Goal: Task Accomplishment & Management: Use online tool/utility

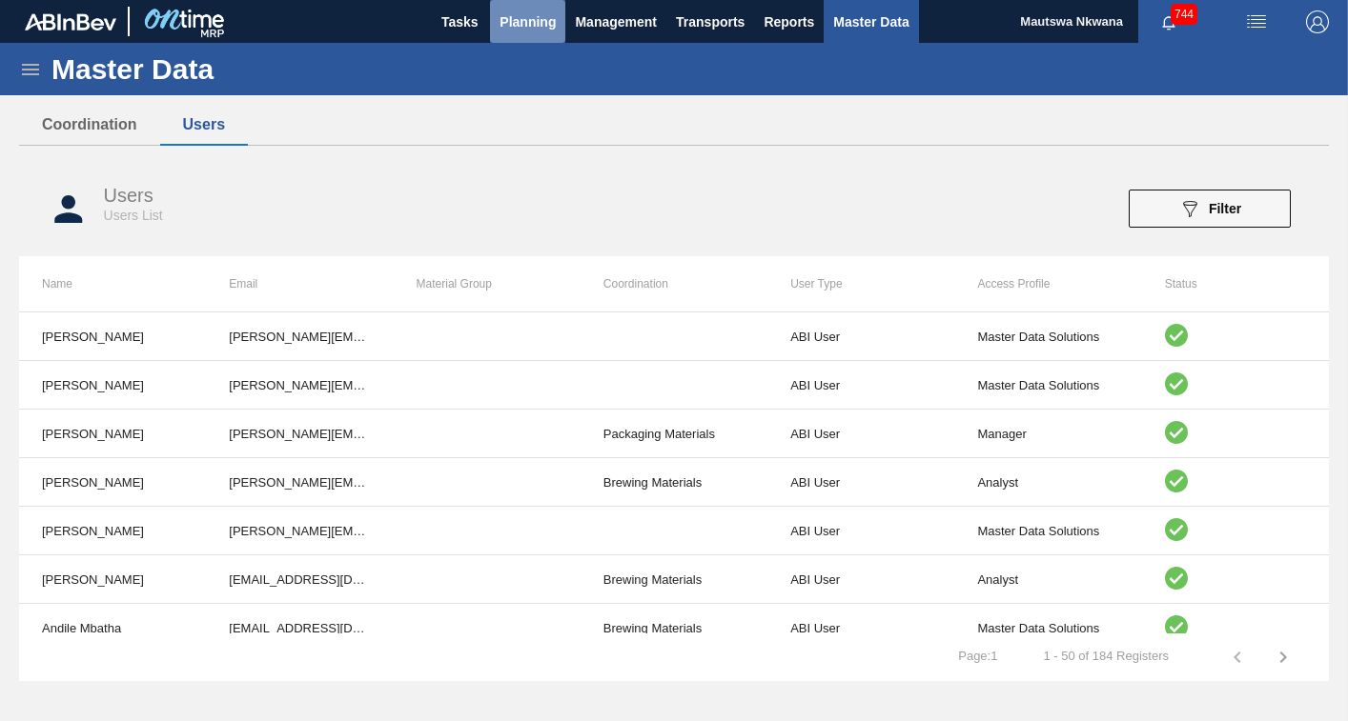
click at [531, 17] on span "Planning" at bounding box center [527, 21] width 56 height 23
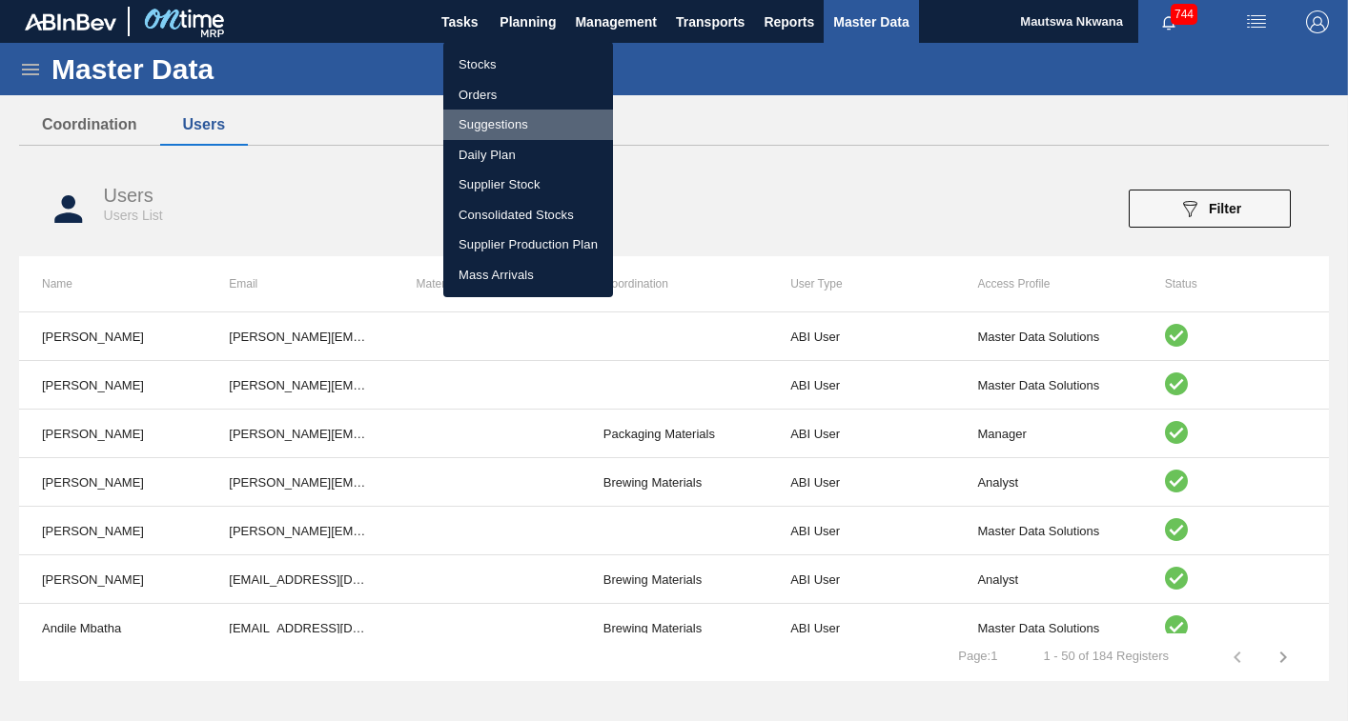
click at [499, 117] on li "Suggestions" at bounding box center [528, 125] width 170 height 30
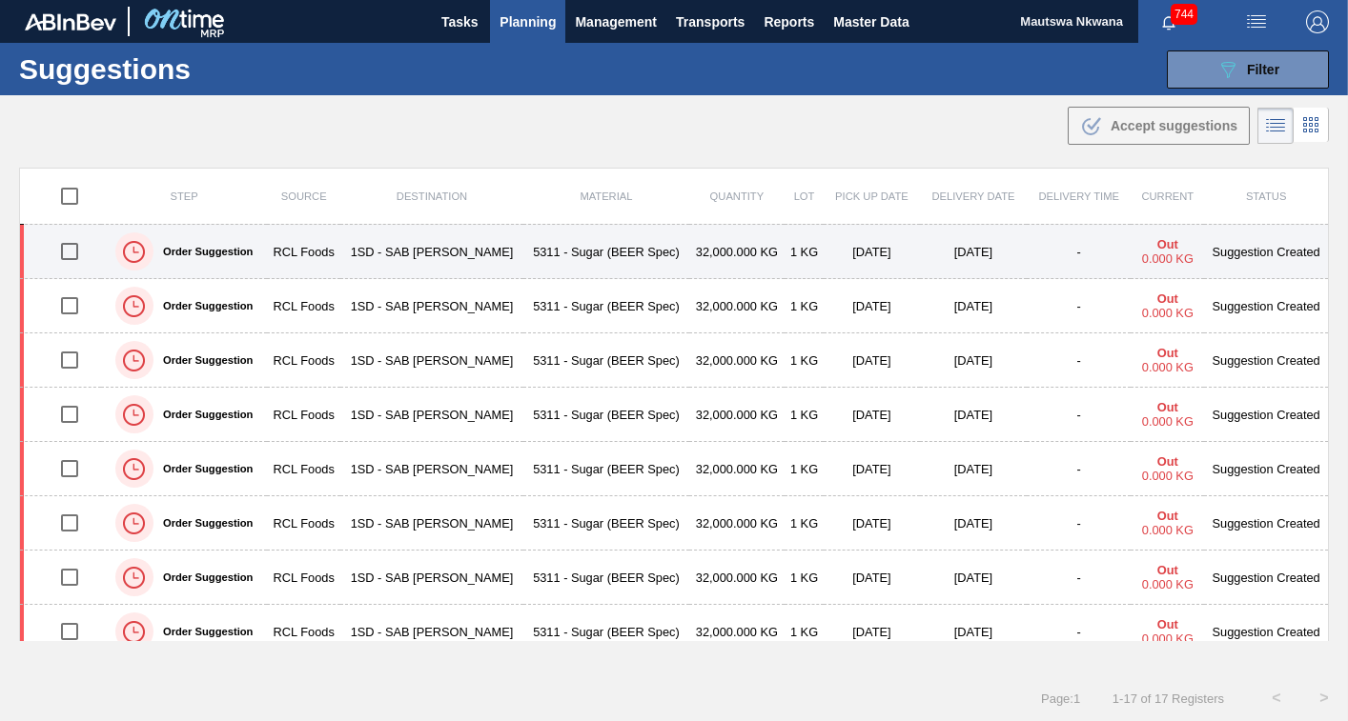
click at [74, 254] on input "checkbox" at bounding box center [70, 252] width 40 height 40
checkbox input "true"
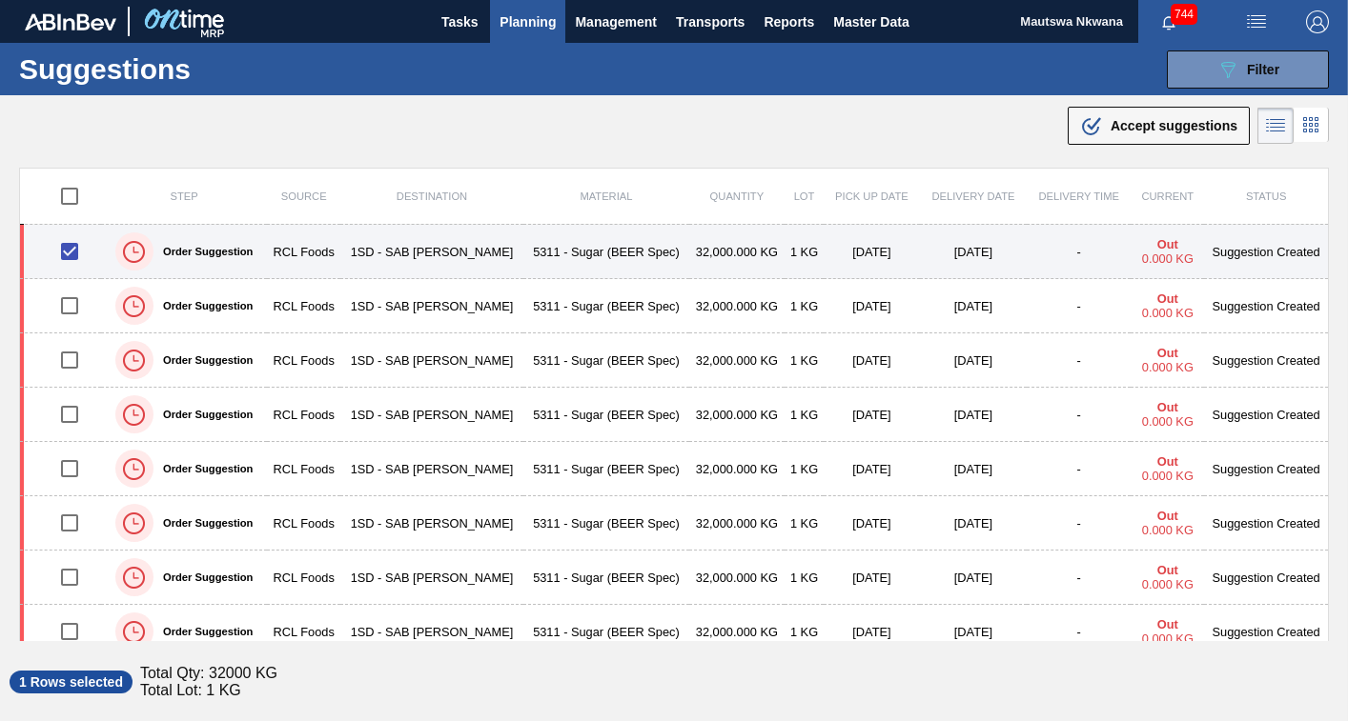
click at [323, 251] on td "RCL Foods" at bounding box center [303, 252] width 72 height 54
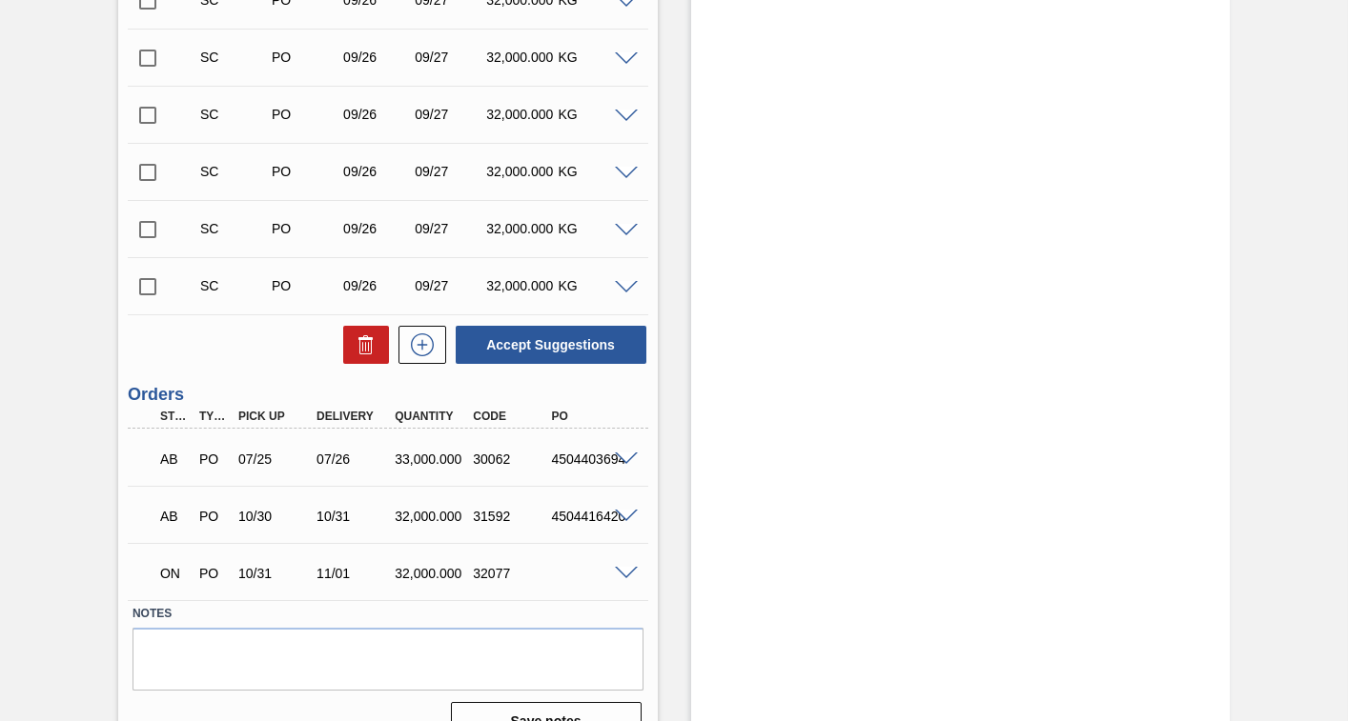
scroll to position [1084, 0]
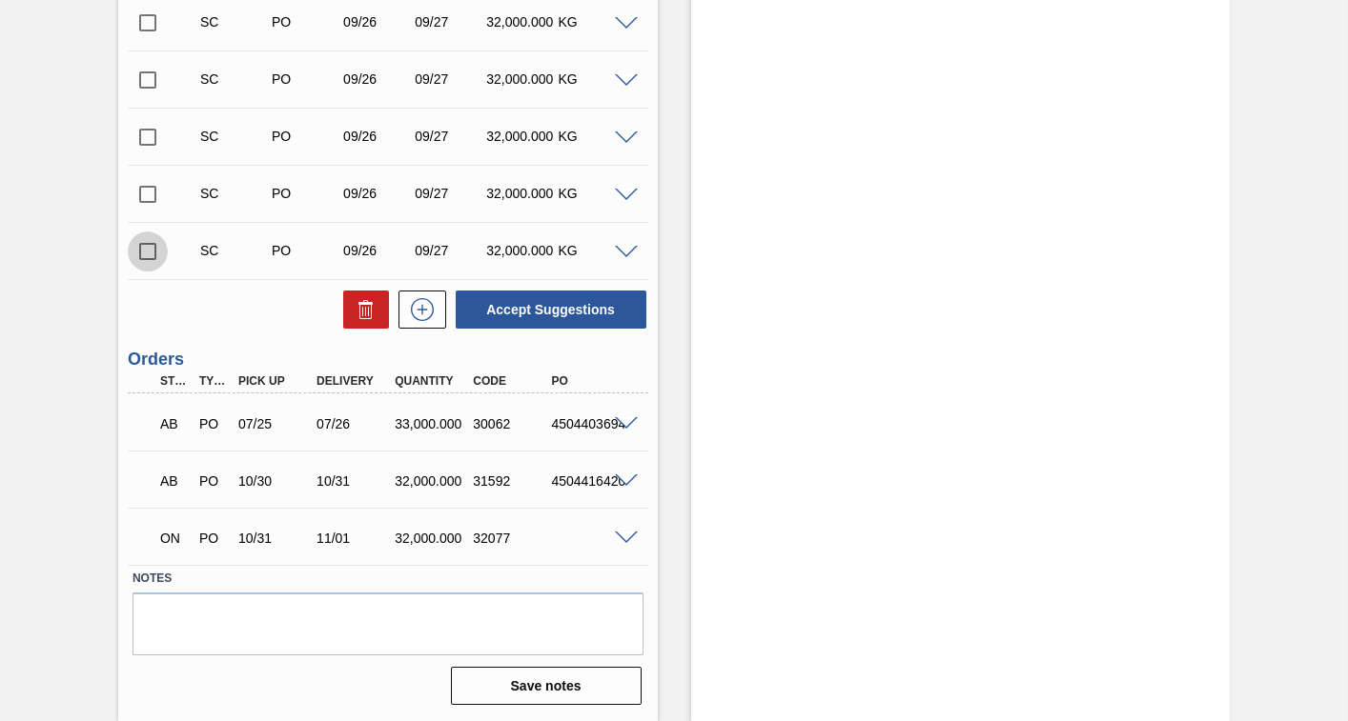
click at [151, 254] on input "checkbox" at bounding box center [148, 252] width 40 height 40
click at [630, 252] on span at bounding box center [626, 253] width 23 height 14
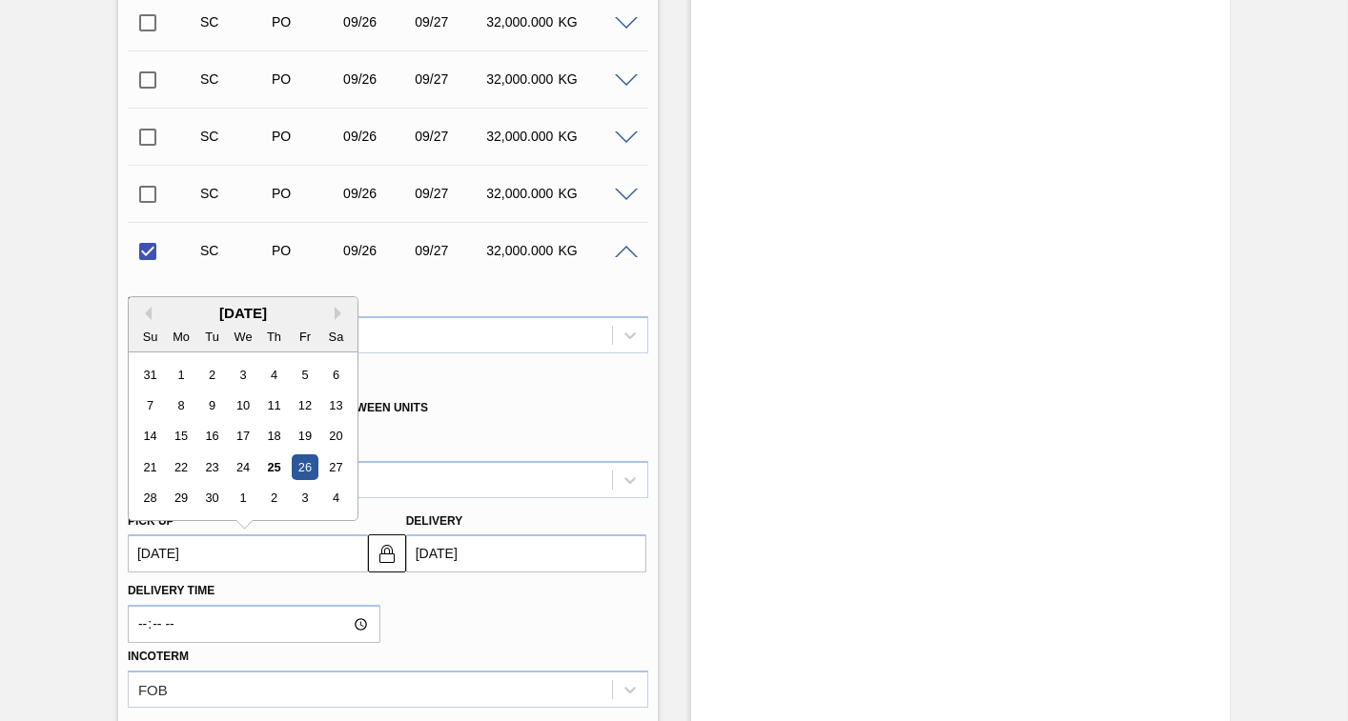
click at [272, 559] on up3252627862 "[DATE]" at bounding box center [248, 554] width 240 height 38
click at [337, 313] on button "Next Month" at bounding box center [341, 313] width 13 height 13
click at [308, 497] on div "31" at bounding box center [305, 499] width 26 height 26
checkbox input "false"
type up3252627862 "[DATE]"
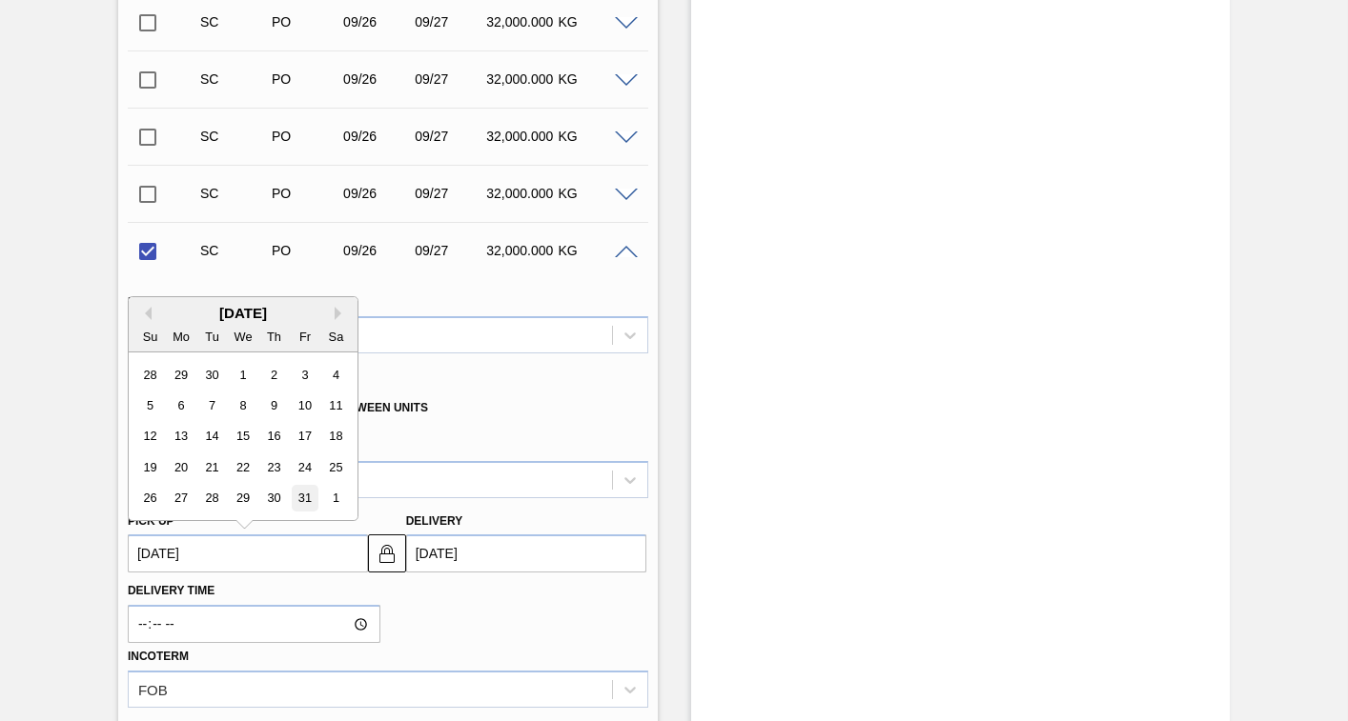
type input "[DATE]"
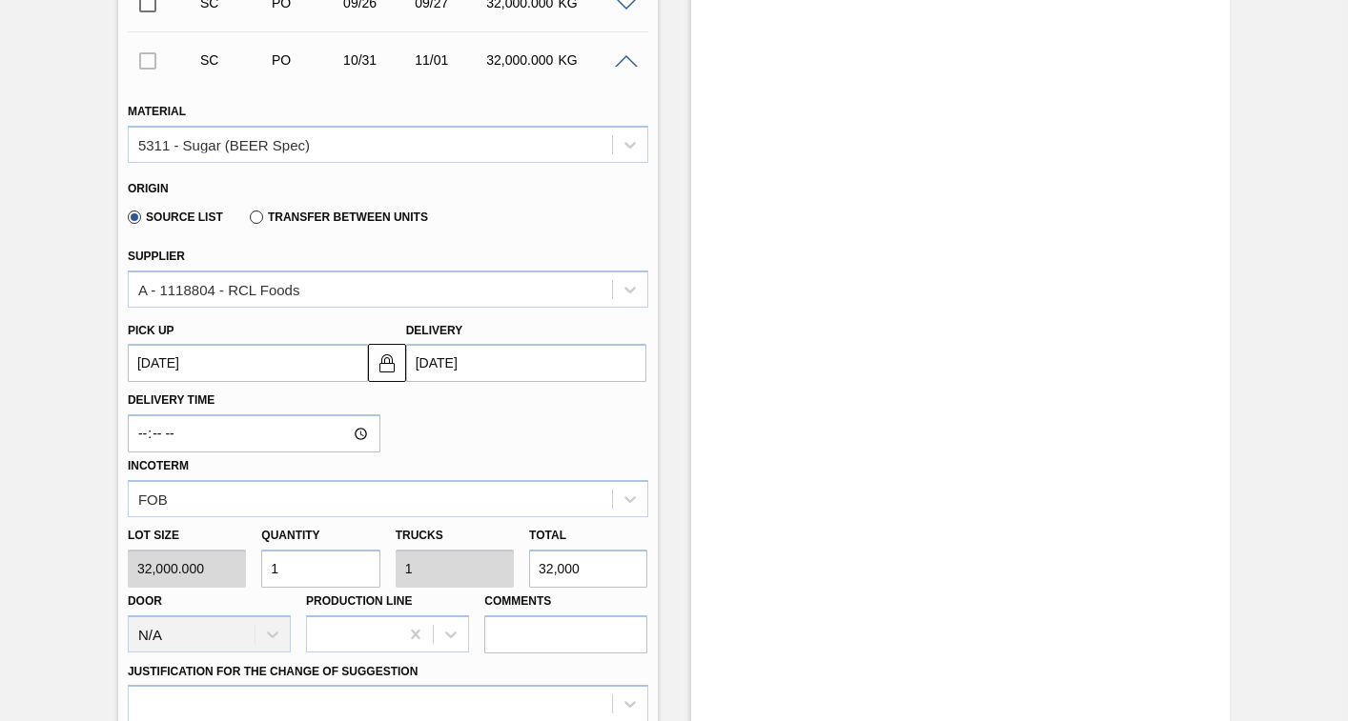
scroll to position [1465, 0]
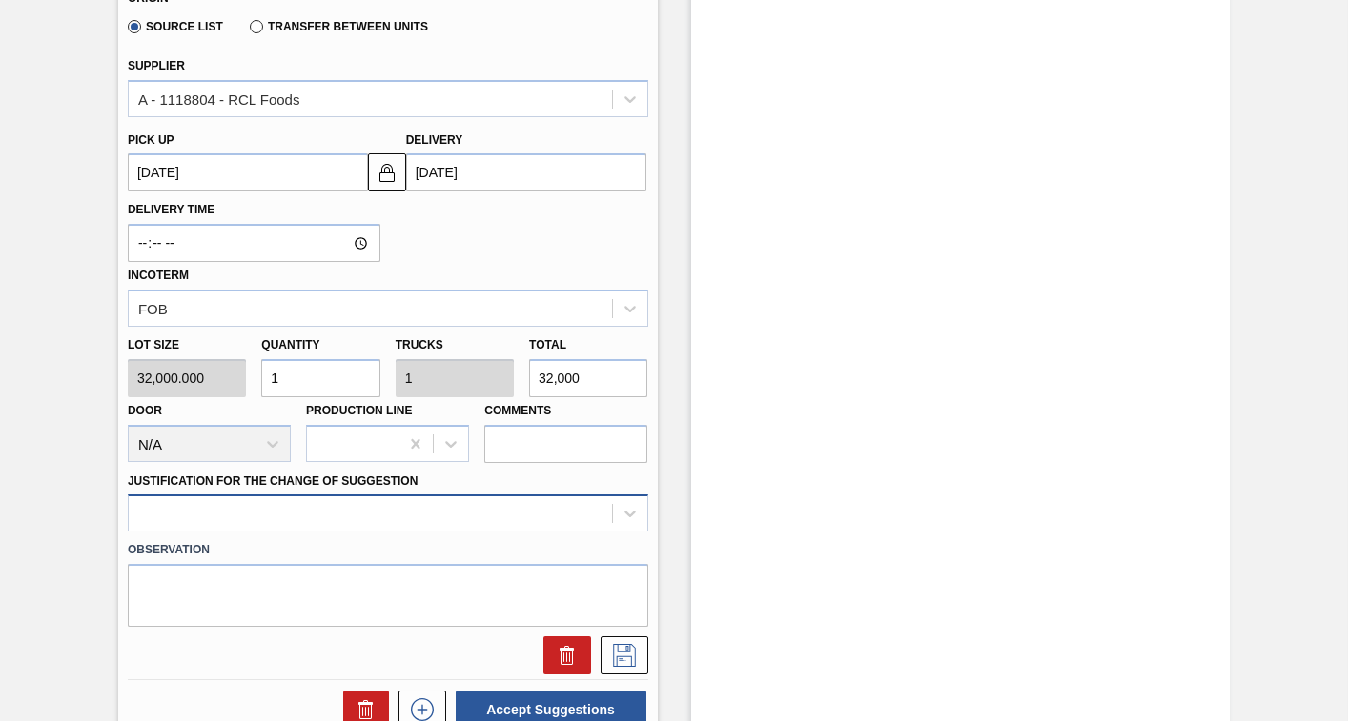
click at [407, 512] on div at bounding box center [388, 513] width 520 height 37
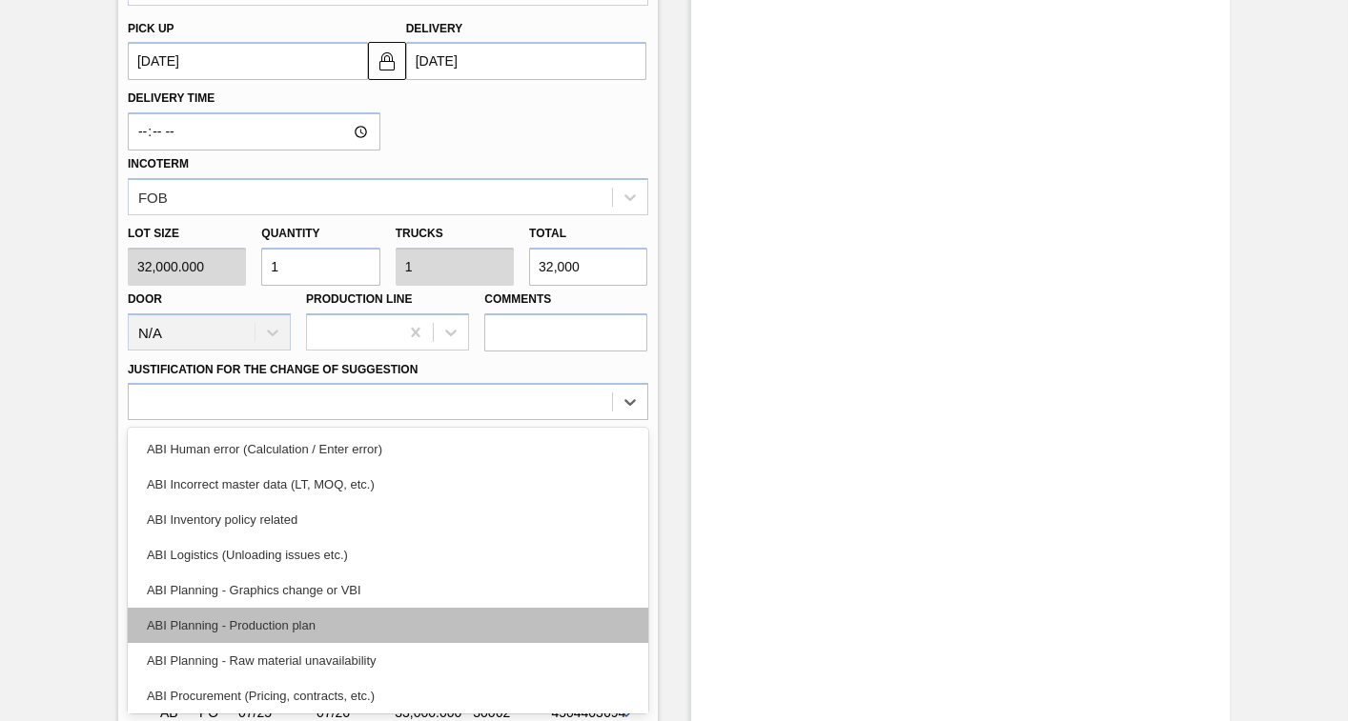
click at [275, 623] on div "ABI Planning - Production plan" at bounding box center [388, 625] width 520 height 35
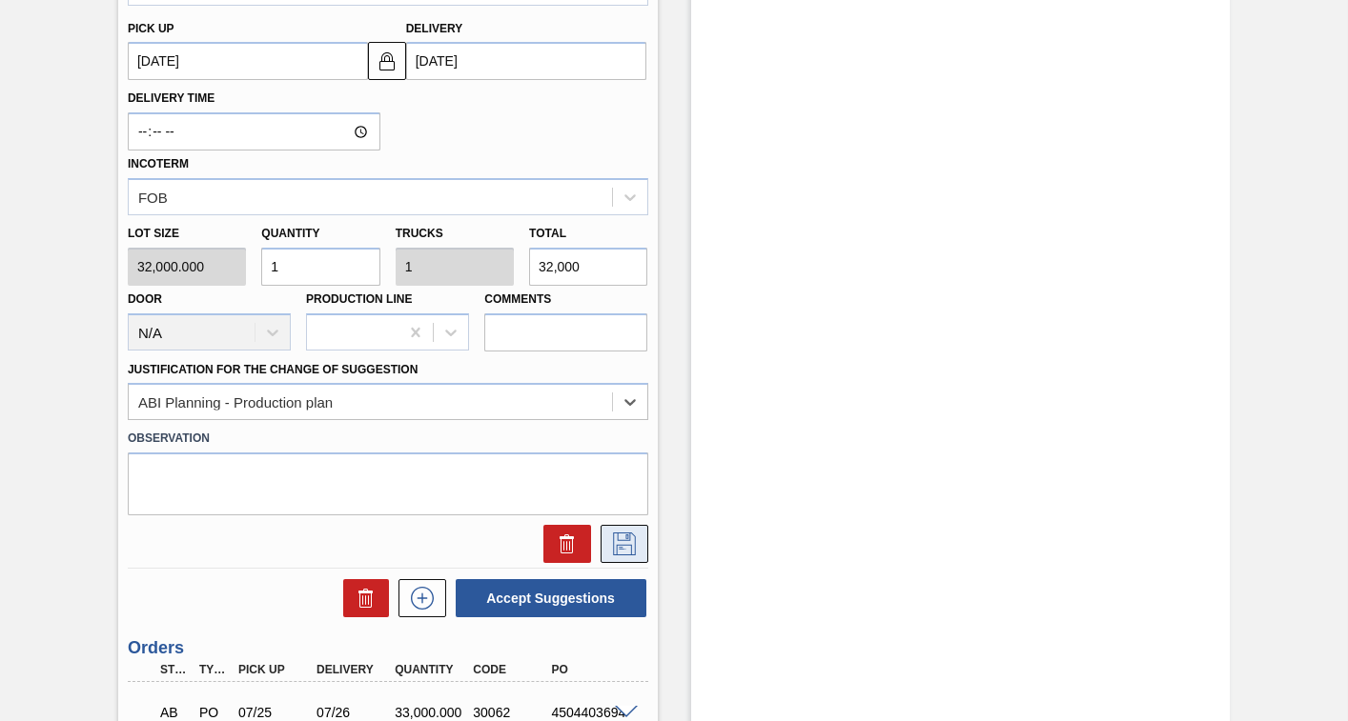
click at [626, 537] on icon at bounding box center [624, 542] width 10 height 15
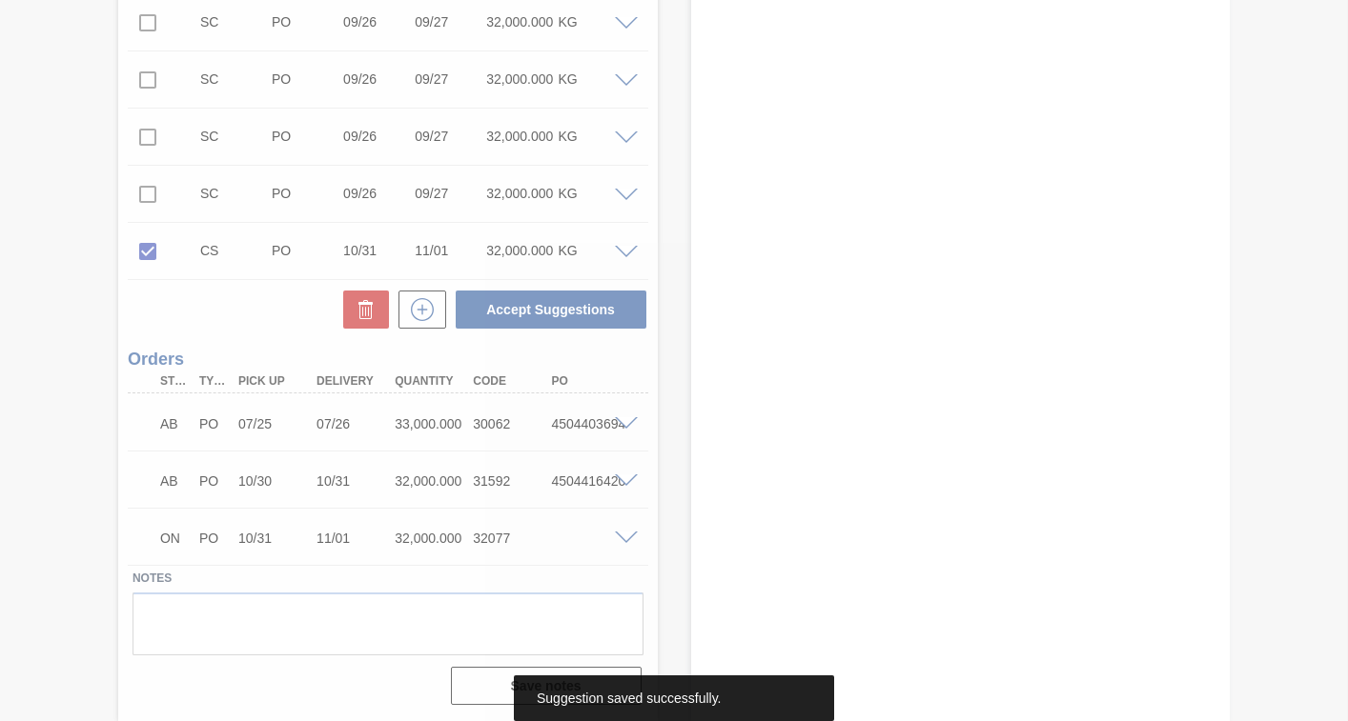
scroll to position [1084, 0]
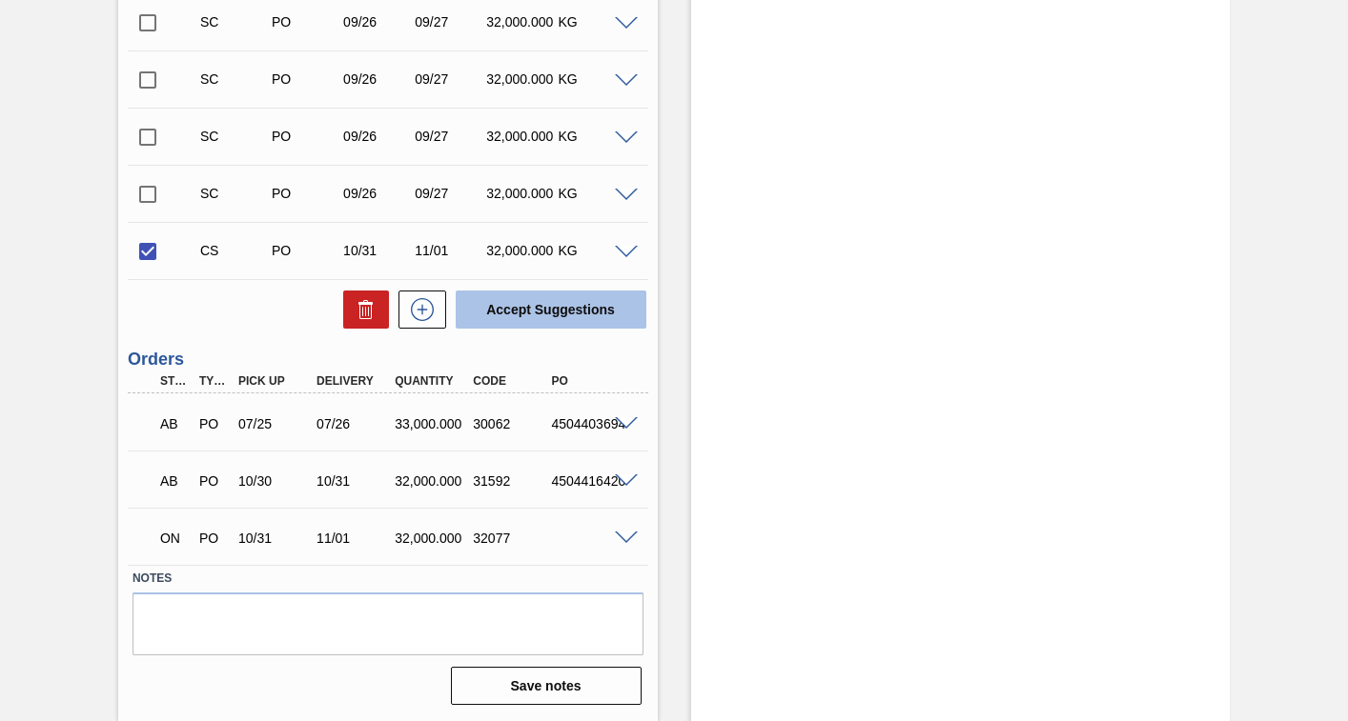
click at [559, 308] on button "Accept Suggestions" at bounding box center [551, 310] width 191 height 38
checkbox input "false"
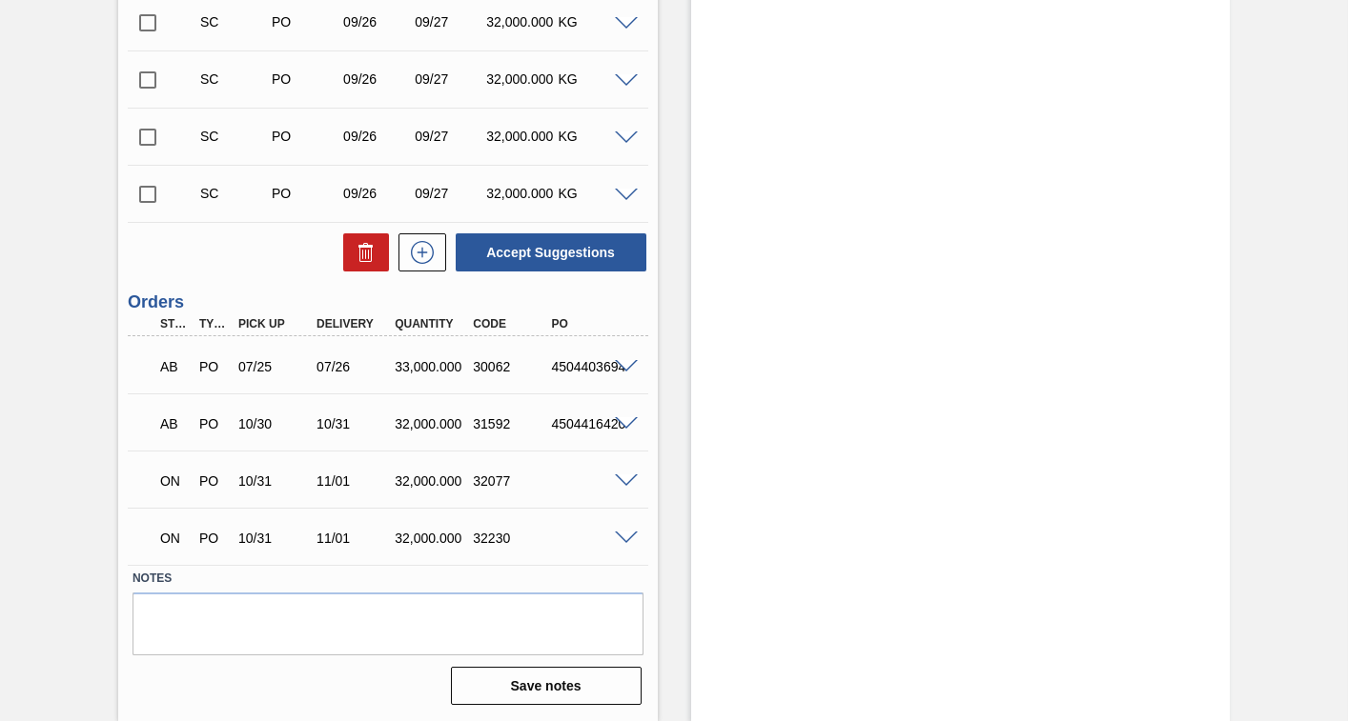
click at [144, 194] on input "checkbox" at bounding box center [148, 194] width 40 height 40
click at [622, 195] on span at bounding box center [626, 196] width 23 height 14
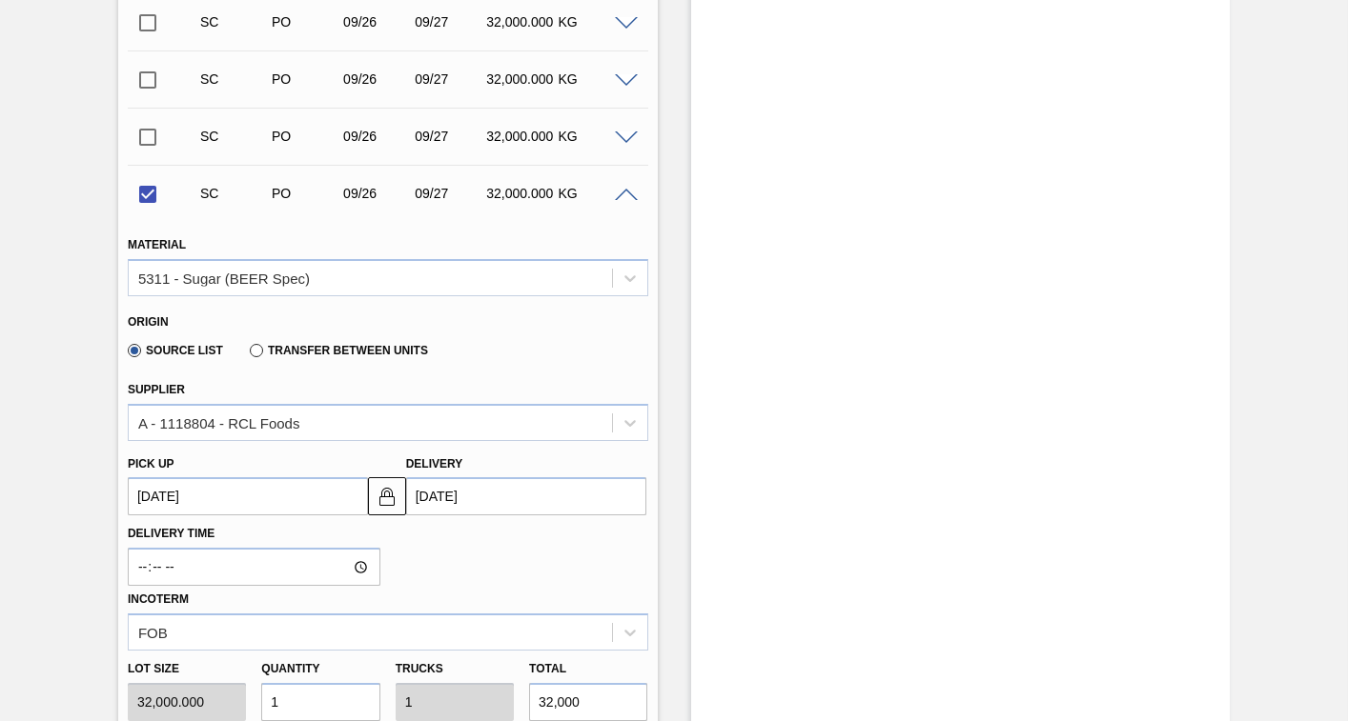
click at [255, 497] on up3252627861 "[DATE]" at bounding box center [248, 496] width 240 height 38
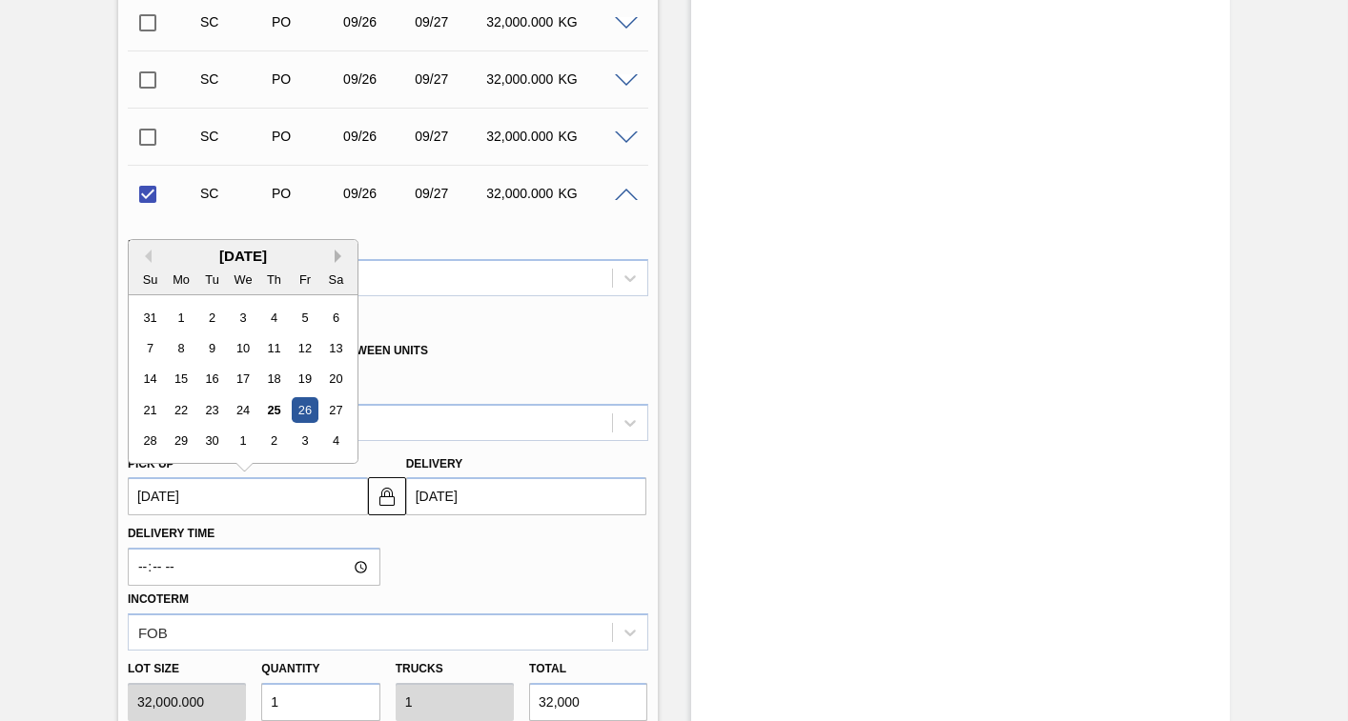
click at [340, 256] on button "Next Month" at bounding box center [341, 256] width 13 height 13
click at [303, 438] on div "31" at bounding box center [305, 442] width 26 height 26
checkbox input "false"
type up3252627861 "[DATE]"
type input "[DATE]"
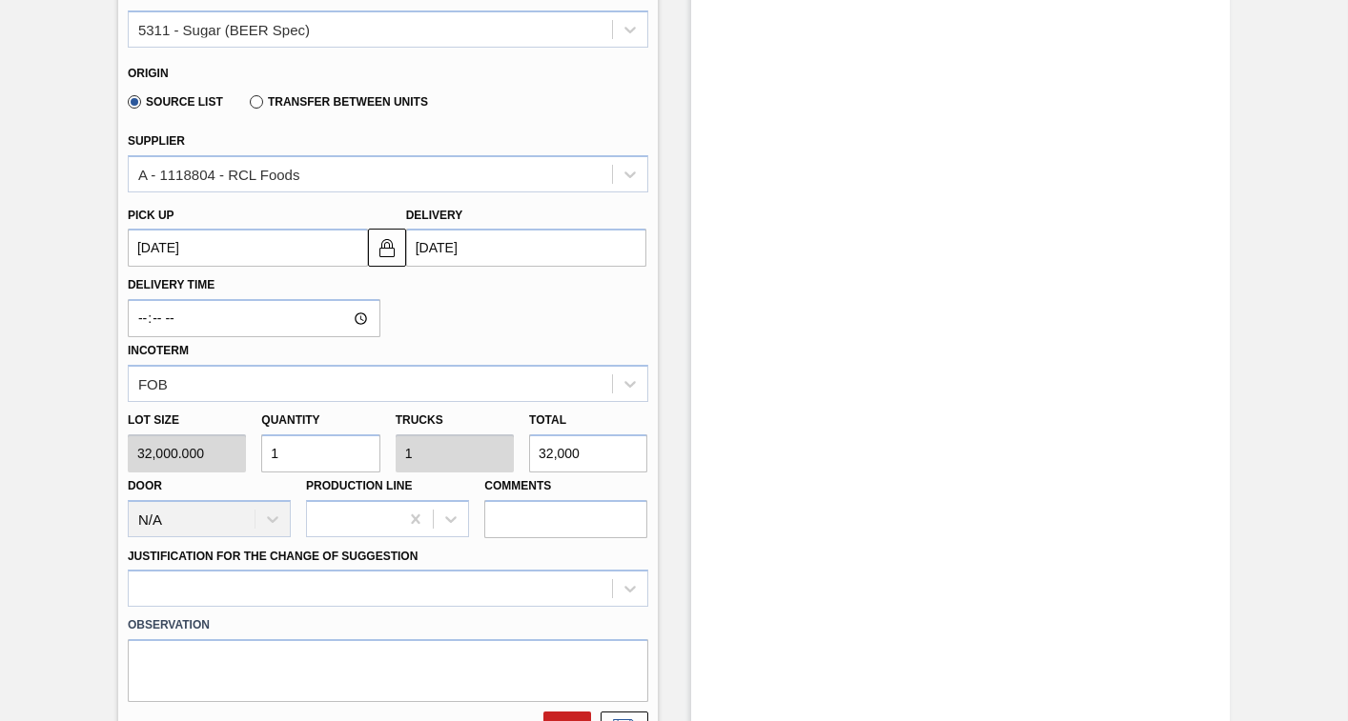
scroll to position [1465, 0]
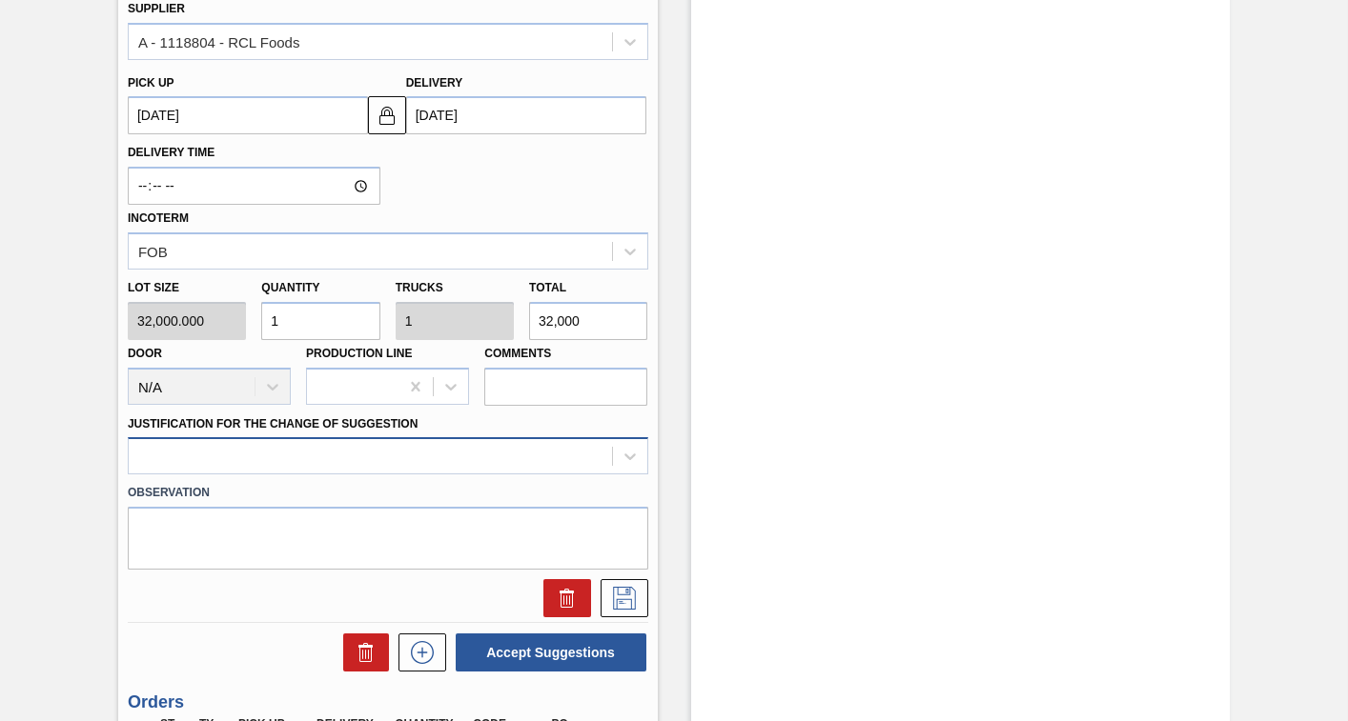
click at [475, 453] on div at bounding box center [388, 455] width 520 height 37
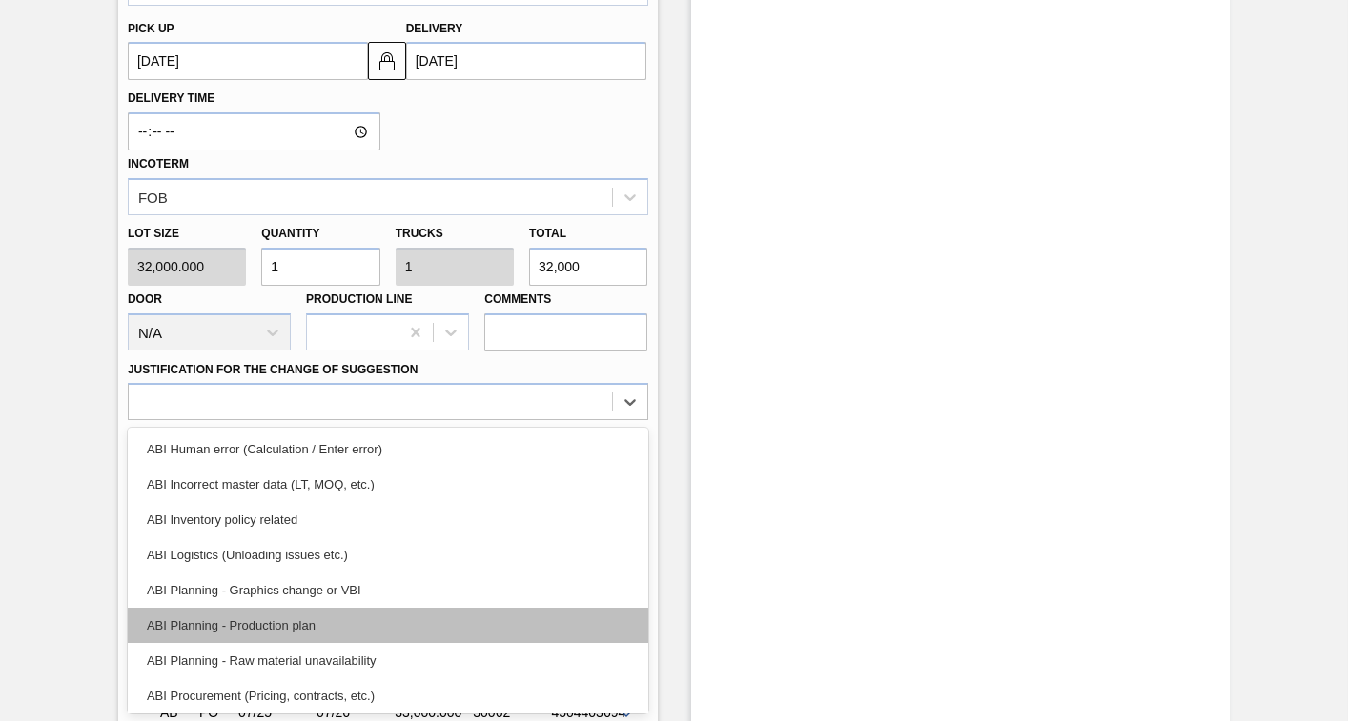
click at [255, 630] on div "ABI Planning - Production plan" at bounding box center [388, 625] width 520 height 35
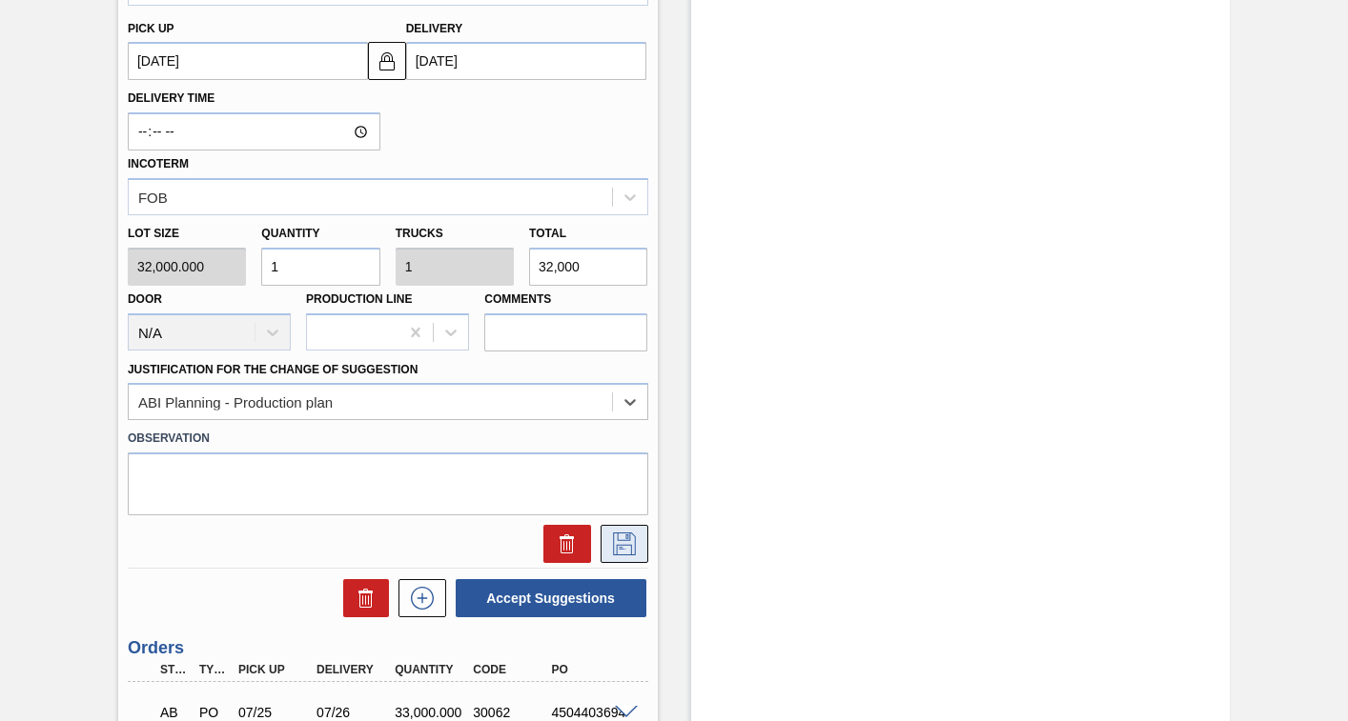
click at [625, 543] on icon at bounding box center [624, 544] width 30 height 23
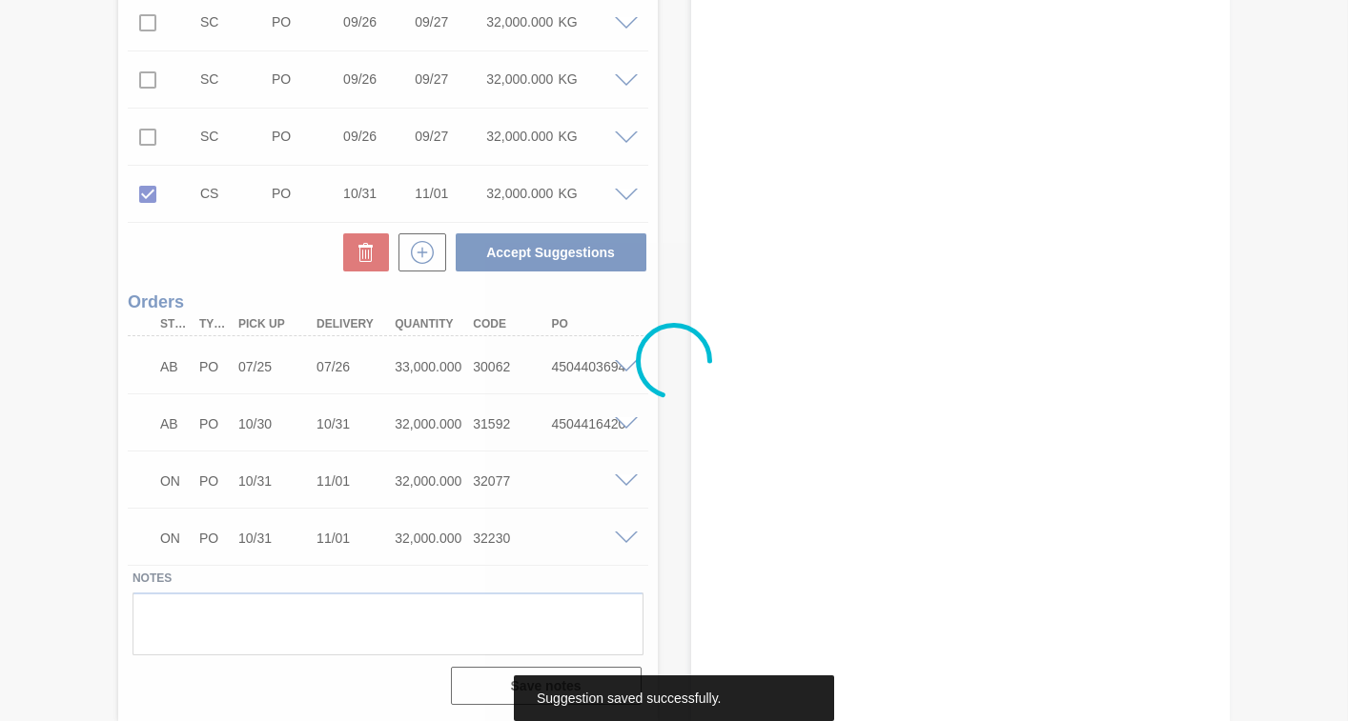
scroll to position [1084, 0]
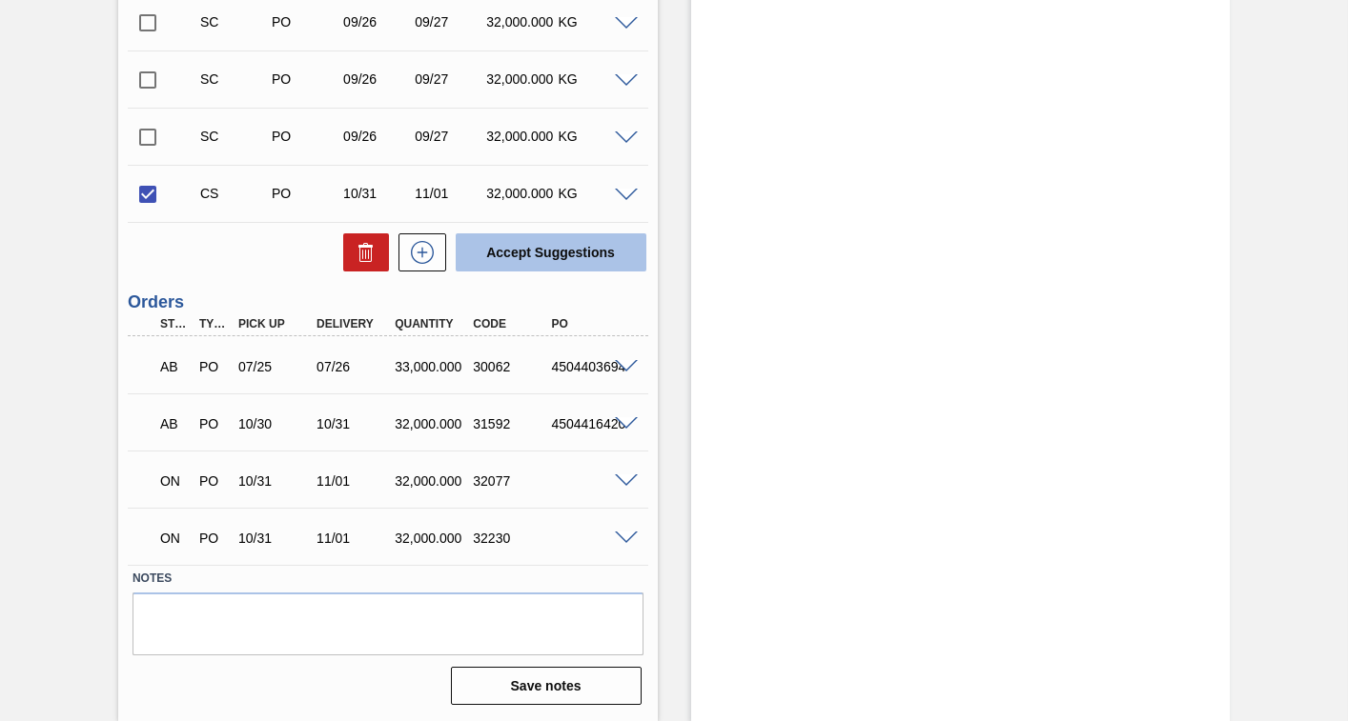
click at [551, 251] on button "Accept Suggestions" at bounding box center [551, 252] width 191 height 38
checkbox input "false"
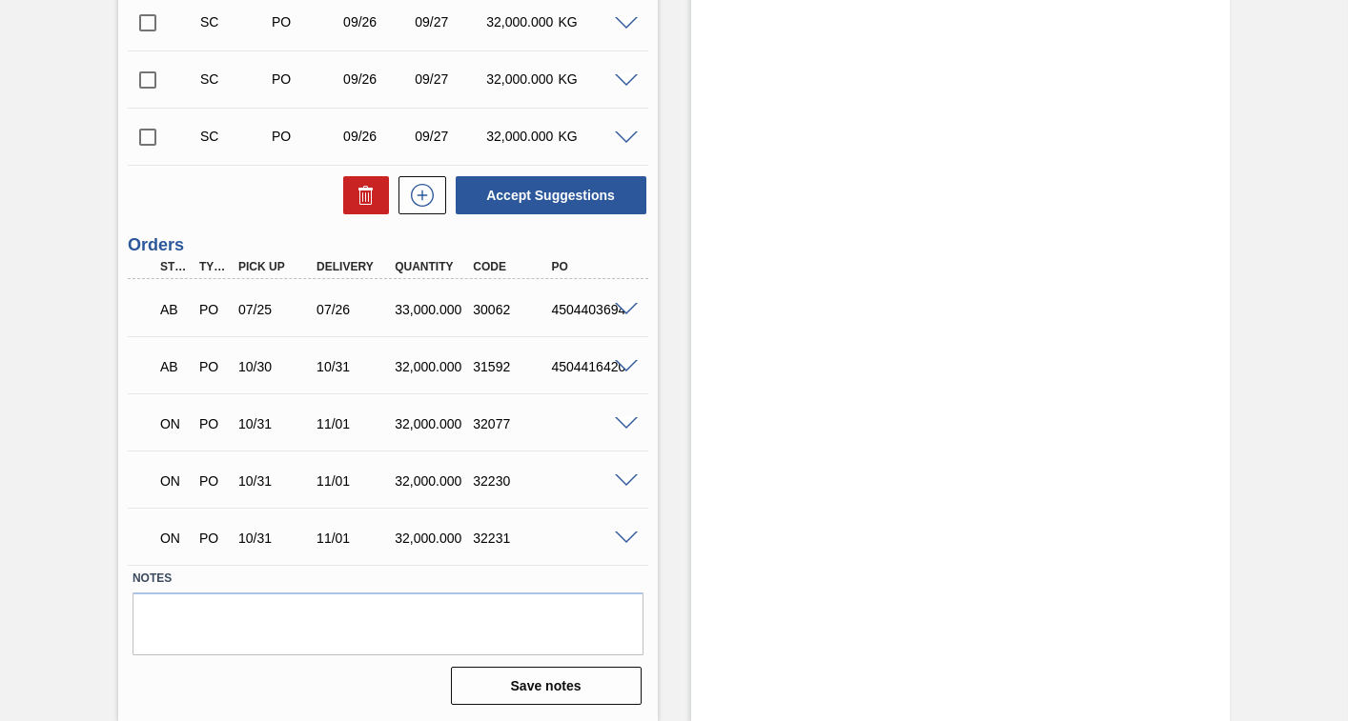
click at [144, 140] on input "checkbox" at bounding box center [148, 137] width 40 height 40
click at [624, 137] on span at bounding box center [626, 139] width 23 height 14
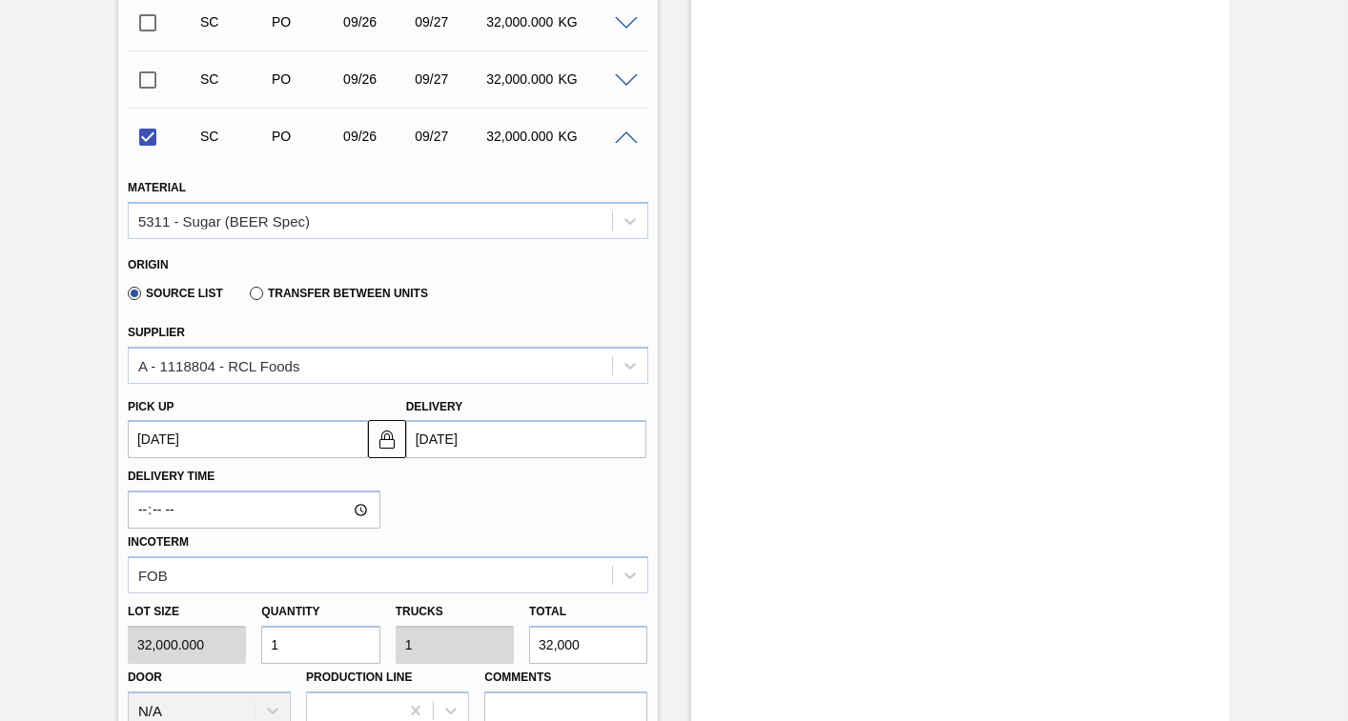
click at [278, 447] on up3252627860 "[DATE]" at bounding box center [248, 439] width 240 height 38
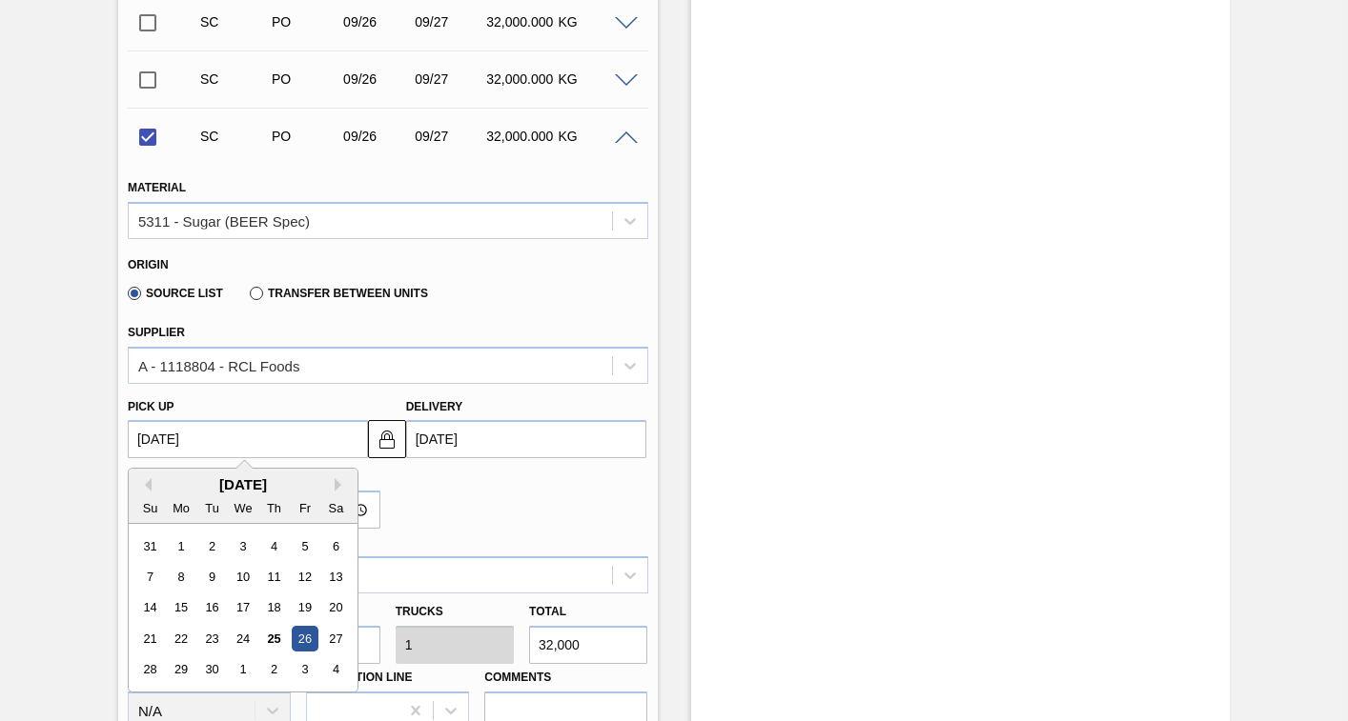
click at [334, 485] on div "[DATE]" at bounding box center [243, 485] width 229 height 16
click at [340, 486] on button "Next Month" at bounding box center [341, 484] width 13 height 13
click at [301, 668] on div "31" at bounding box center [305, 671] width 26 height 26
checkbox input "false"
type up3252627860 "[DATE]"
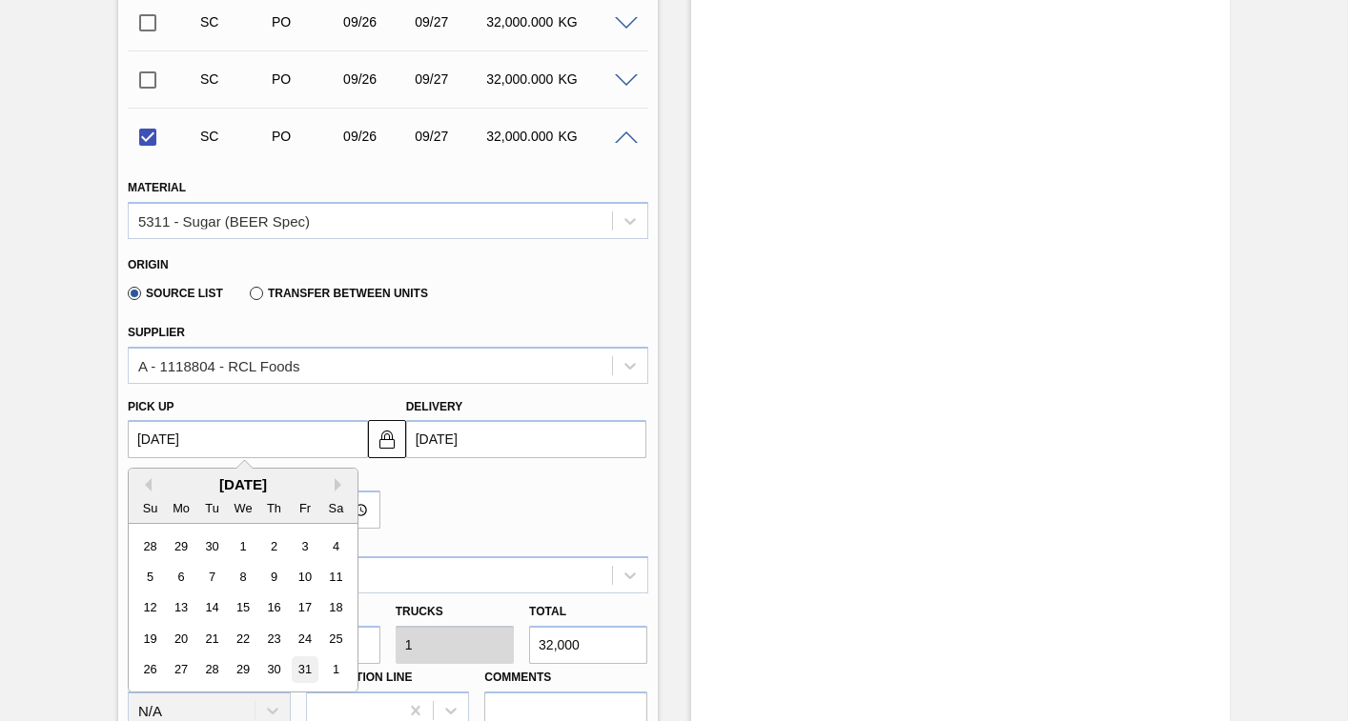
type input "[DATE]"
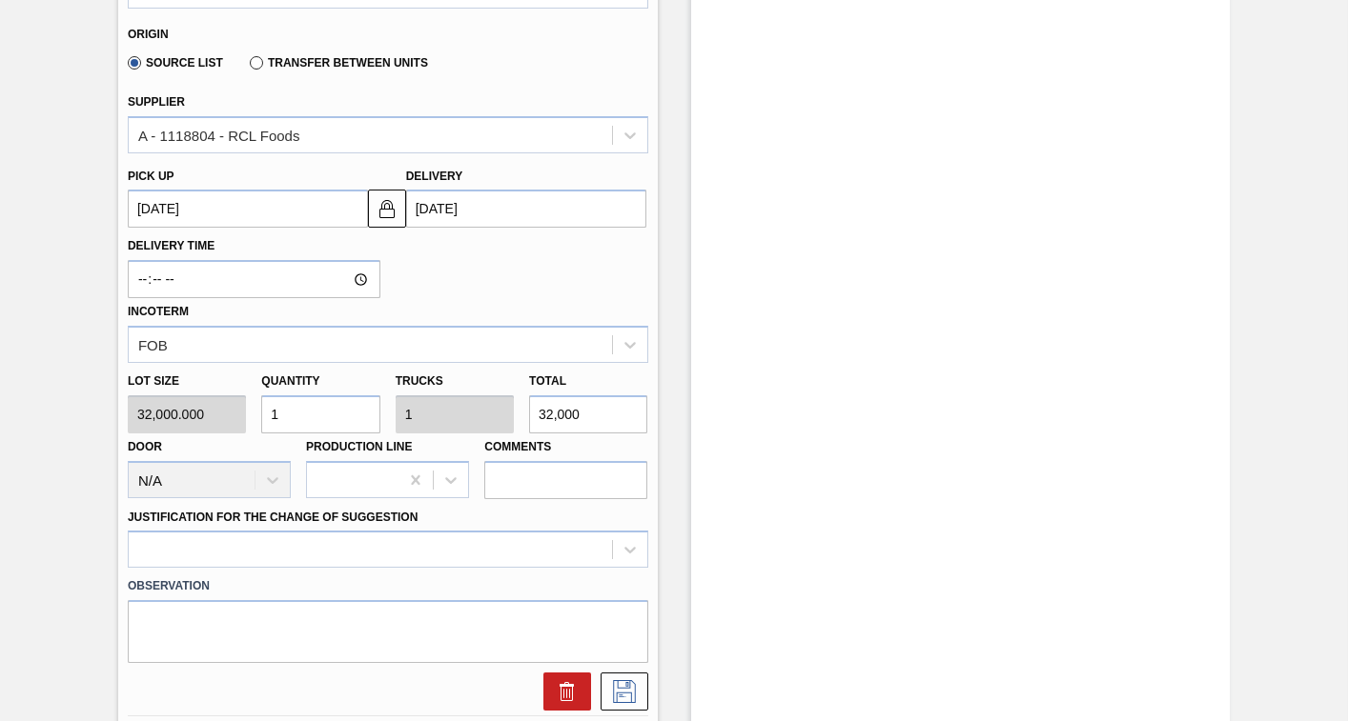
scroll to position [1465, 0]
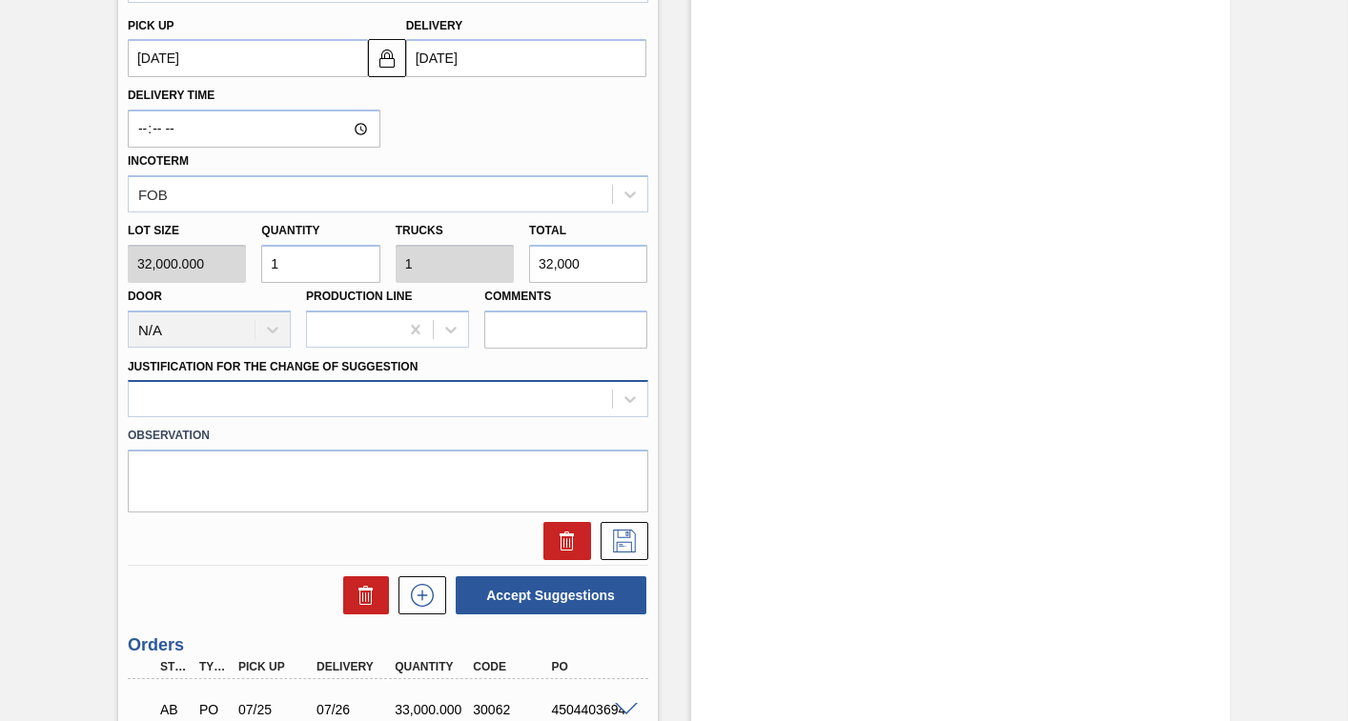
click at [472, 402] on div at bounding box center [370, 400] width 483 height 28
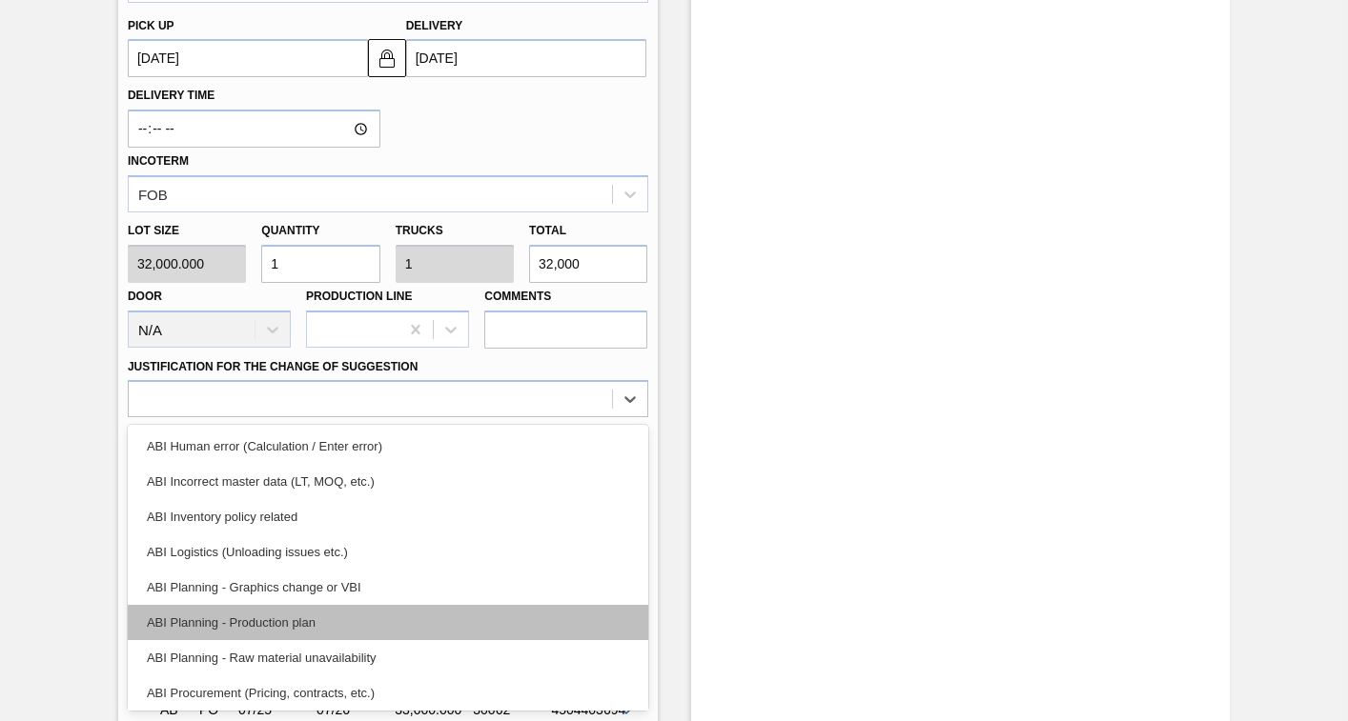
click at [241, 622] on div "ABI Planning - Production plan" at bounding box center [388, 622] width 520 height 35
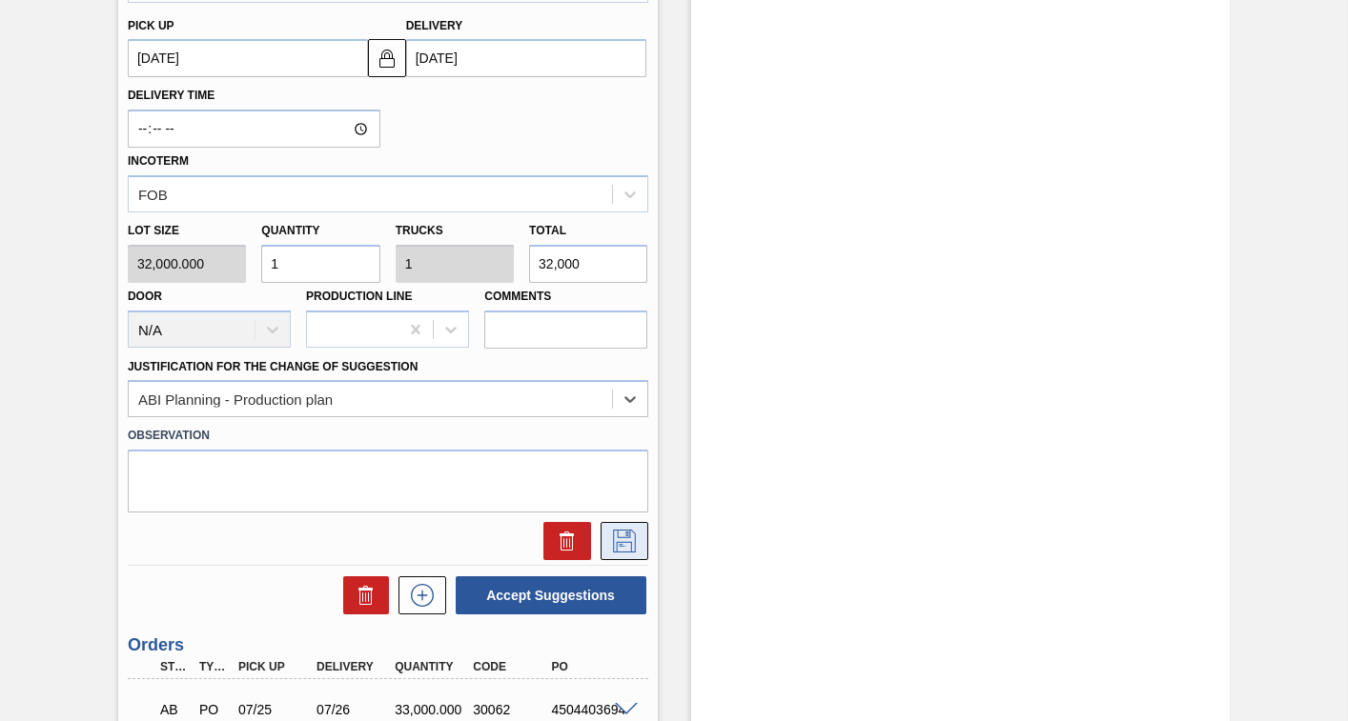
click at [617, 537] on icon at bounding box center [624, 541] width 30 height 23
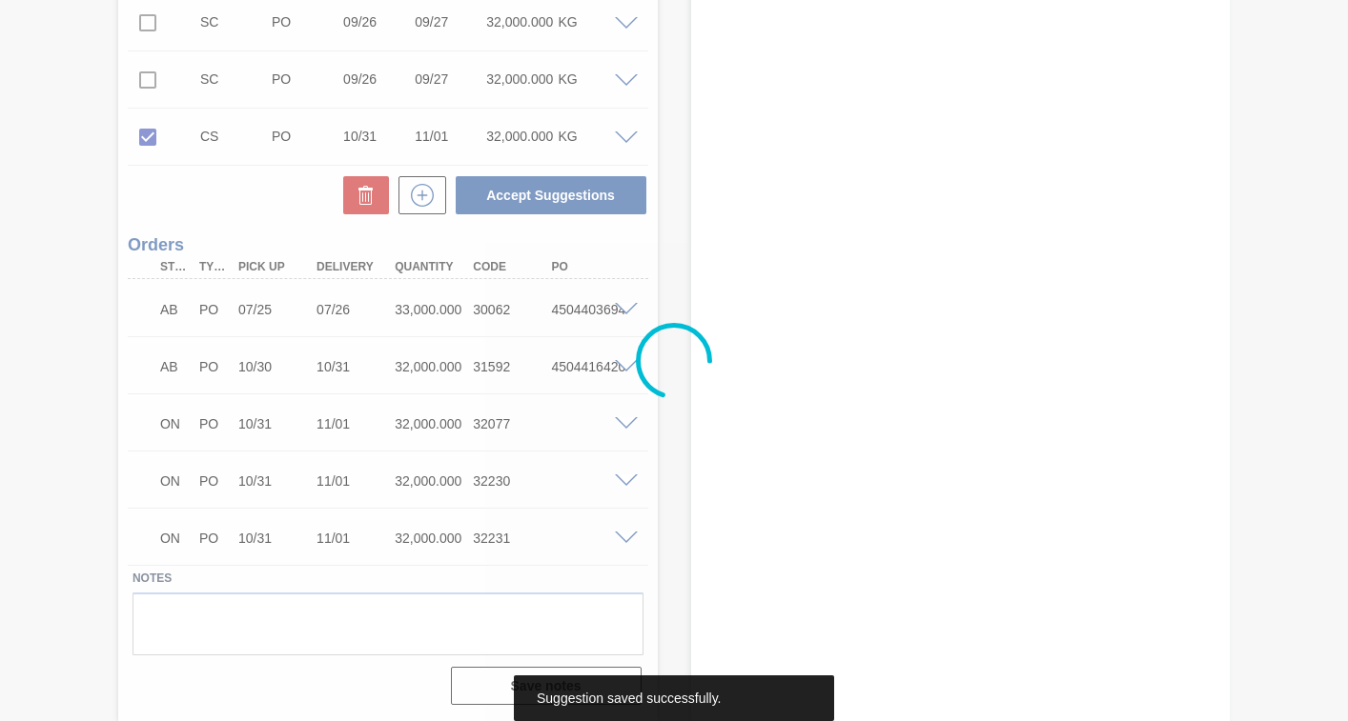
scroll to position [1084, 0]
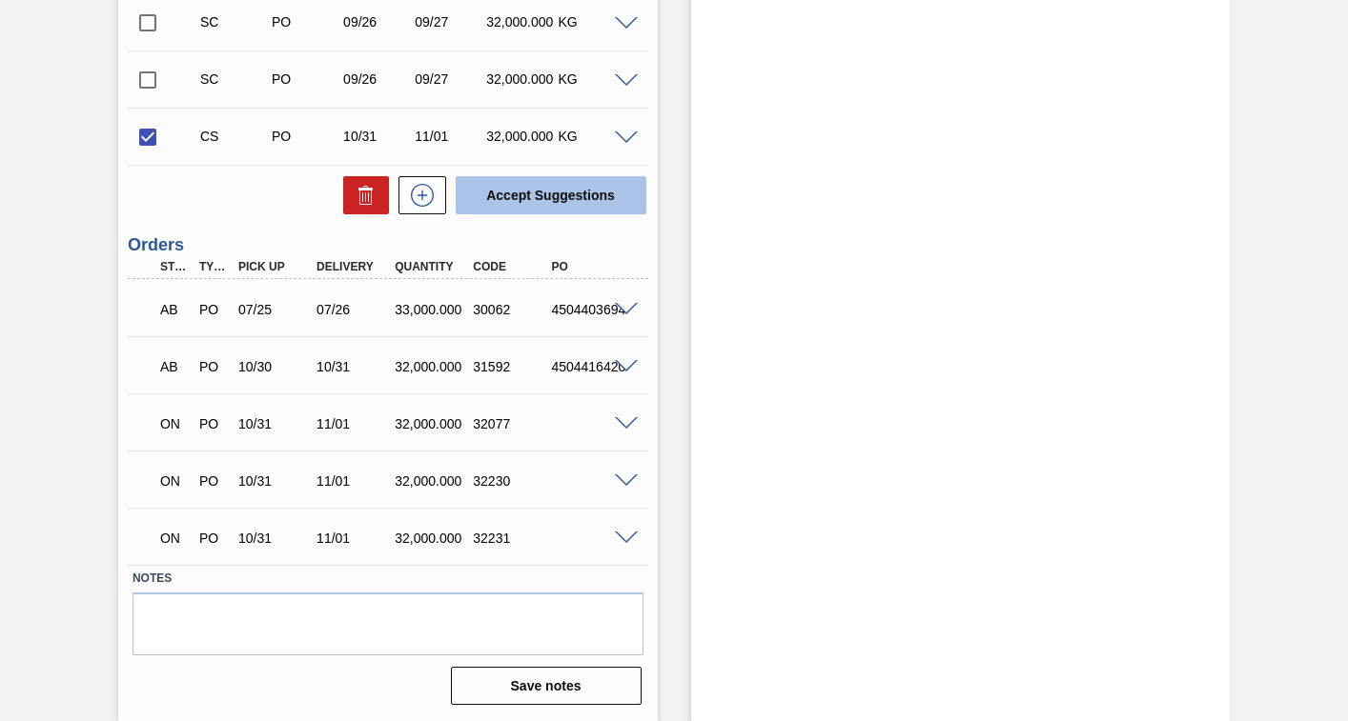
click at [539, 196] on button "Accept Suggestions" at bounding box center [551, 195] width 191 height 38
checkbox input "false"
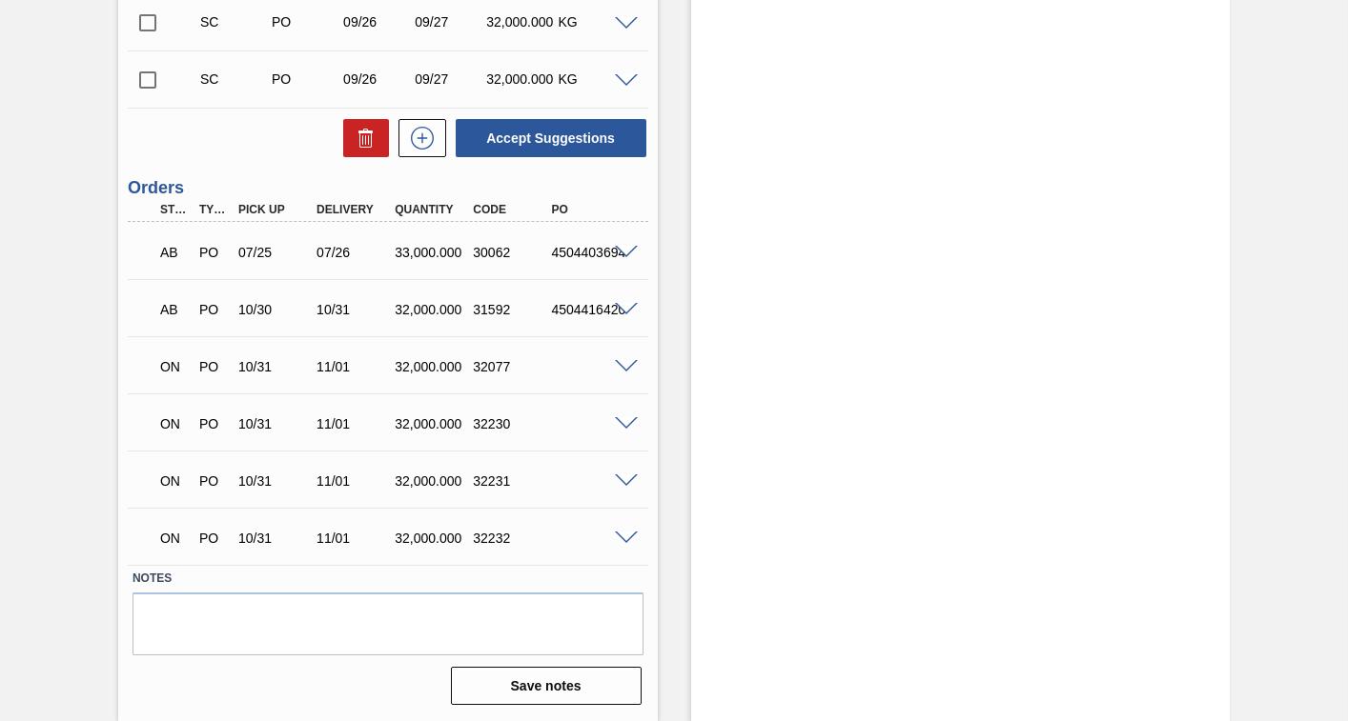
click at [148, 83] on input "checkbox" at bounding box center [148, 80] width 40 height 40
click at [621, 79] on span at bounding box center [626, 81] width 23 height 14
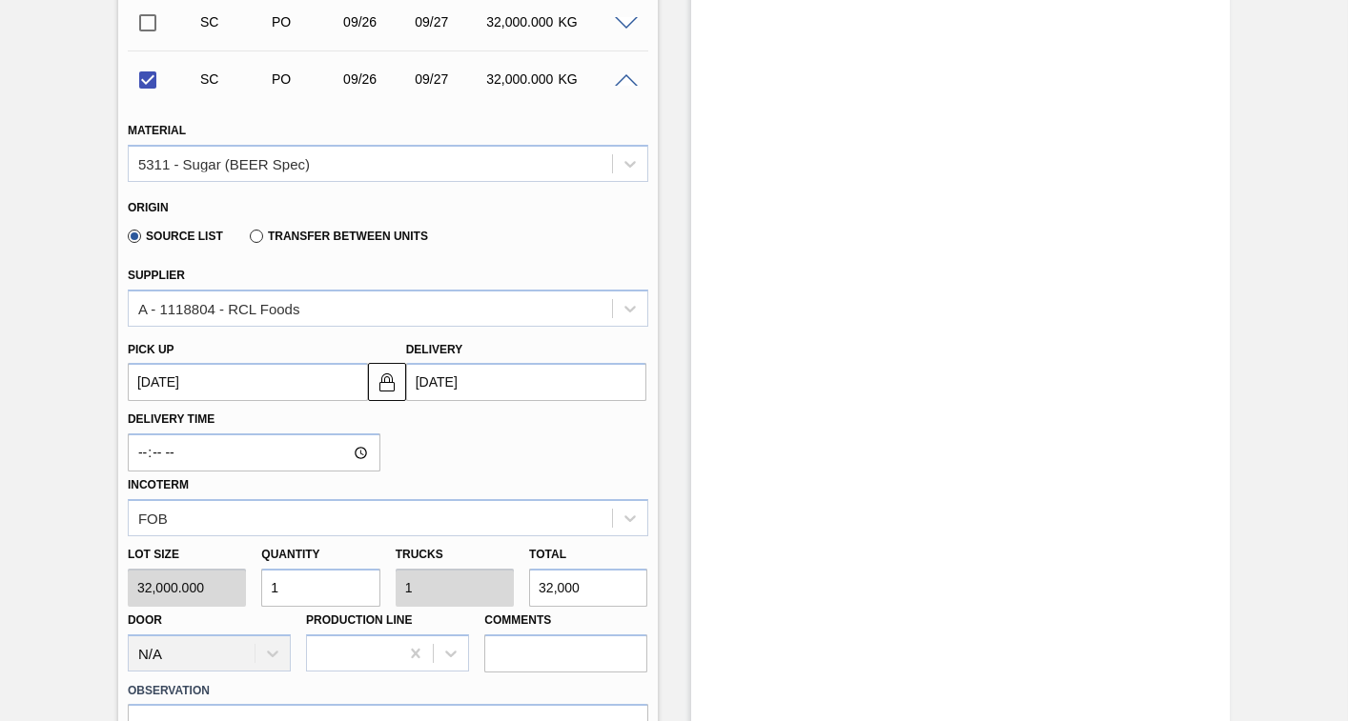
click at [310, 381] on up3252627859 "[DATE]" at bounding box center [248, 382] width 240 height 38
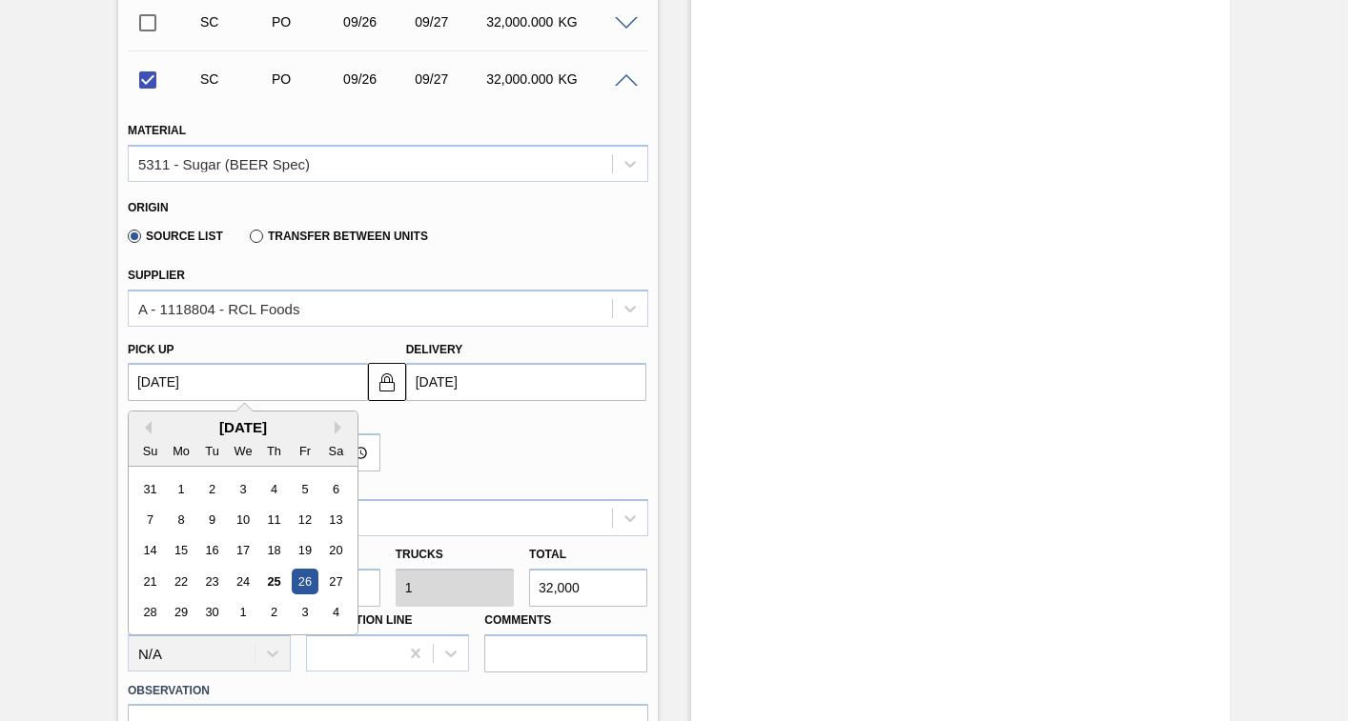
click at [334, 428] on div "[DATE]" at bounding box center [243, 427] width 229 height 16
click at [335, 428] on button "Next Month" at bounding box center [341, 427] width 13 height 13
click at [308, 611] on div "31" at bounding box center [305, 613] width 26 height 26
checkbox input "false"
type up3252627859 "[DATE]"
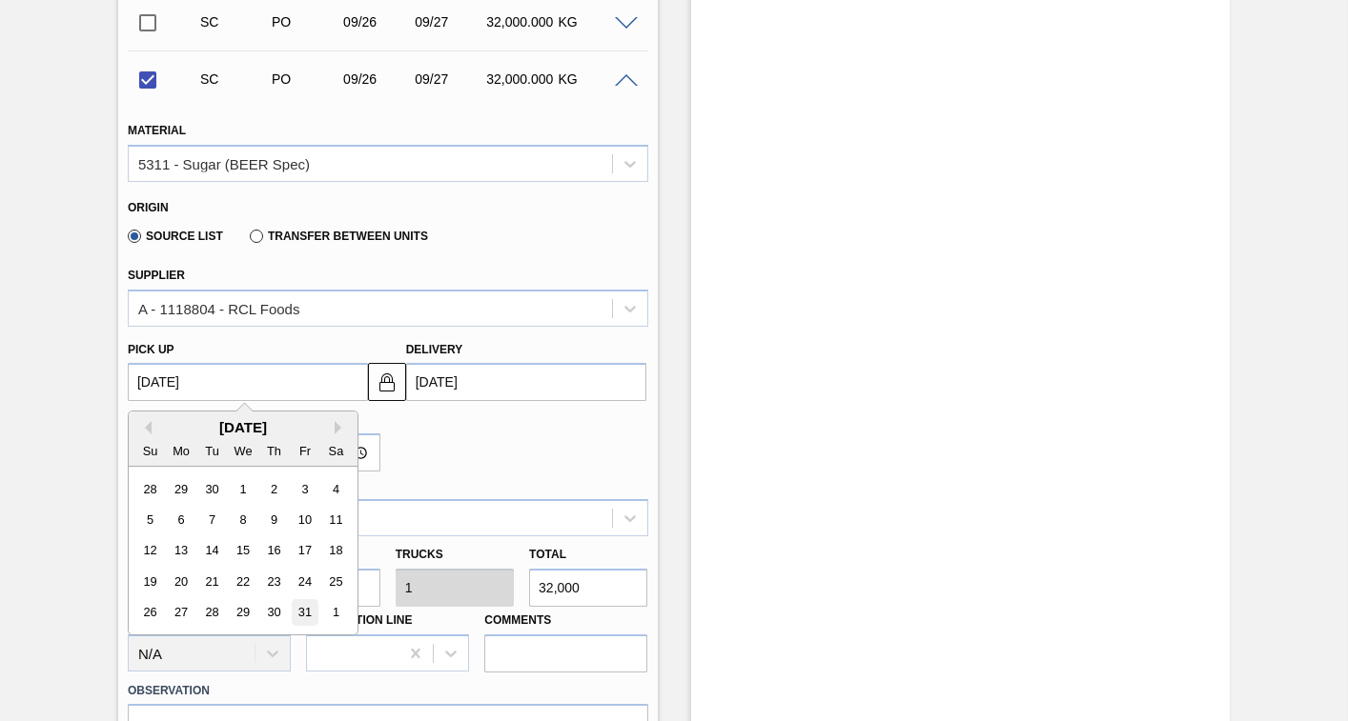
type input "[DATE]"
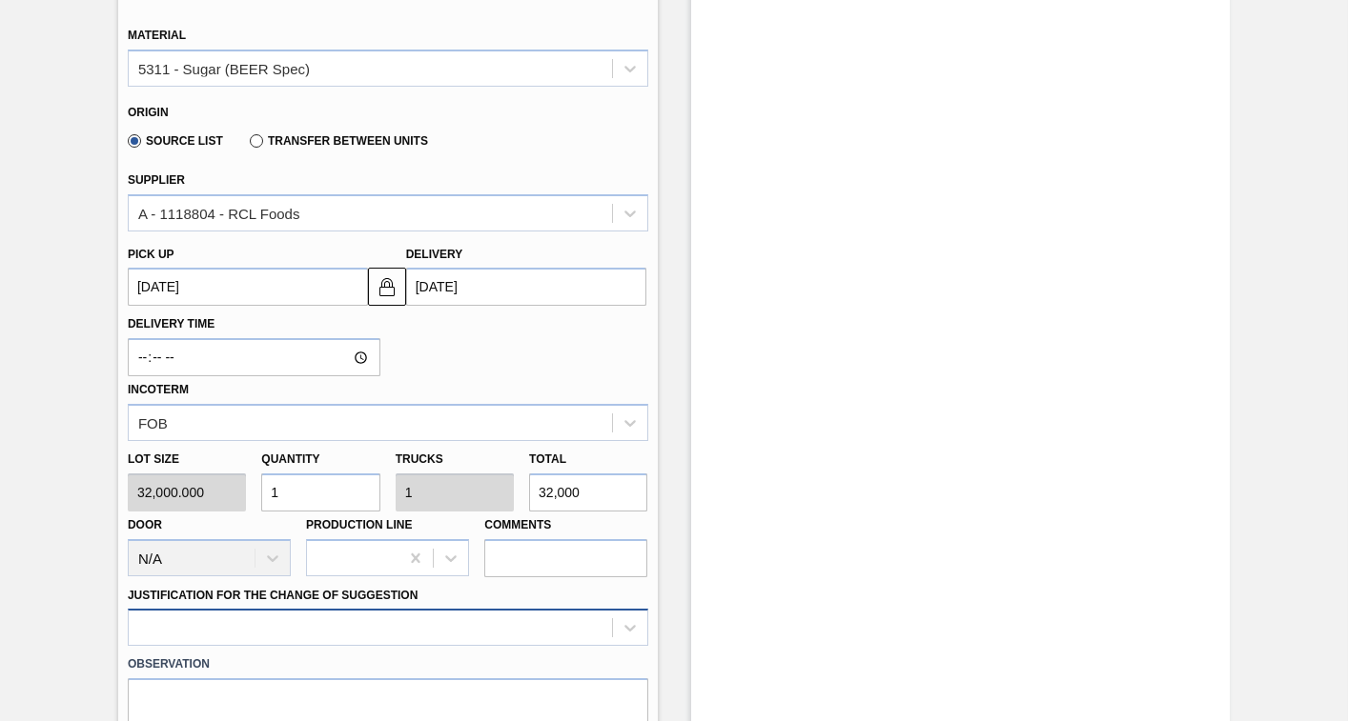
click at [388, 620] on div at bounding box center [388, 627] width 520 height 37
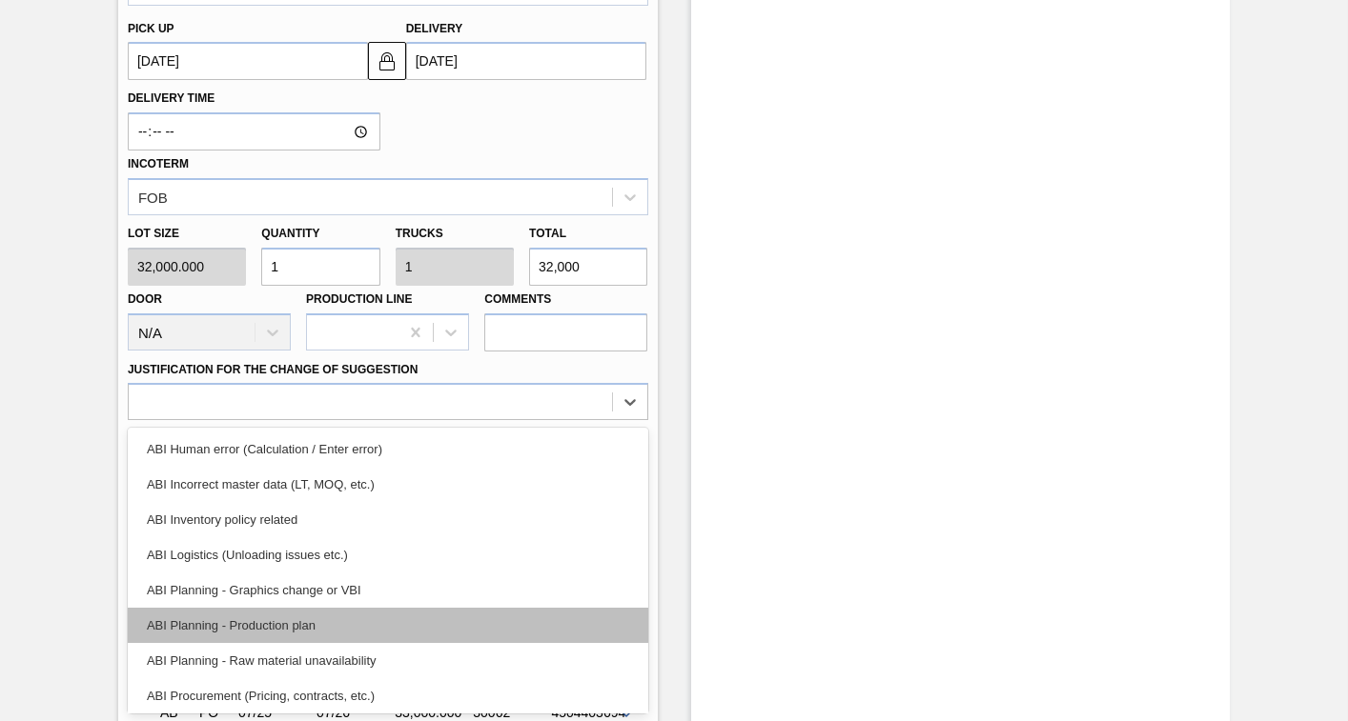
click at [254, 626] on div "ABI Planning - Production plan" at bounding box center [388, 625] width 520 height 35
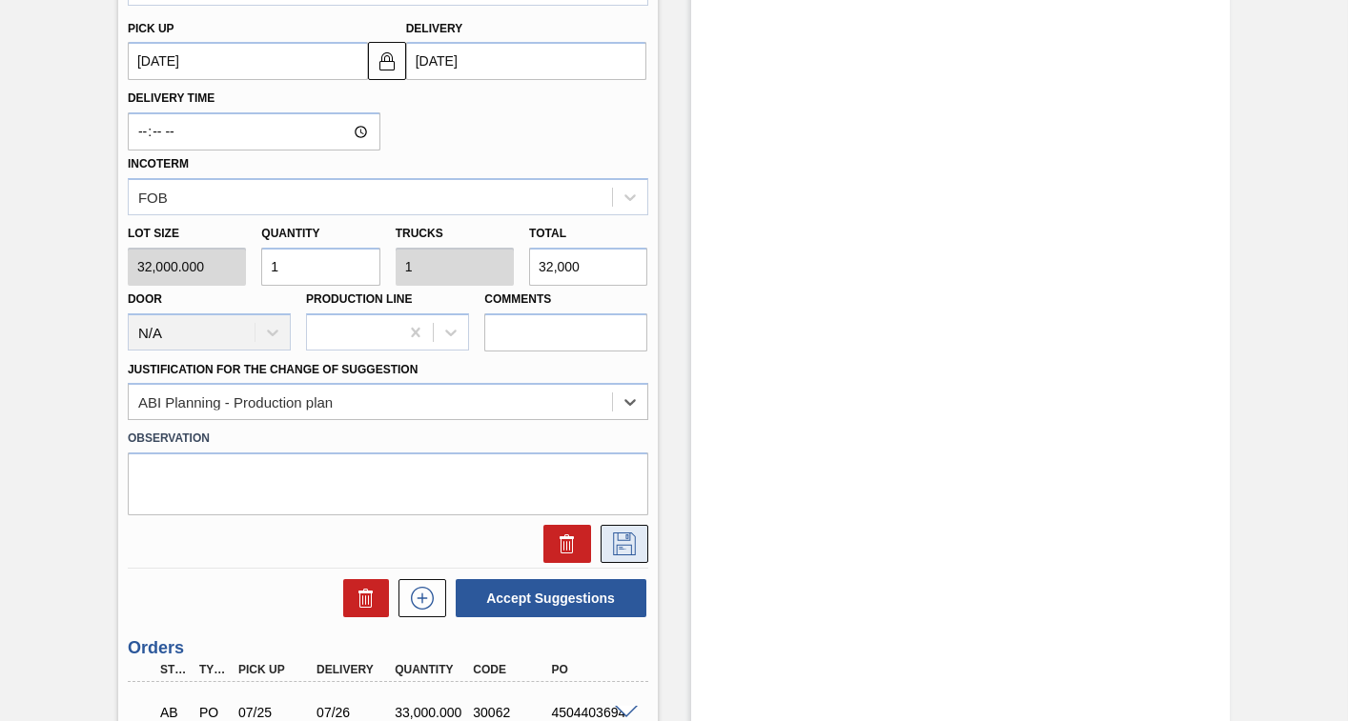
click at [620, 542] on icon at bounding box center [624, 544] width 30 height 23
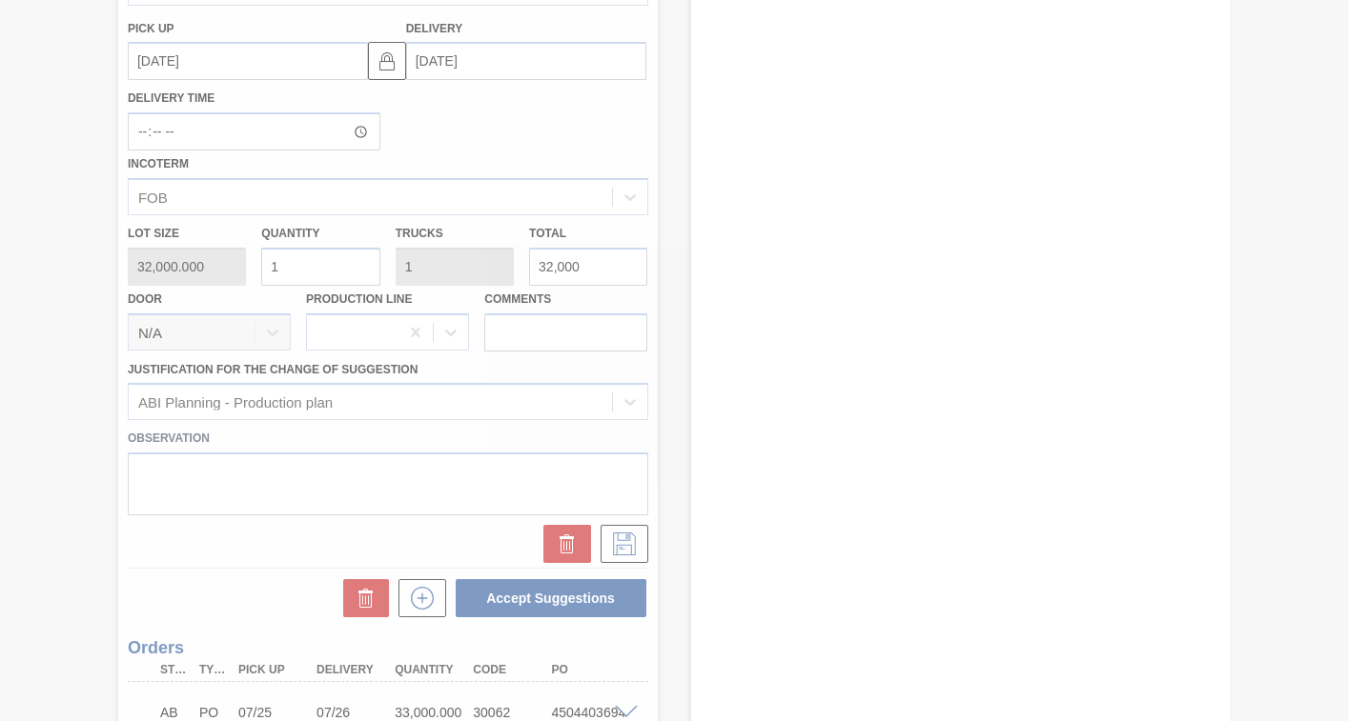
scroll to position [1084, 0]
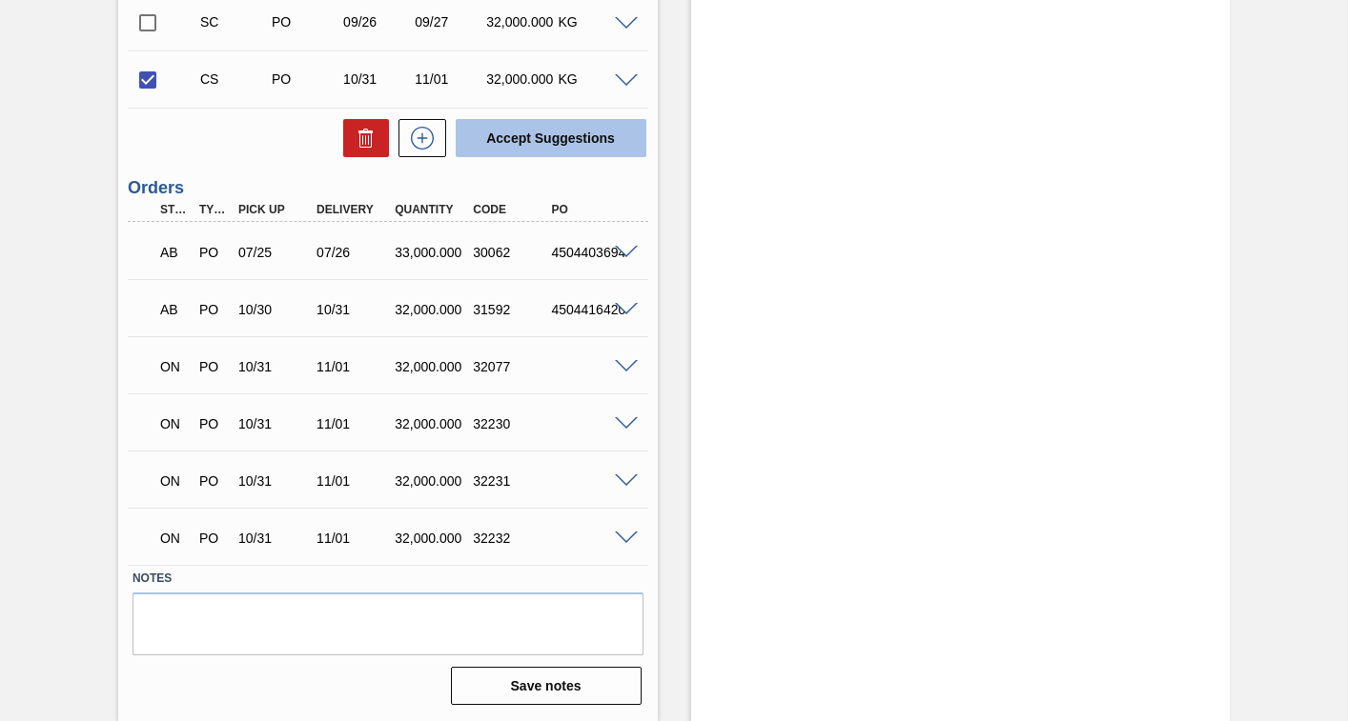
click at [556, 139] on button "Accept Suggestions" at bounding box center [551, 138] width 191 height 38
checkbox input "false"
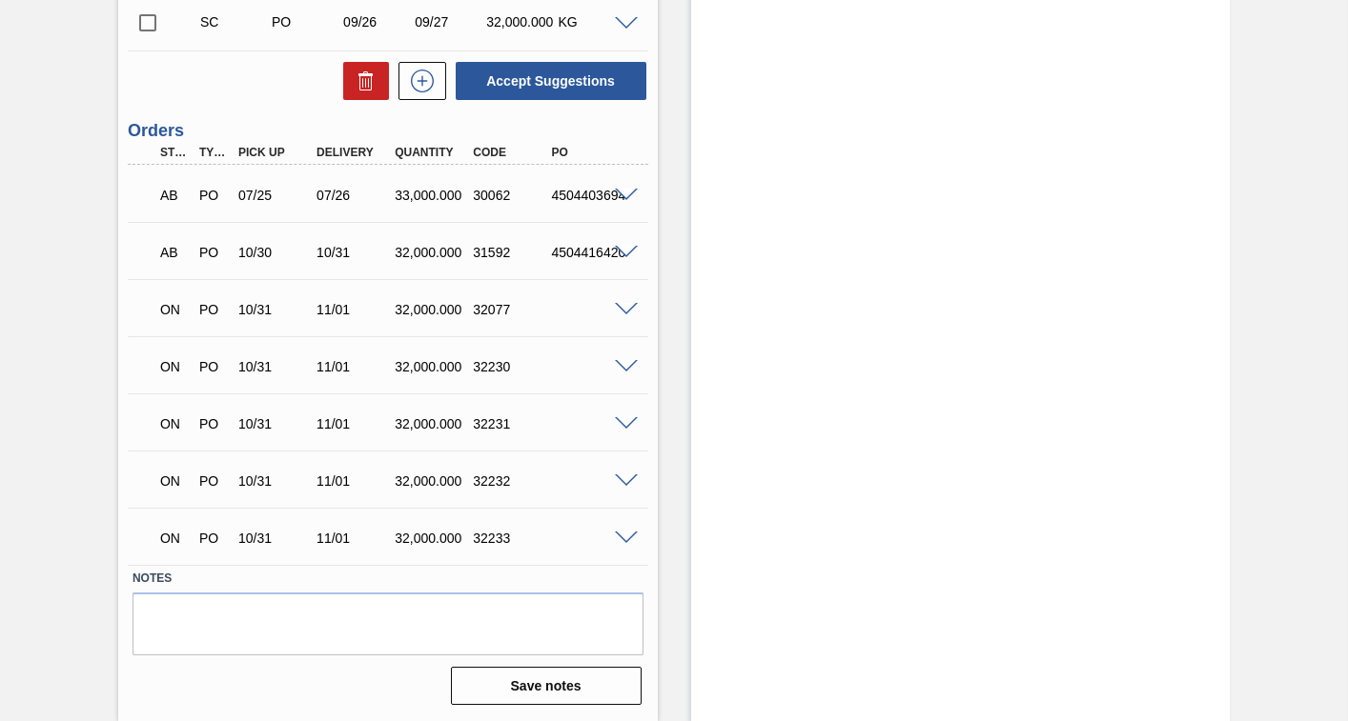
scroll to position [893, 0]
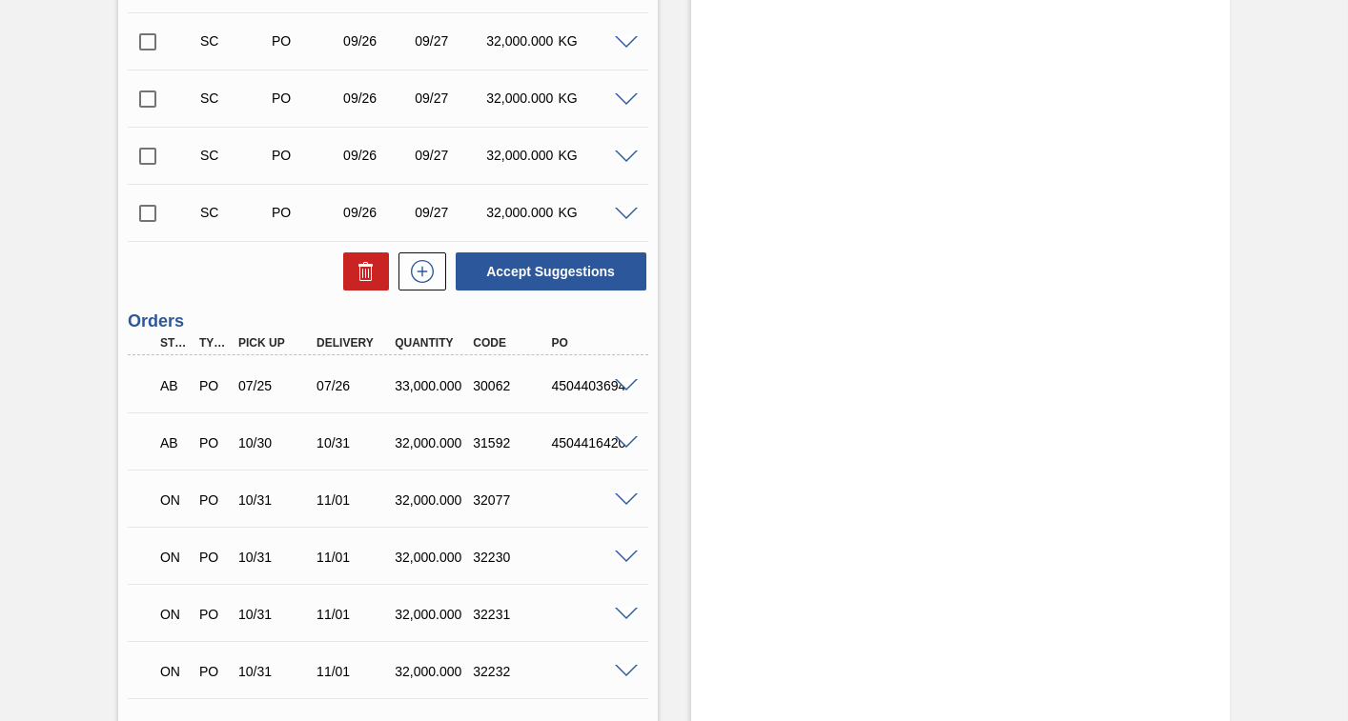
click at [151, 213] on input "checkbox" at bounding box center [148, 213] width 40 height 40
click at [626, 213] on span at bounding box center [626, 215] width 23 height 14
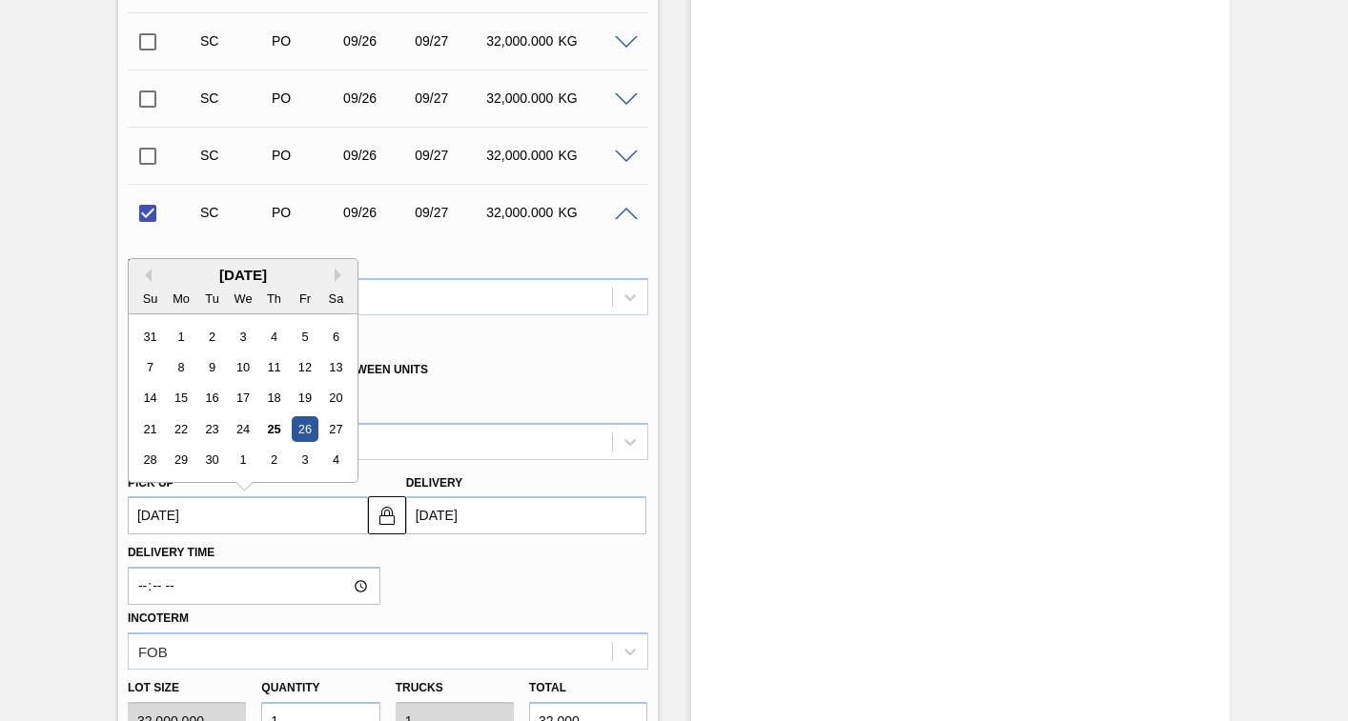
click at [274, 523] on up3252627858 "[DATE]" at bounding box center [248, 516] width 240 height 38
click at [338, 272] on button "Next Month" at bounding box center [341, 275] width 13 height 13
click at [306, 456] on div "31" at bounding box center [305, 461] width 26 height 26
checkbox input "false"
type up3252627858 "[DATE]"
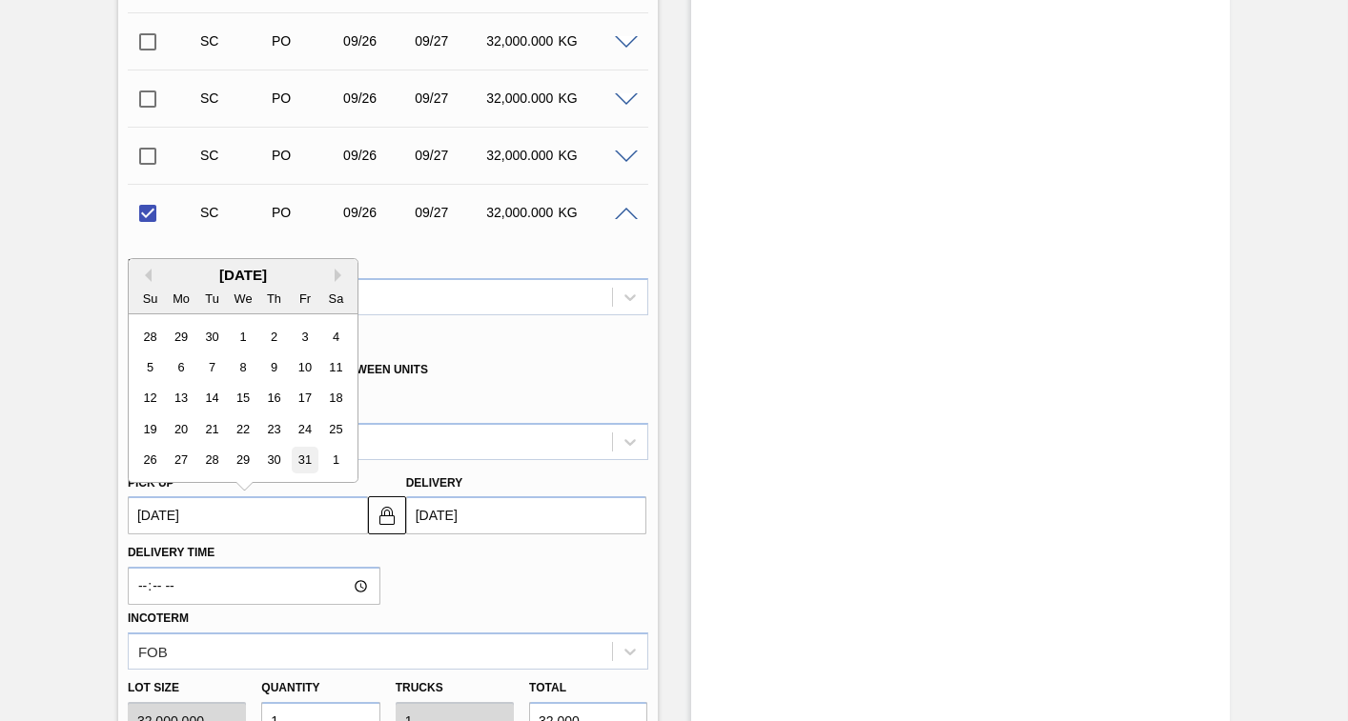
type input "[DATE]"
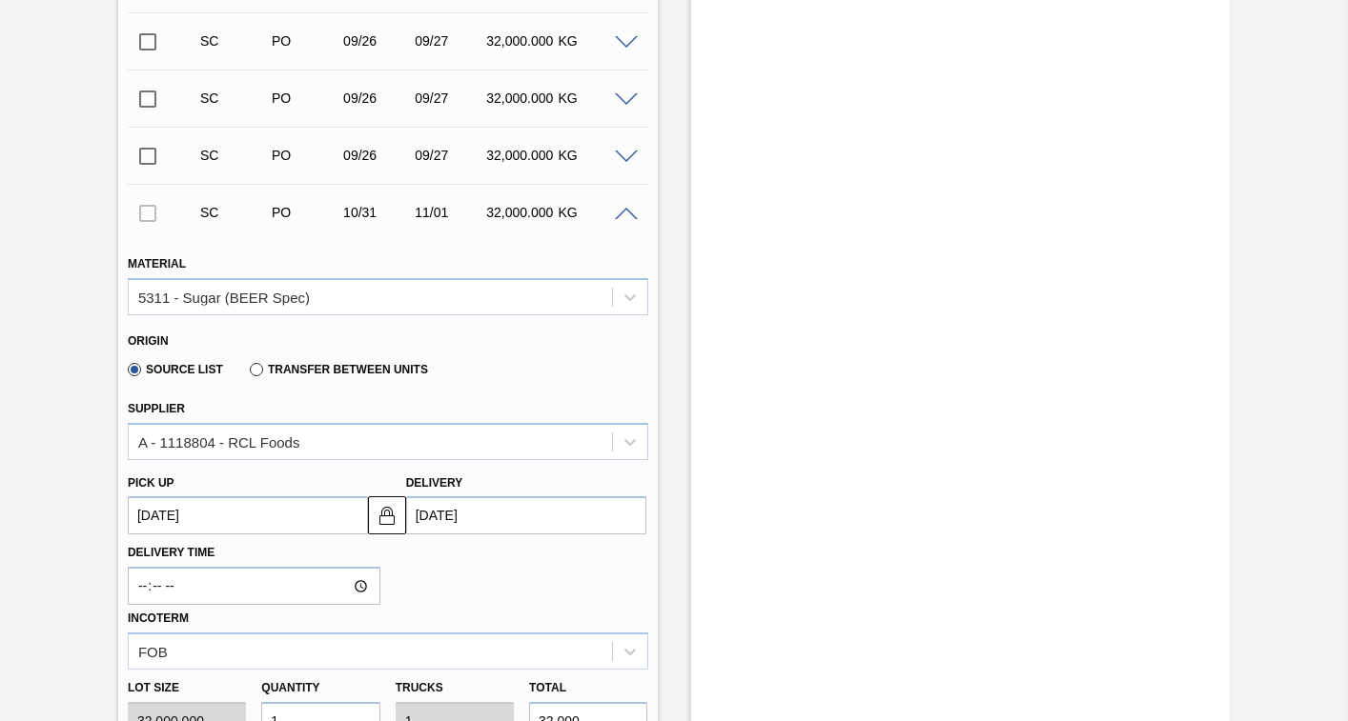
scroll to position [1179, 0]
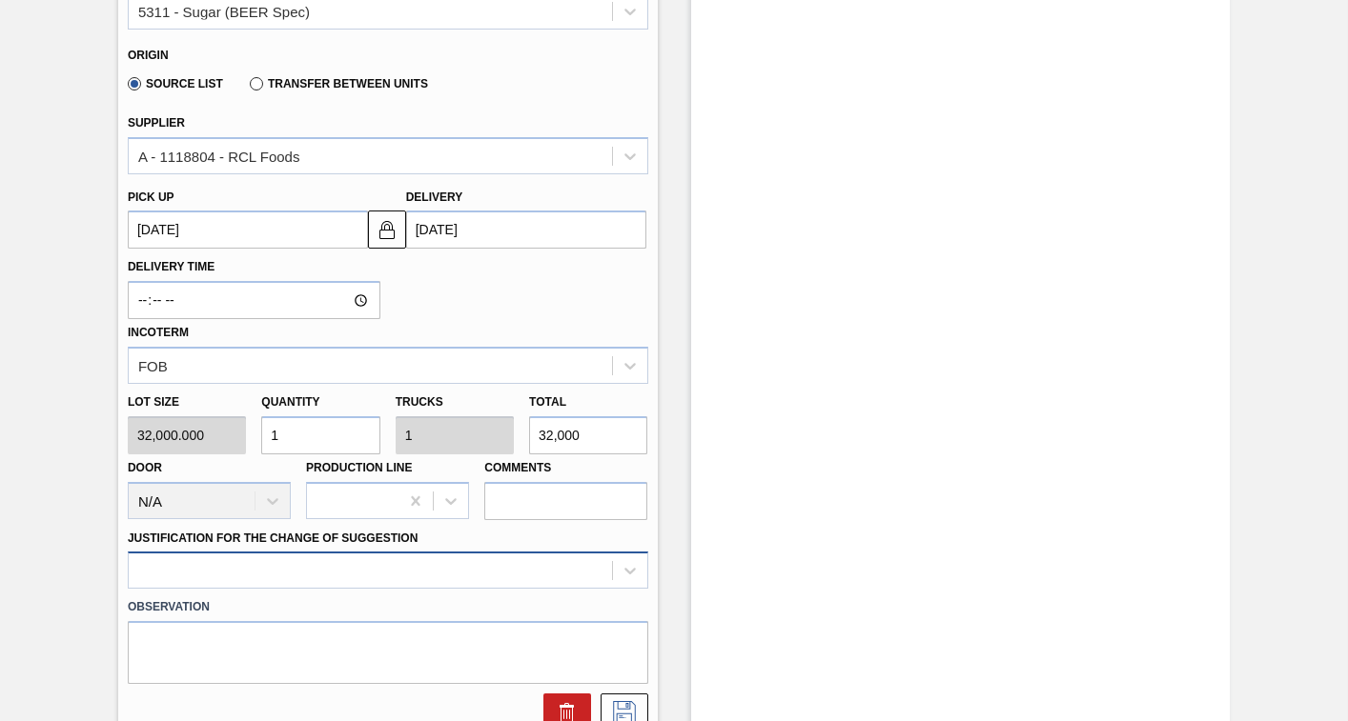
click at [326, 577] on div at bounding box center [388, 570] width 520 height 37
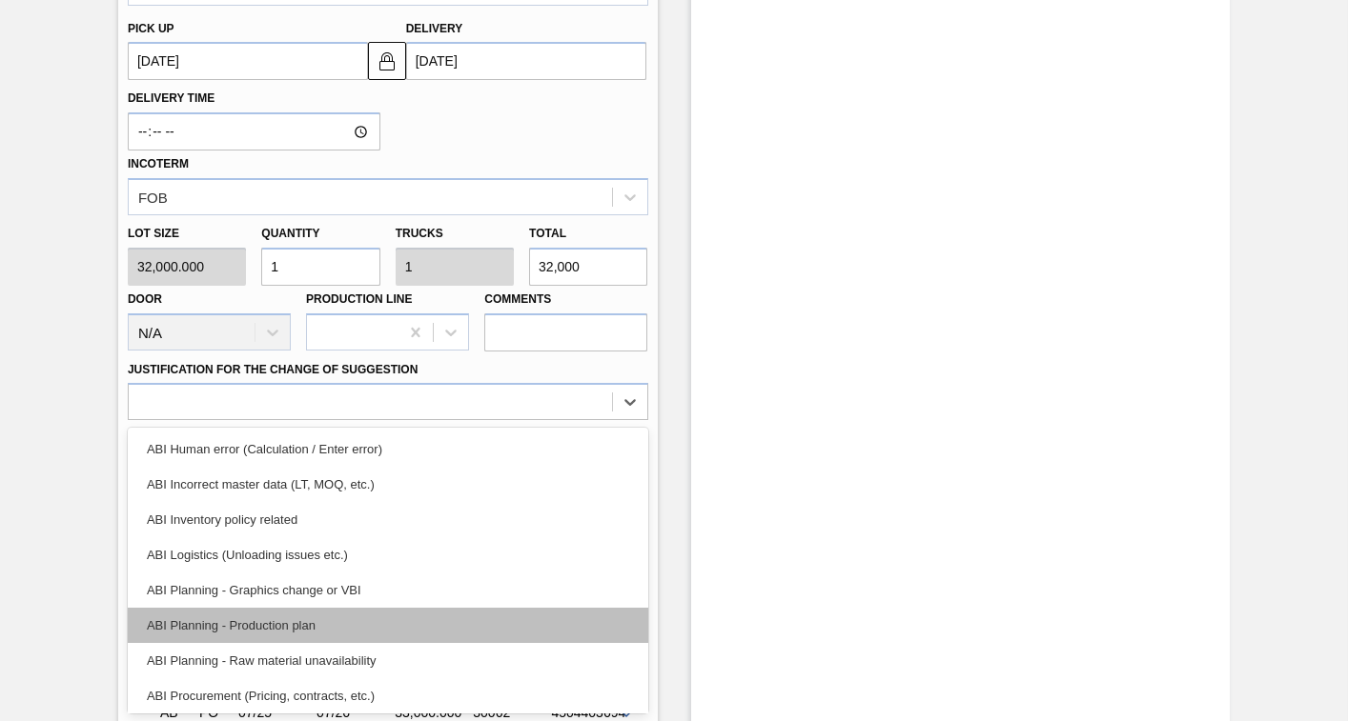
click at [284, 631] on div "ABI Planning - Production plan" at bounding box center [388, 625] width 520 height 35
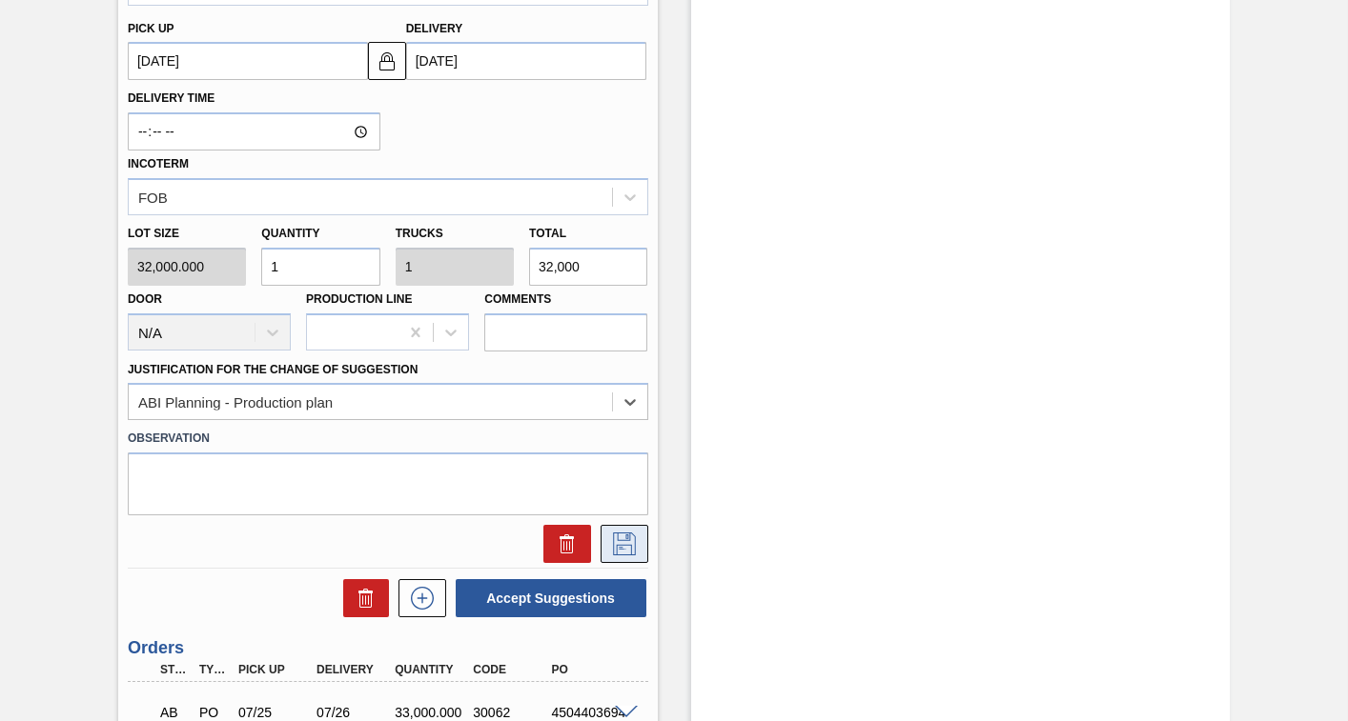
click at [621, 539] on icon at bounding box center [624, 544] width 30 height 23
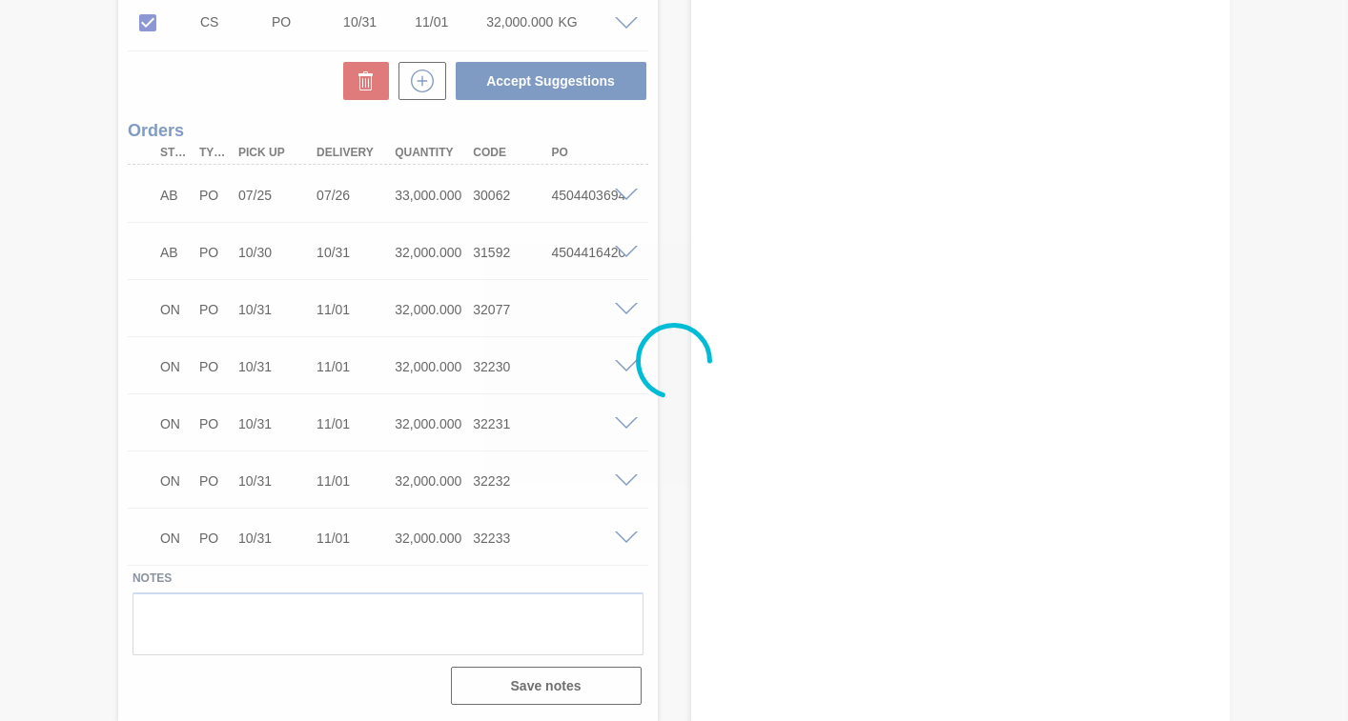
scroll to position [1084, 0]
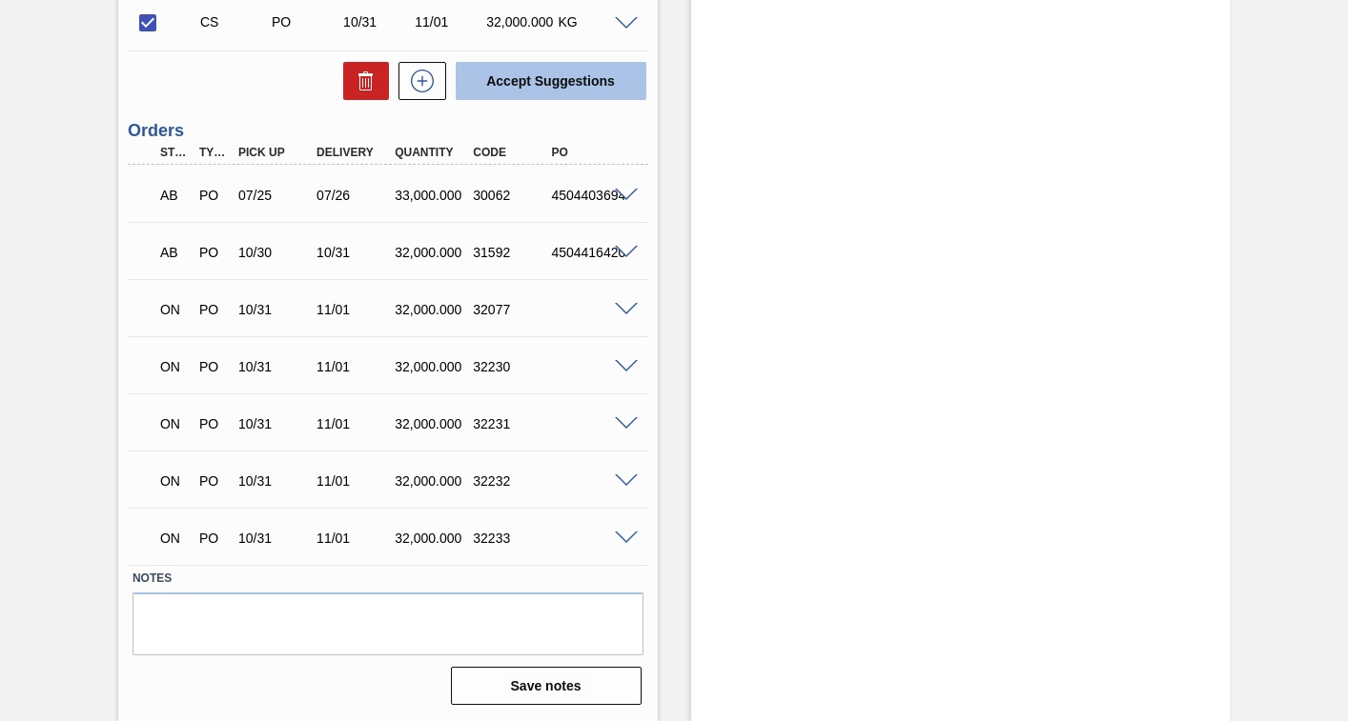
click at [542, 73] on button "Accept Suggestions" at bounding box center [551, 81] width 191 height 38
checkbox input "false"
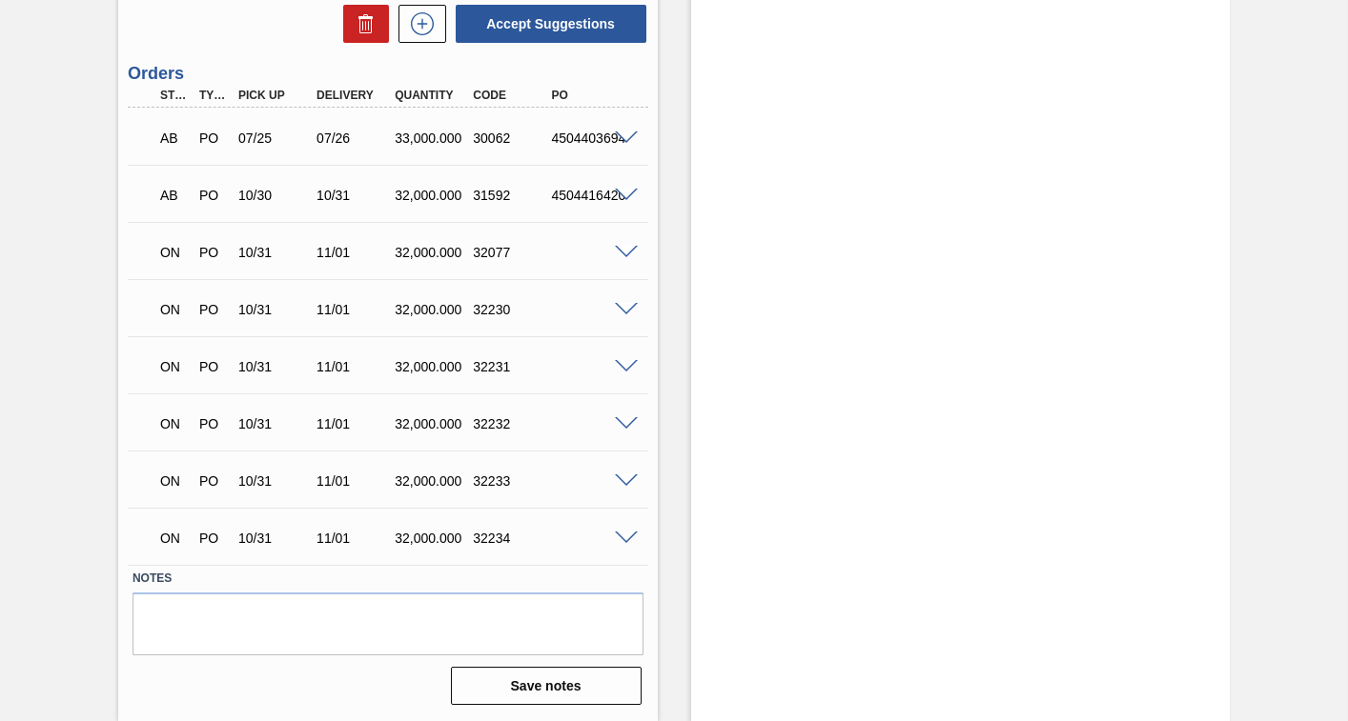
scroll to position [988, 0]
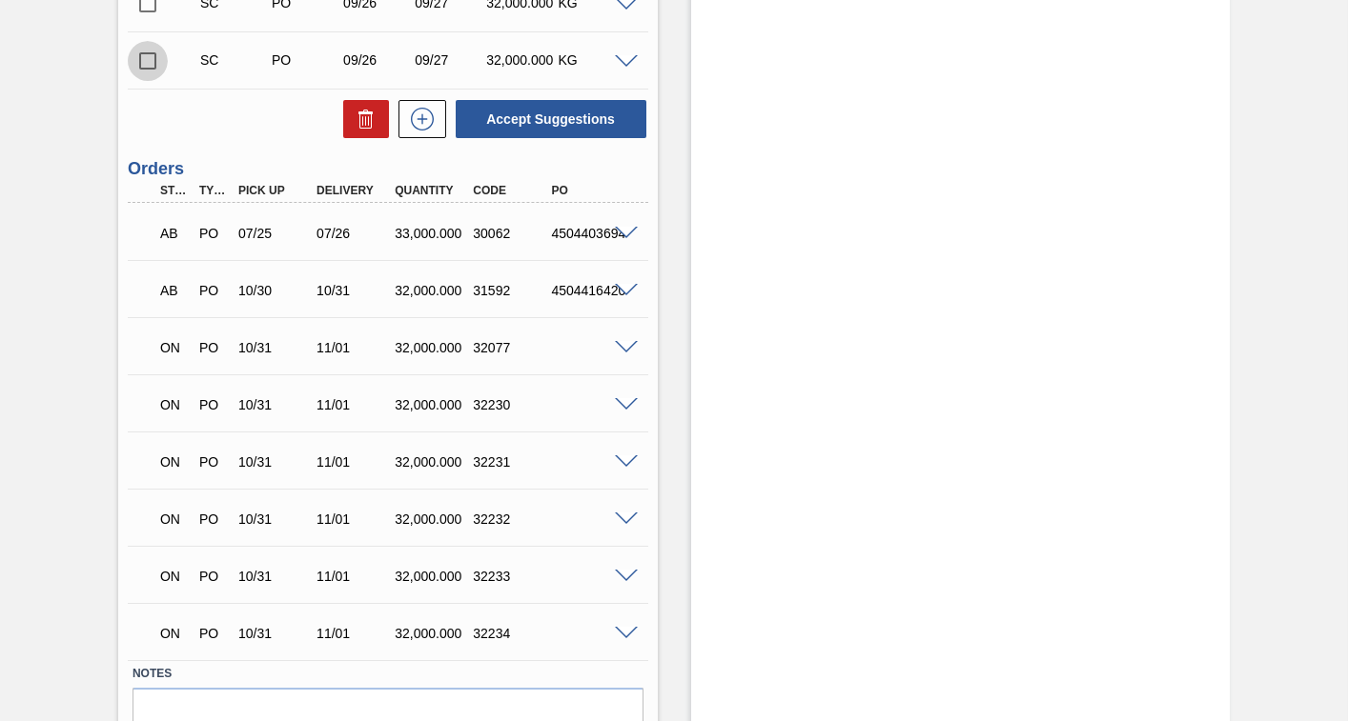
click at [152, 60] on input "checkbox" at bounding box center [148, 61] width 40 height 40
click at [620, 63] on span at bounding box center [626, 62] width 23 height 14
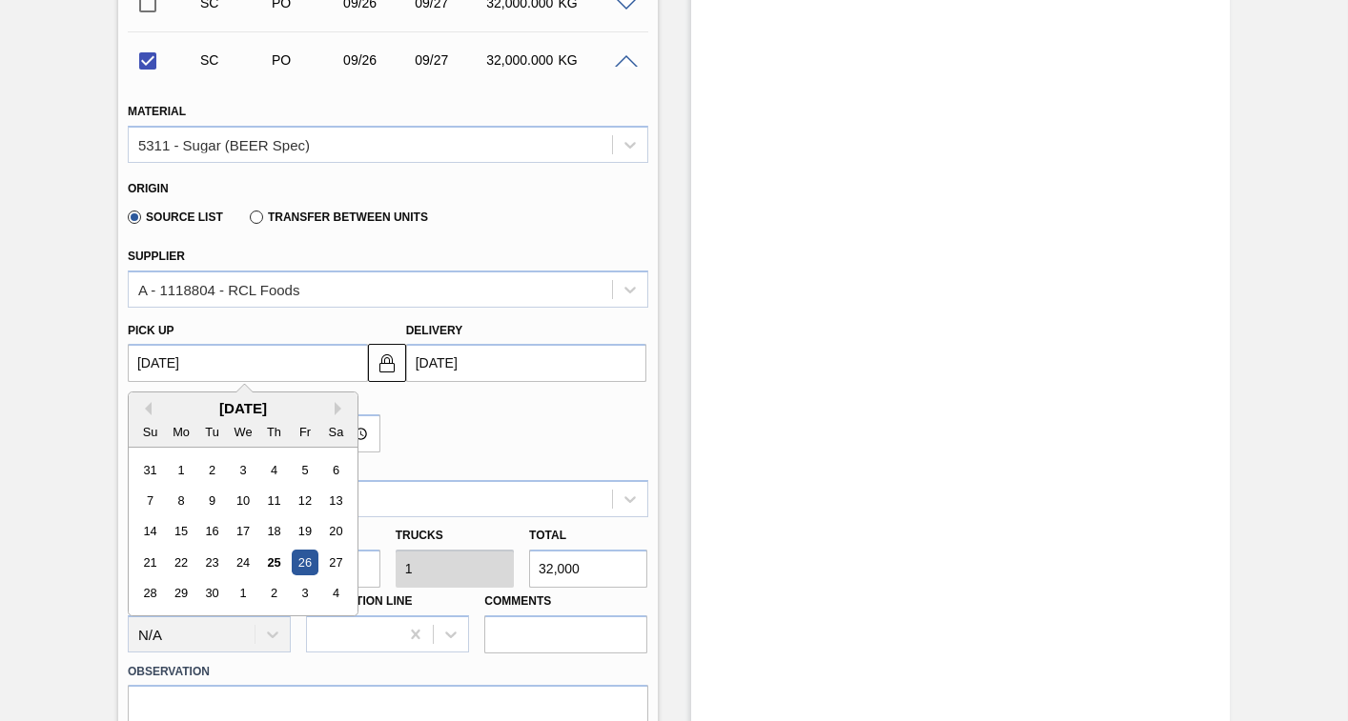
click at [330, 366] on up3252627857 "[DATE]" at bounding box center [248, 363] width 240 height 38
click at [337, 409] on button "Next Month" at bounding box center [341, 408] width 13 height 13
click at [309, 595] on div "31" at bounding box center [305, 594] width 26 height 26
checkbox input "false"
type up3252627857 "[DATE]"
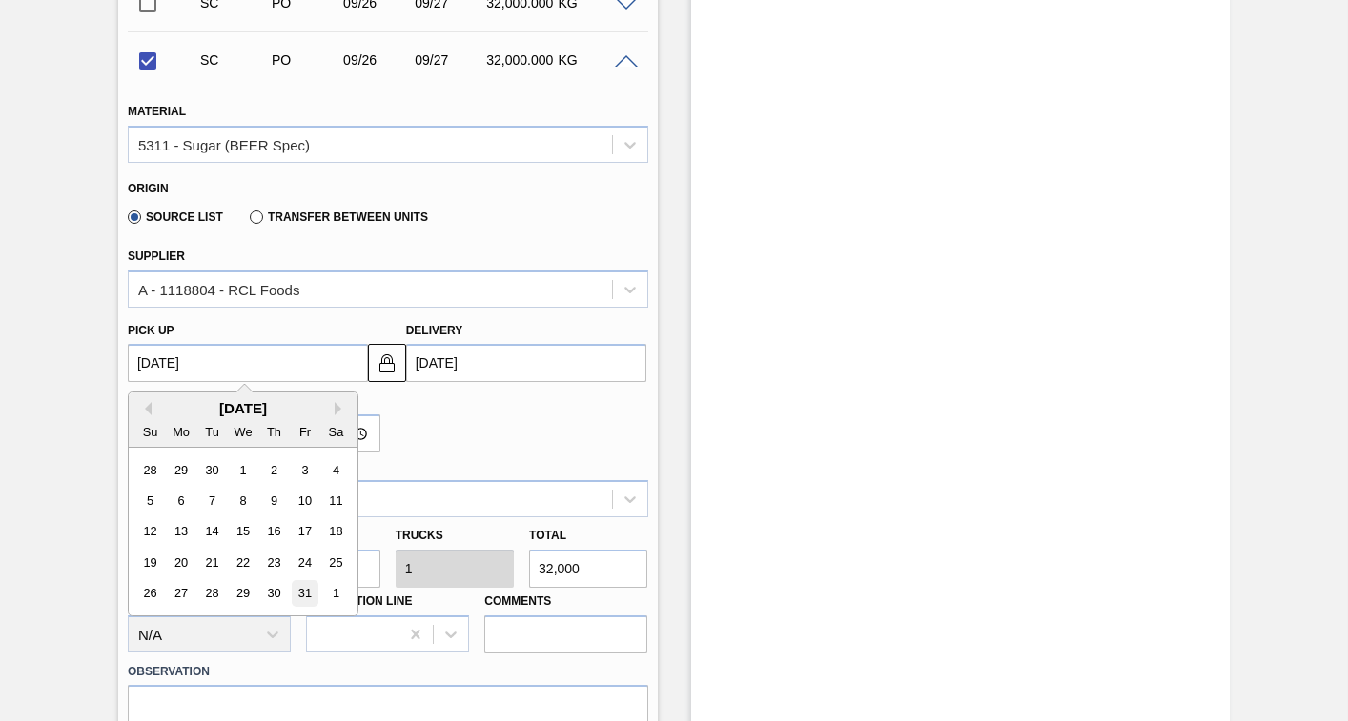
type input "[DATE]"
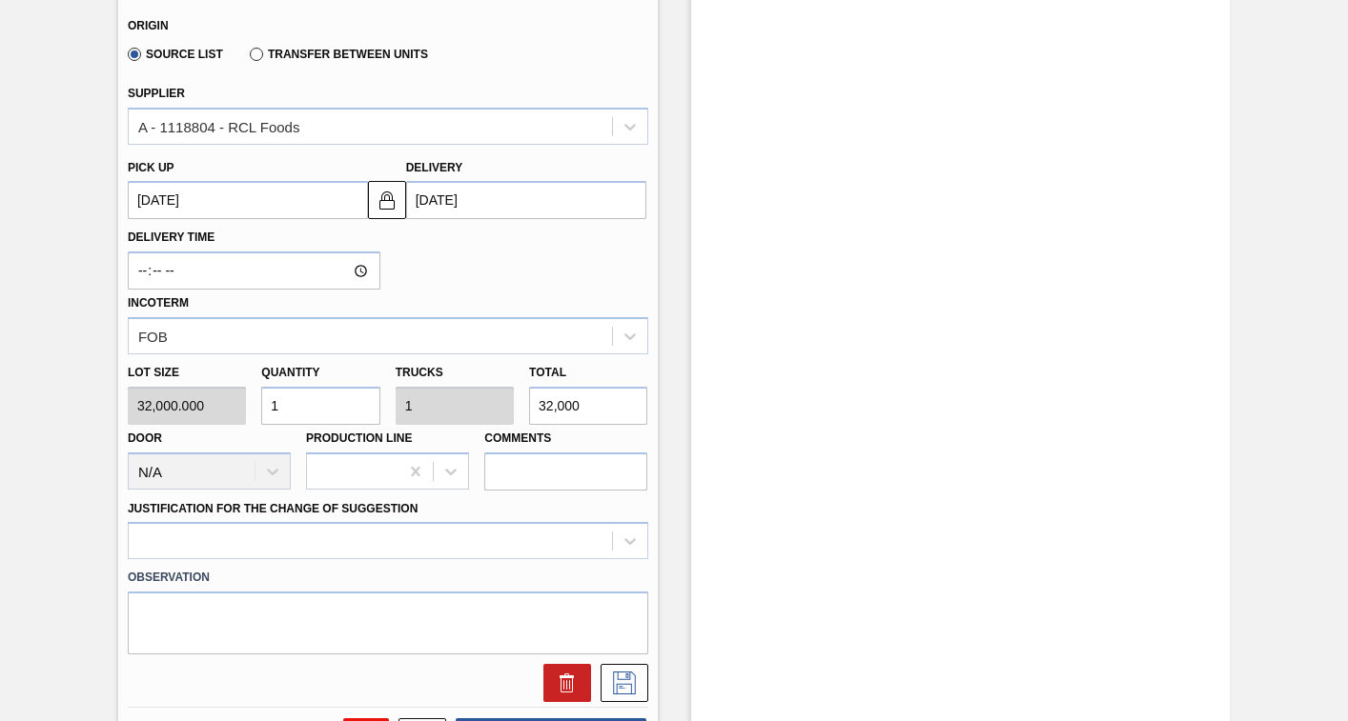
scroll to position [1274, 0]
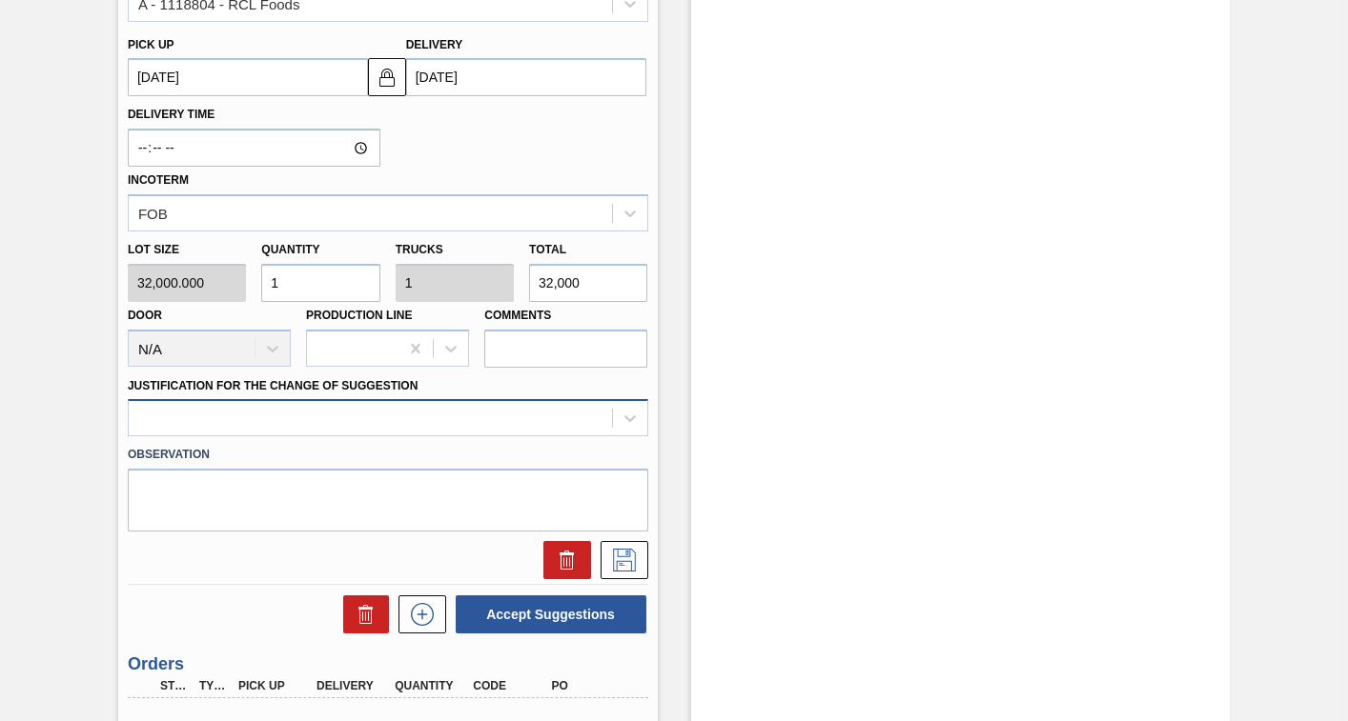
click at [375, 418] on div at bounding box center [388, 417] width 520 height 37
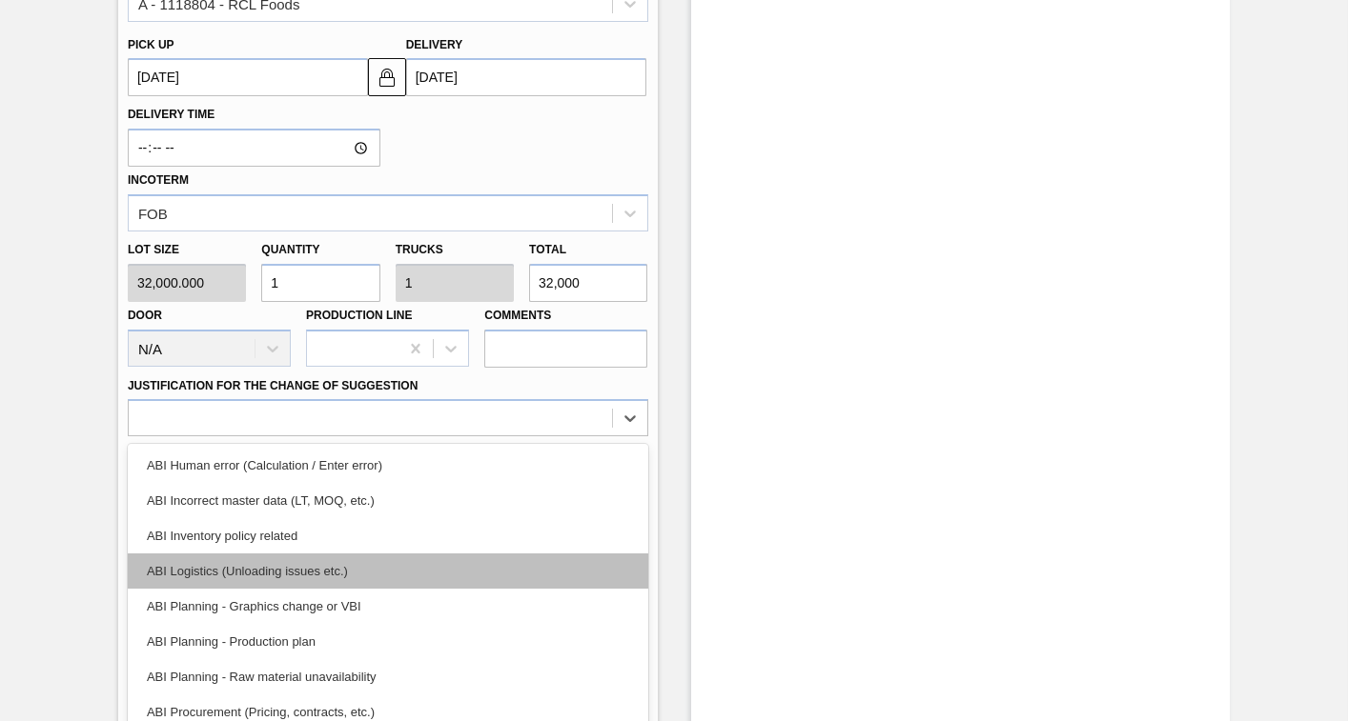
scroll to position [1290, 0]
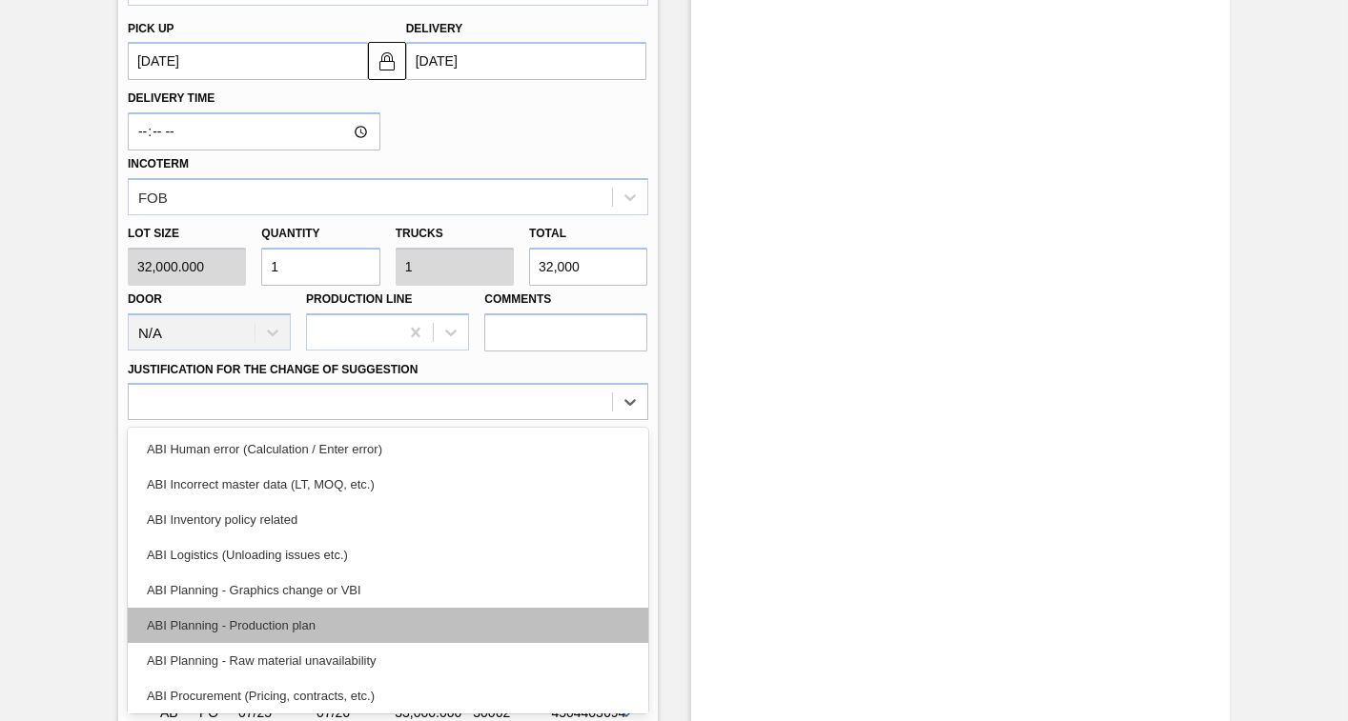
click at [220, 629] on div "ABI Planning - Production plan" at bounding box center [388, 625] width 520 height 35
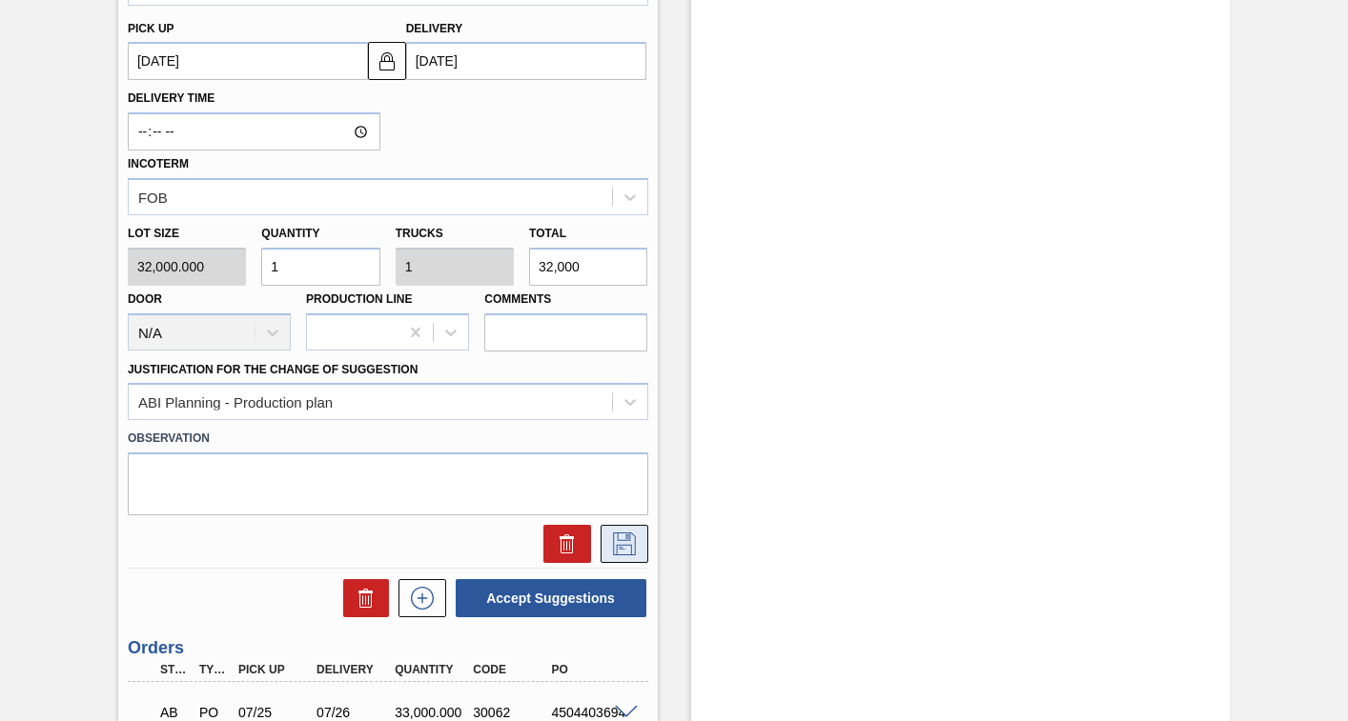
click at [619, 548] on icon at bounding box center [624, 542] width 10 height 15
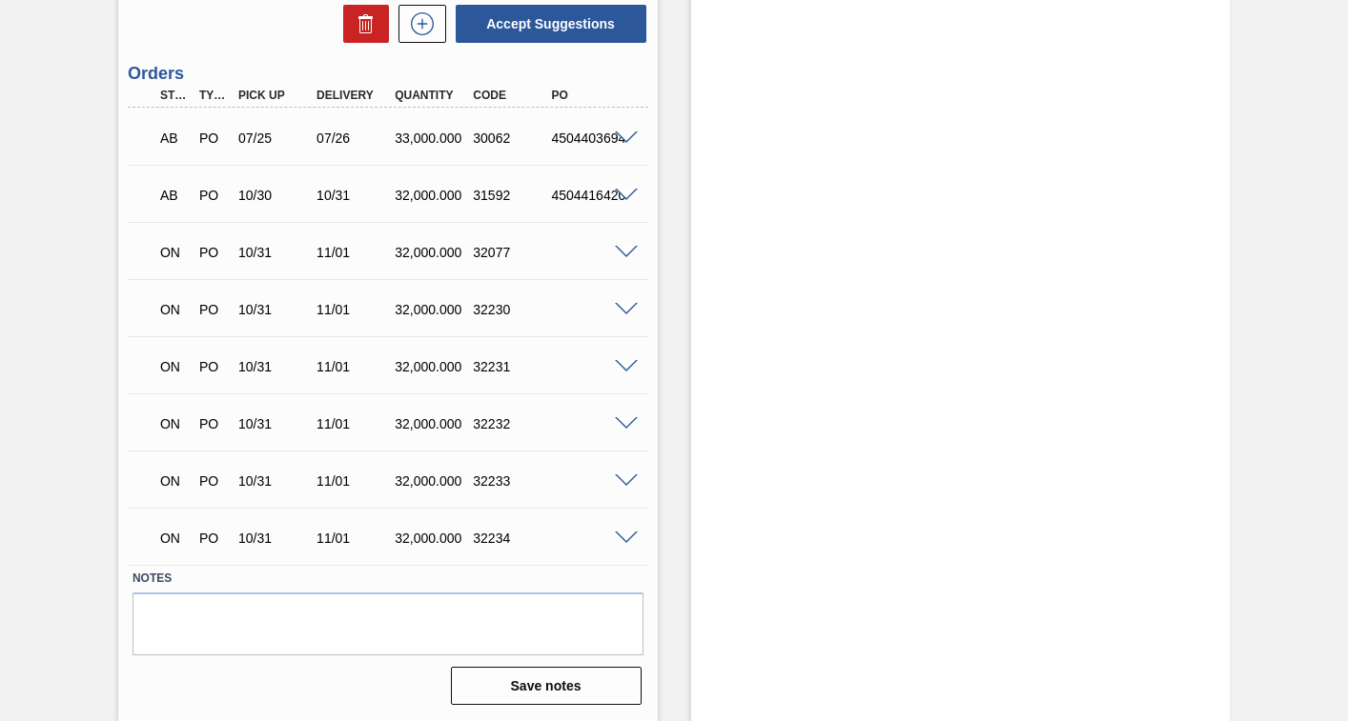
scroll to position [893, 0]
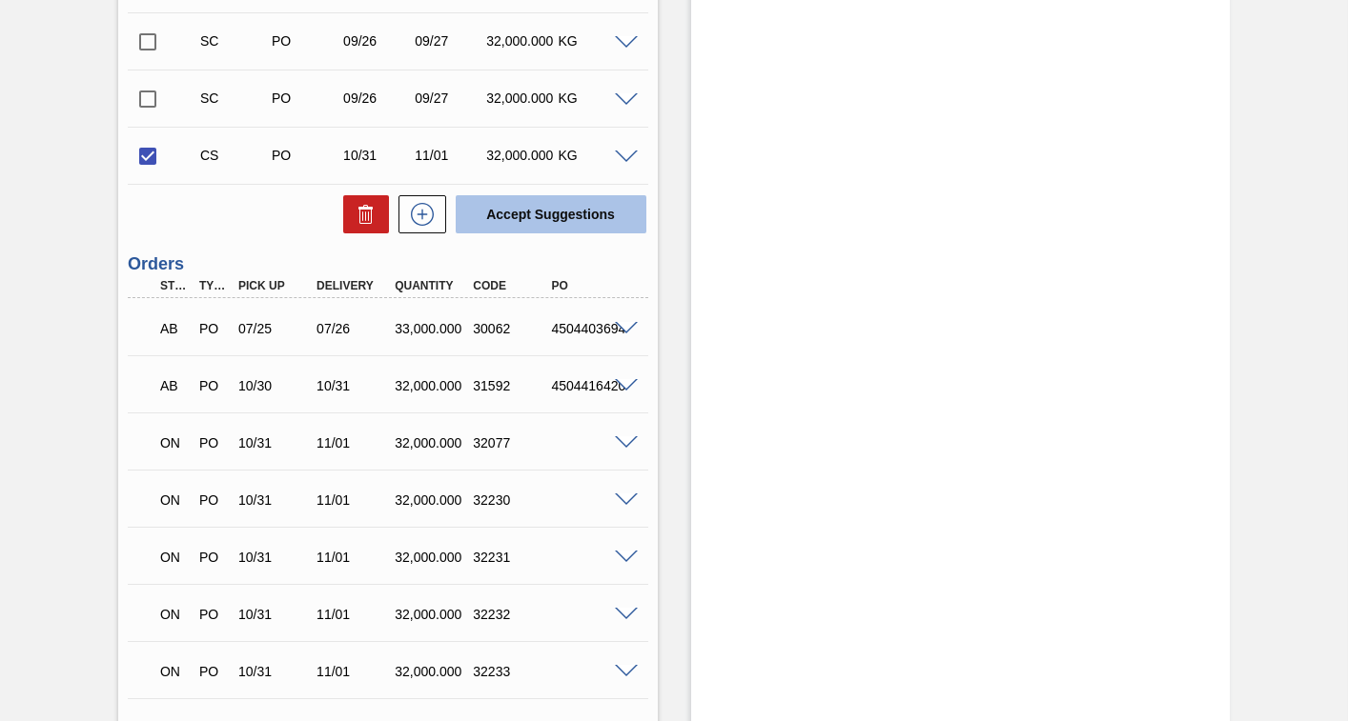
click at [553, 212] on button "Accept Suggestions" at bounding box center [551, 214] width 191 height 38
checkbox input "false"
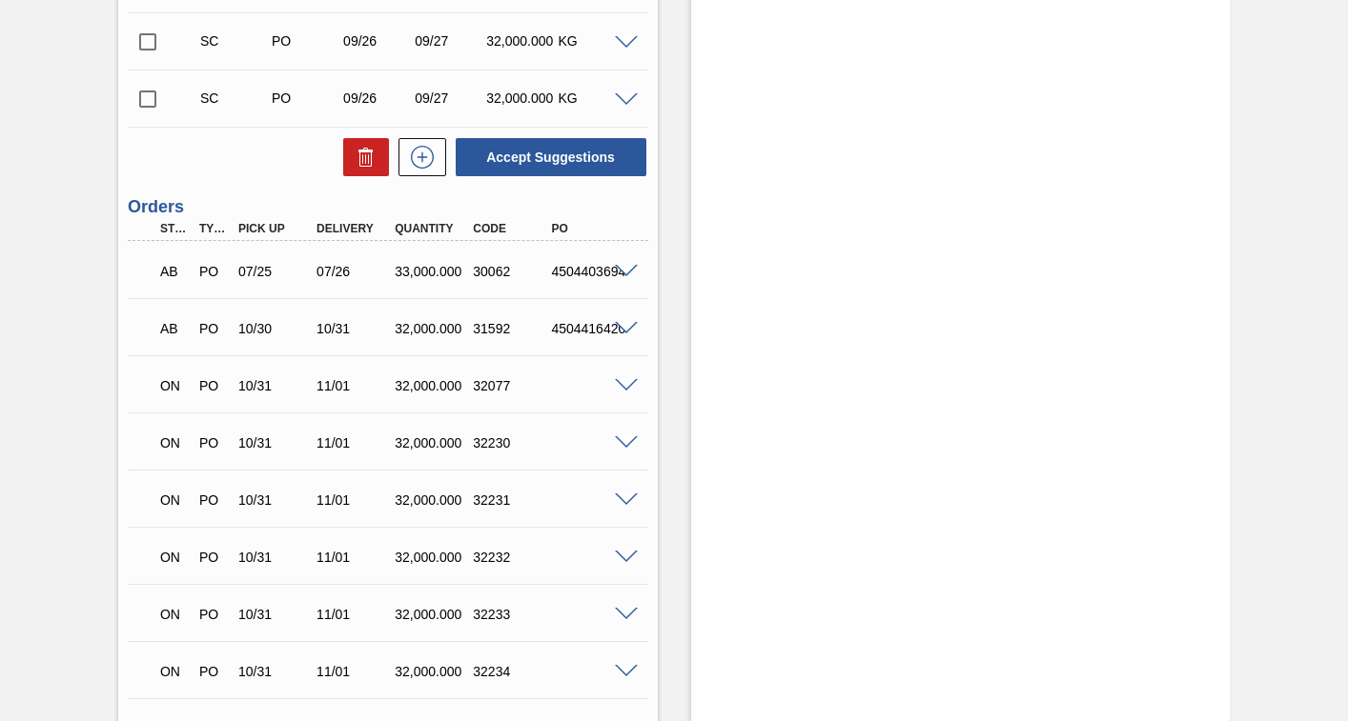
click at [152, 100] on input "checkbox" at bounding box center [148, 99] width 40 height 40
click at [626, 99] on span at bounding box center [626, 100] width 23 height 14
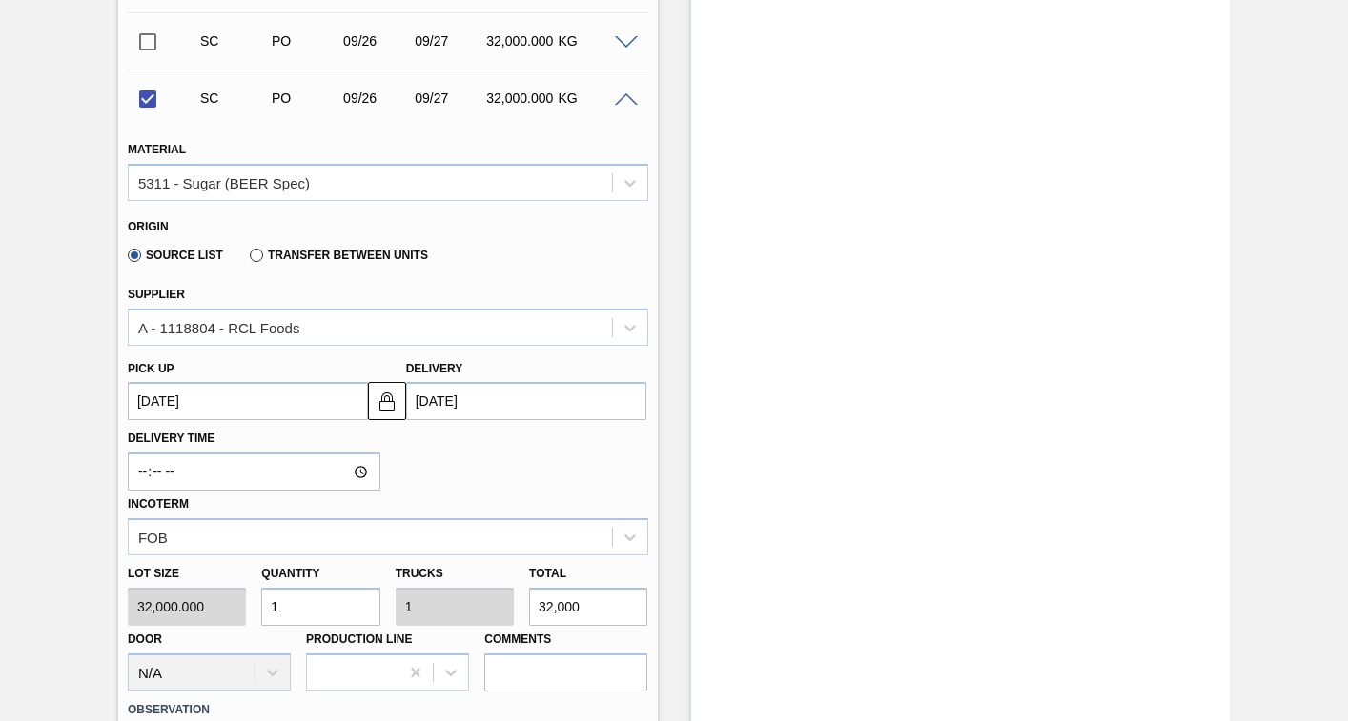
click at [300, 412] on up3252627856 "[DATE]" at bounding box center [248, 401] width 240 height 38
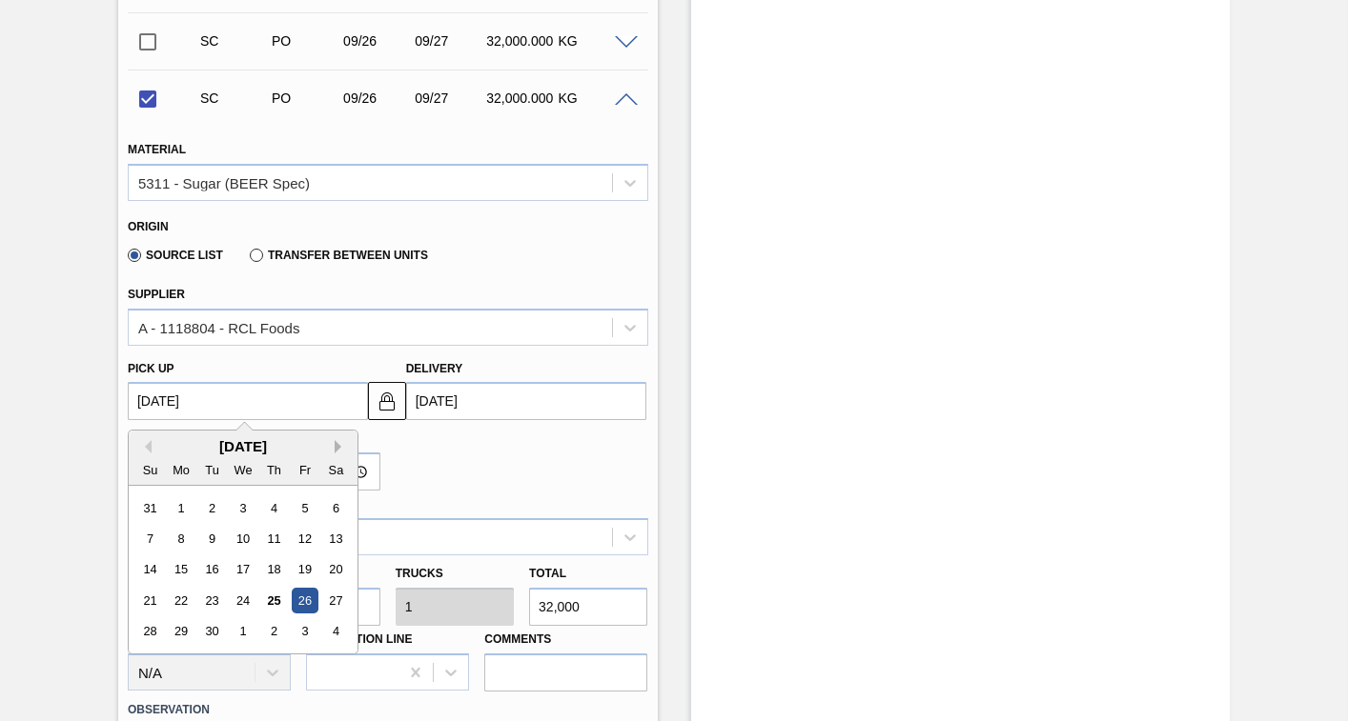
click at [335, 443] on button "Next Month" at bounding box center [341, 446] width 13 height 13
click at [302, 639] on div "31" at bounding box center [305, 632] width 26 height 26
checkbox input "false"
type up3252627856 "[DATE]"
type input "[DATE]"
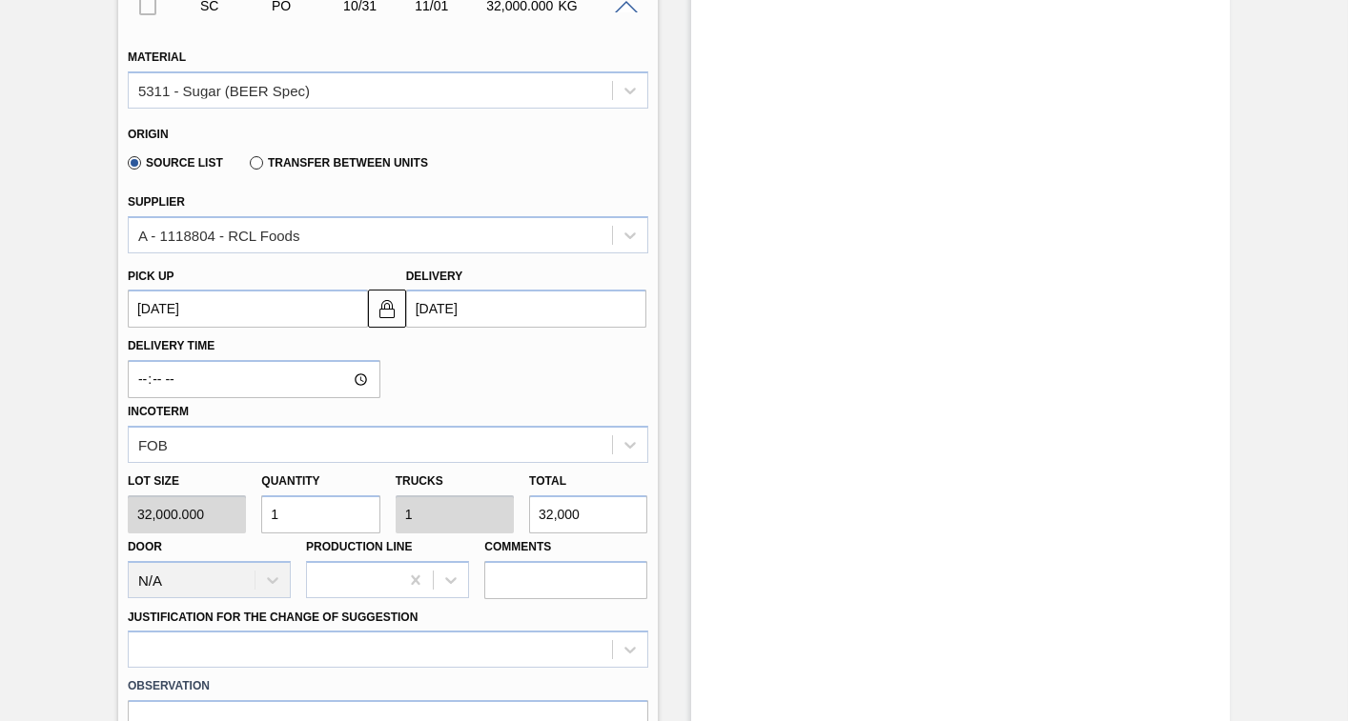
scroll to position [1084, 0]
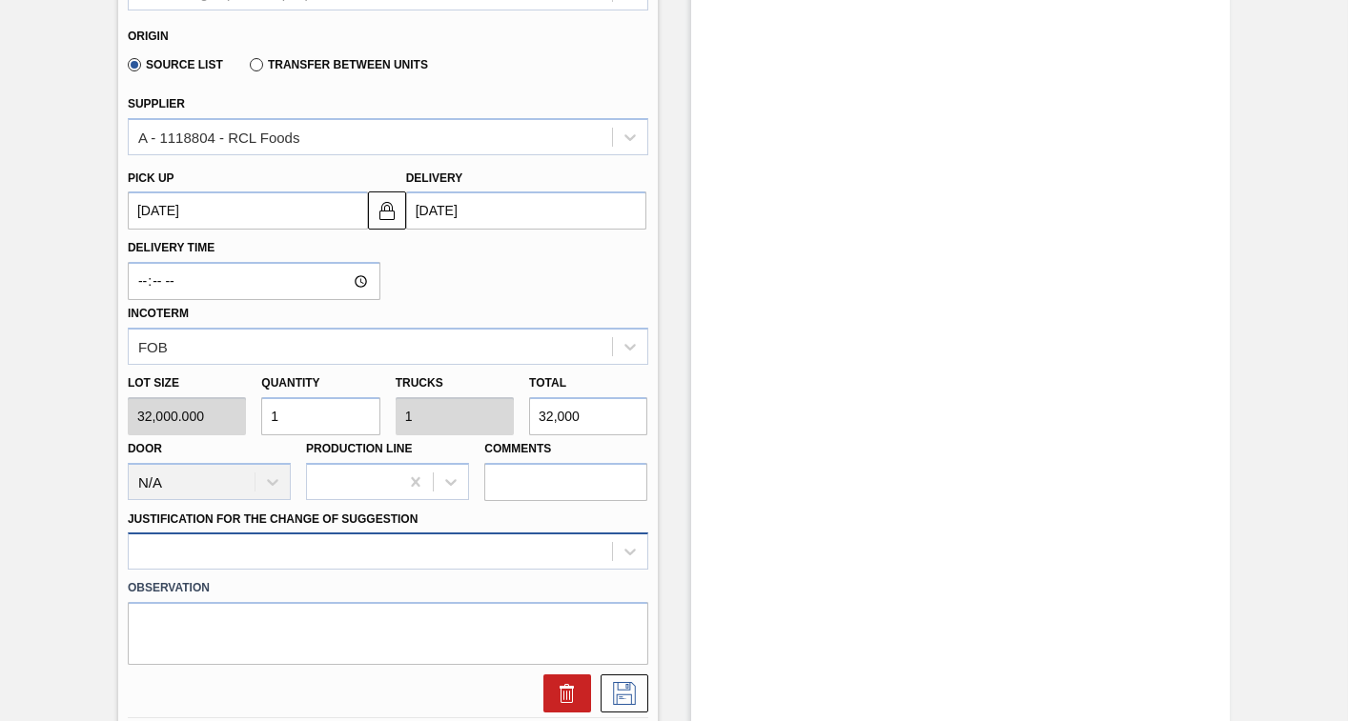
click at [262, 539] on div at bounding box center [388, 551] width 520 height 37
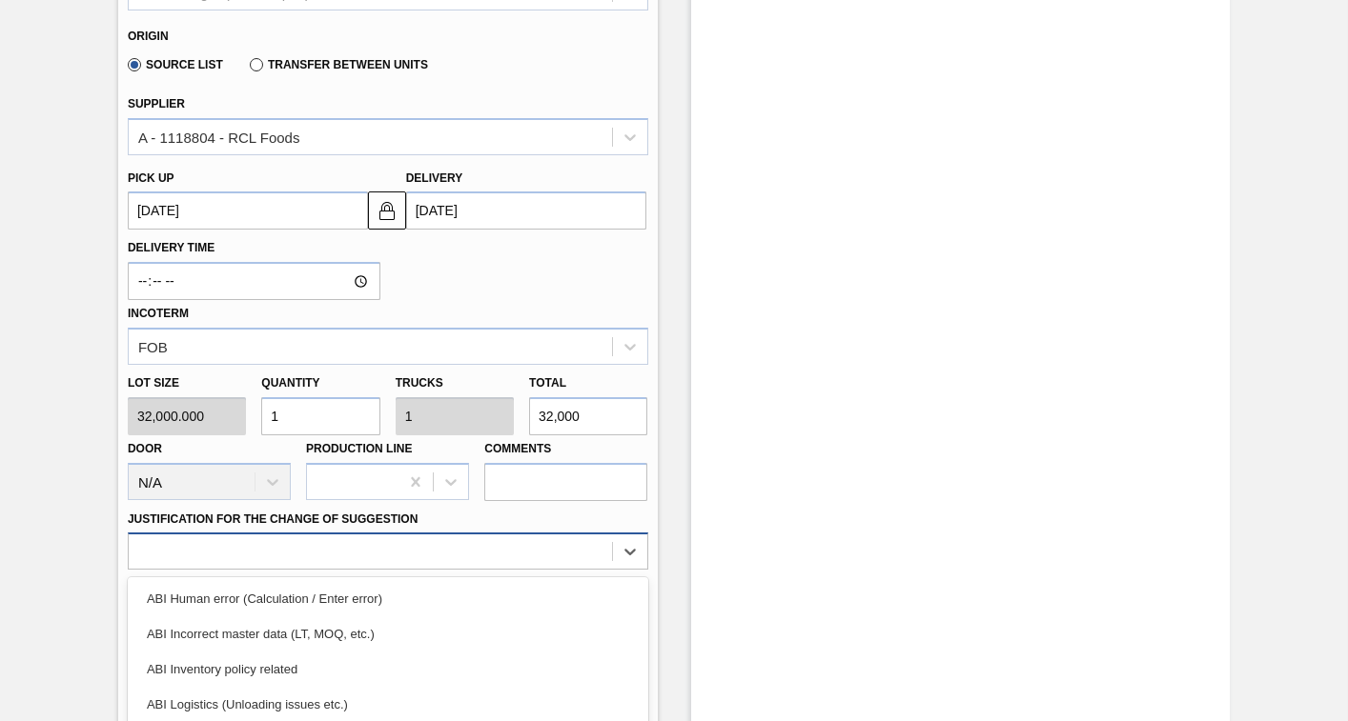
scroll to position [1233, 0]
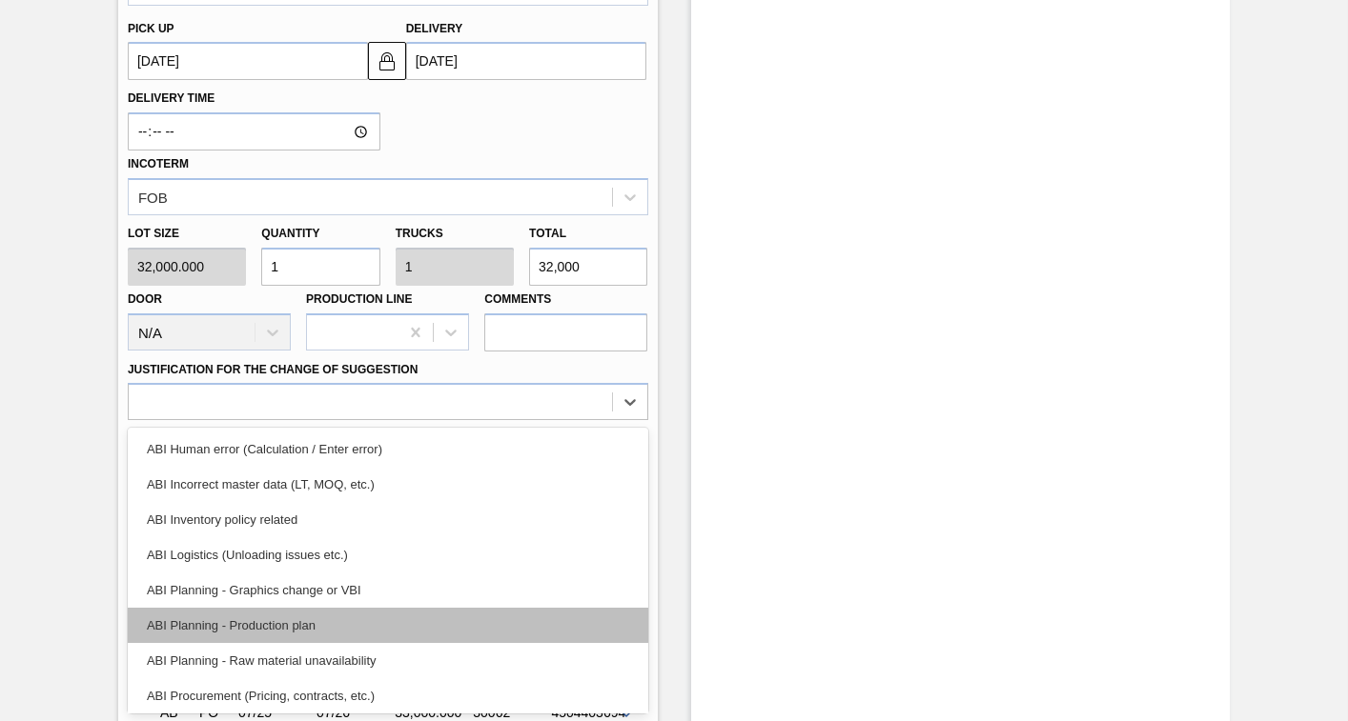
click at [248, 622] on div "ABI Planning - Production plan" at bounding box center [388, 625] width 520 height 35
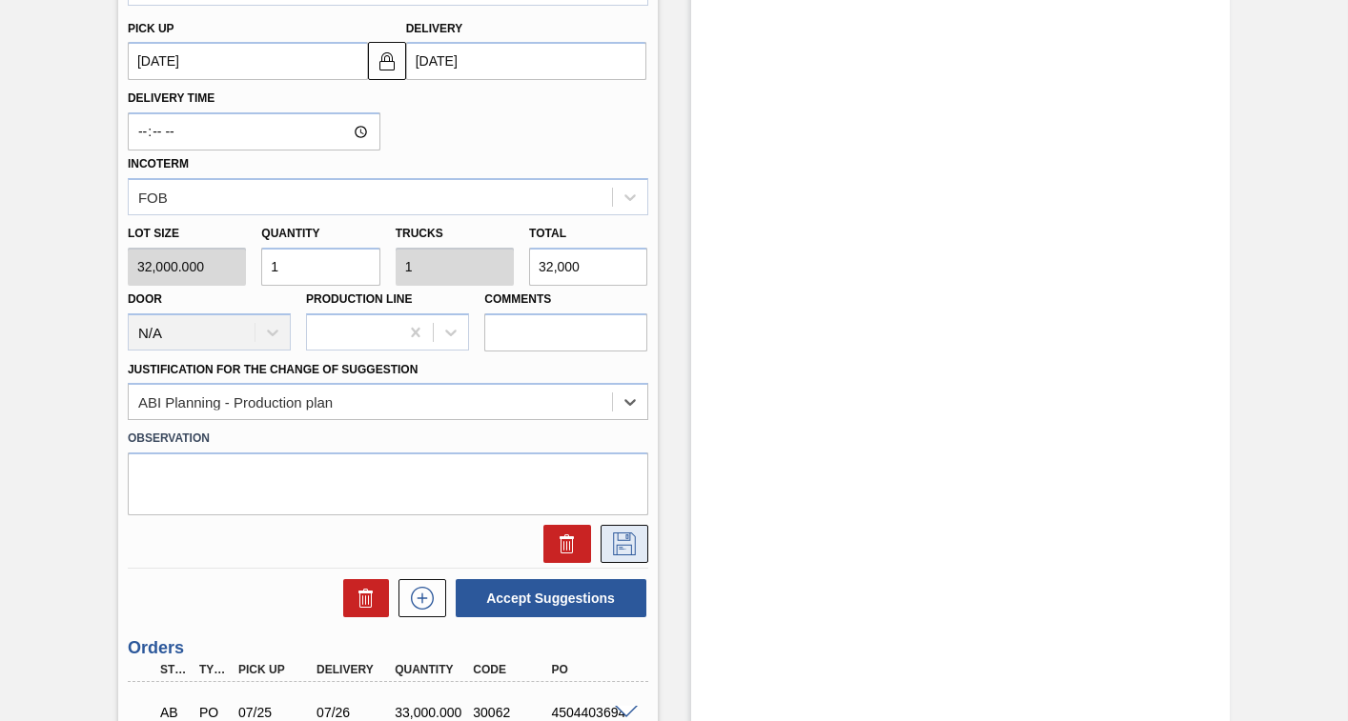
click at [615, 551] on icon at bounding box center [624, 544] width 23 height 23
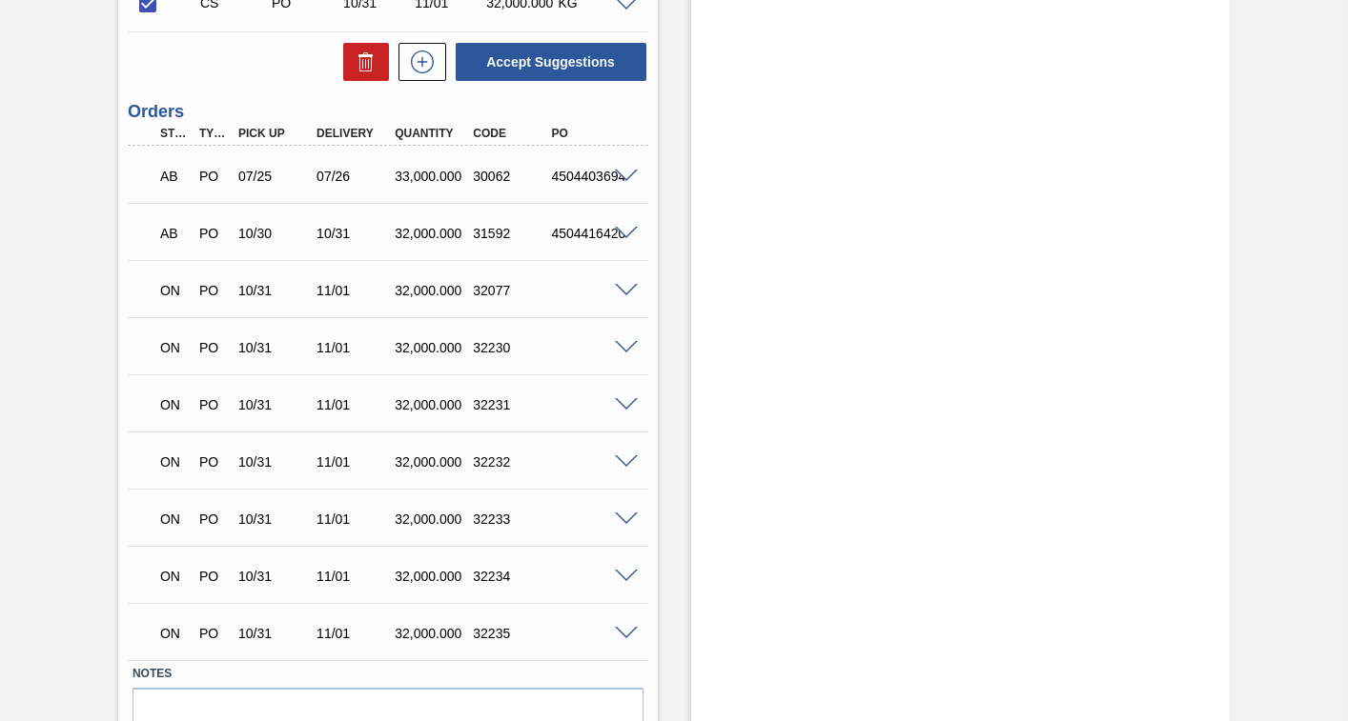
scroll to position [607, 0]
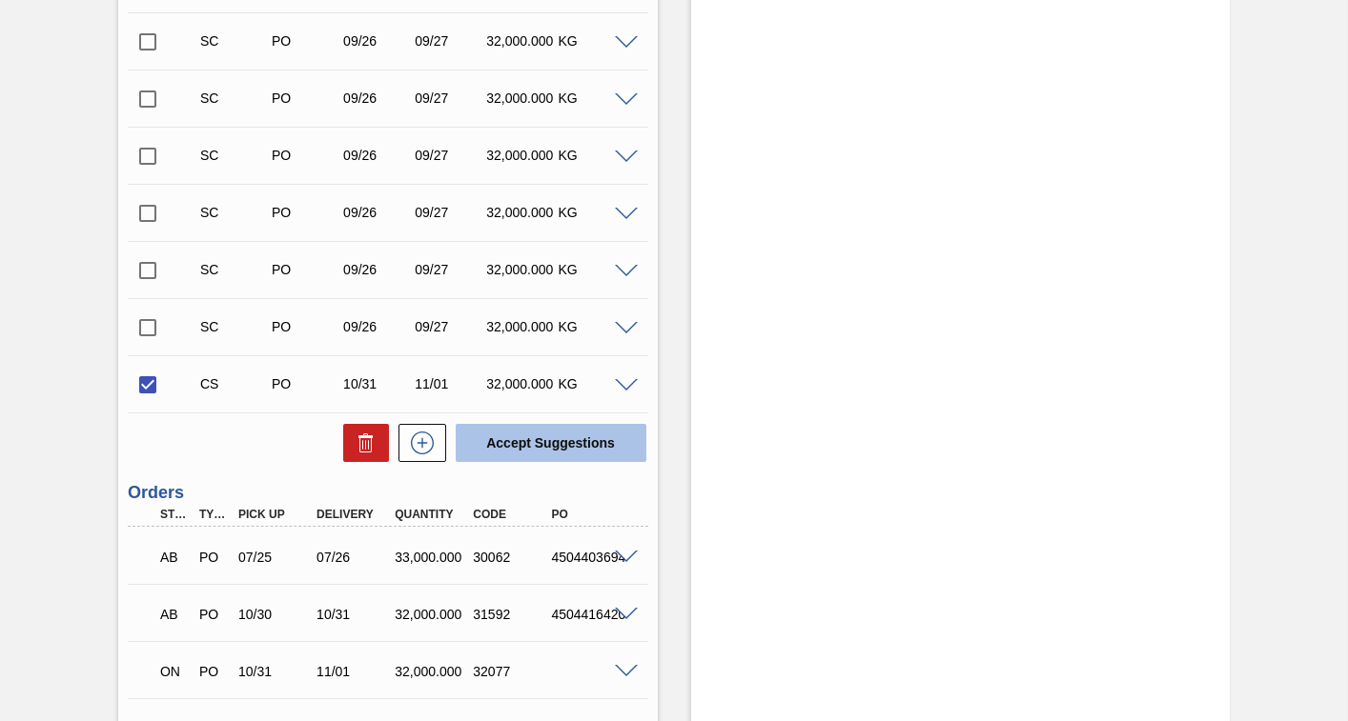
click at [538, 443] on button "Accept Suggestions" at bounding box center [551, 443] width 191 height 38
checkbox input "false"
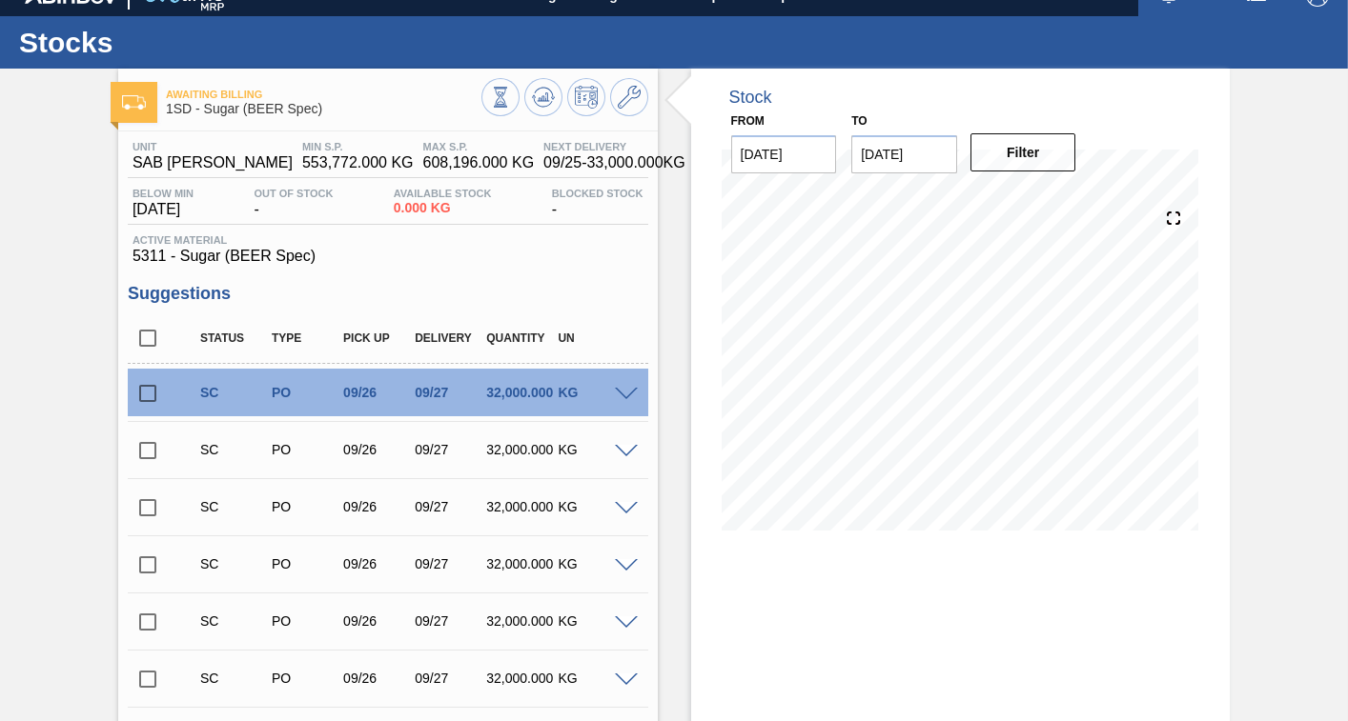
scroll to position [0, 0]
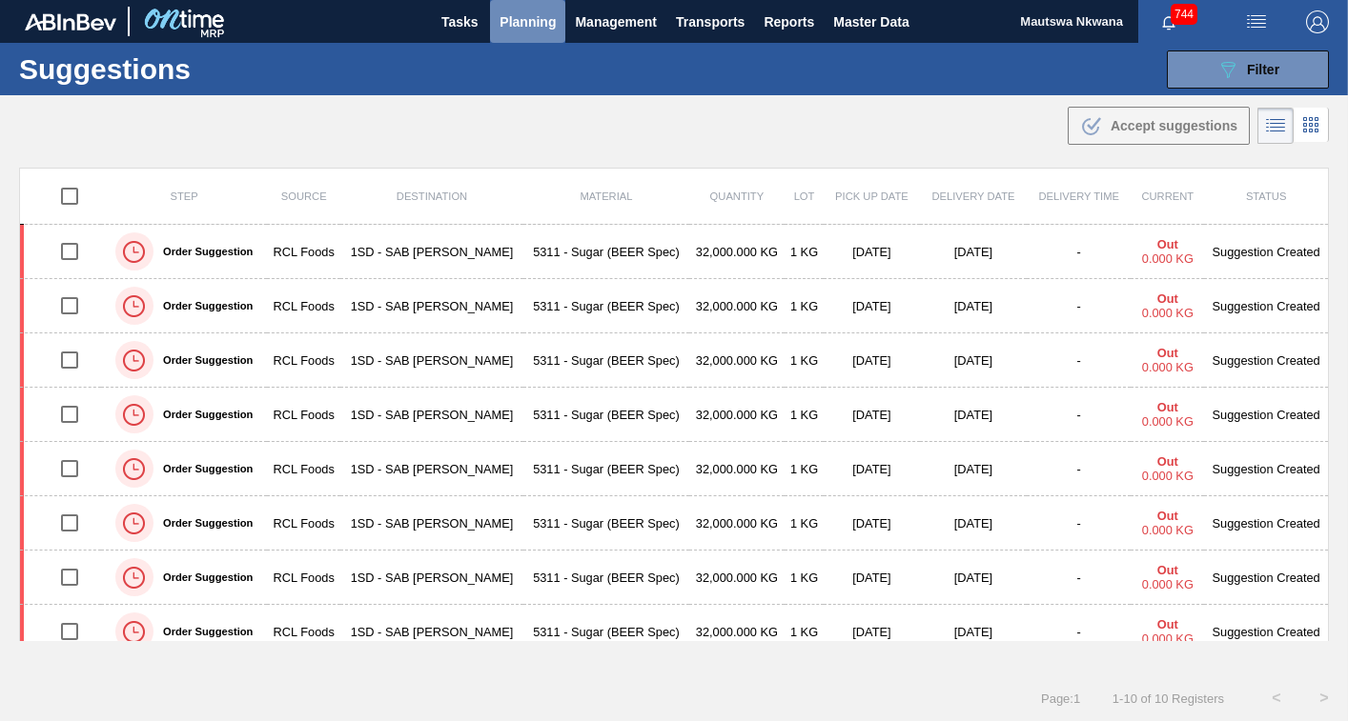
click at [504, 17] on span "Planning" at bounding box center [527, 21] width 56 height 23
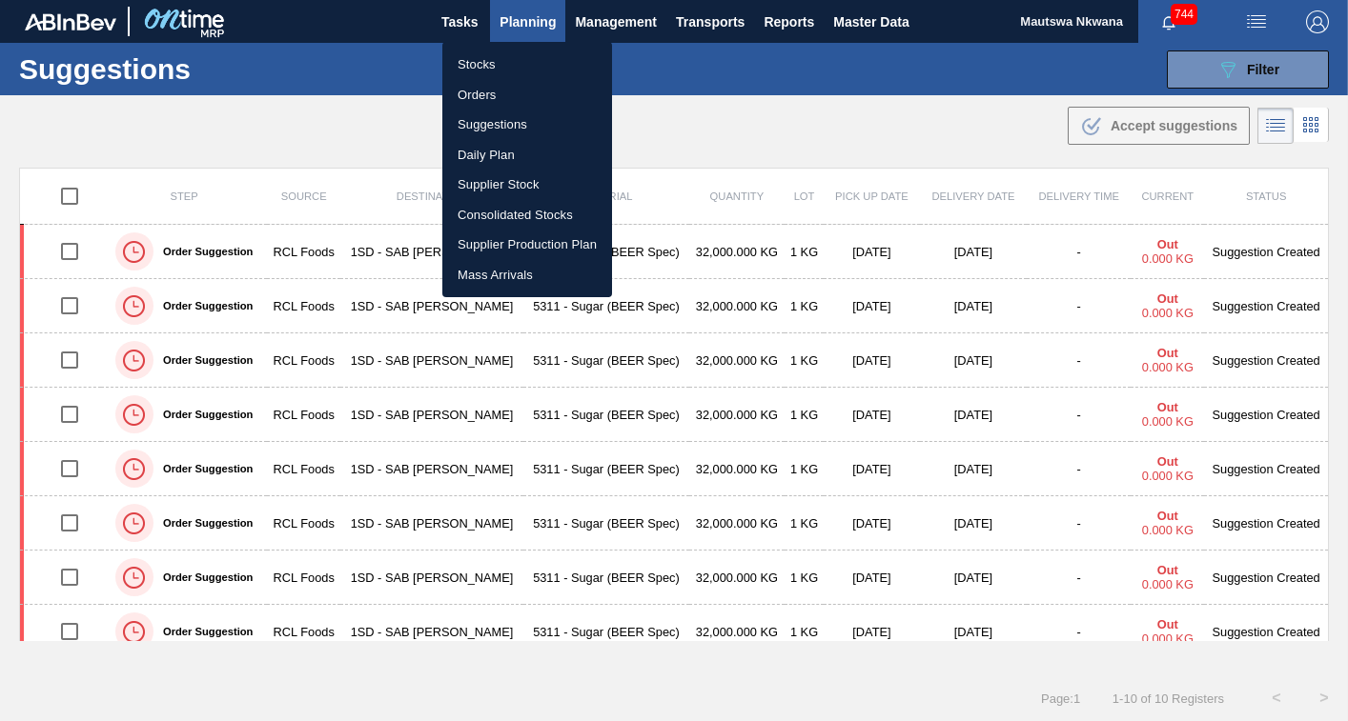
click at [488, 124] on li "Suggestions" at bounding box center [527, 125] width 170 height 30
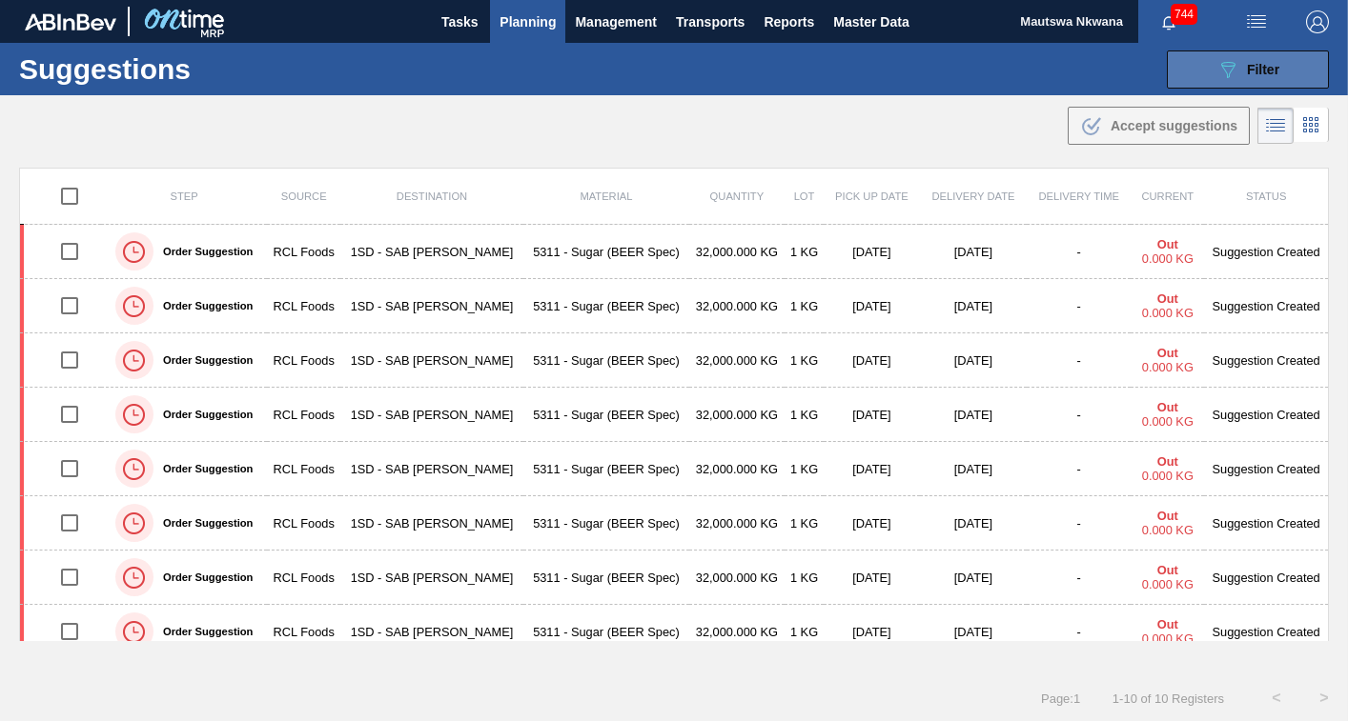
click at [1261, 71] on span "Filter" at bounding box center [1263, 69] width 32 height 15
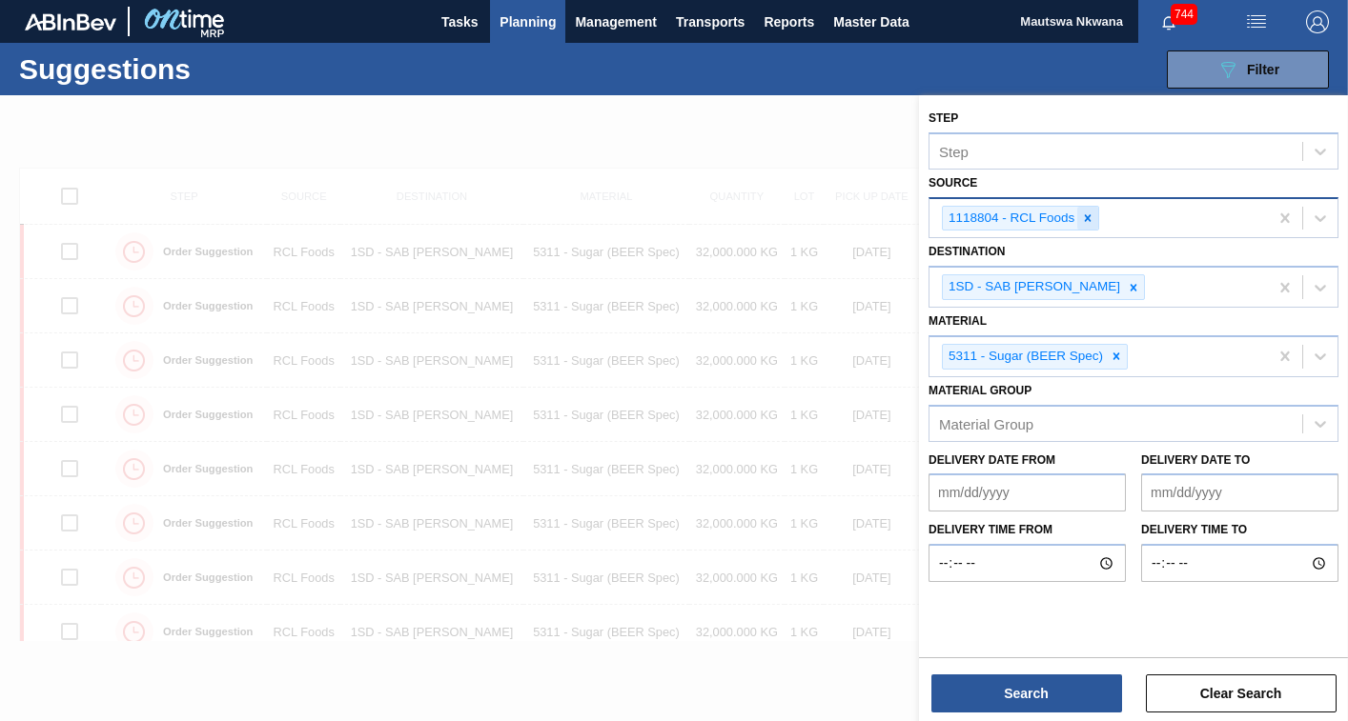
click at [1081, 215] on icon at bounding box center [1087, 218] width 13 height 13
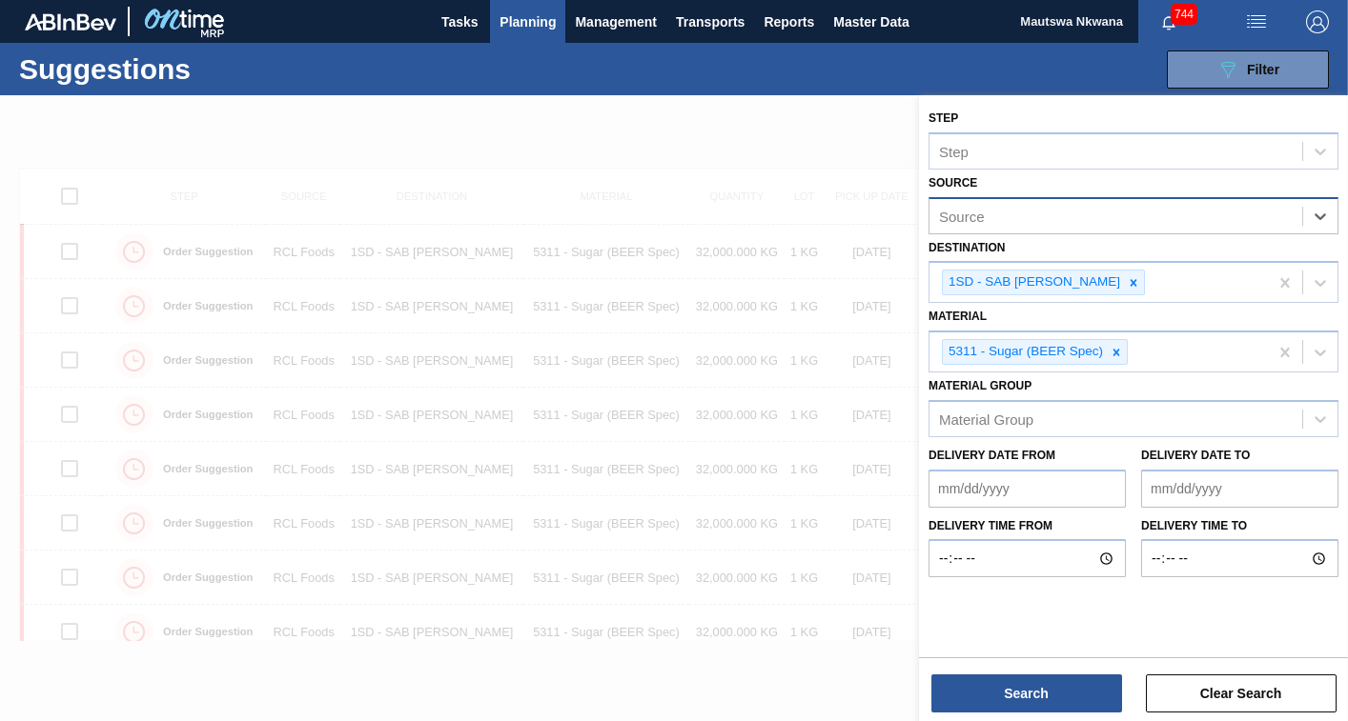
click at [1081, 215] on div "Source" at bounding box center [1115, 216] width 373 height 28
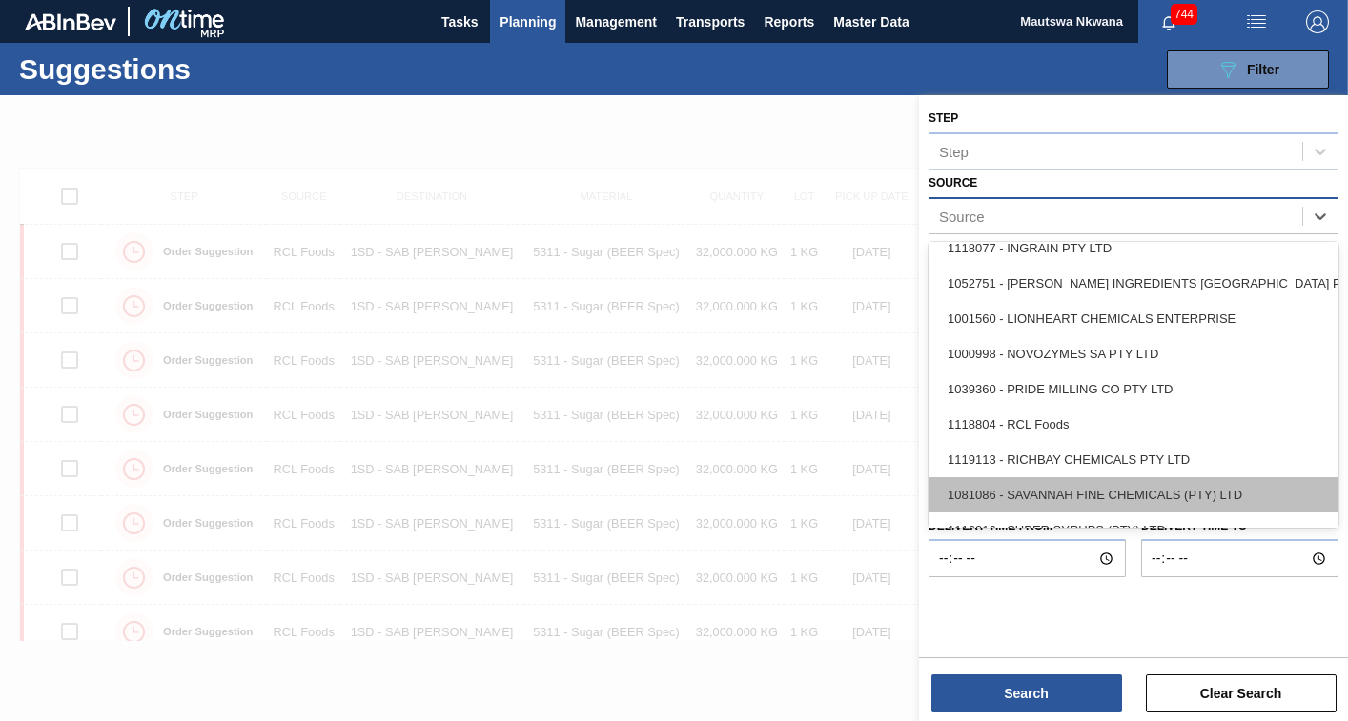
scroll to position [321, 0]
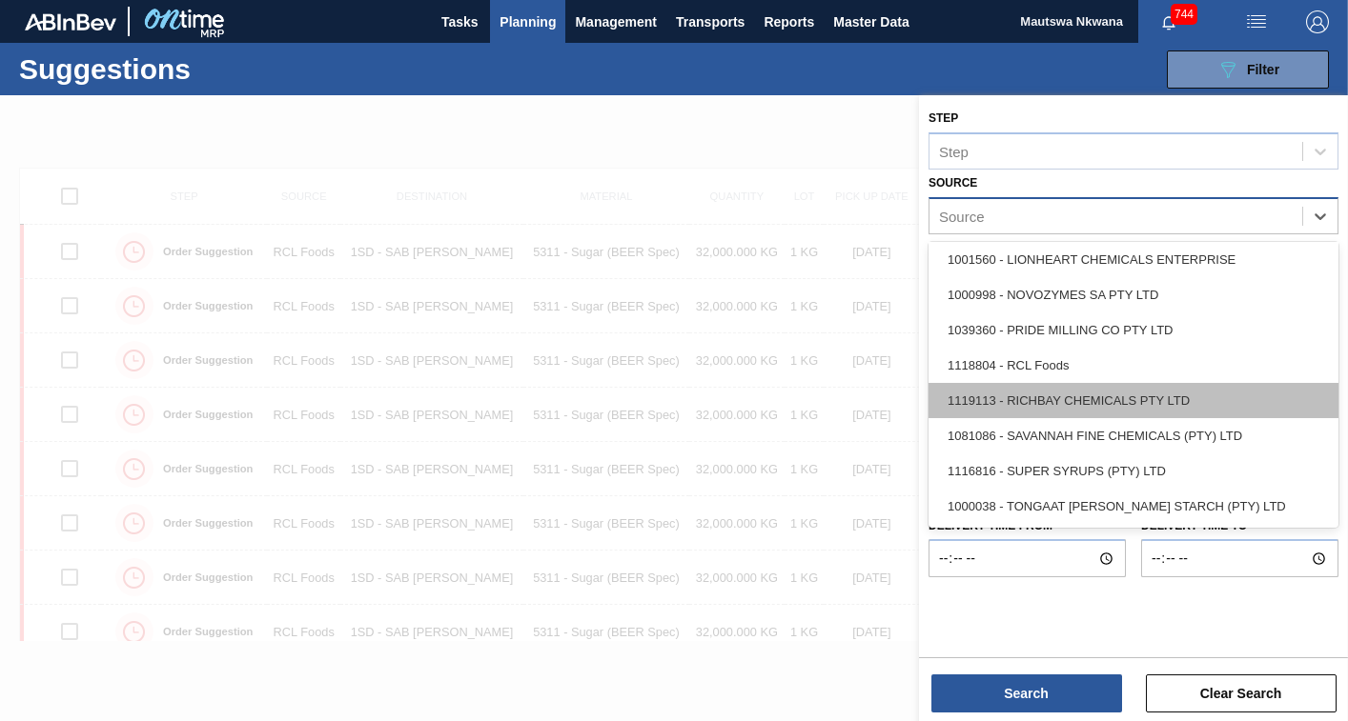
click at [1063, 397] on div "1119113 - RICHBAY CHEMICALS PTY LTD" at bounding box center [1133, 400] width 410 height 35
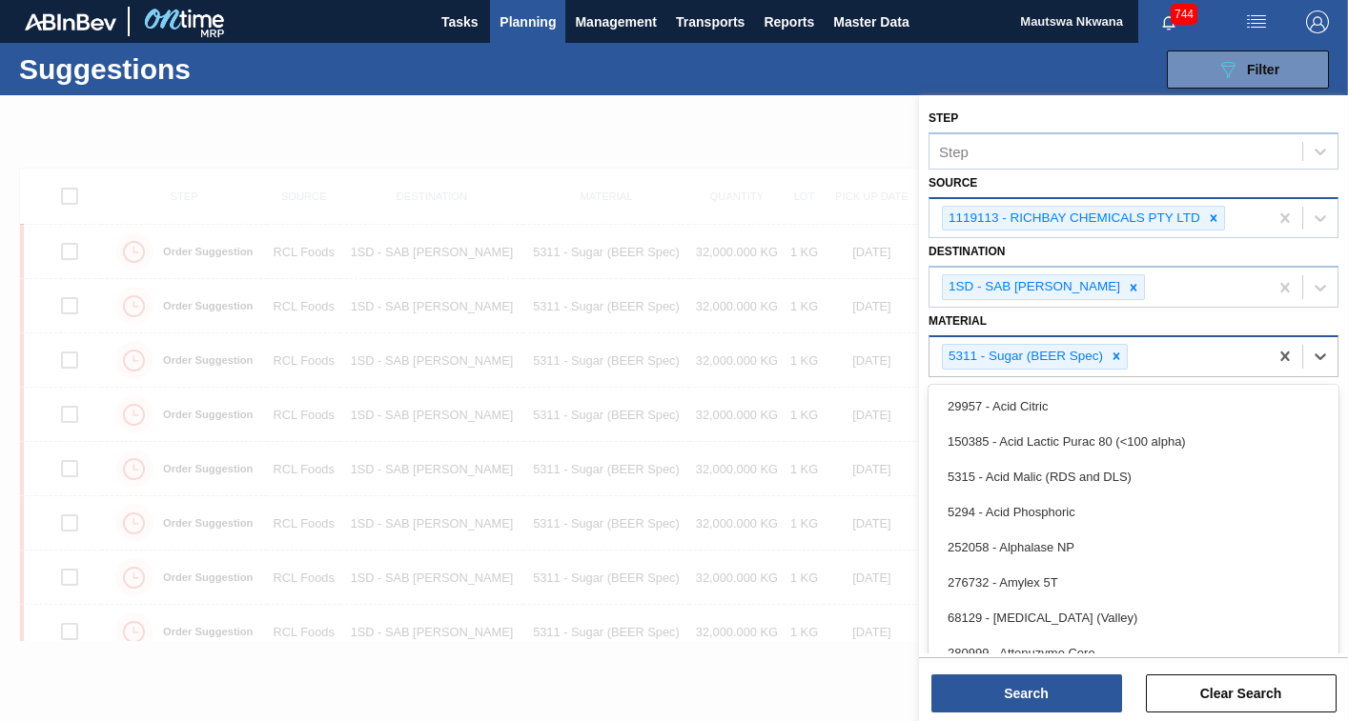
click at [1126, 358] on div "5311 - Sugar (BEER Spec)" at bounding box center [1035, 357] width 186 height 26
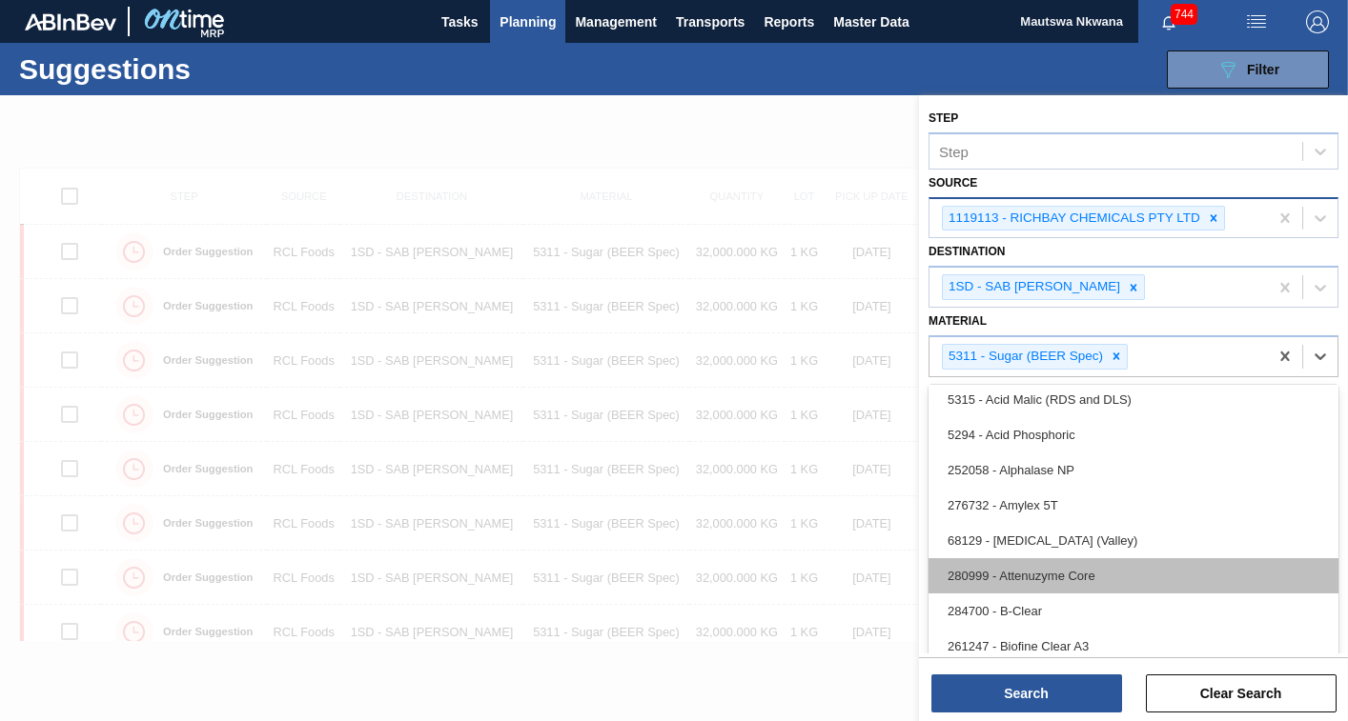
scroll to position [191, 0]
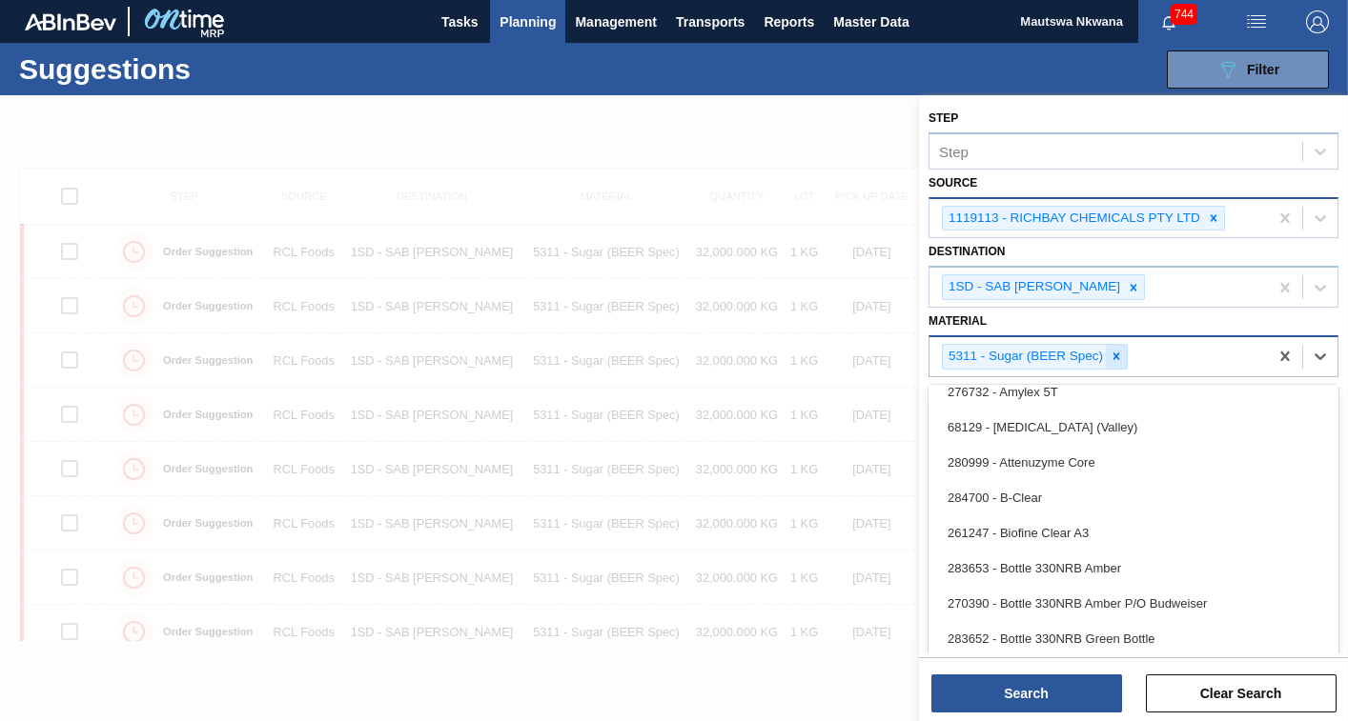
click at [1114, 355] on icon at bounding box center [1116, 357] width 7 height 7
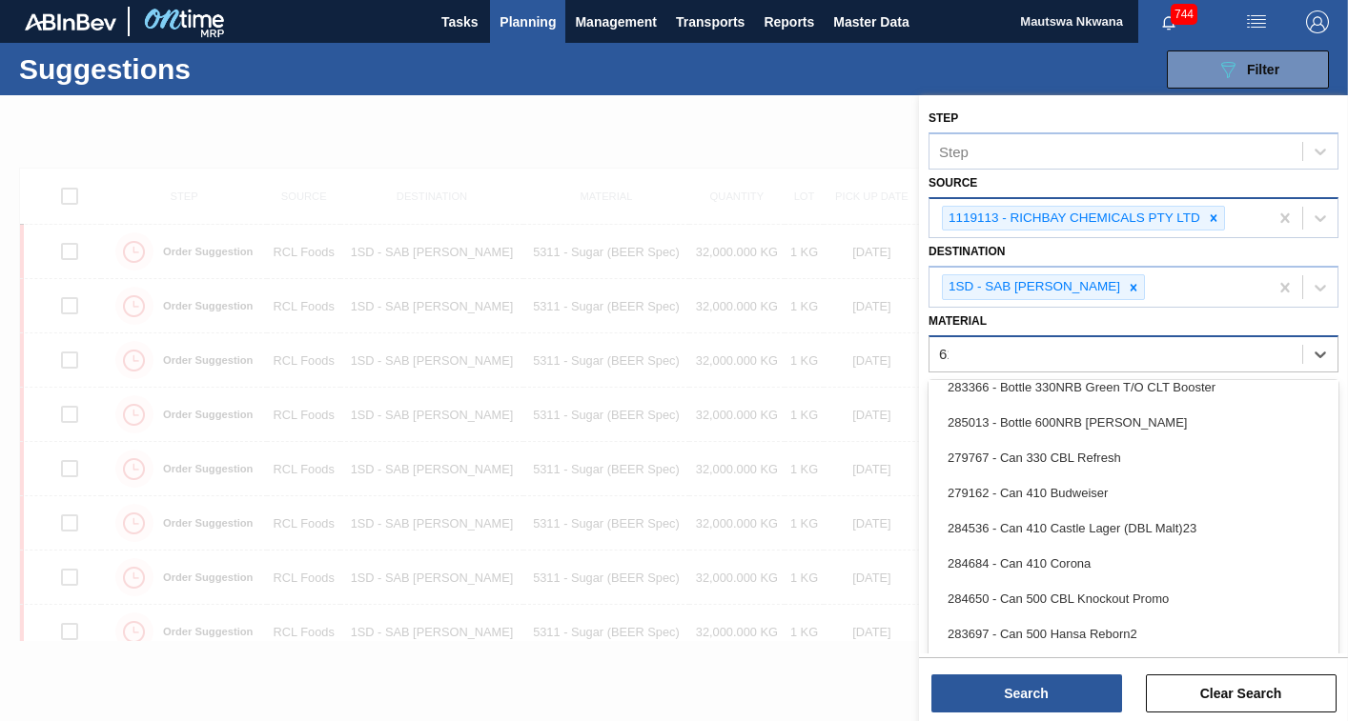
scroll to position [0, 0]
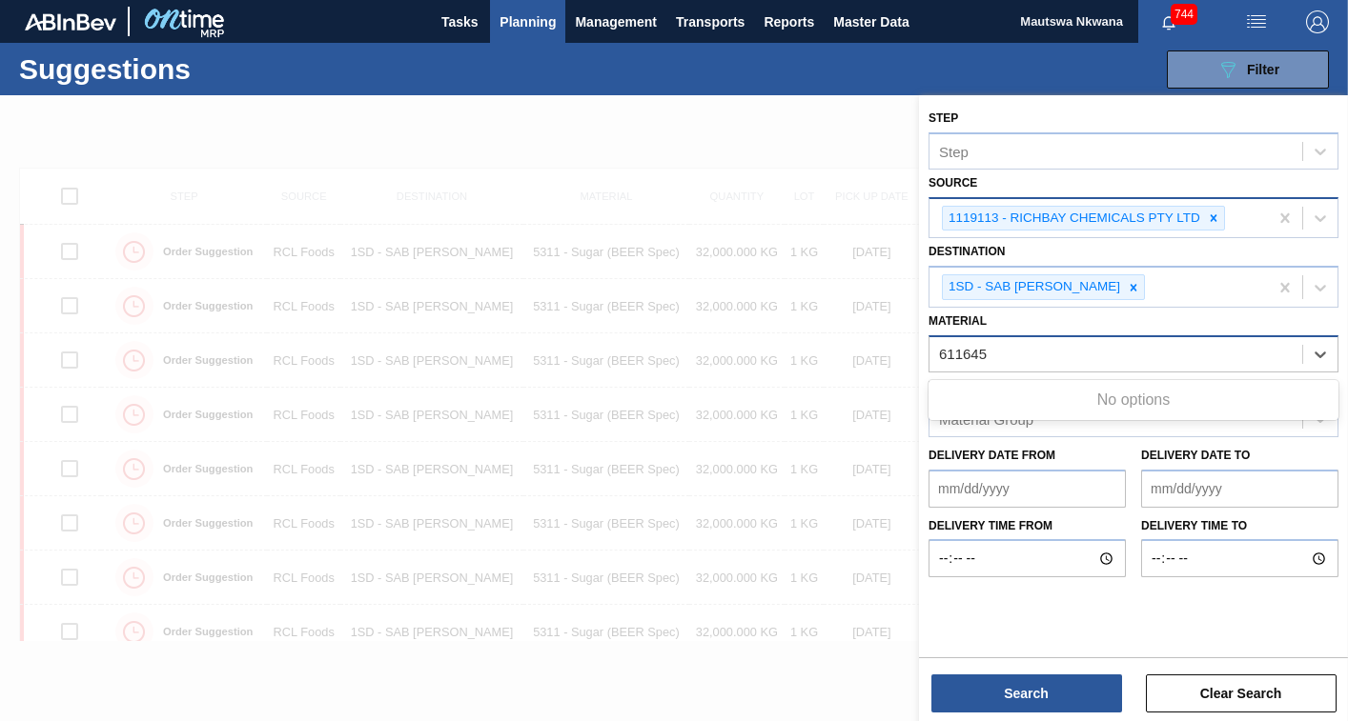
click at [962, 354] on input "611645" at bounding box center [963, 354] width 49 height 16
type input "61645"
click at [1022, 362] on div "61645" at bounding box center [1115, 354] width 373 height 28
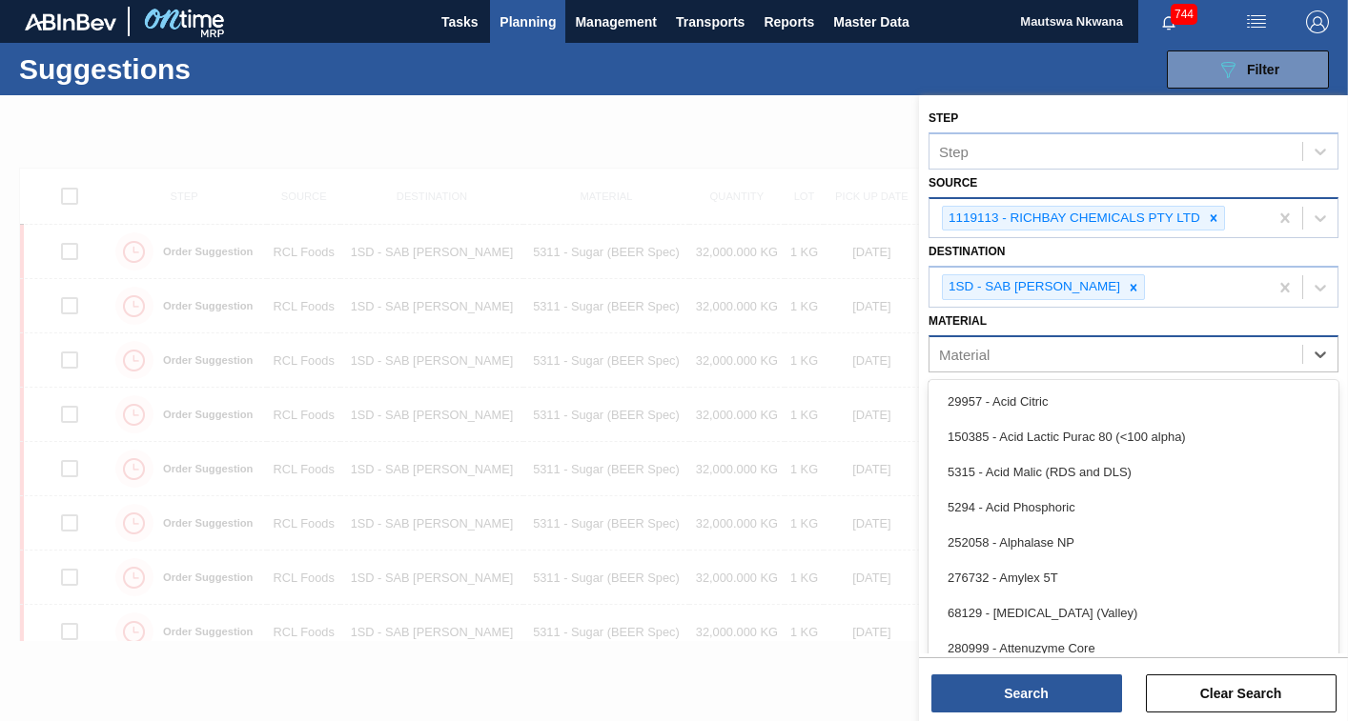
click at [1009, 352] on div "Material" at bounding box center [1115, 354] width 373 height 28
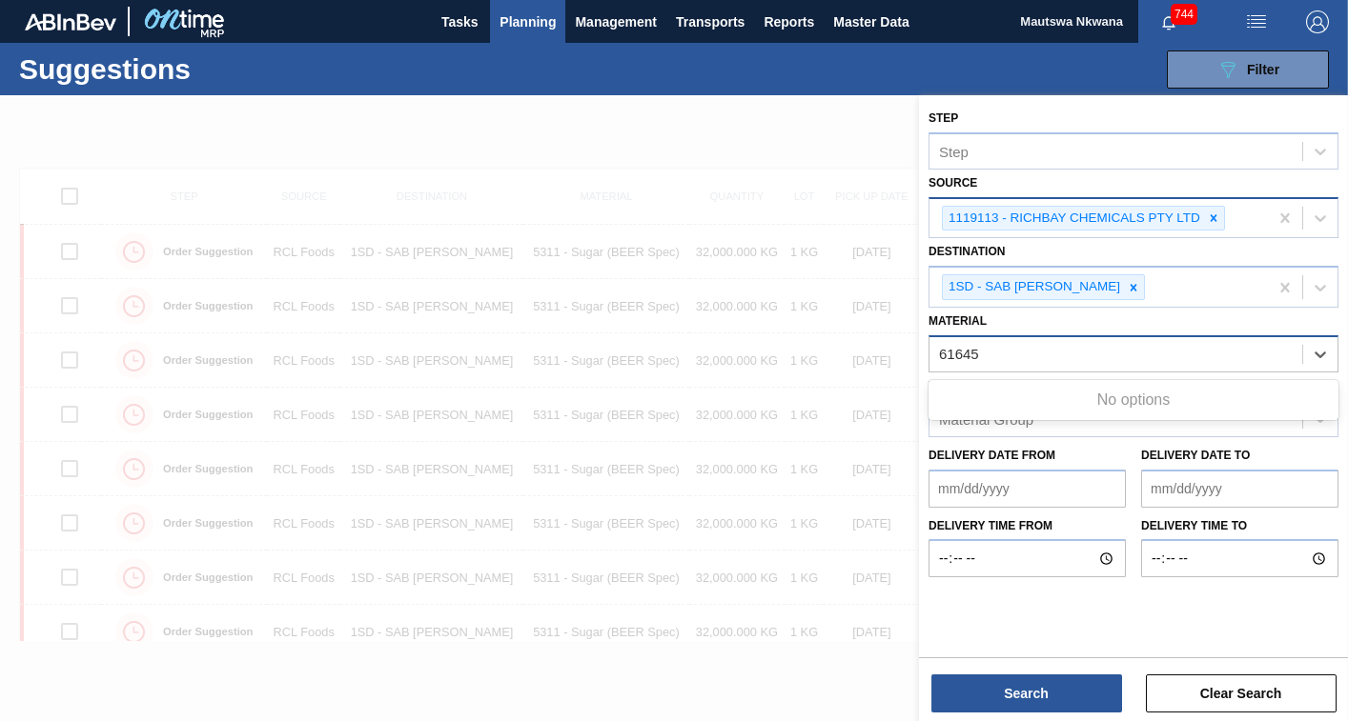
type input "61645"
click at [1036, 353] on div "61645" at bounding box center [1115, 354] width 373 height 28
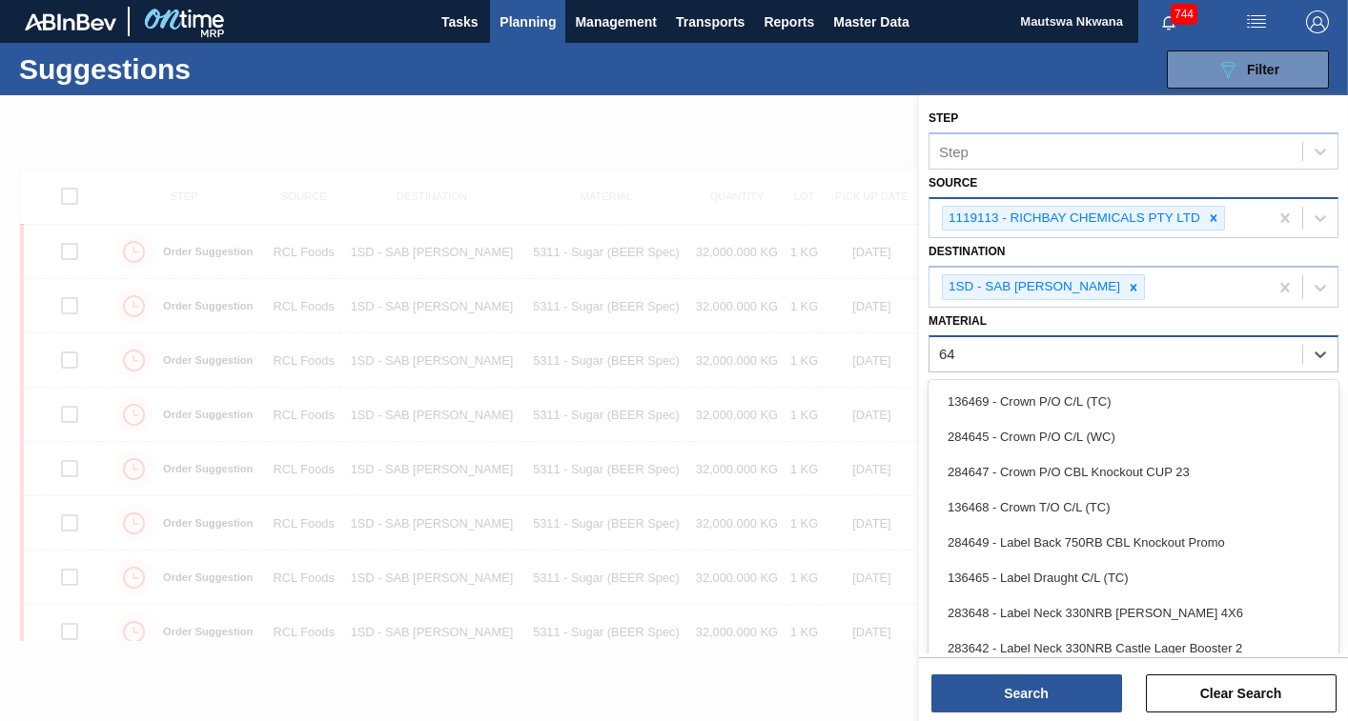
type input "6"
type input "641"
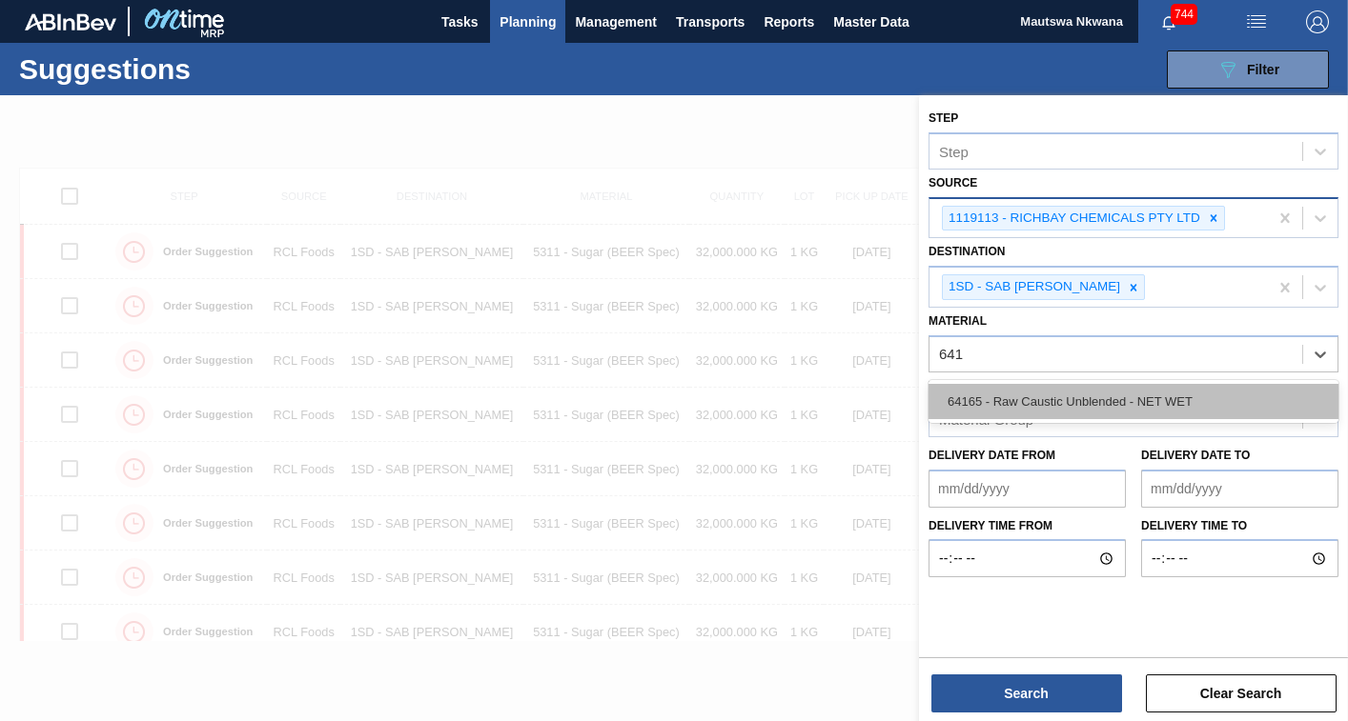
click at [1034, 401] on div "64165 - Raw Caustic Unblended - NET WET" at bounding box center [1133, 401] width 410 height 35
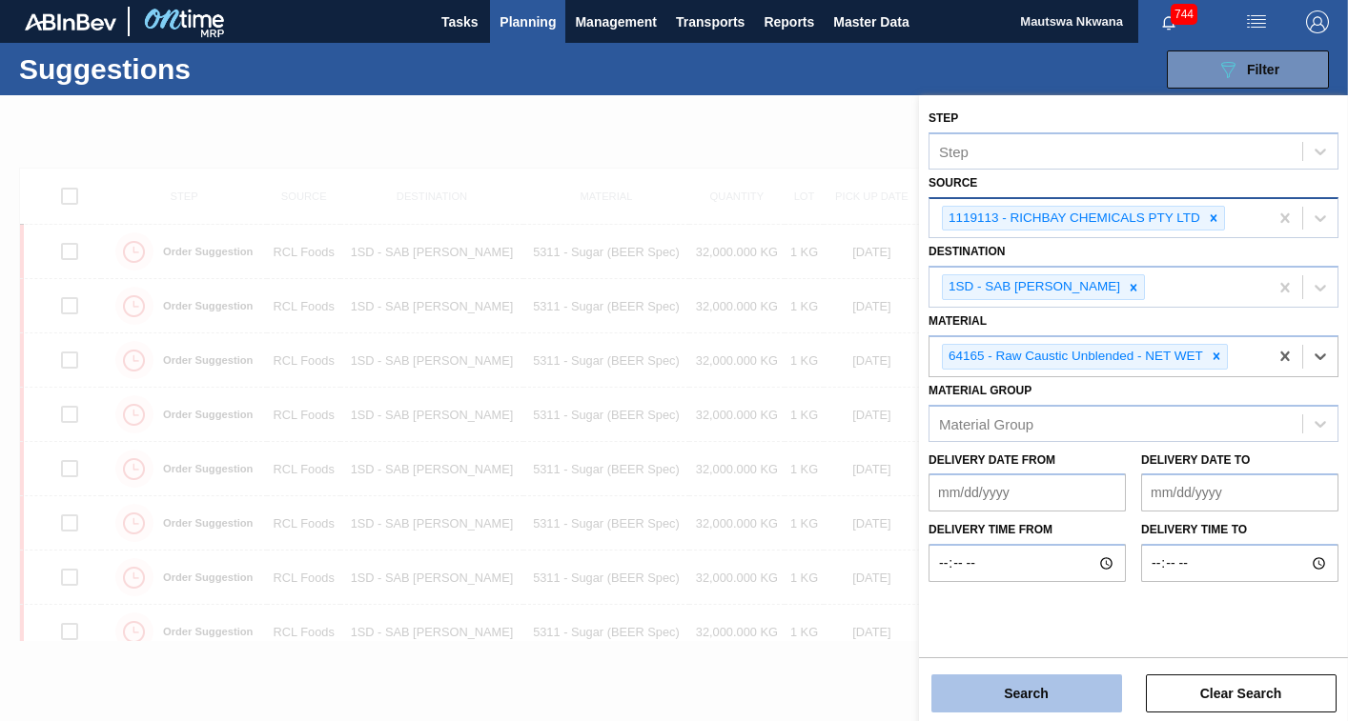
click at [1018, 700] on button "Search" at bounding box center [1026, 694] width 191 height 38
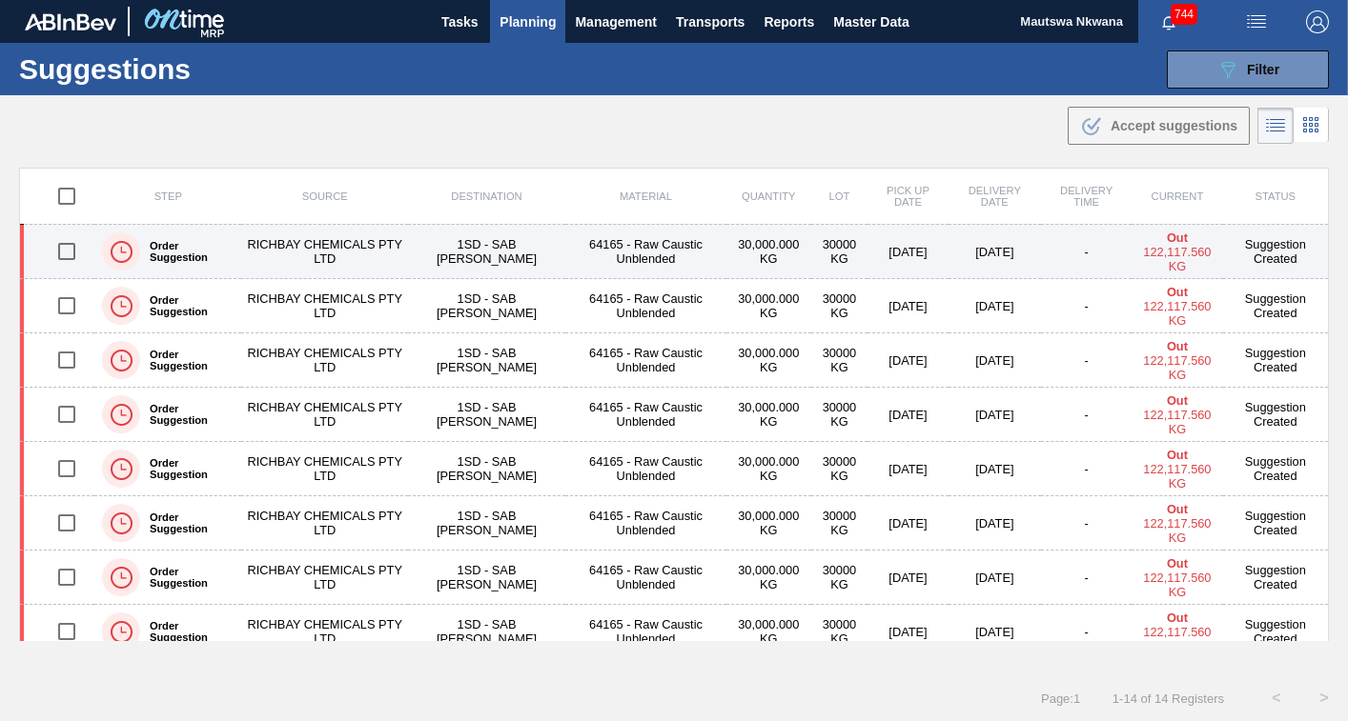
click at [59, 251] on input "checkbox" at bounding box center [67, 252] width 40 height 40
checkbox input "true"
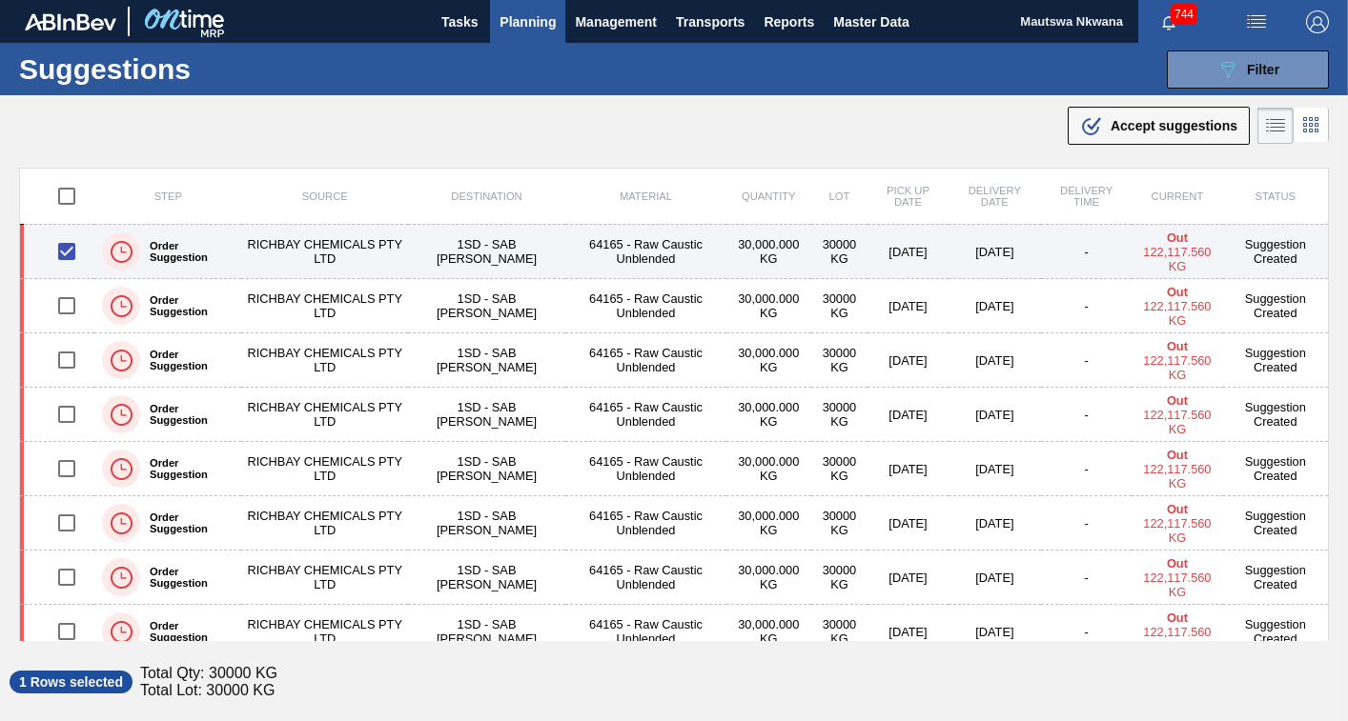
click at [335, 237] on td "RICHBAY CHEMICALS PTY LTD" at bounding box center [324, 252] width 167 height 54
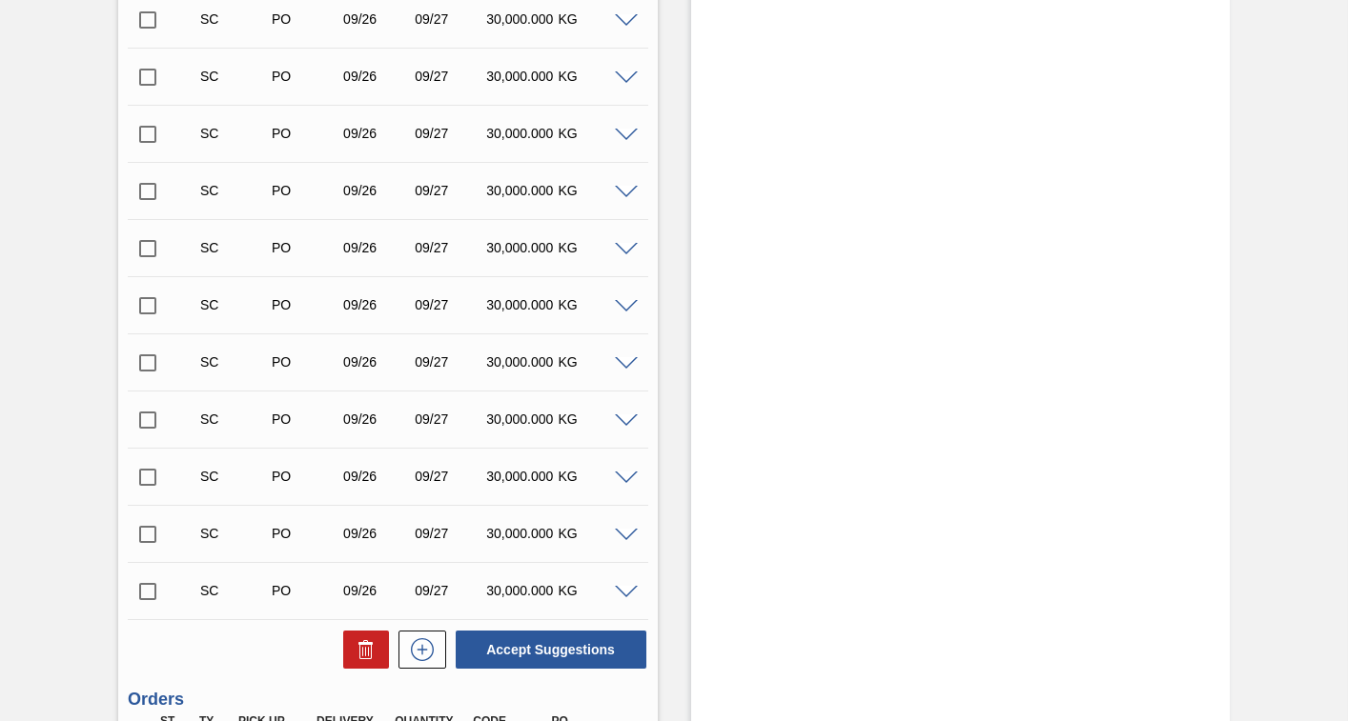
scroll to position [798, 0]
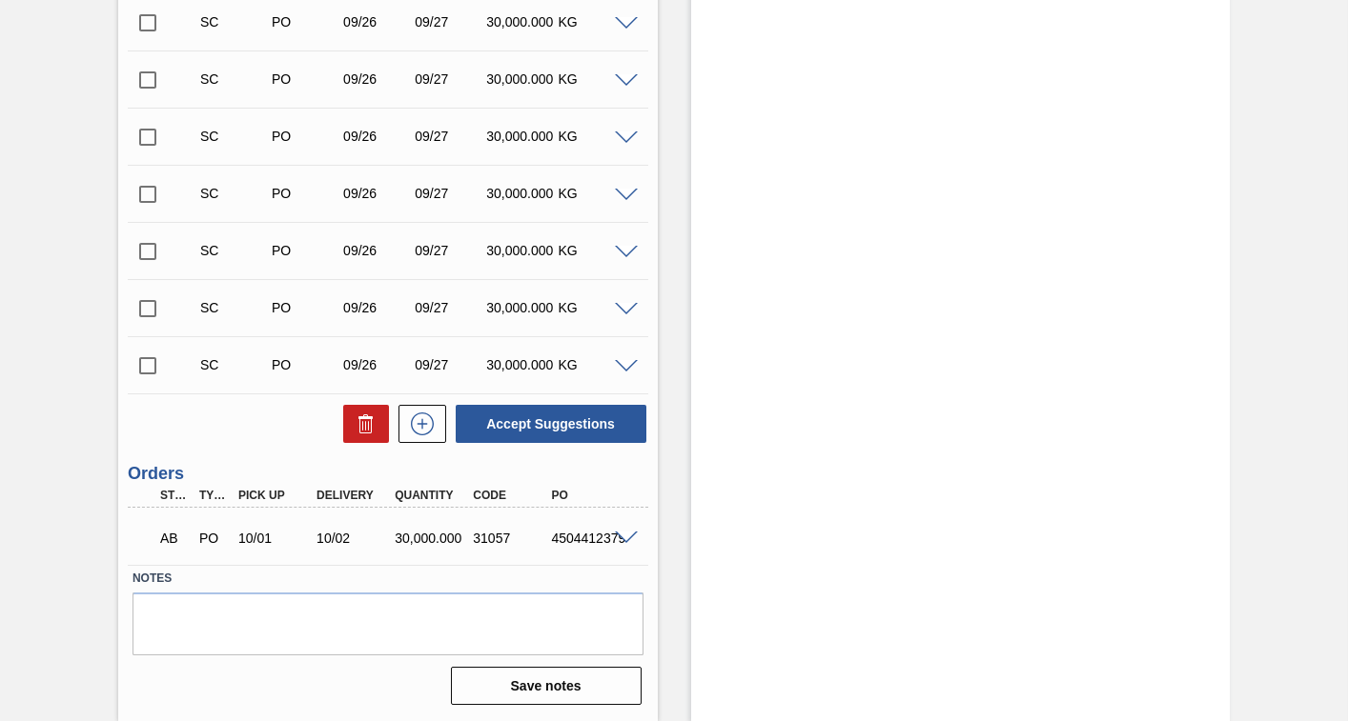
click at [152, 362] on input "checkbox" at bounding box center [148, 366] width 40 height 40
click at [624, 366] on span at bounding box center [626, 367] width 23 height 14
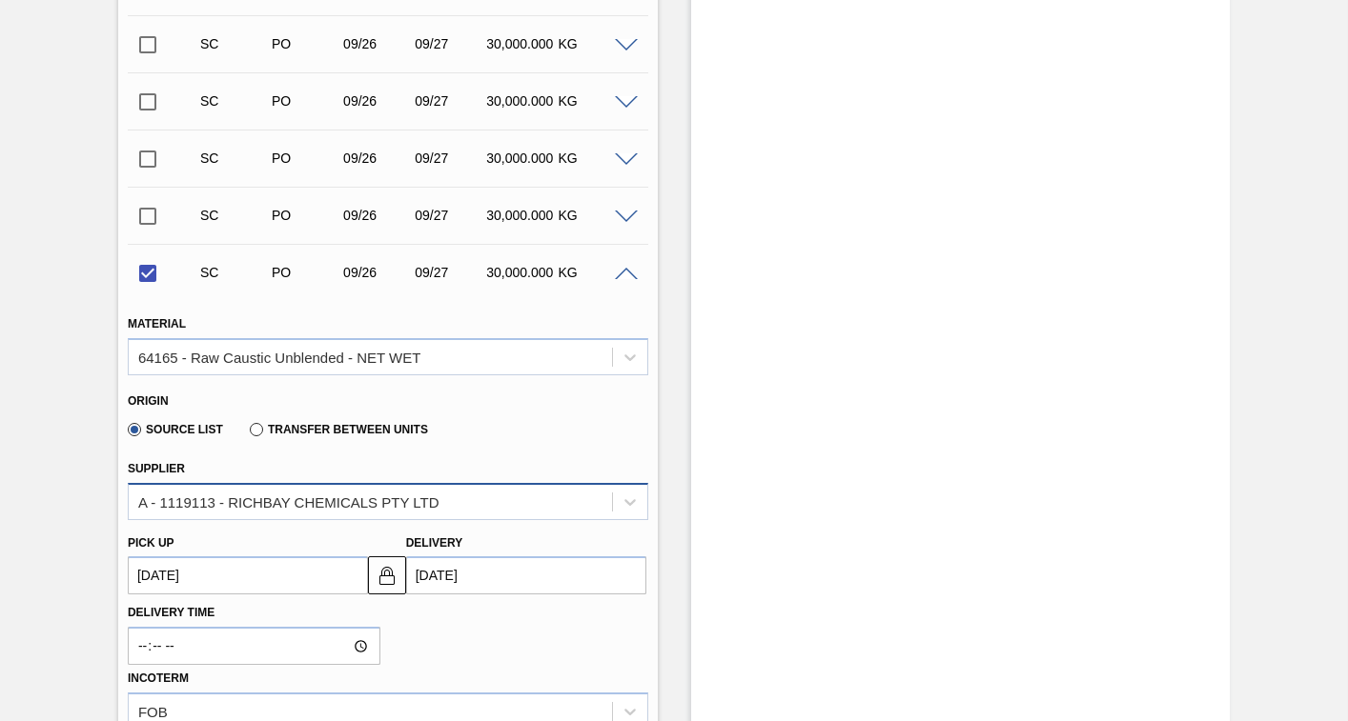
scroll to position [893, 0]
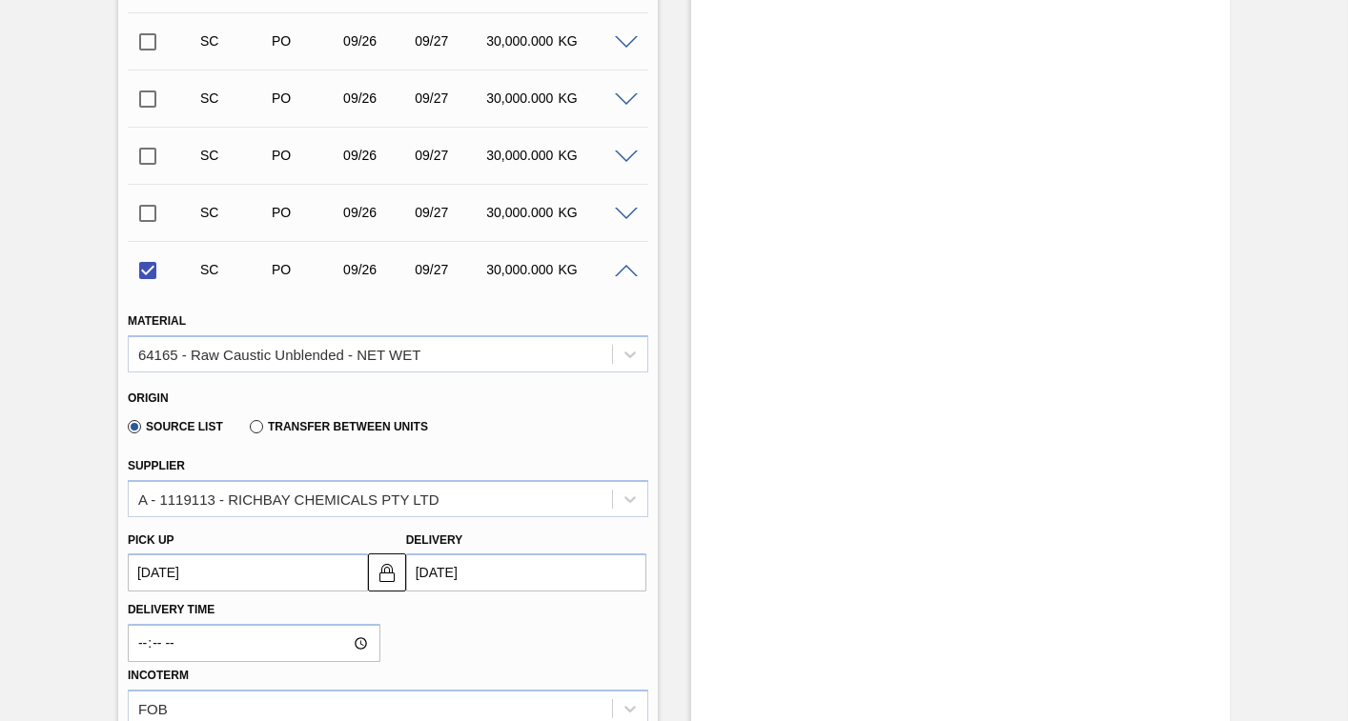
click at [298, 577] on up3252626111 "[DATE]" at bounding box center [248, 573] width 240 height 38
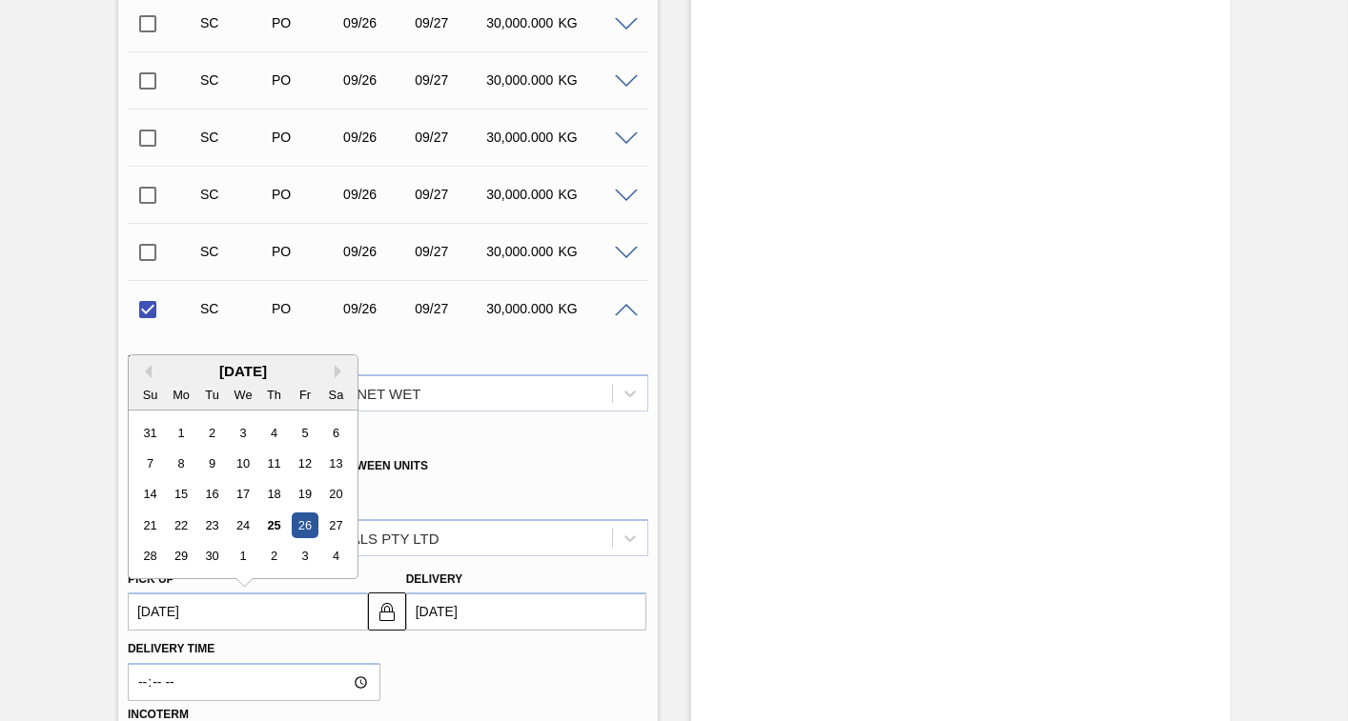
scroll to position [858, 0]
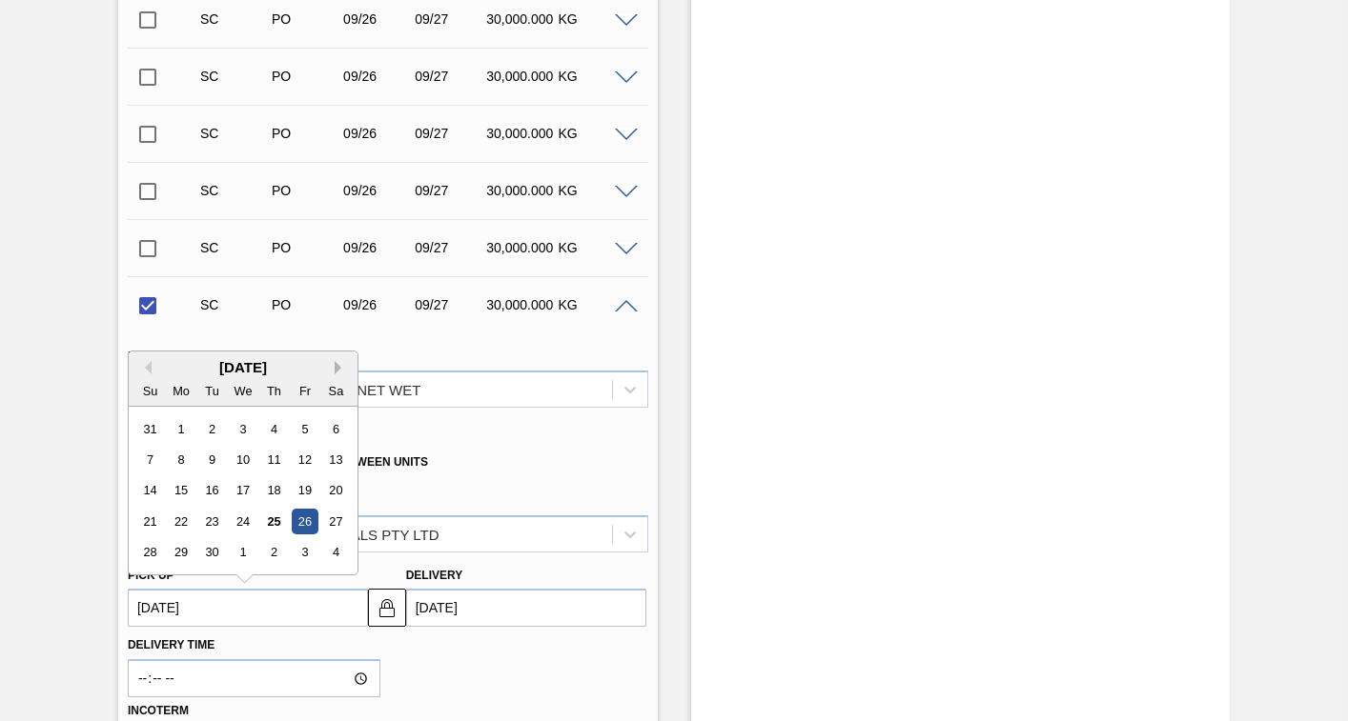
click at [343, 365] on button "Next Month" at bounding box center [341, 367] width 13 height 13
click at [298, 547] on div "31" at bounding box center [305, 553] width 26 height 26
checkbox input "false"
type up3252626111 "[DATE]"
type input "[DATE]"
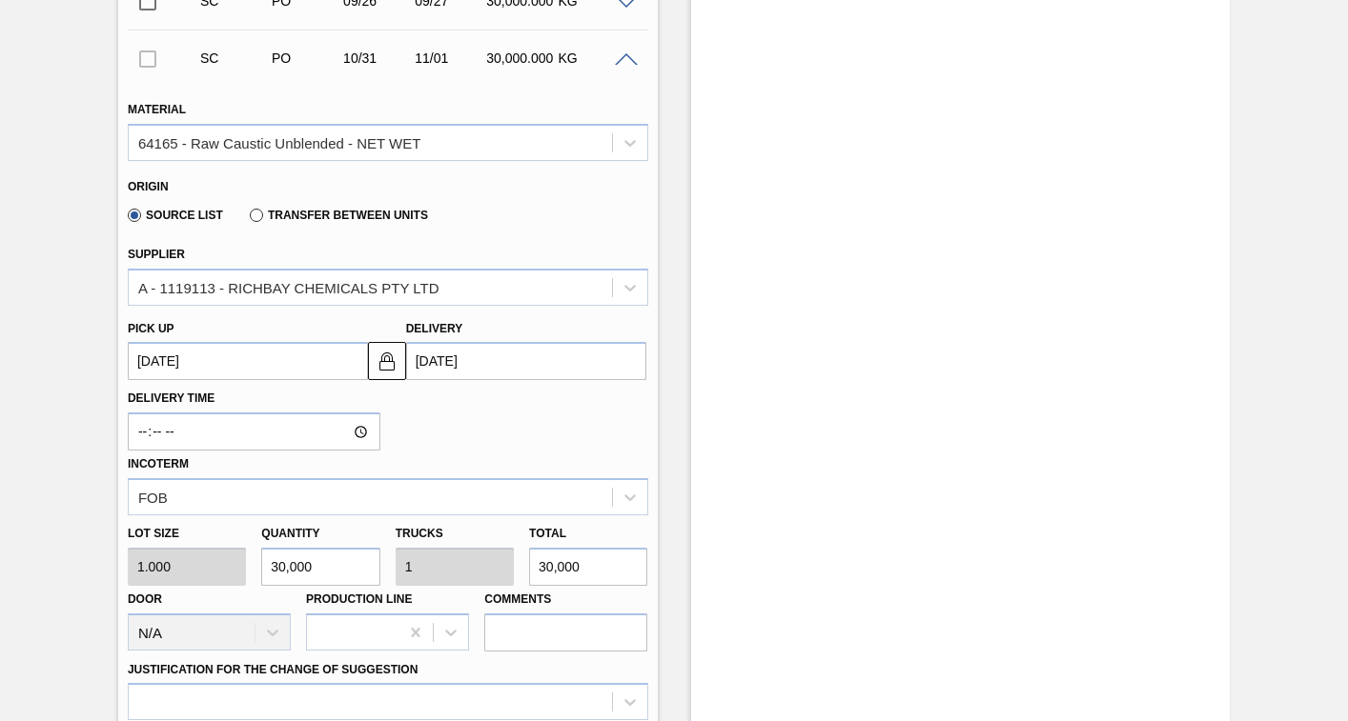
scroll to position [1239, 0]
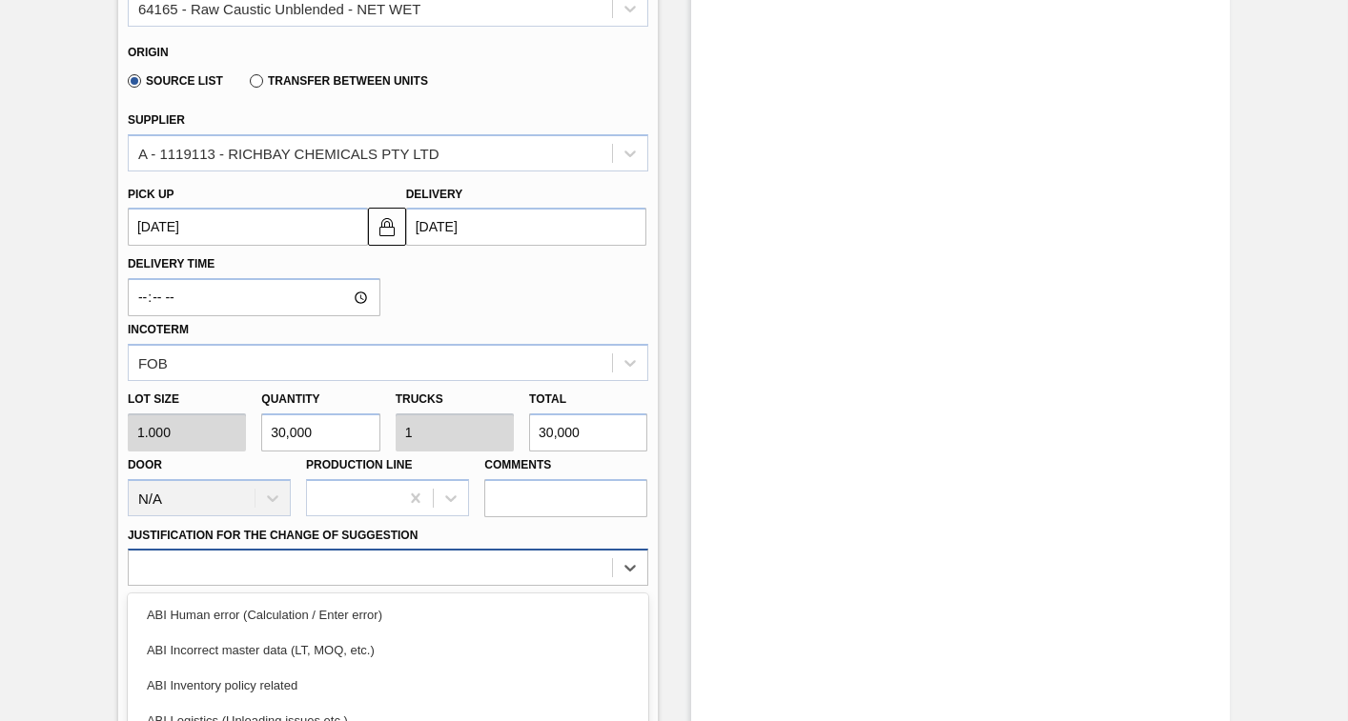
click at [302, 569] on div "option ABI Logistics (Unloading issues etc.) focused, 4 of 18. 18 results avail…" at bounding box center [388, 567] width 520 height 37
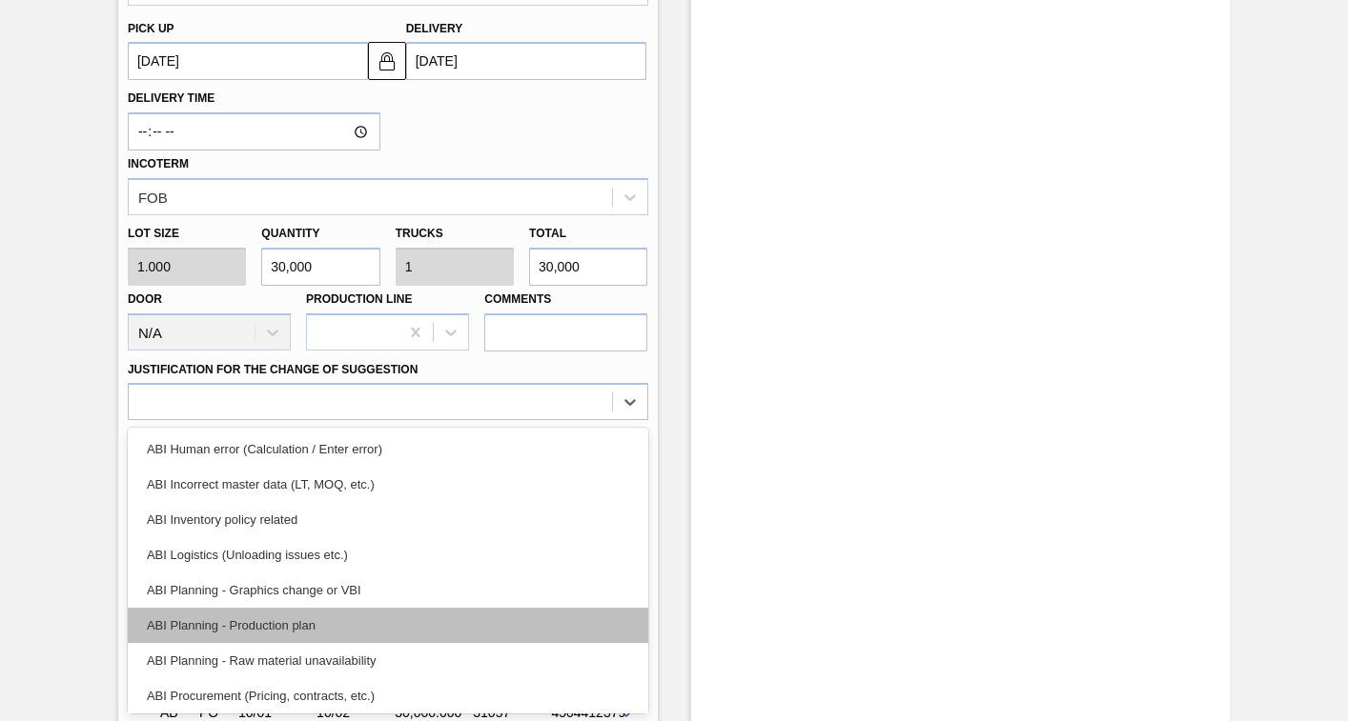
click at [239, 631] on div "ABI Planning - Production plan" at bounding box center [388, 625] width 520 height 35
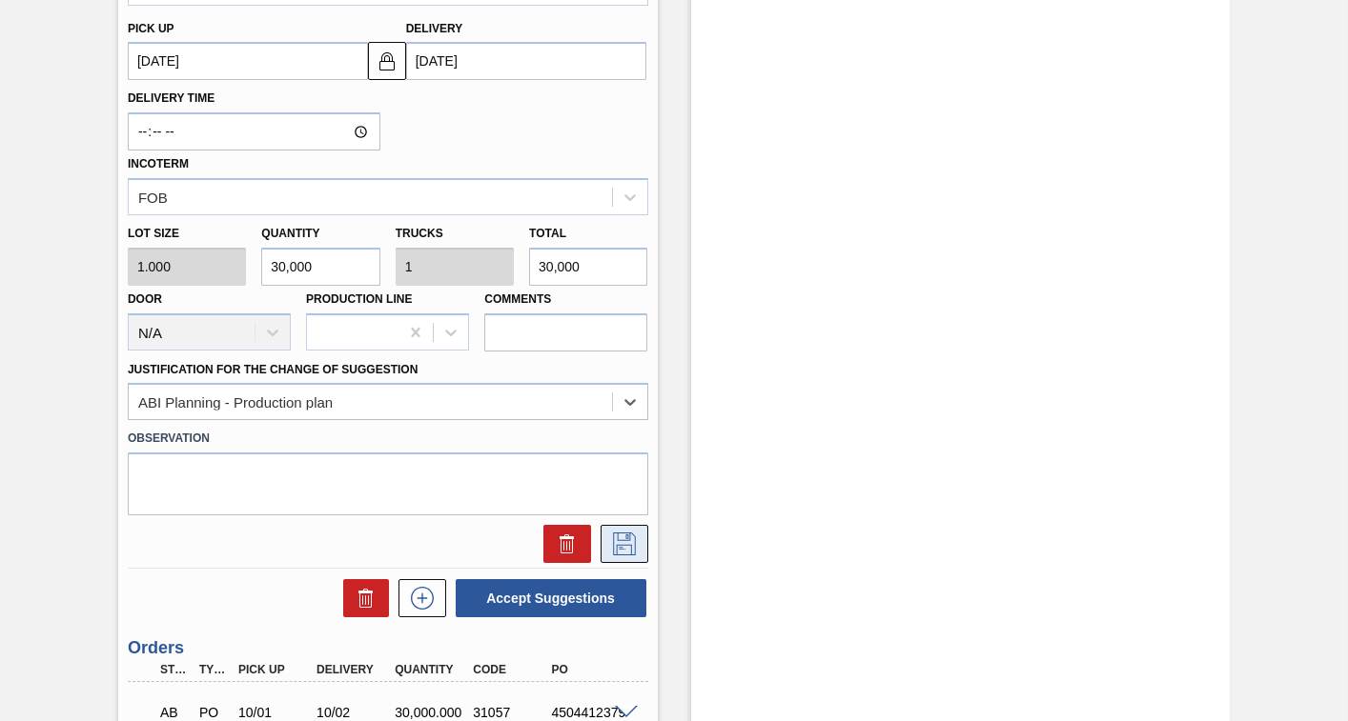
click at [619, 548] on icon at bounding box center [624, 542] width 10 height 15
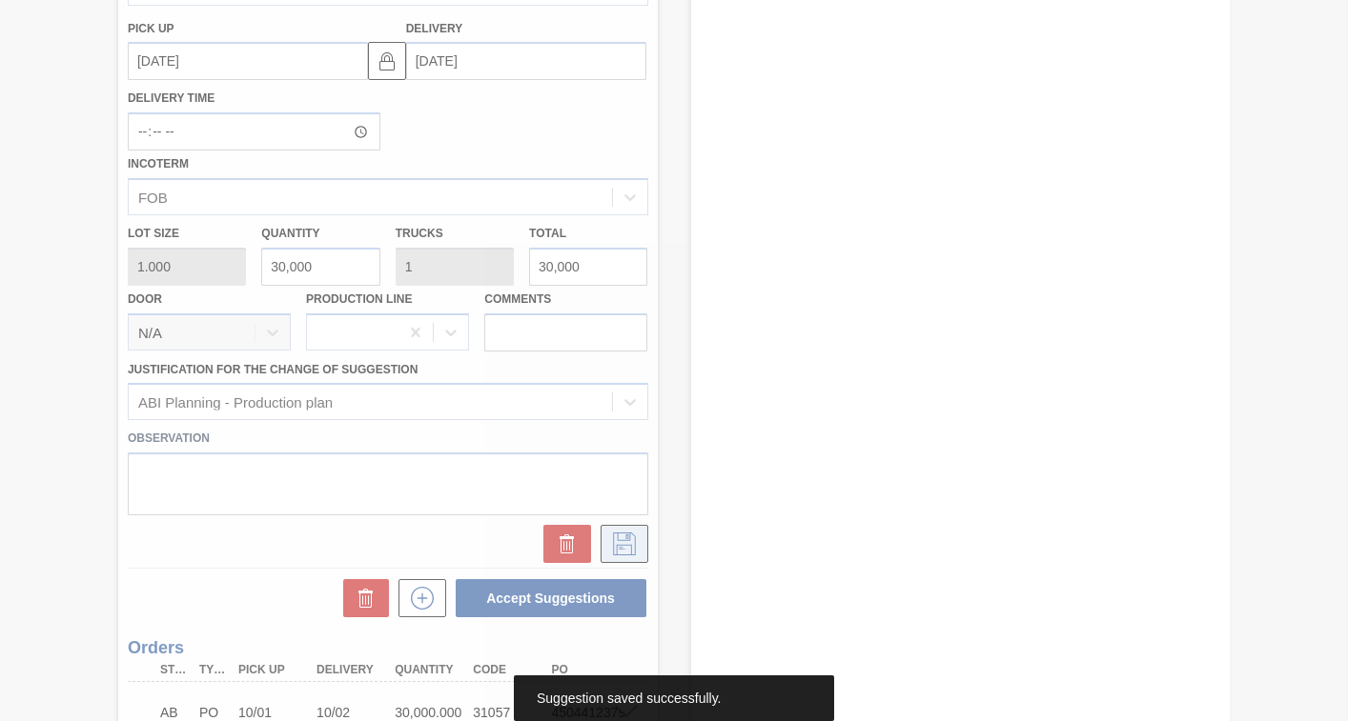
scroll to position [798, 0]
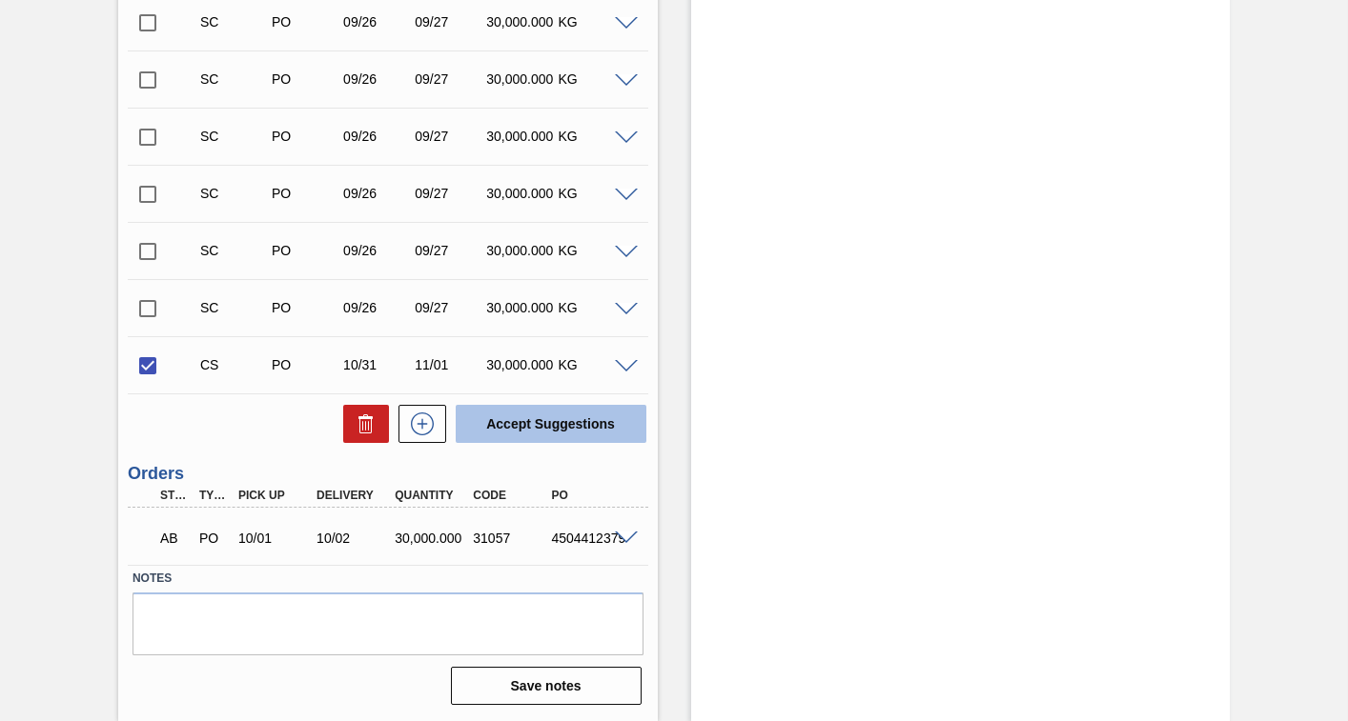
click at [543, 424] on button "Accept Suggestions" at bounding box center [551, 424] width 191 height 38
checkbox input "false"
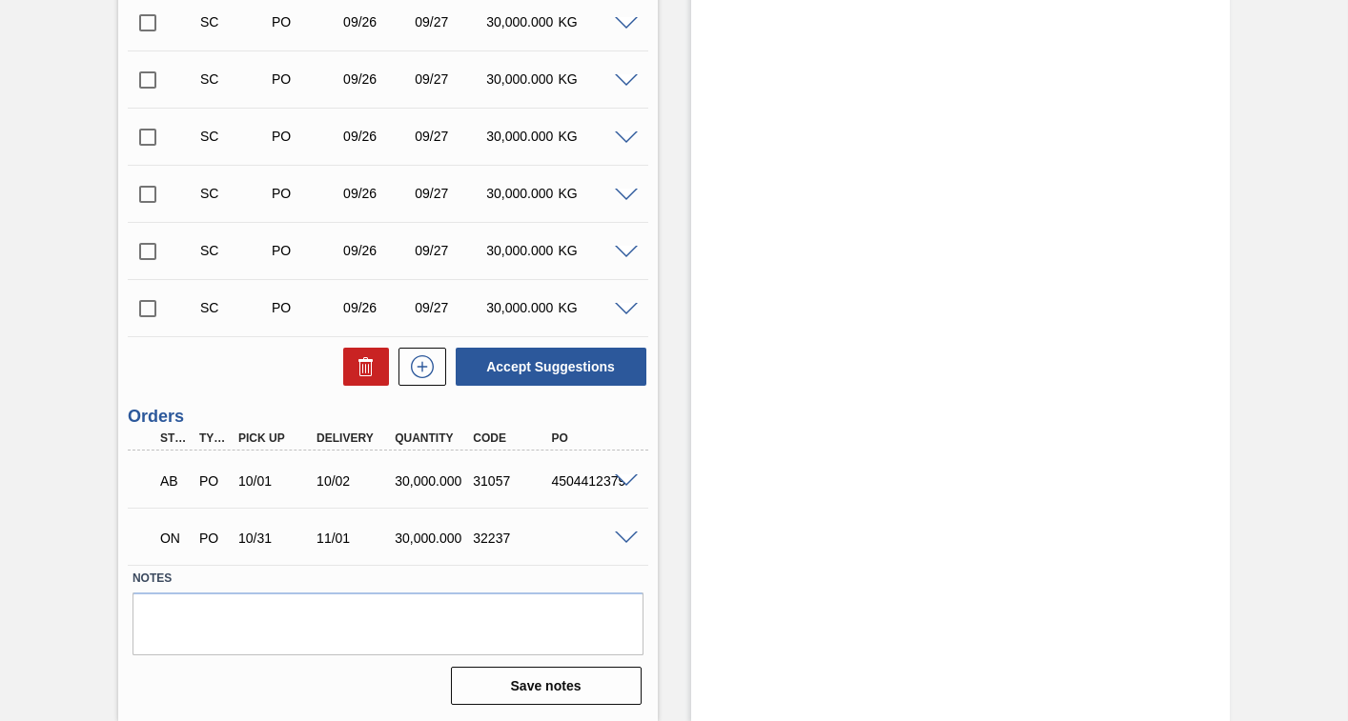
click at [149, 311] on input "checkbox" at bounding box center [148, 309] width 40 height 40
click at [627, 310] on span at bounding box center [626, 310] width 23 height 14
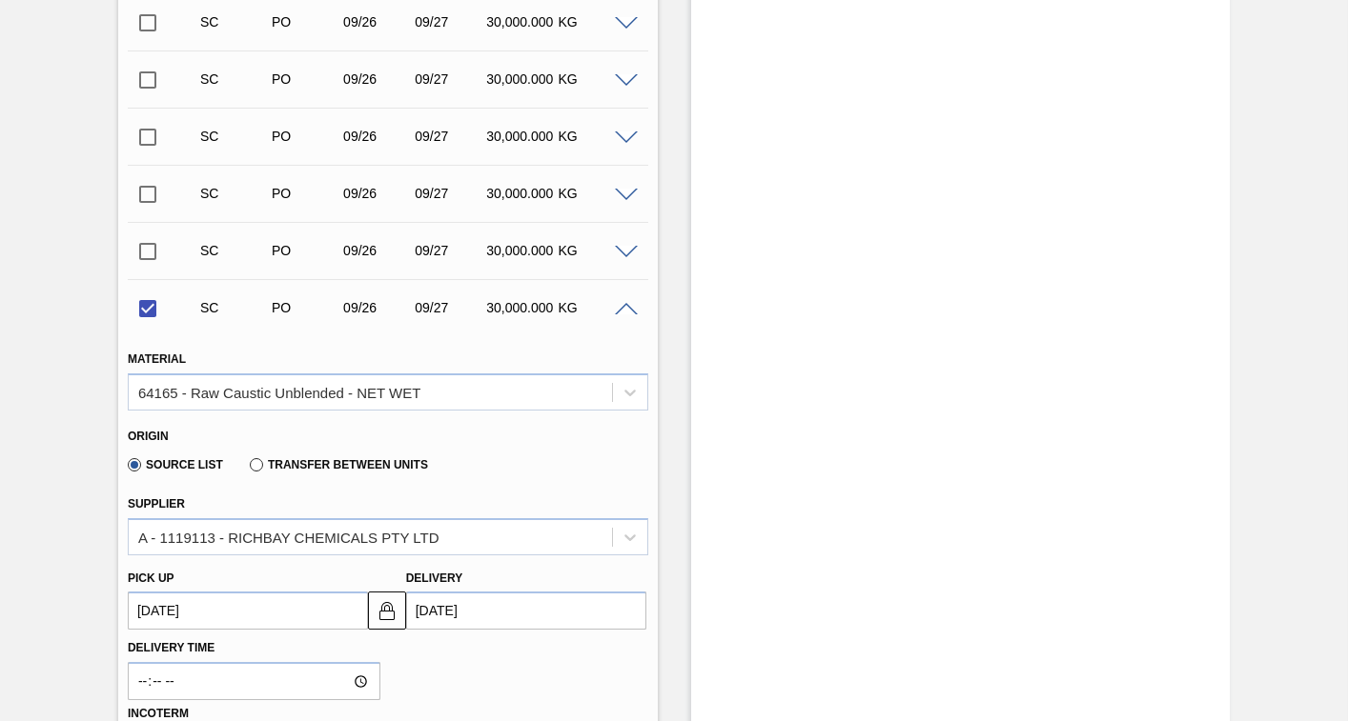
click at [254, 613] on up3252626110 "[DATE]" at bounding box center [248, 611] width 240 height 38
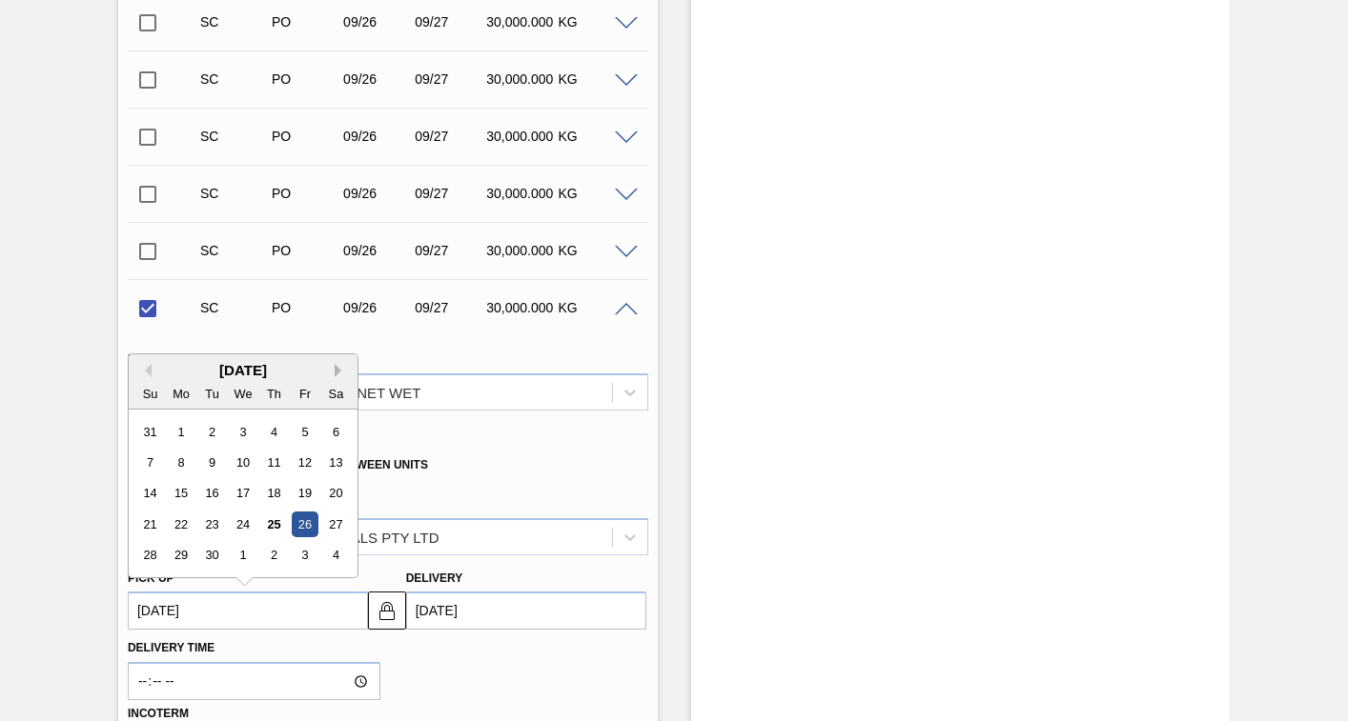
click at [338, 368] on button "Next Month" at bounding box center [341, 370] width 13 height 13
click at [306, 554] on div "31" at bounding box center [305, 556] width 26 height 26
checkbox input "false"
type up3252626110 "[DATE]"
type input "[DATE]"
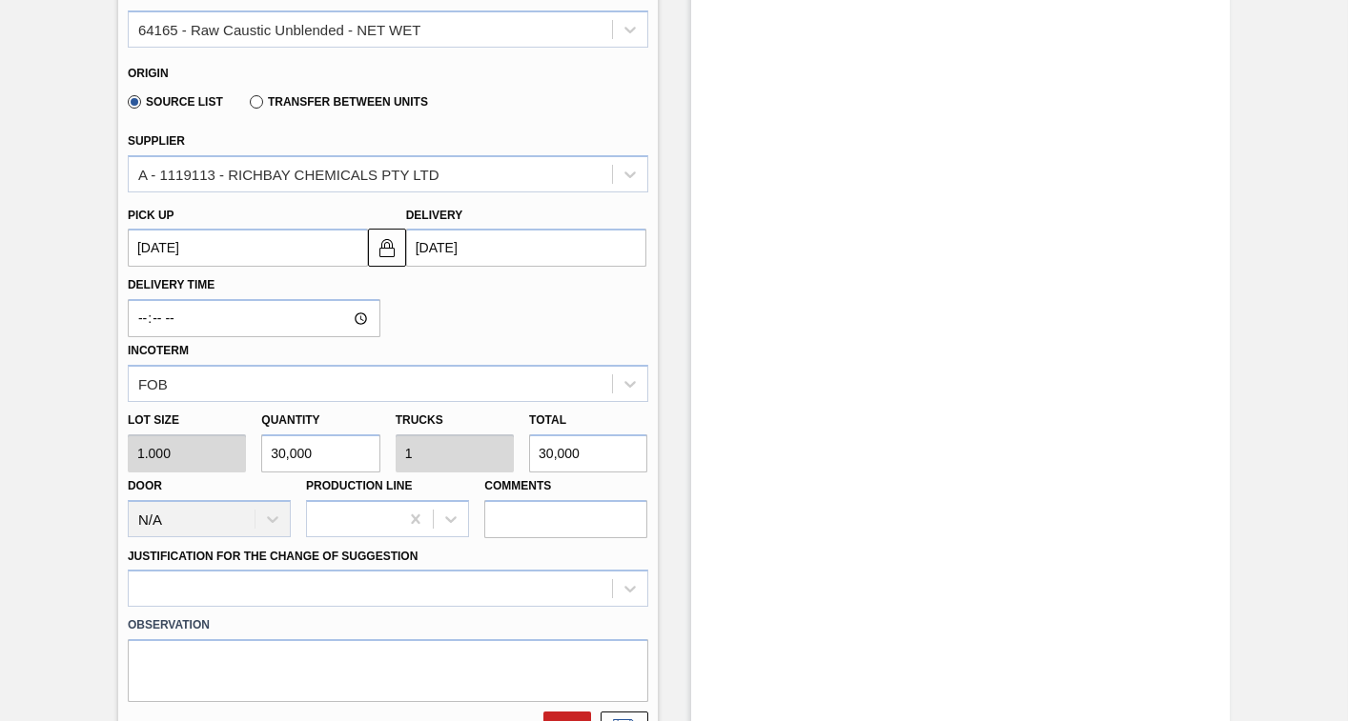
scroll to position [1274, 0]
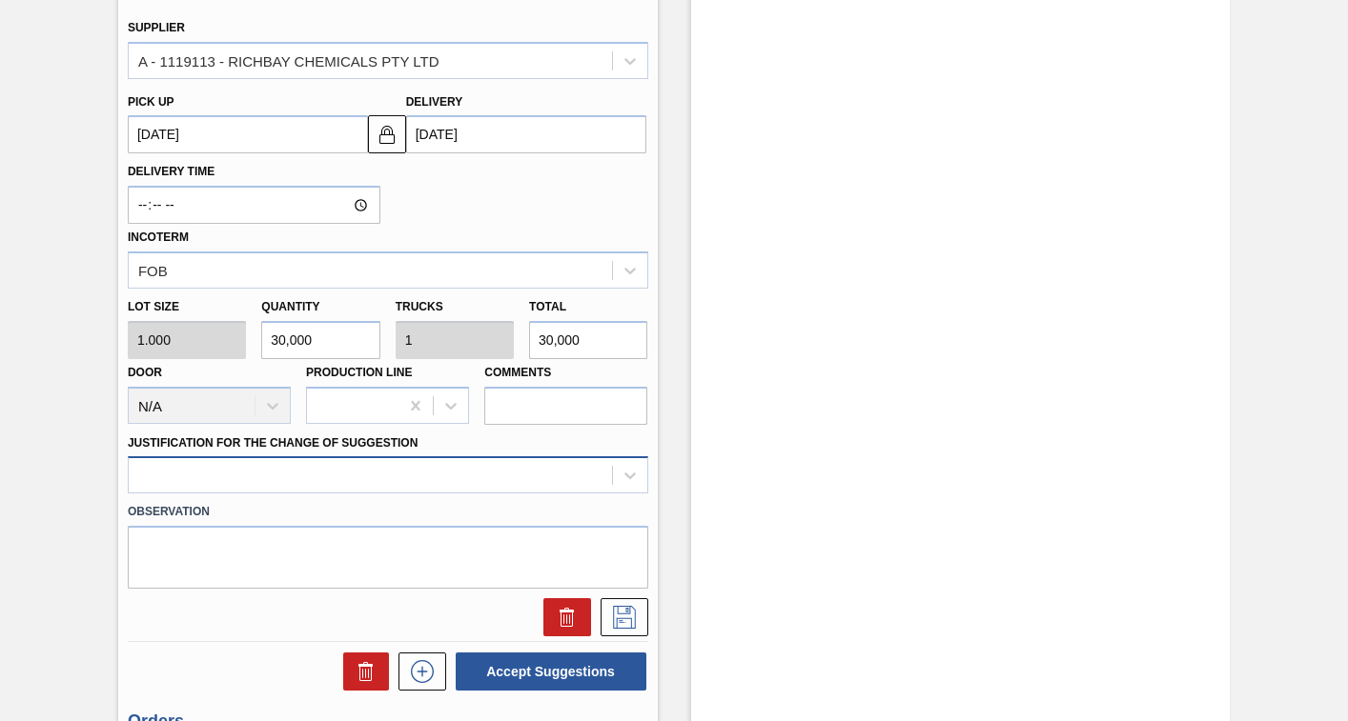
click at [386, 477] on div at bounding box center [388, 475] width 520 height 37
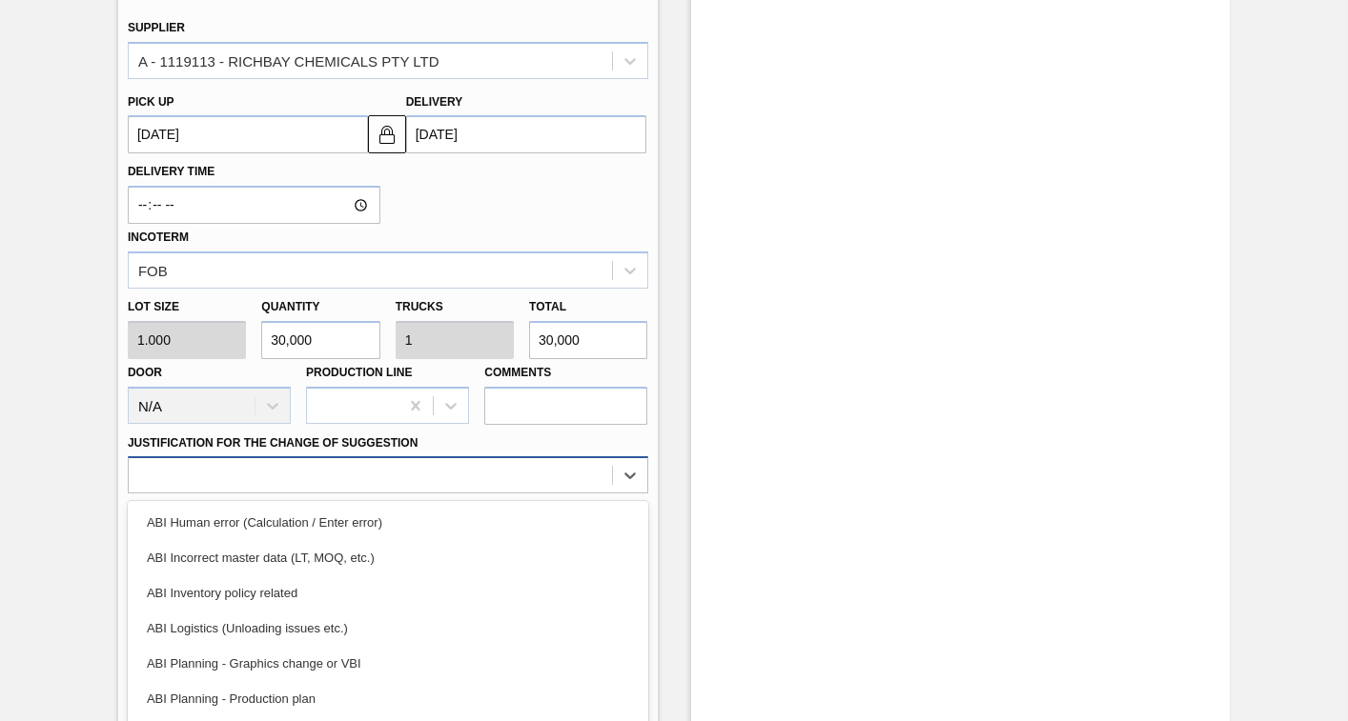
scroll to position [1348, 0]
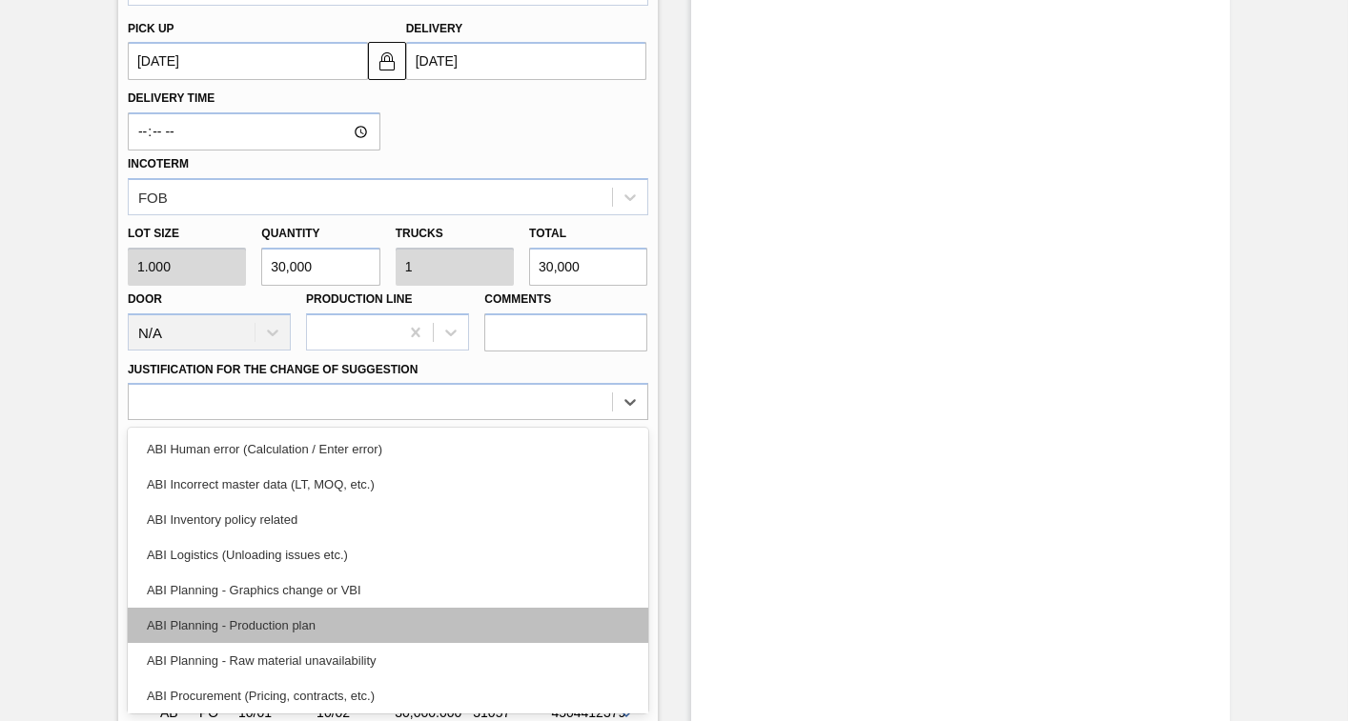
click at [248, 630] on div "ABI Planning - Production plan" at bounding box center [388, 625] width 520 height 35
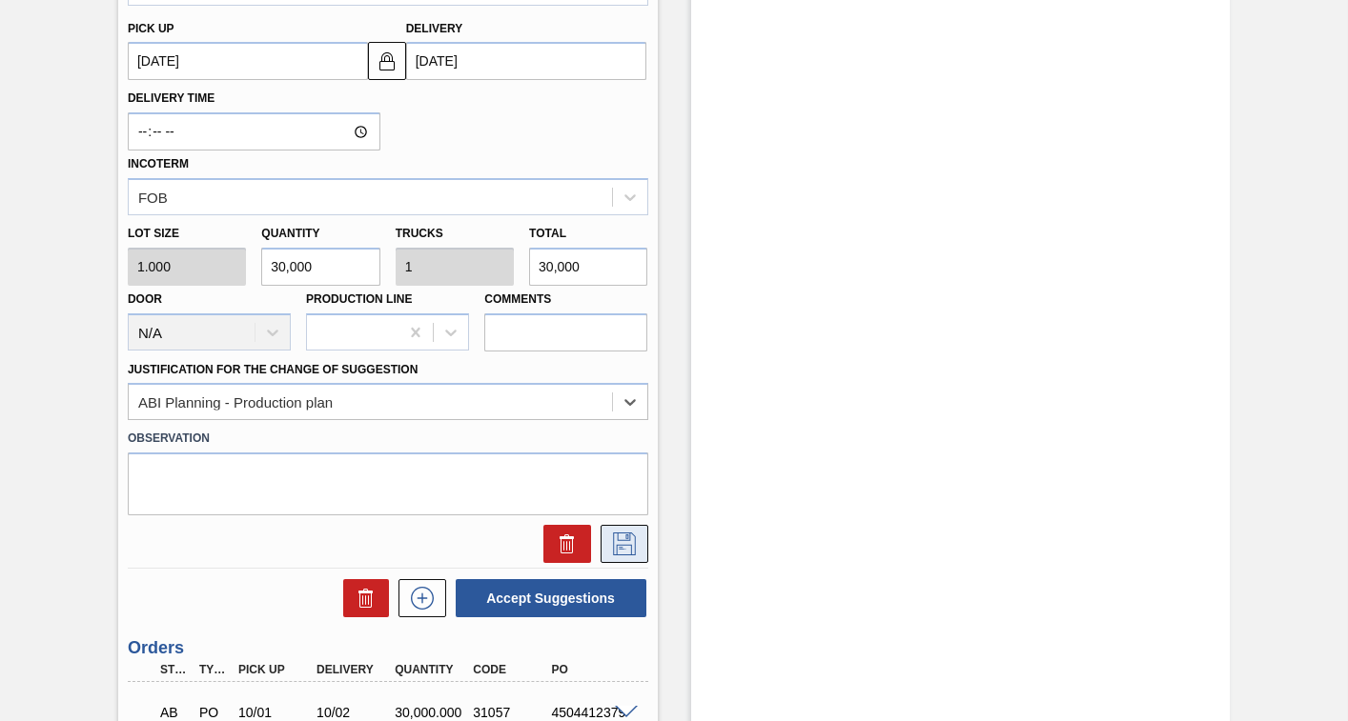
click at [619, 544] on icon at bounding box center [624, 544] width 30 height 23
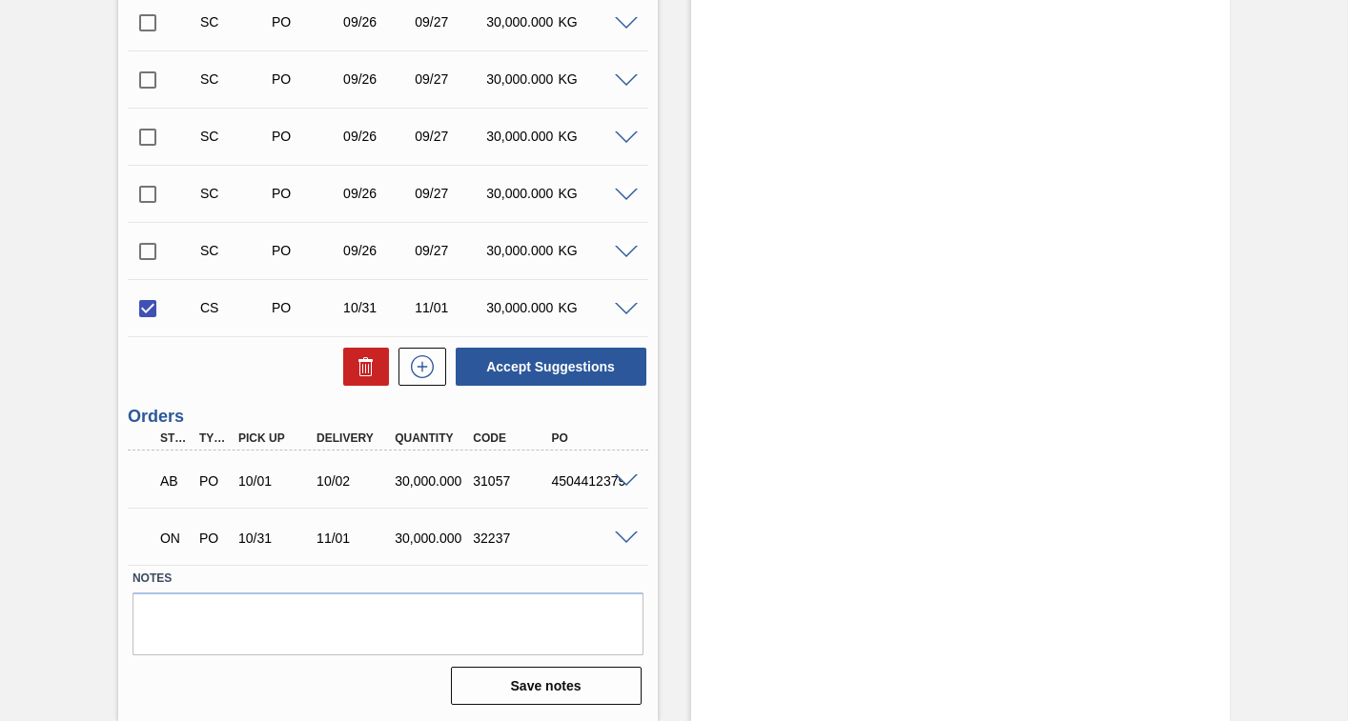
scroll to position [798, 0]
click at [559, 367] on button "Accept Suggestions" at bounding box center [551, 367] width 191 height 38
checkbox input "false"
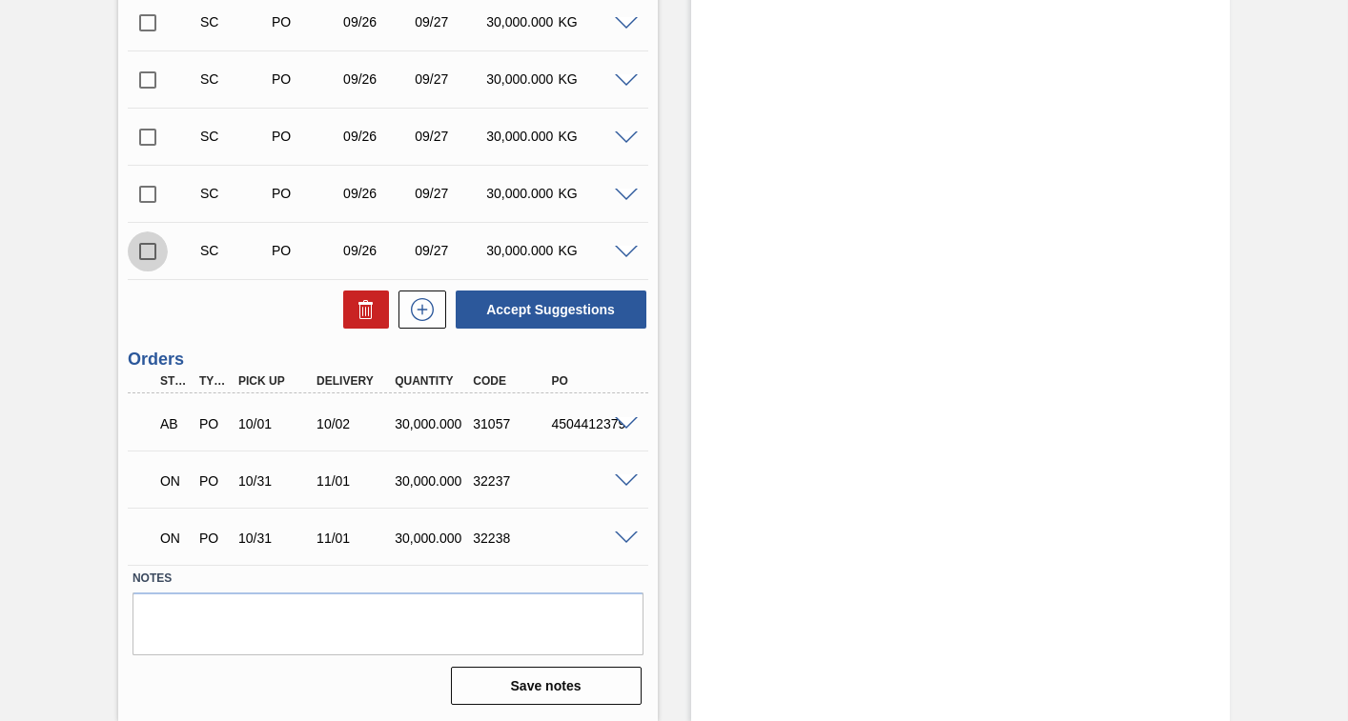
click at [145, 247] on input "checkbox" at bounding box center [148, 252] width 40 height 40
click at [623, 251] on span at bounding box center [626, 253] width 23 height 14
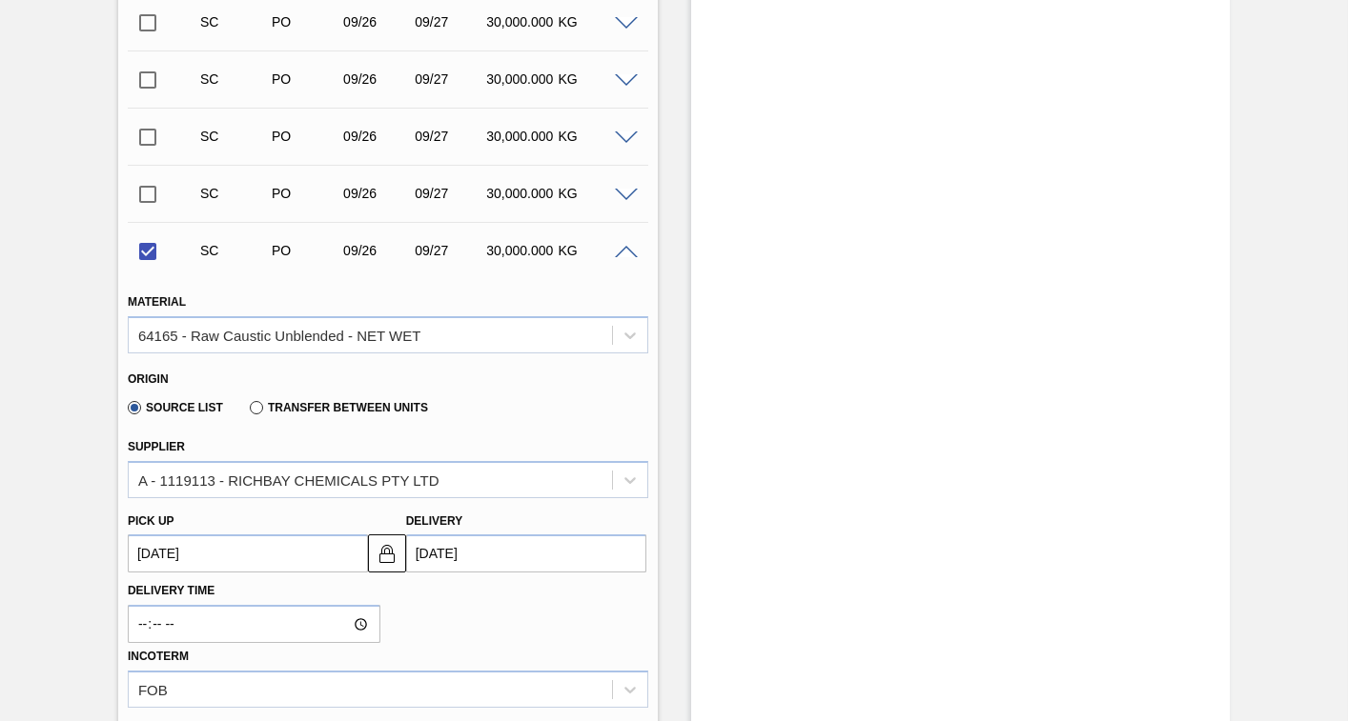
click at [284, 566] on up3252626109 "[DATE]" at bounding box center [248, 554] width 240 height 38
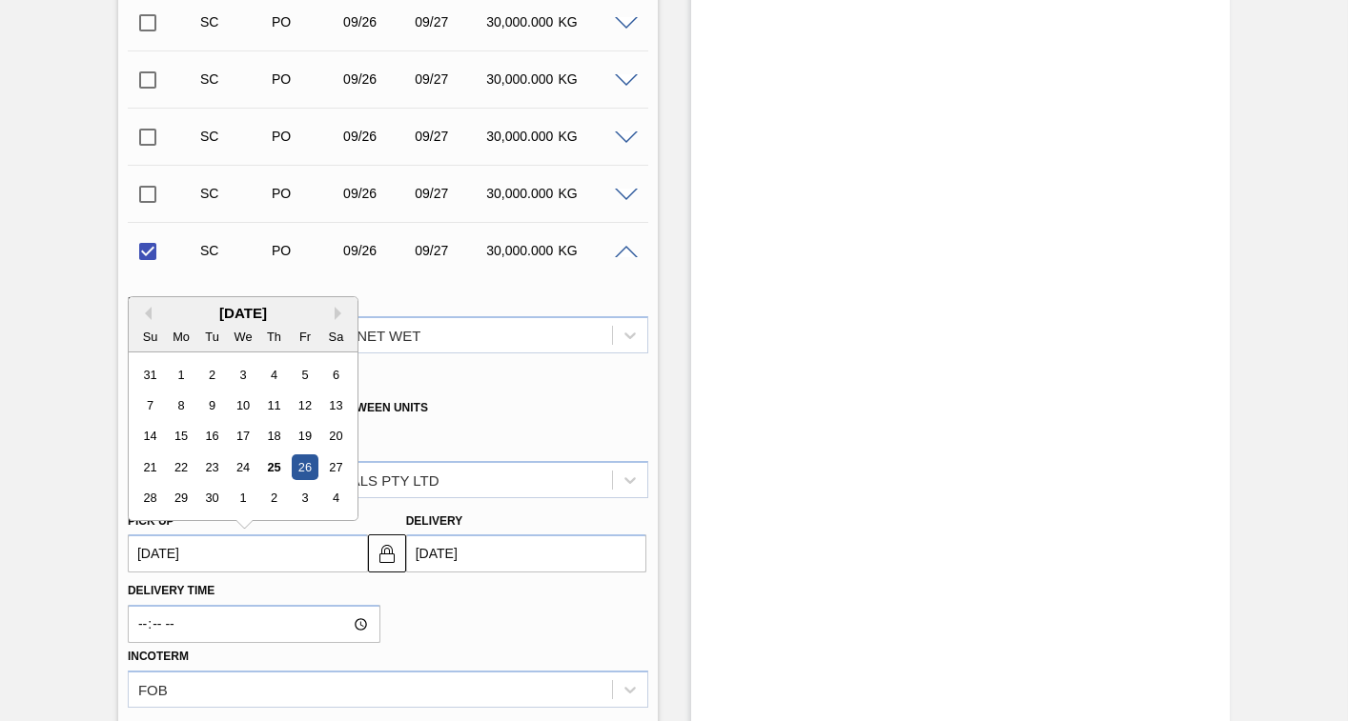
click at [333, 309] on div "[DATE]" at bounding box center [243, 313] width 229 height 16
click at [337, 309] on button "Next Month" at bounding box center [341, 313] width 13 height 13
click at [303, 493] on div "31" at bounding box center [305, 499] width 26 height 26
checkbox input "false"
type up3252626109 "[DATE]"
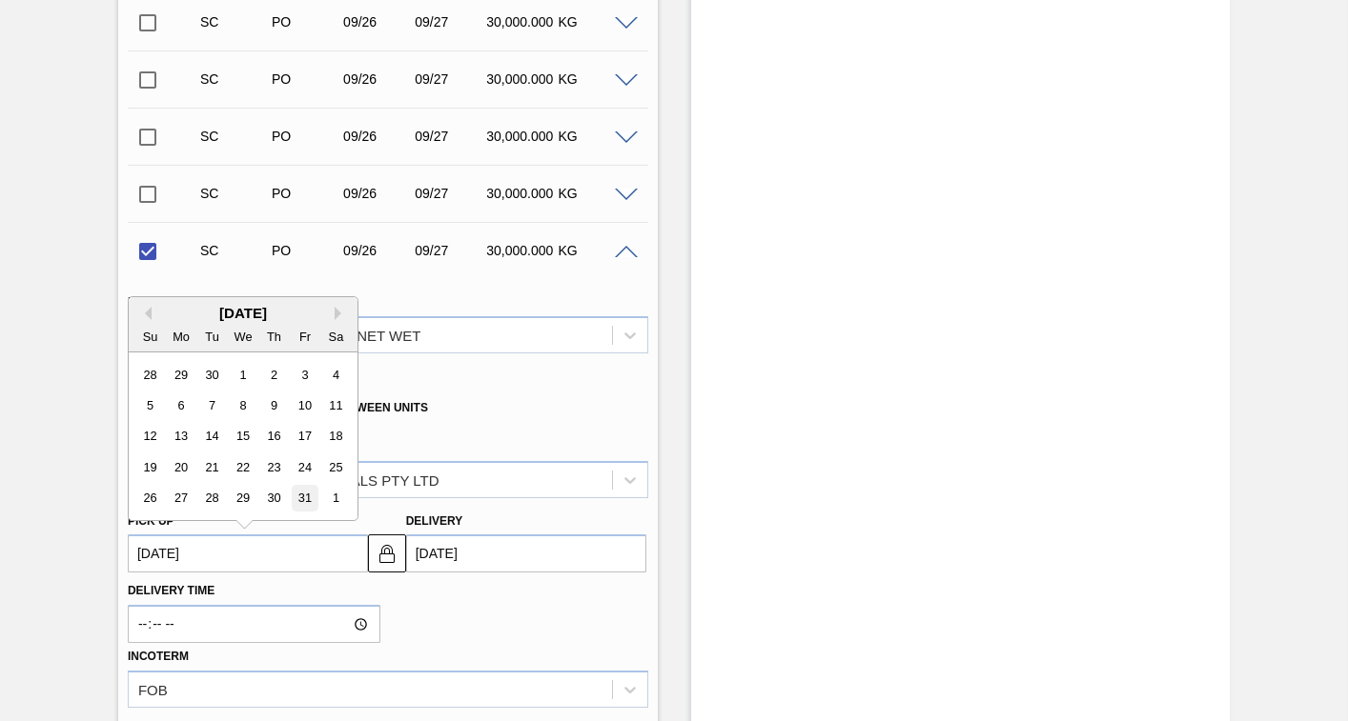
type input "[DATE]"
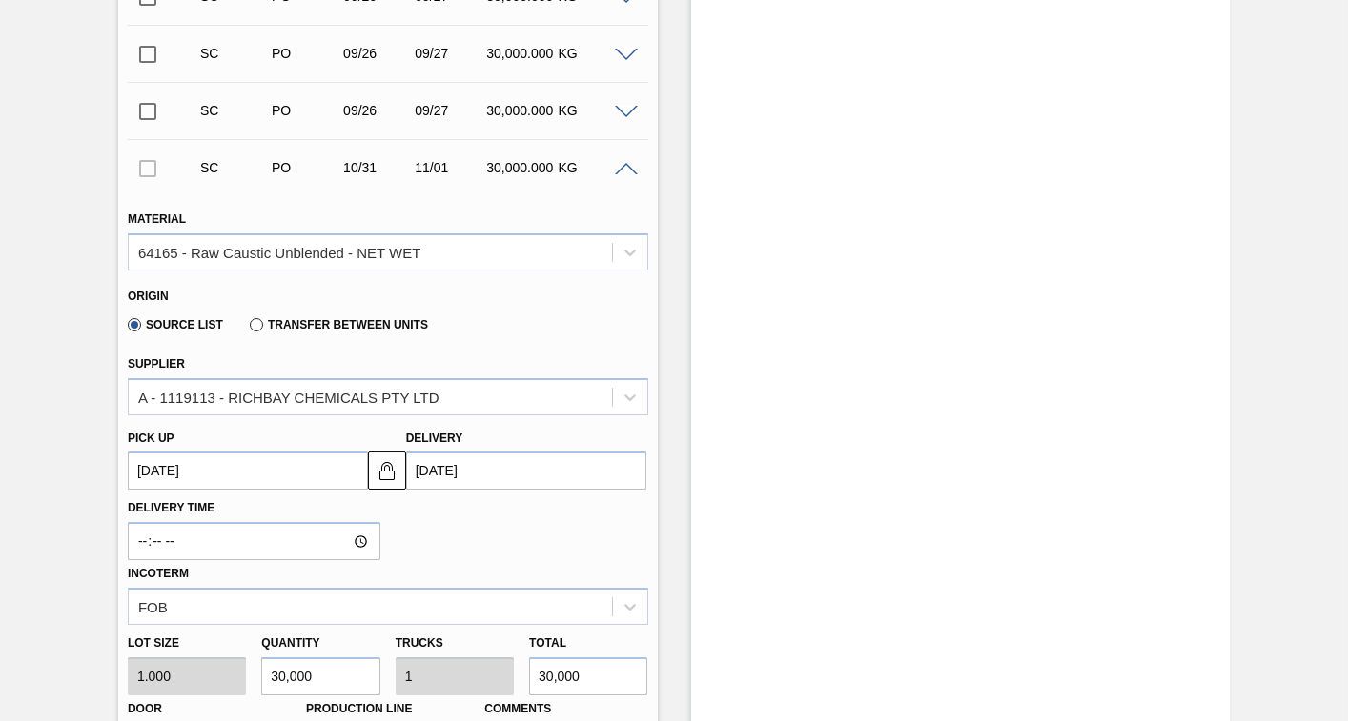
scroll to position [988, 0]
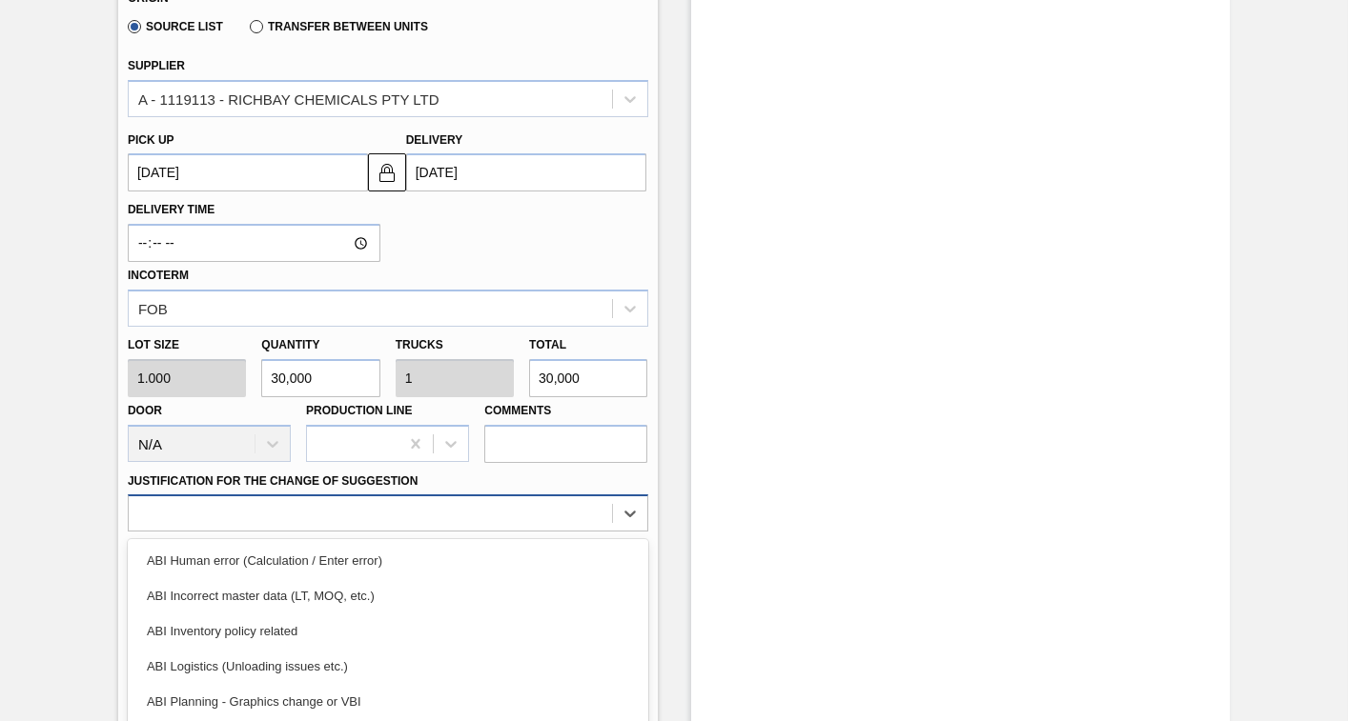
click at [342, 505] on div "option ABI Inventory policy related focused, 3 of 18. 18 results available. Use…" at bounding box center [388, 513] width 520 height 37
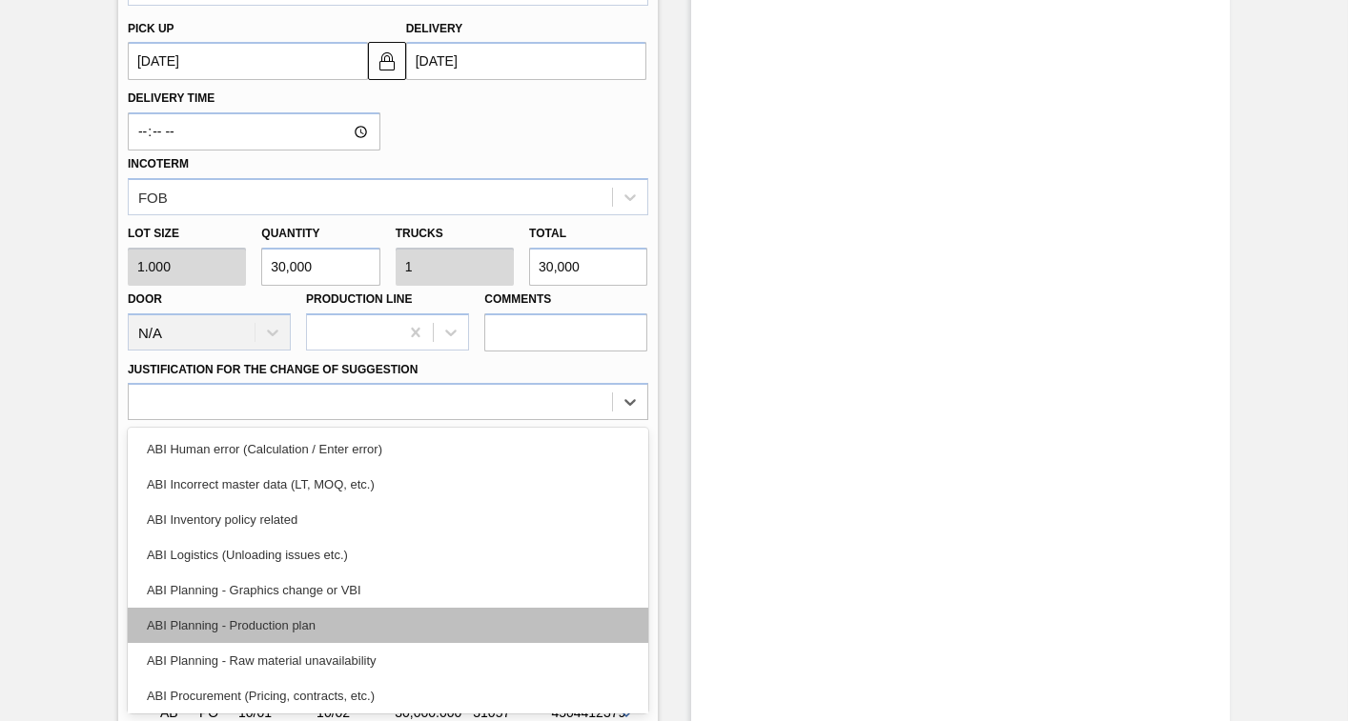
click at [260, 634] on div "ABI Planning - Production plan" at bounding box center [388, 625] width 520 height 35
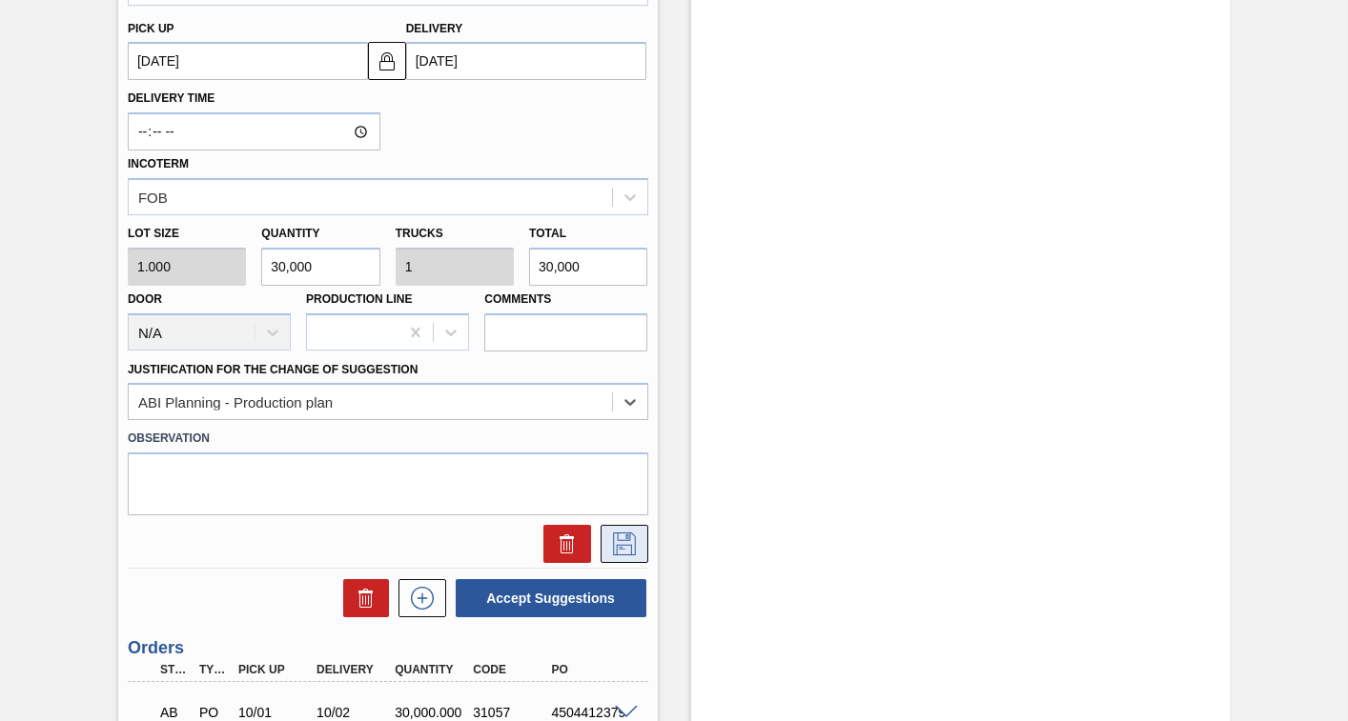
click at [622, 540] on icon at bounding box center [624, 544] width 30 height 23
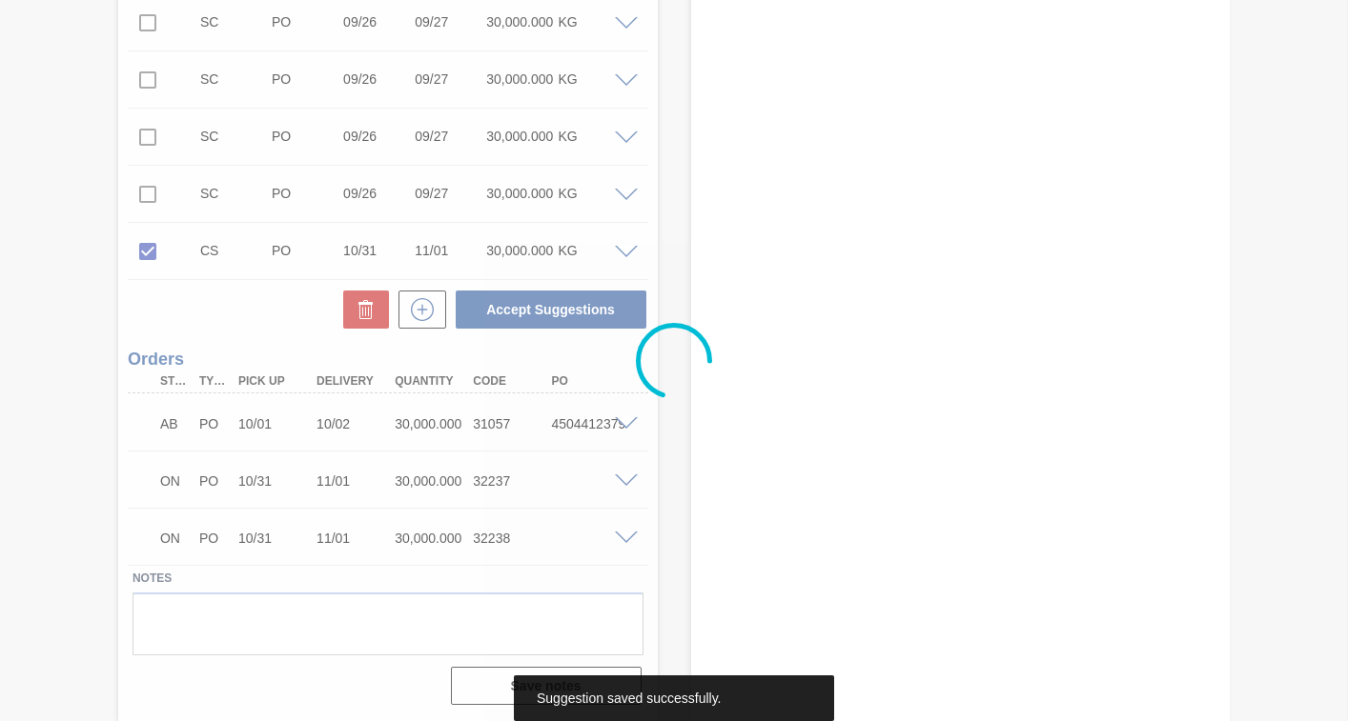
scroll to position [798, 0]
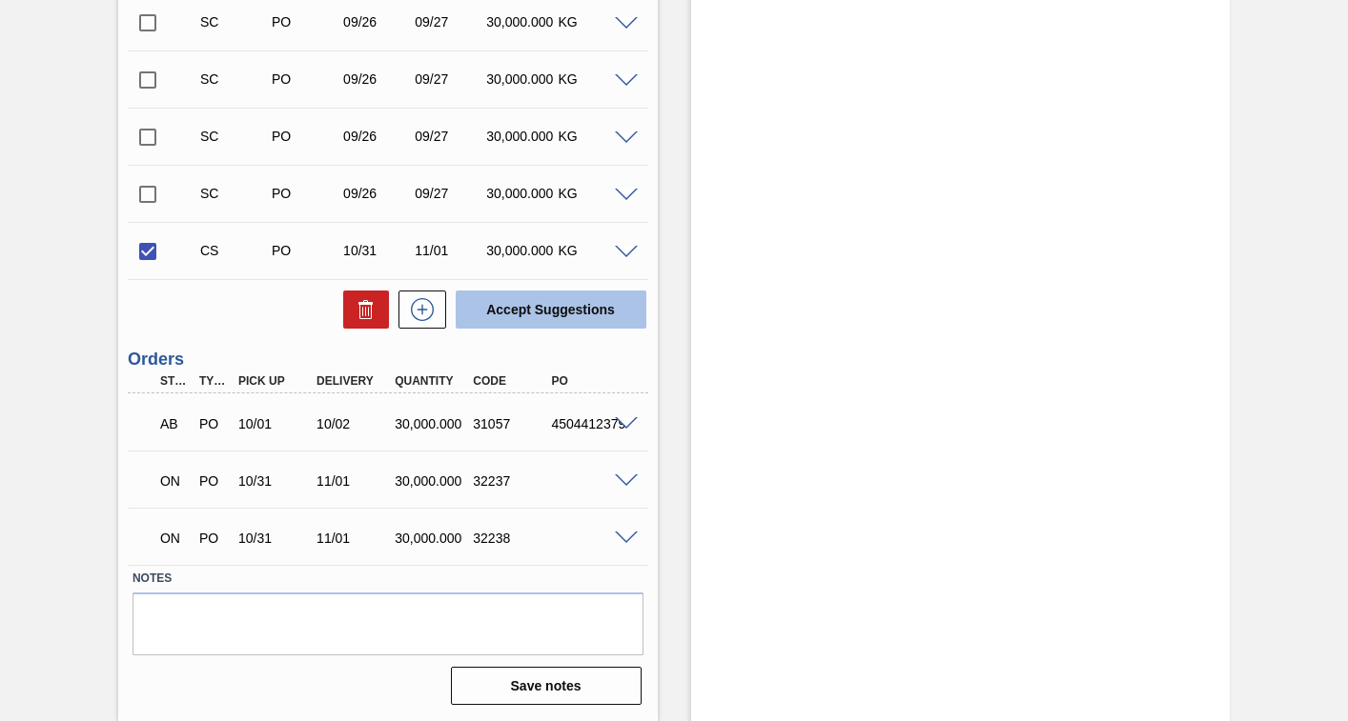
click at [563, 303] on button "Accept Suggestions" at bounding box center [551, 310] width 191 height 38
checkbox input "false"
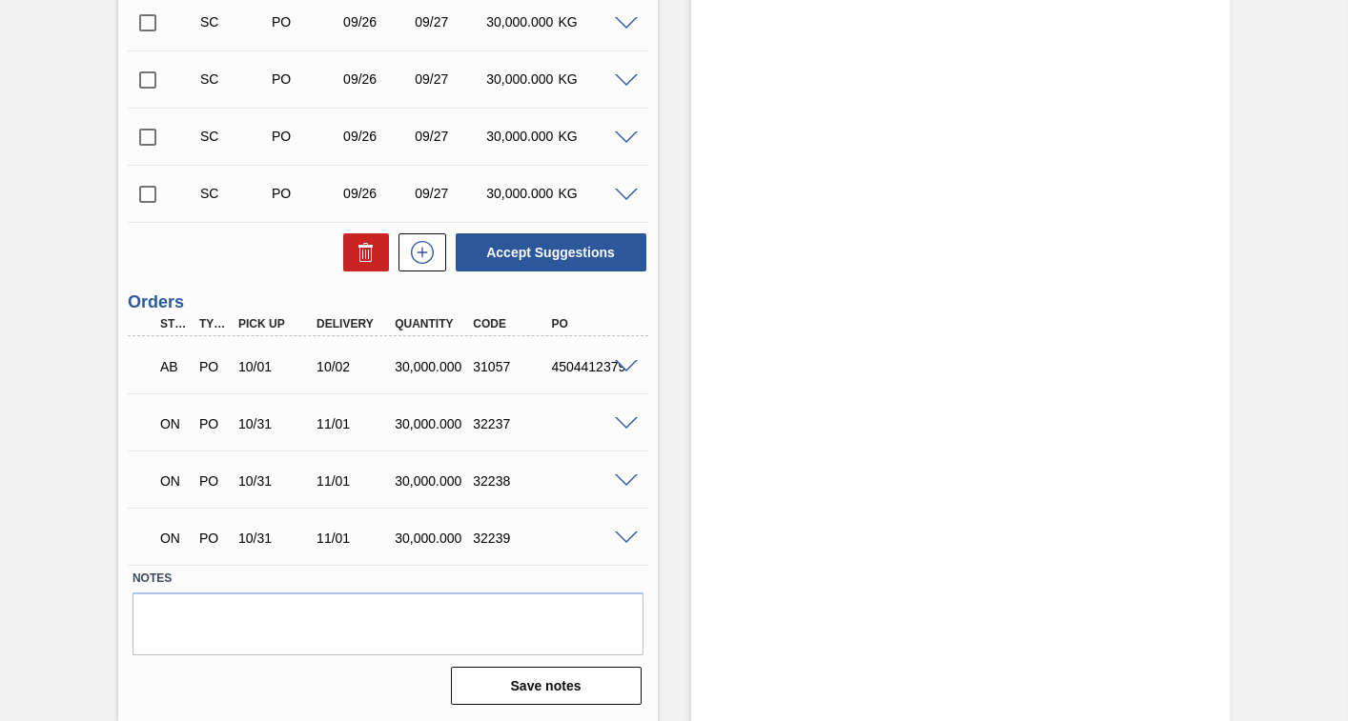
click at [139, 195] on input "checkbox" at bounding box center [148, 194] width 40 height 40
click at [617, 195] on span at bounding box center [626, 196] width 23 height 14
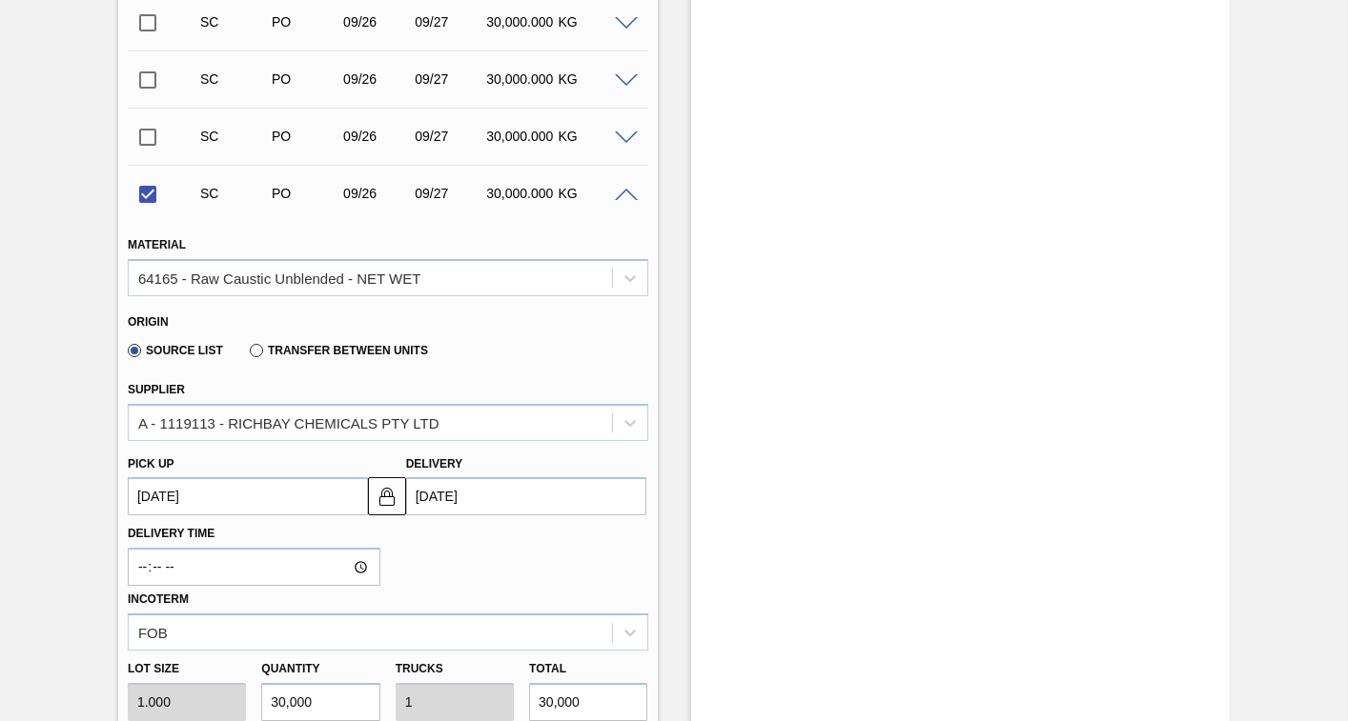
click at [279, 489] on up3252626108 "[DATE]" at bounding box center [248, 496] width 240 height 38
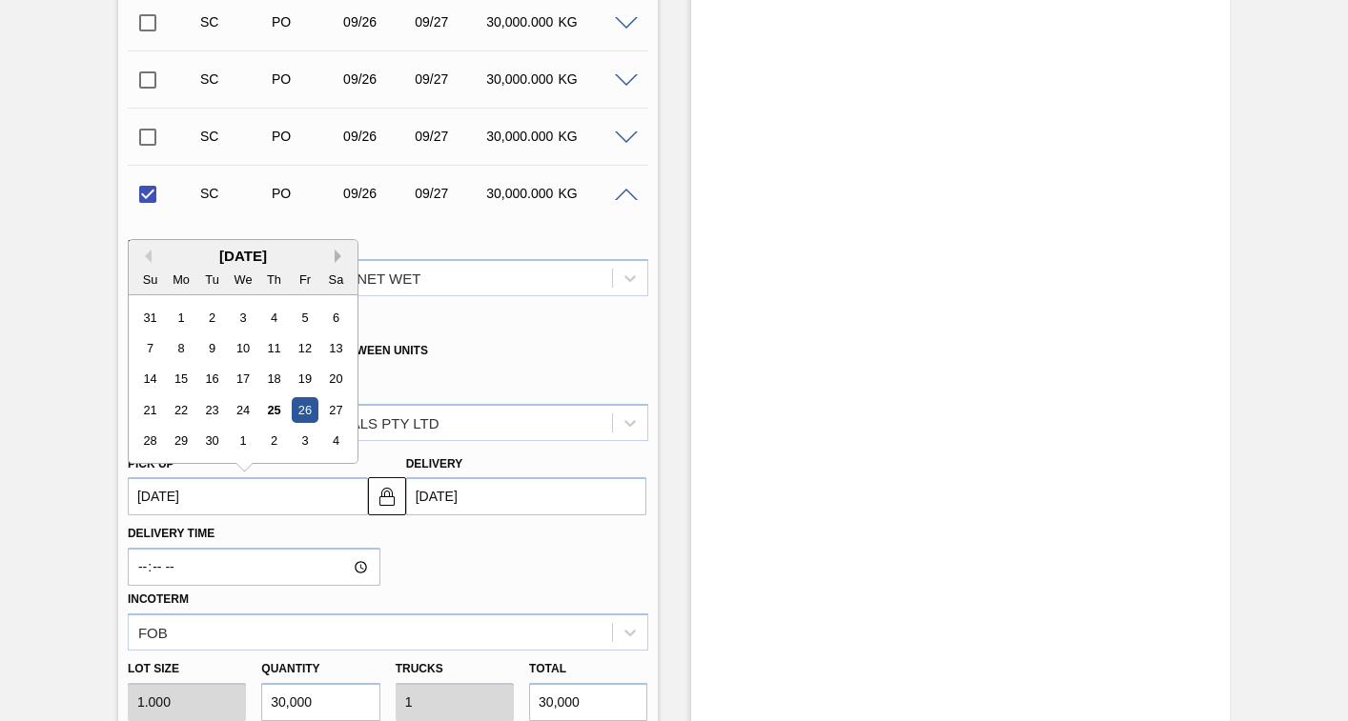
click at [339, 253] on button "Next Month" at bounding box center [341, 256] width 13 height 13
click at [307, 440] on div "31" at bounding box center [305, 442] width 26 height 26
checkbox input "false"
type up3252626108 "[DATE]"
type input "[DATE]"
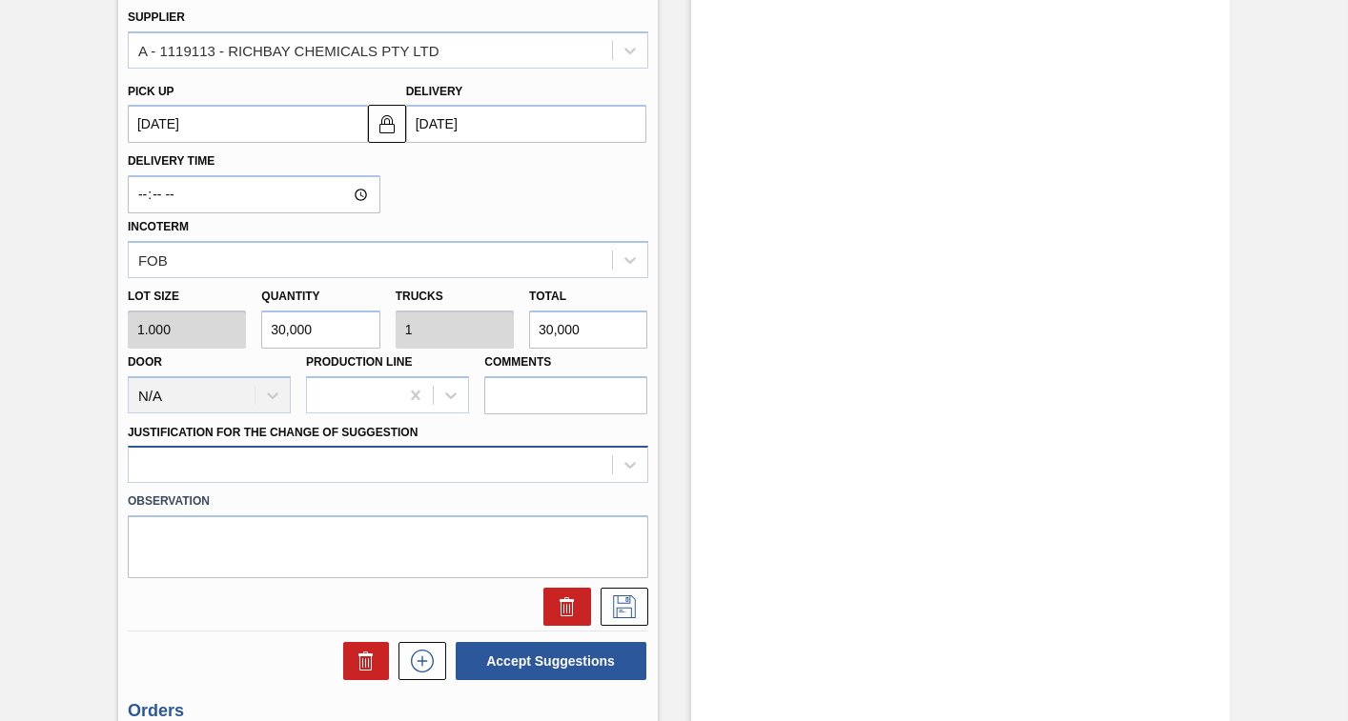
scroll to position [1274, 0]
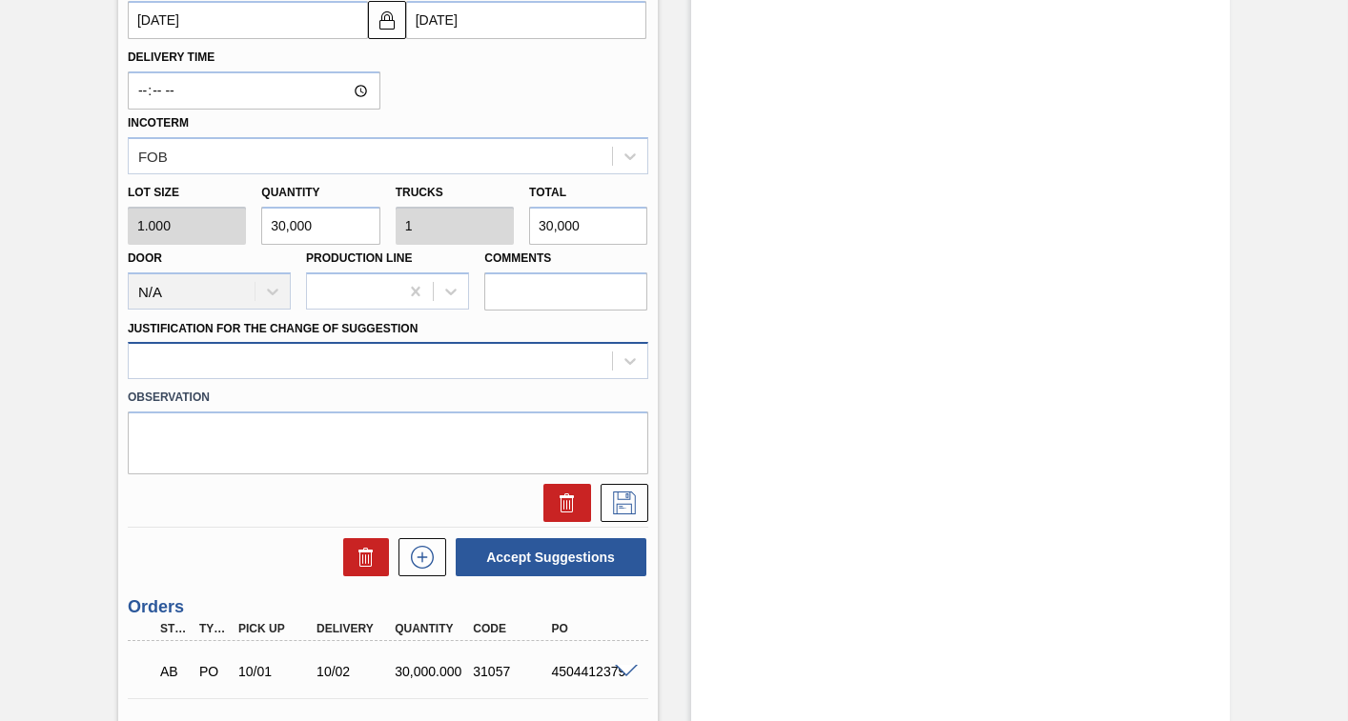
click at [285, 366] on div at bounding box center [370, 362] width 483 height 28
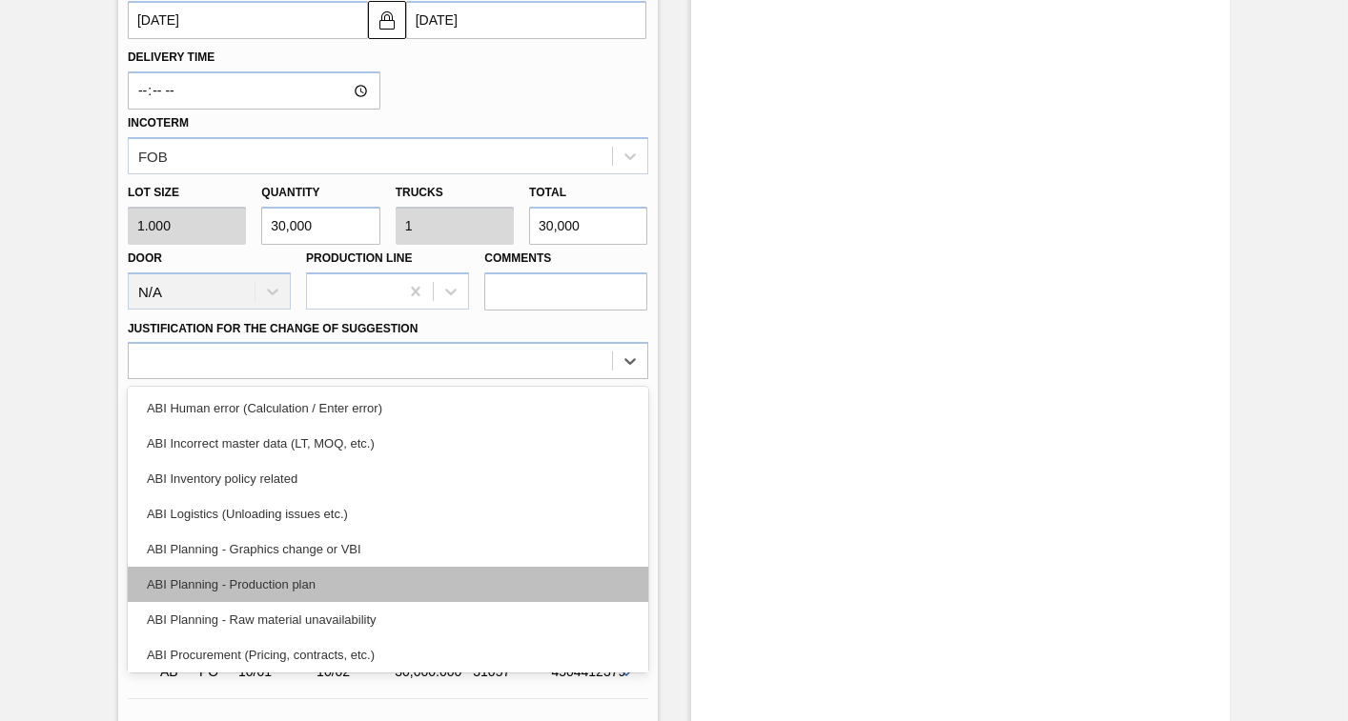
click at [246, 575] on div "ABI Planning - Production plan" at bounding box center [388, 584] width 520 height 35
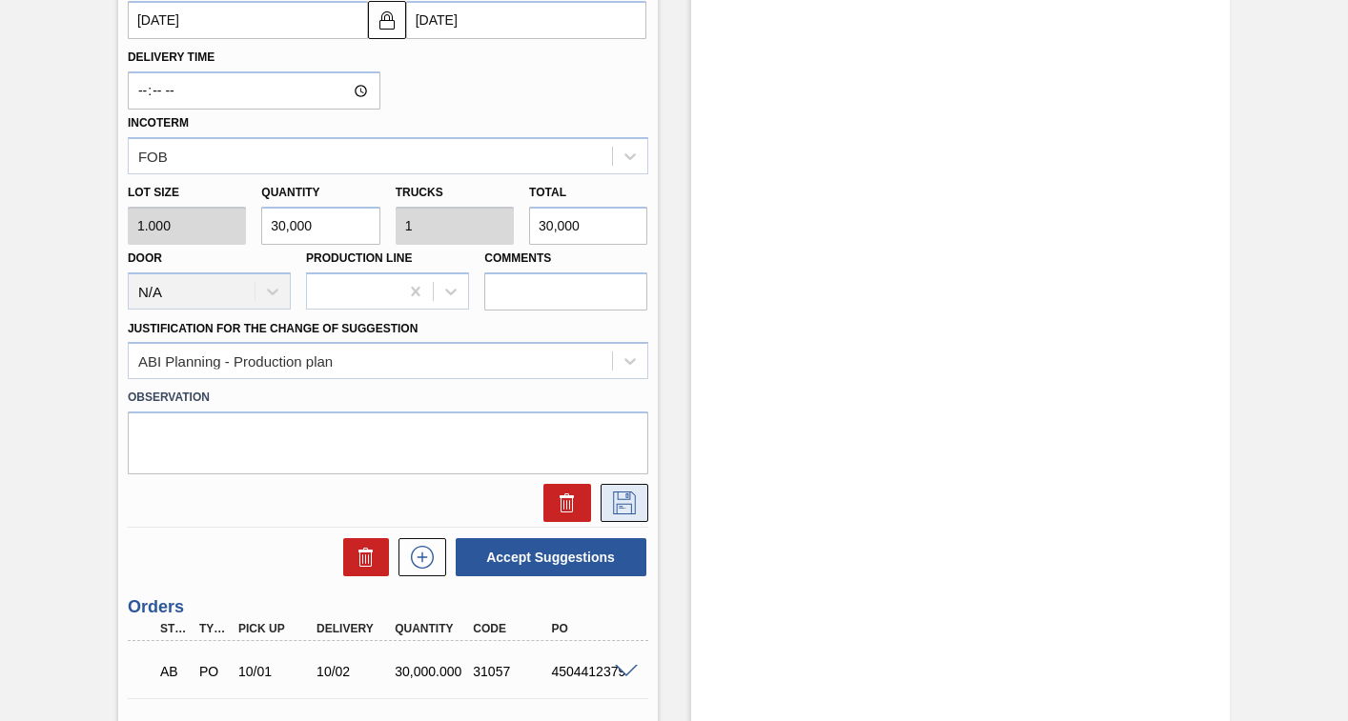
click at [622, 501] on icon at bounding box center [624, 503] width 30 height 23
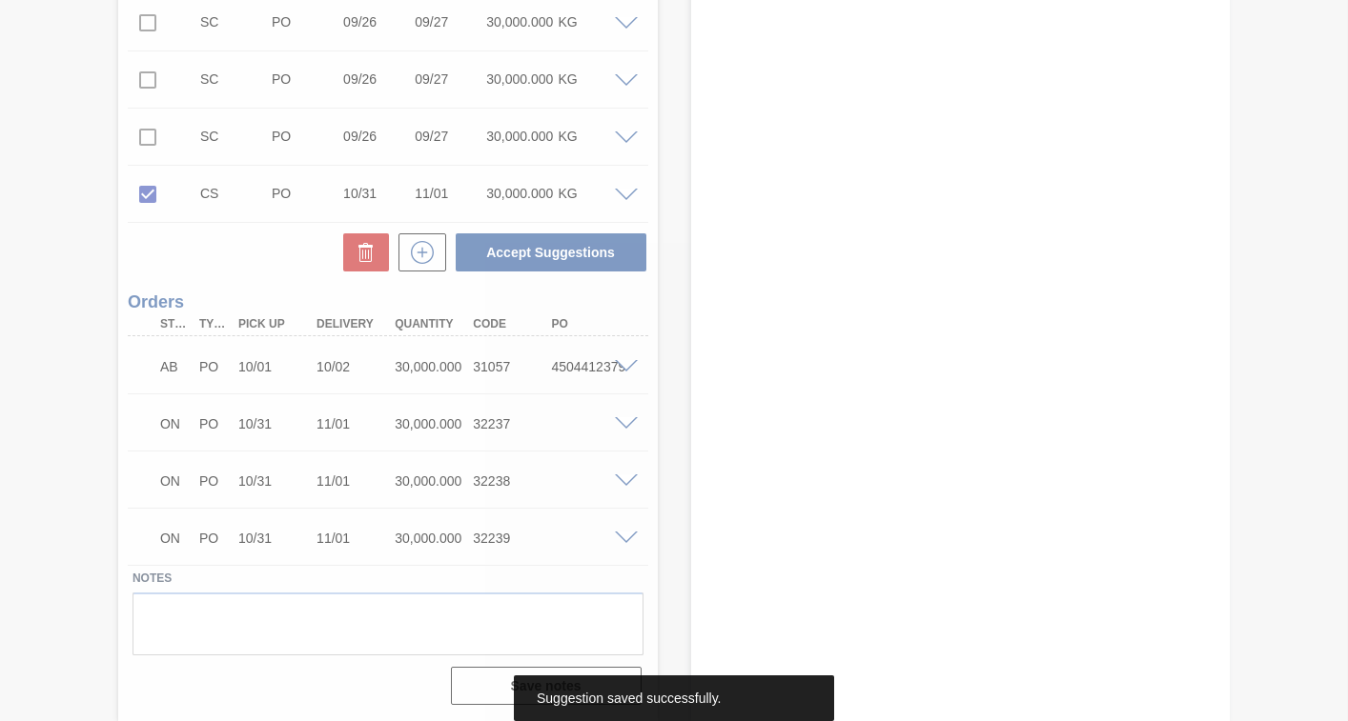
scroll to position [798, 0]
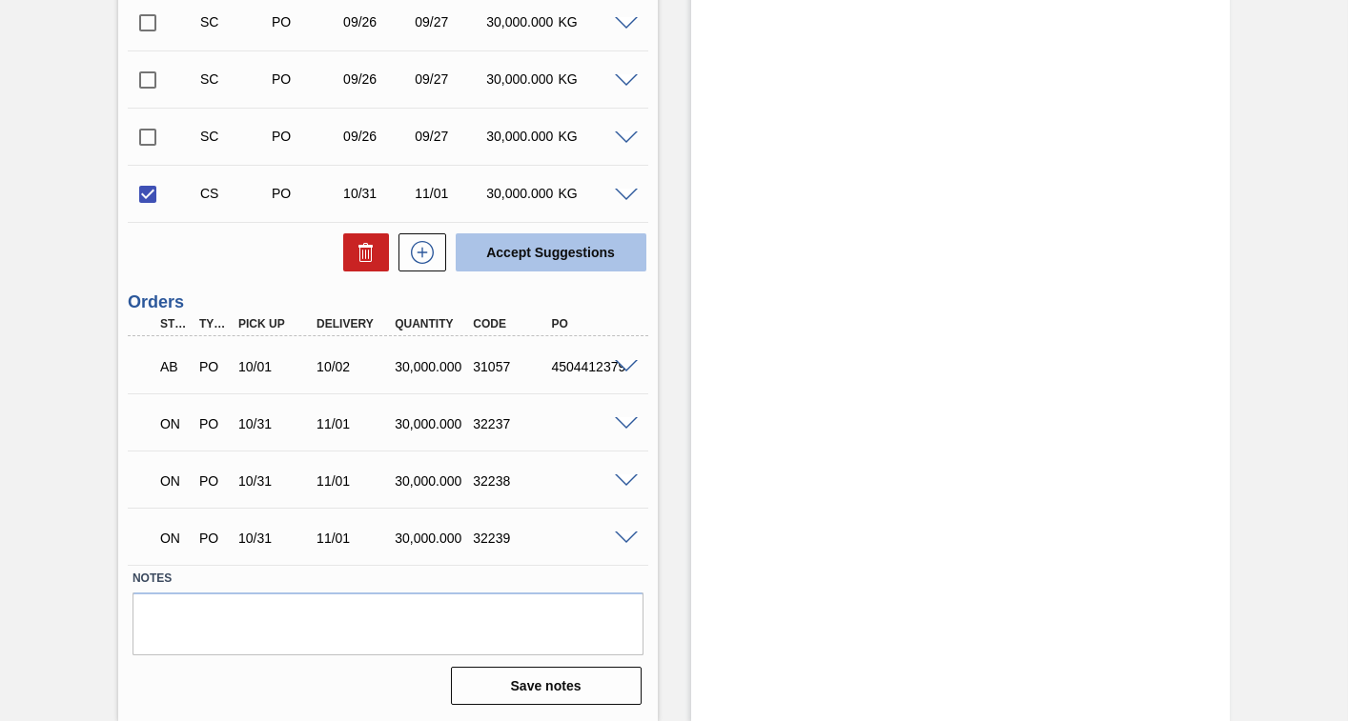
click at [531, 250] on button "Accept Suggestions" at bounding box center [551, 252] width 191 height 38
checkbox input "false"
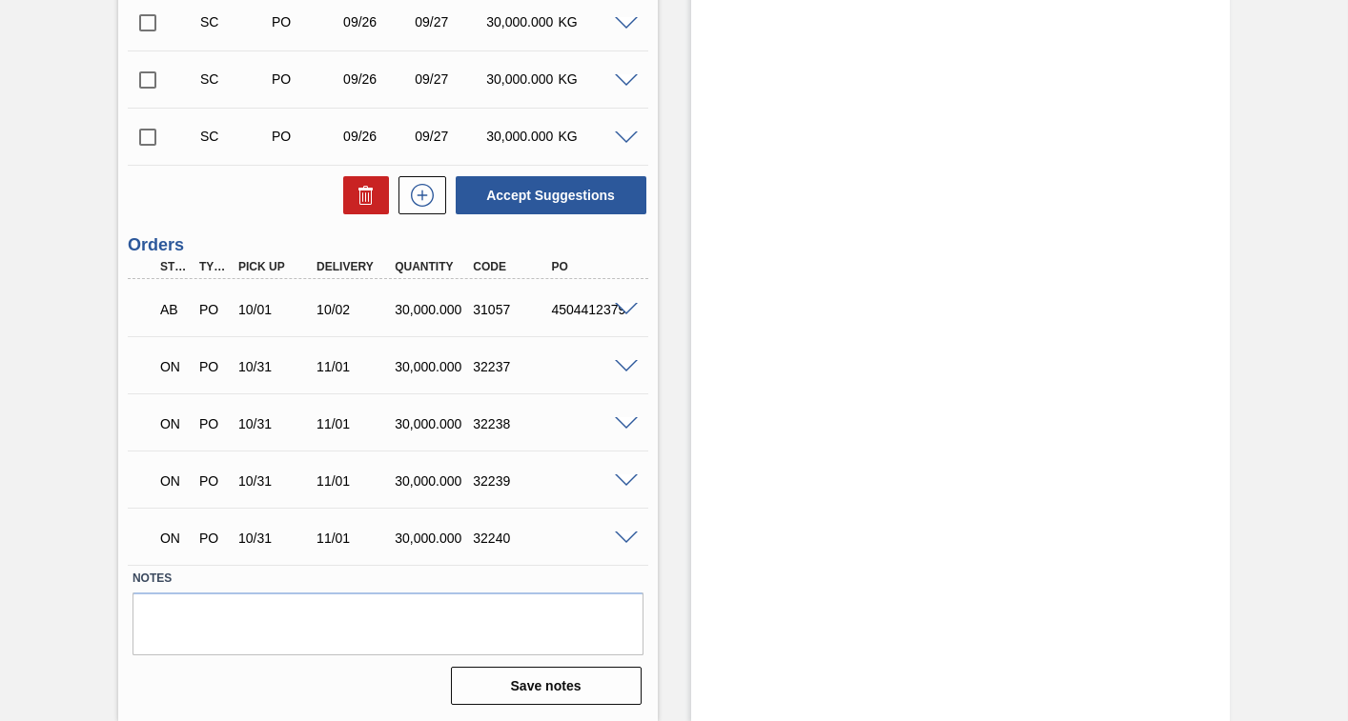
click at [153, 138] on input "checkbox" at bounding box center [148, 137] width 40 height 40
click at [626, 137] on span at bounding box center [626, 139] width 23 height 14
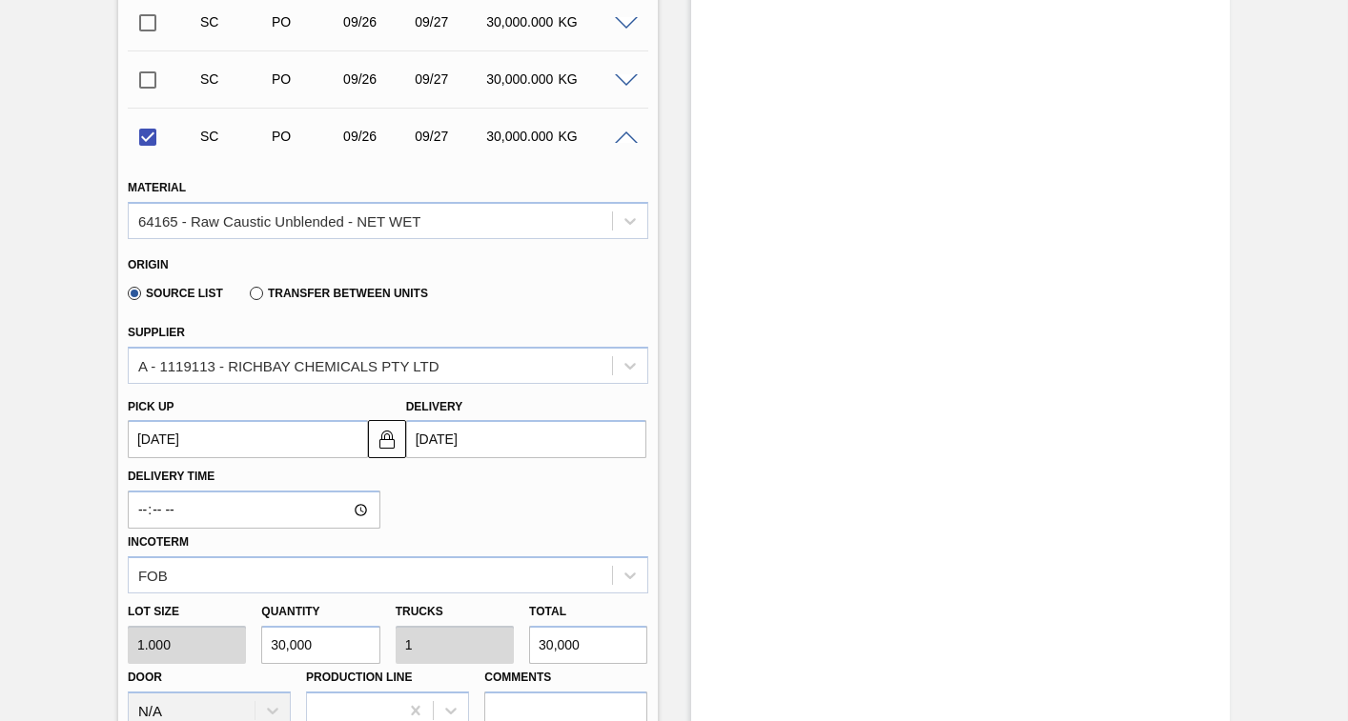
click at [279, 439] on up3252626107 "[DATE]" at bounding box center [248, 439] width 240 height 38
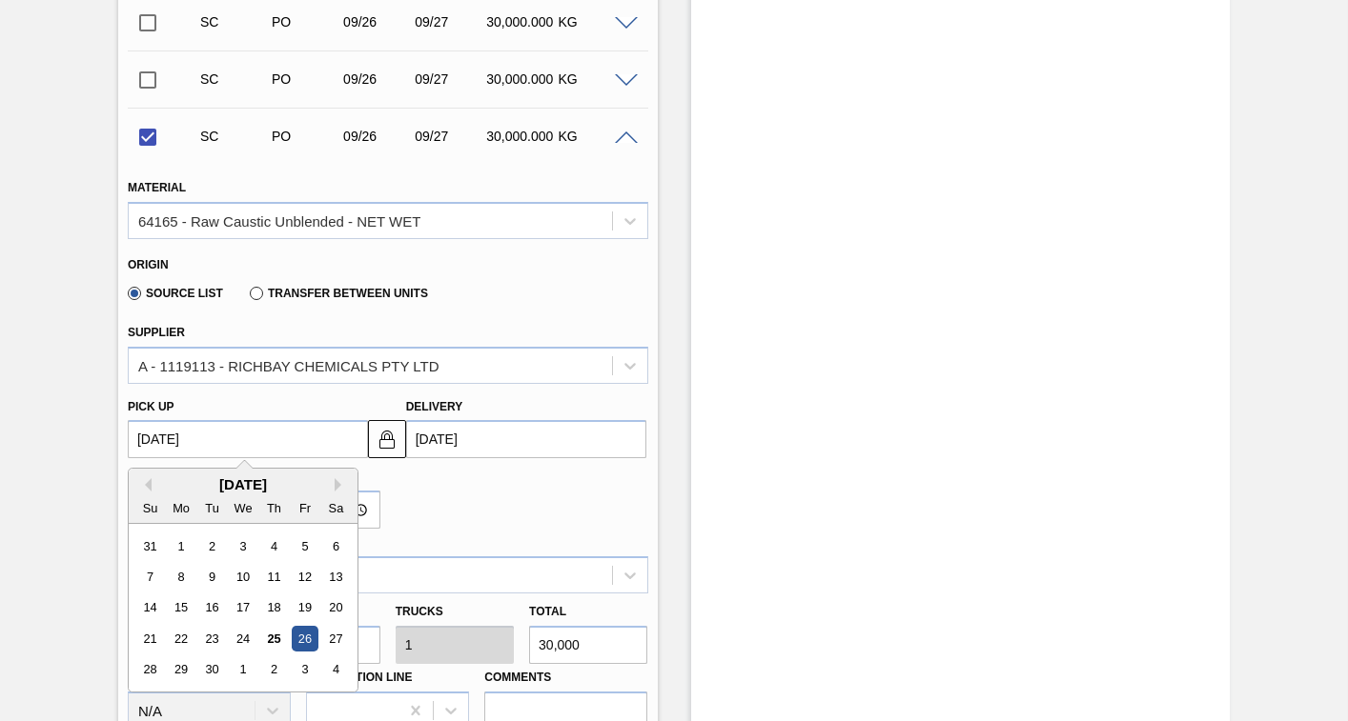
click at [334, 487] on div "[DATE]" at bounding box center [243, 485] width 229 height 16
click at [339, 477] on div "[DATE]" at bounding box center [243, 485] width 229 height 16
click at [334, 488] on div "[DATE]" at bounding box center [243, 485] width 229 height 16
click at [336, 487] on button "Next Month" at bounding box center [341, 484] width 13 height 13
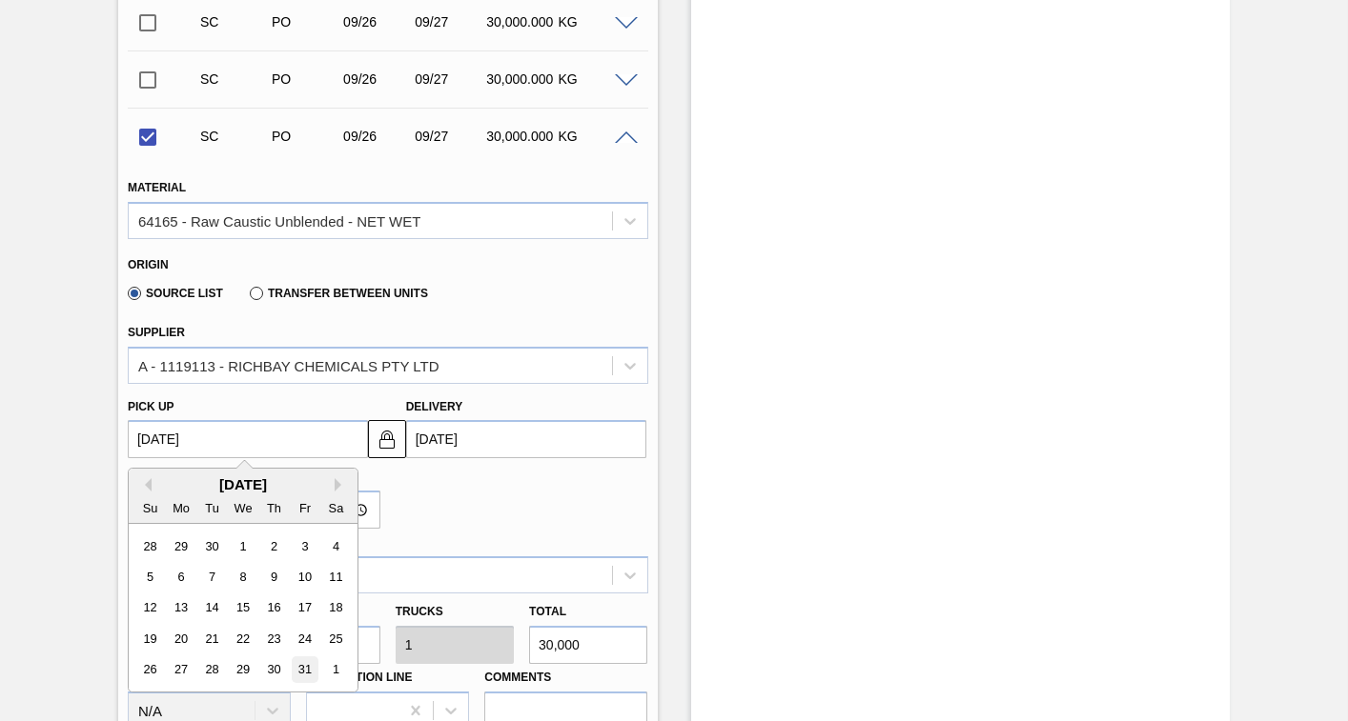
click at [305, 665] on div "31" at bounding box center [305, 671] width 26 height 26
checkbox input "false"
type up3252626107 "[DATE]"
type input "[DATE]"
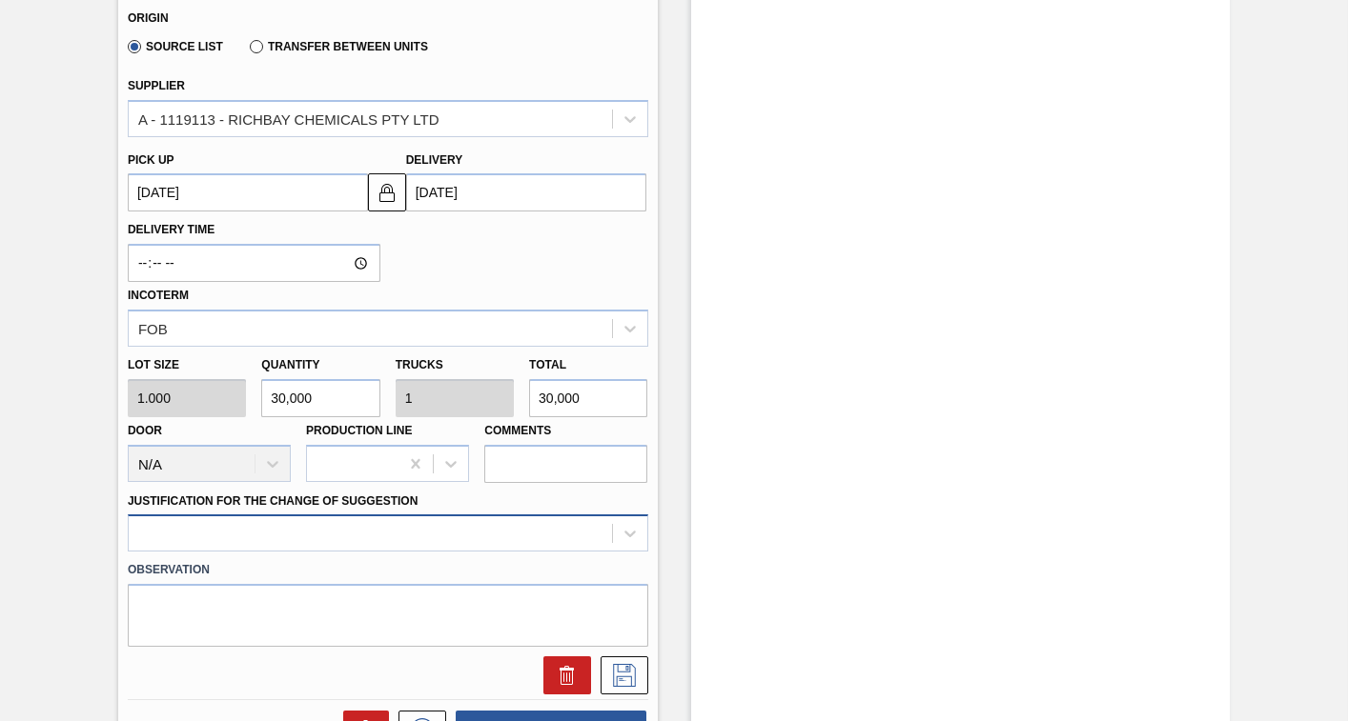
scroll to position [1179, 0]
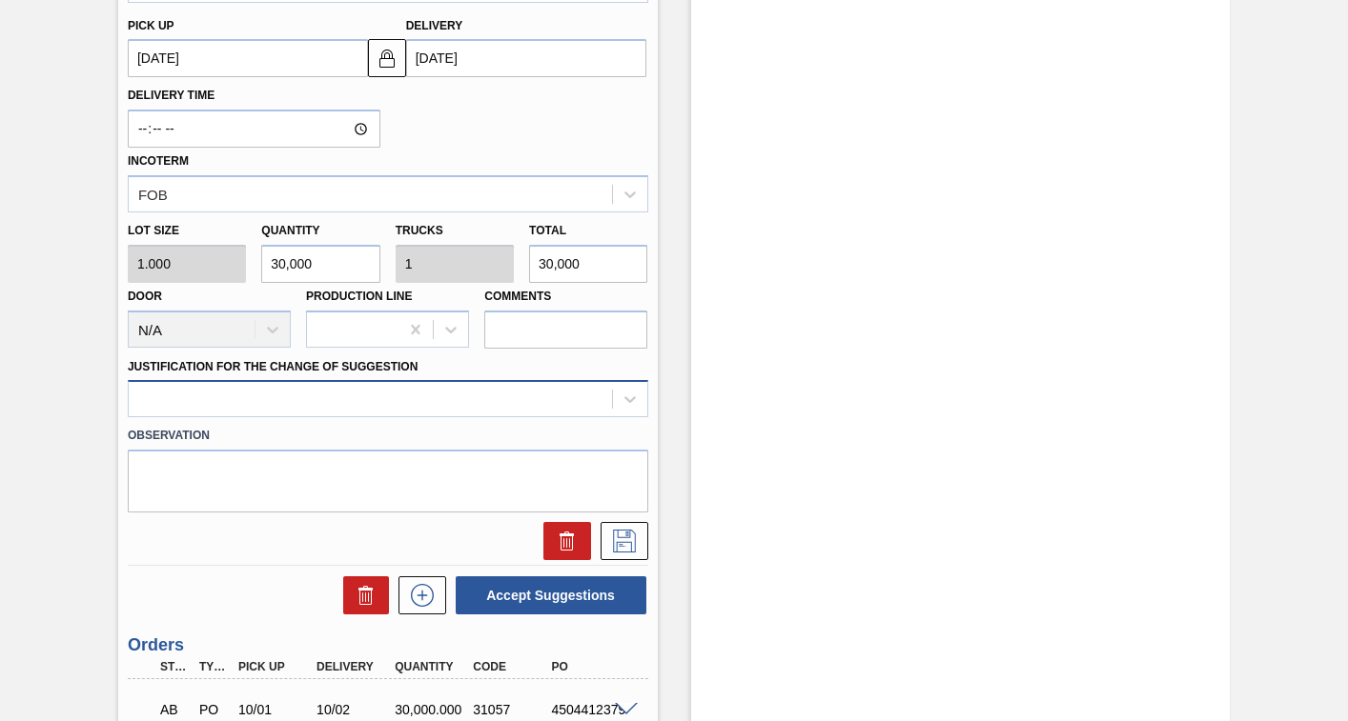
click at [292, 402] on div at bounding box center [370, 400] width 483 height 28
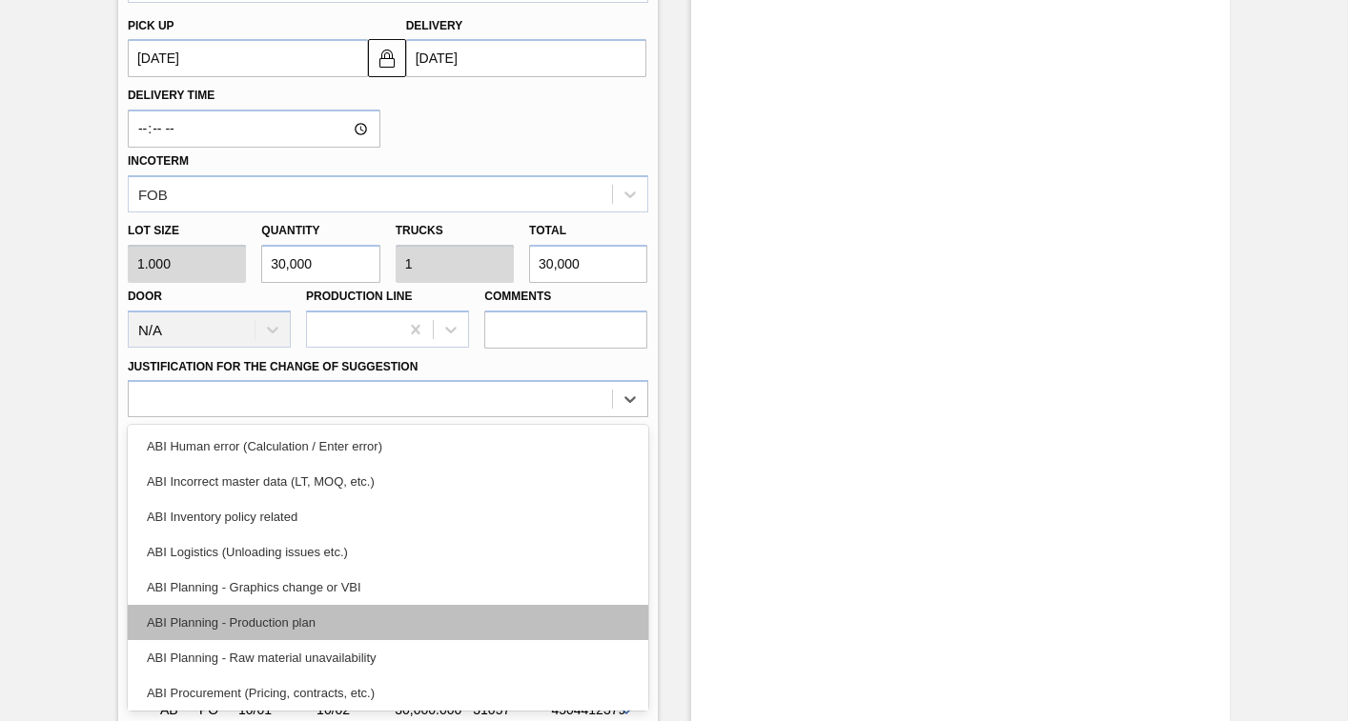
click at [247, 627] on div "ABI Planning - Production plan" at bounding box center [388, 622] width 520 height 35
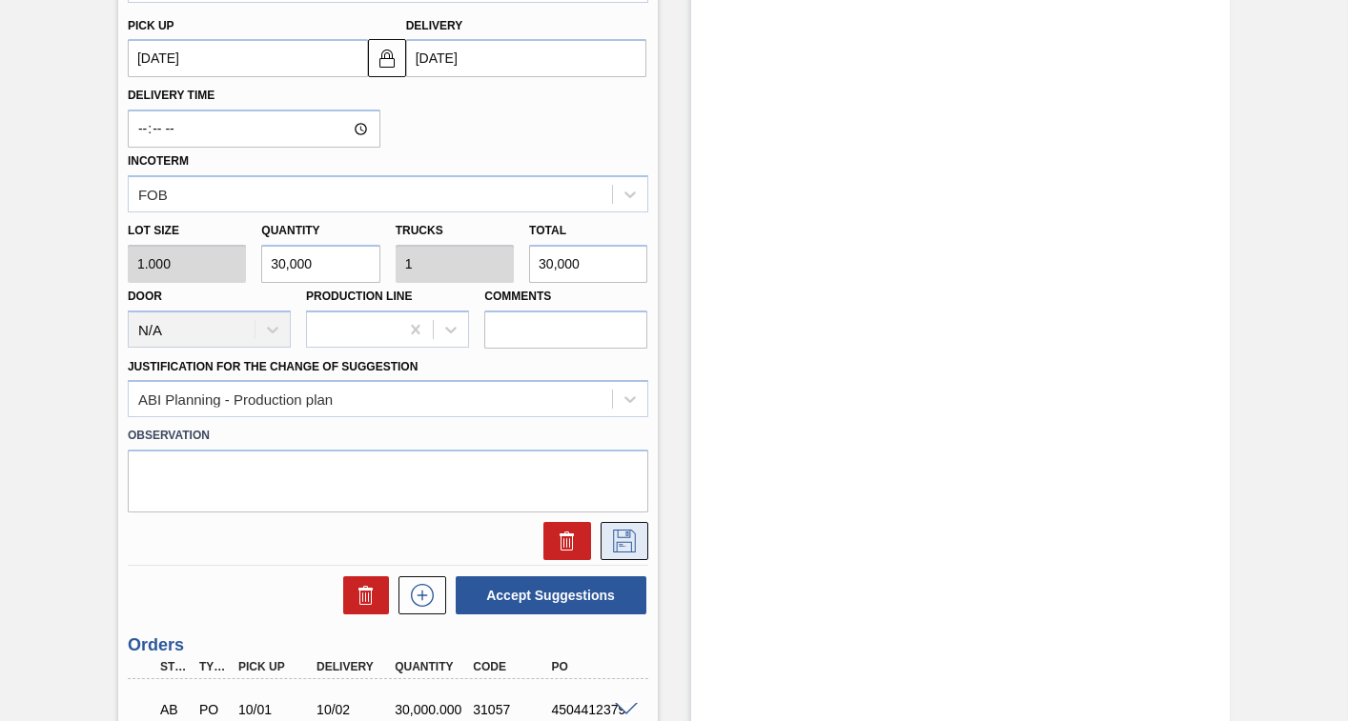
click at [619, 544] on icon at bounding box center [624, 541] width 30 height 23
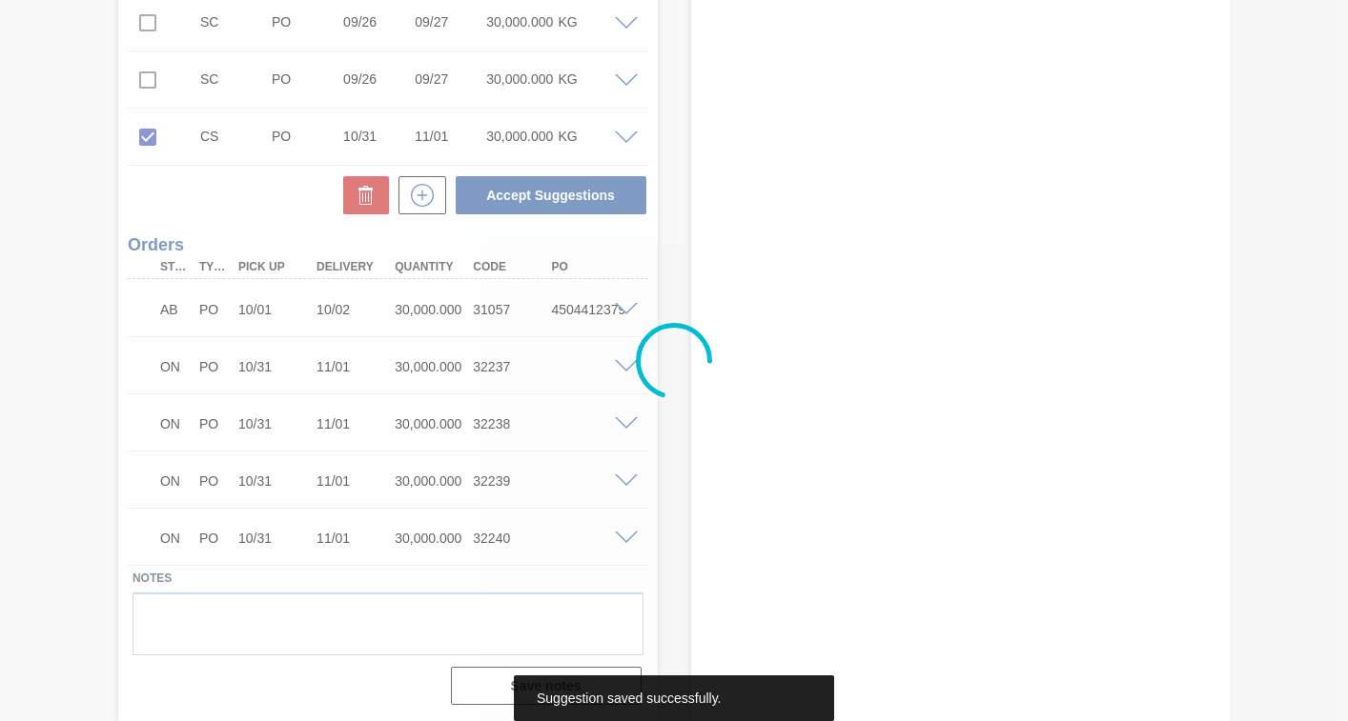
scroll to position [798, 0]
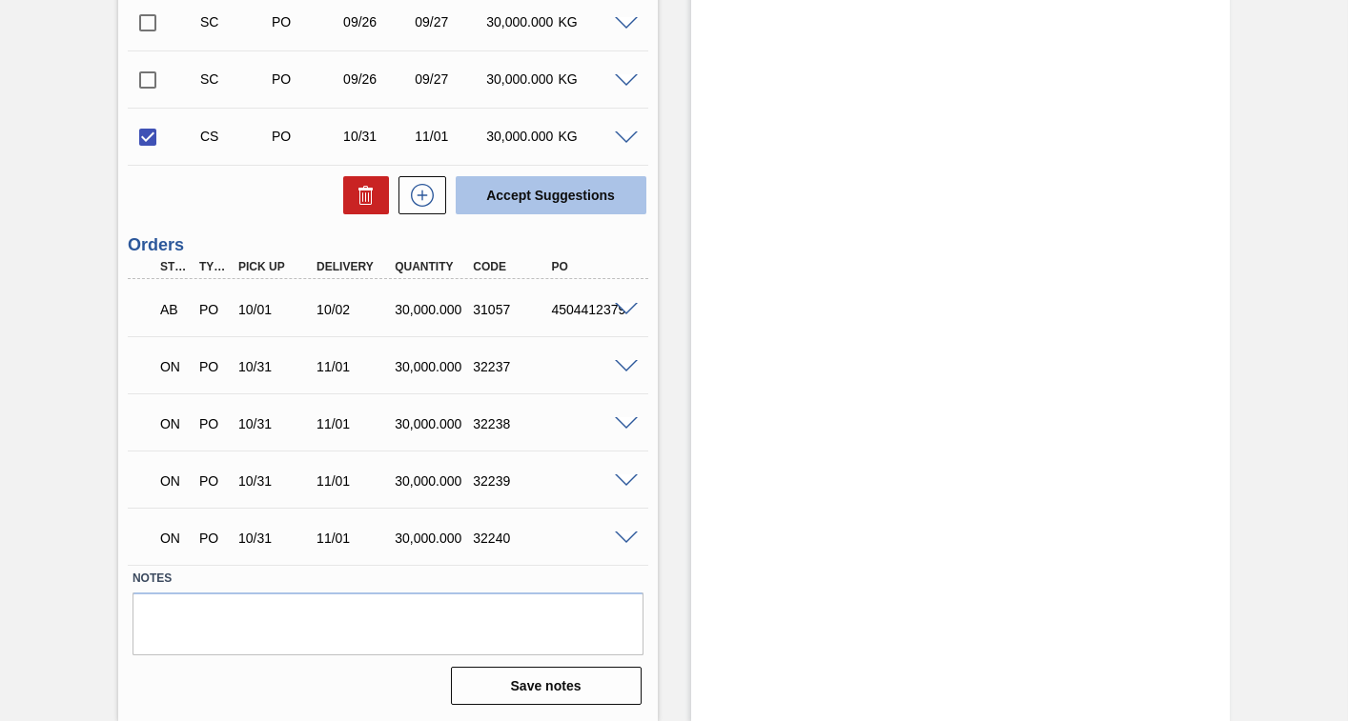
click at [542, 193] on button "Accept Suggestions" at bounding box center [551, 195] width 191 height 38
checkbox input "false"
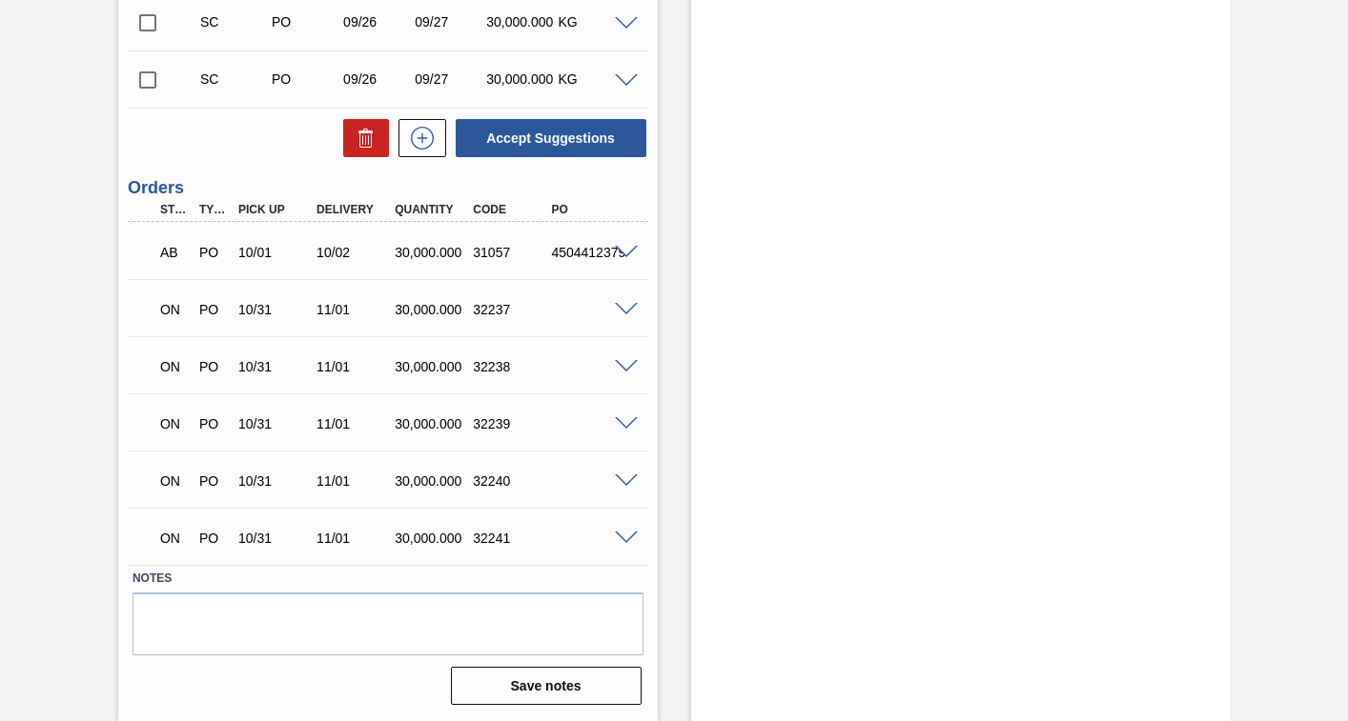
click at [146, 76] on input "checkbox" at bounding box center [148, 80] width 40 height 40
click at [624, 80] on span at bounding box center [626, 81] width 23 height 14
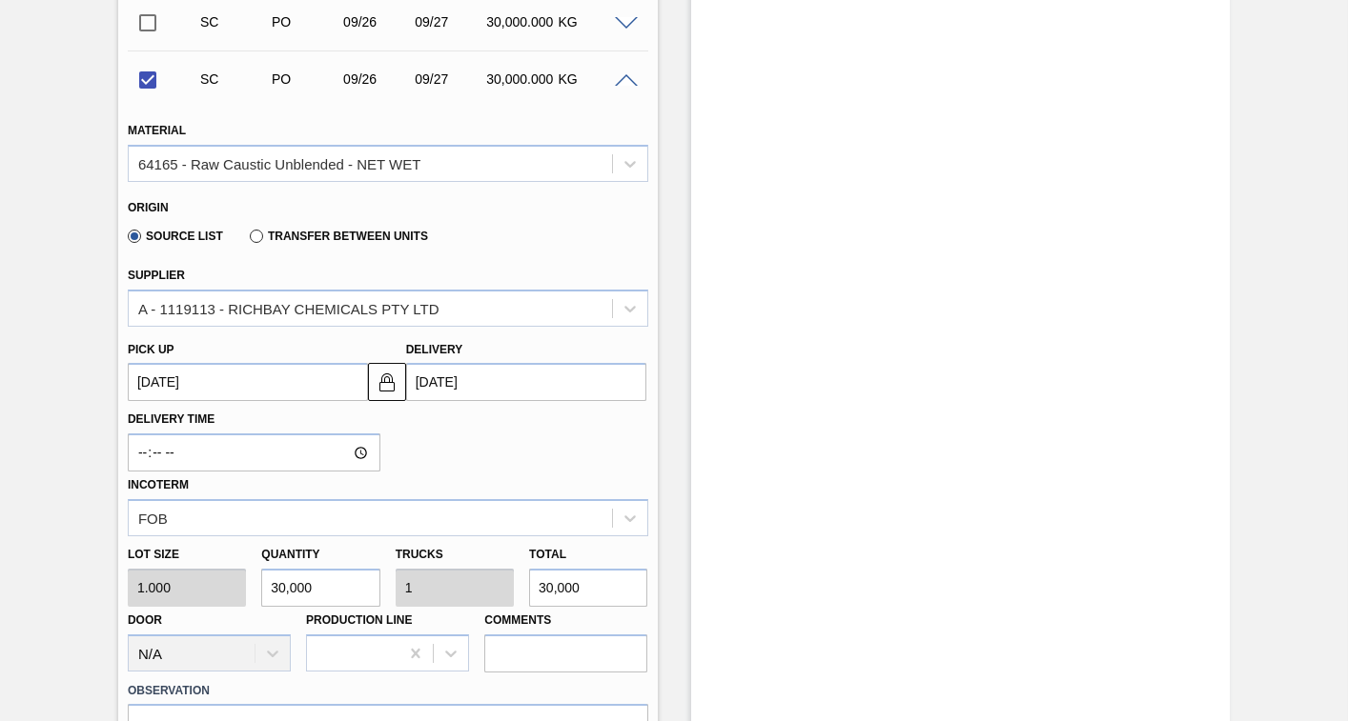
click at [278, 395] on up3252626106 "[DATE]" at bounding box center [248, 382] width 240 height 38
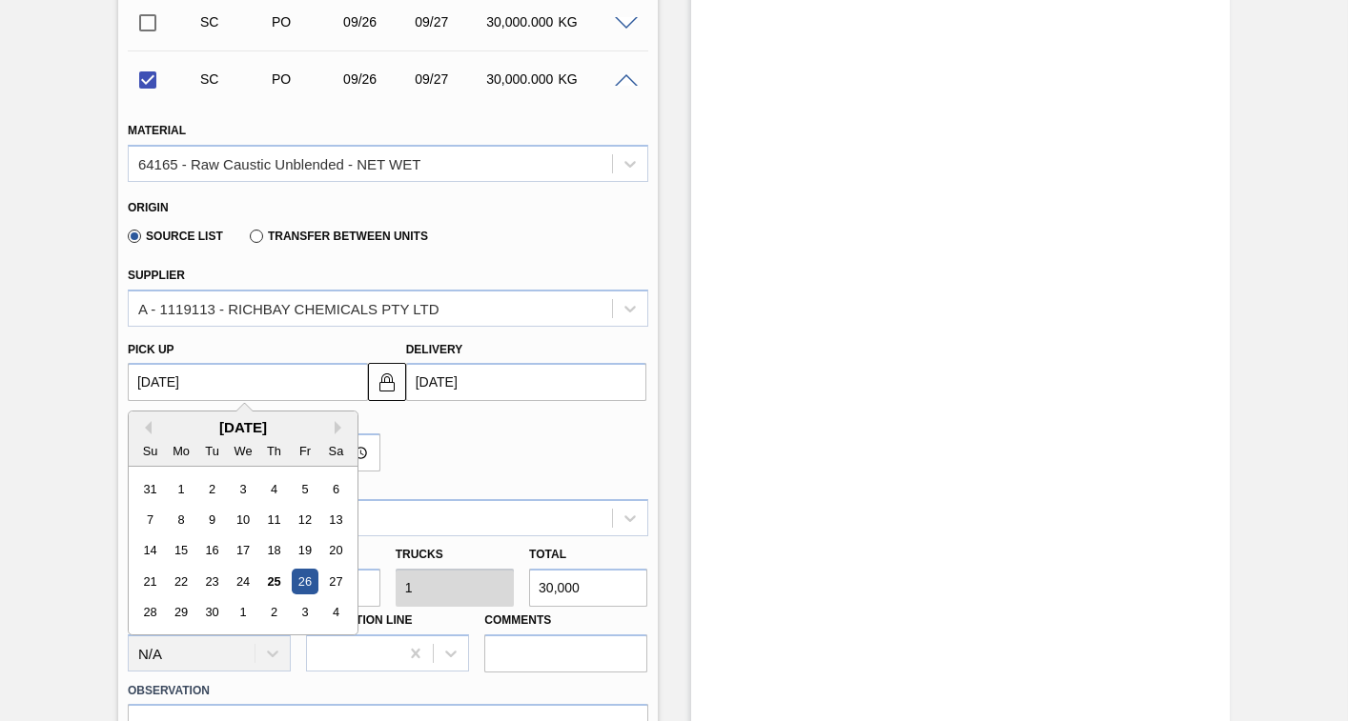
click at [334, 423] on div "[DATE]" at bounding box center [243, 427] width 229 height 16
click at [335, 430] on button "Next Month" at bounding box center [341, 427] width 13 height 13
click at [307, 610] on div "31" at bounding box center [305, 613] width 26 height 26
checkbox input "false"
type up3252626106 "[DATE]"
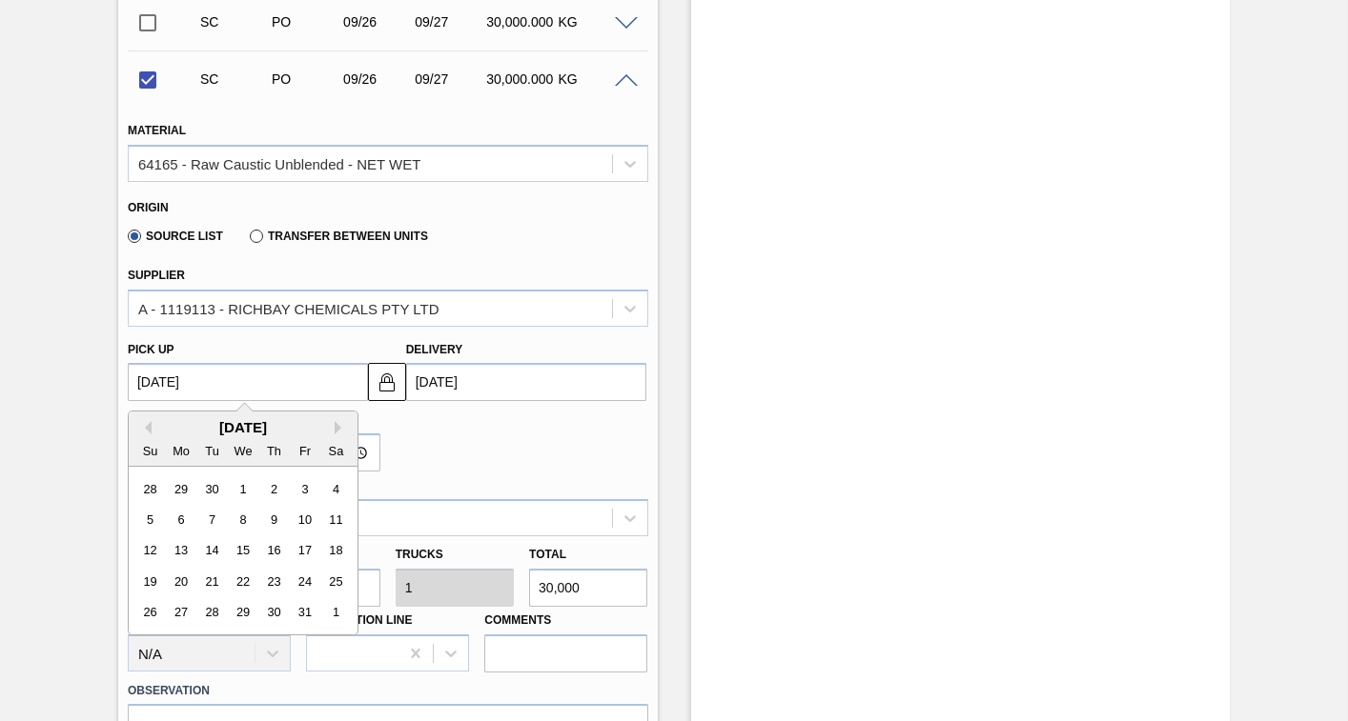
type input "[DATE]"
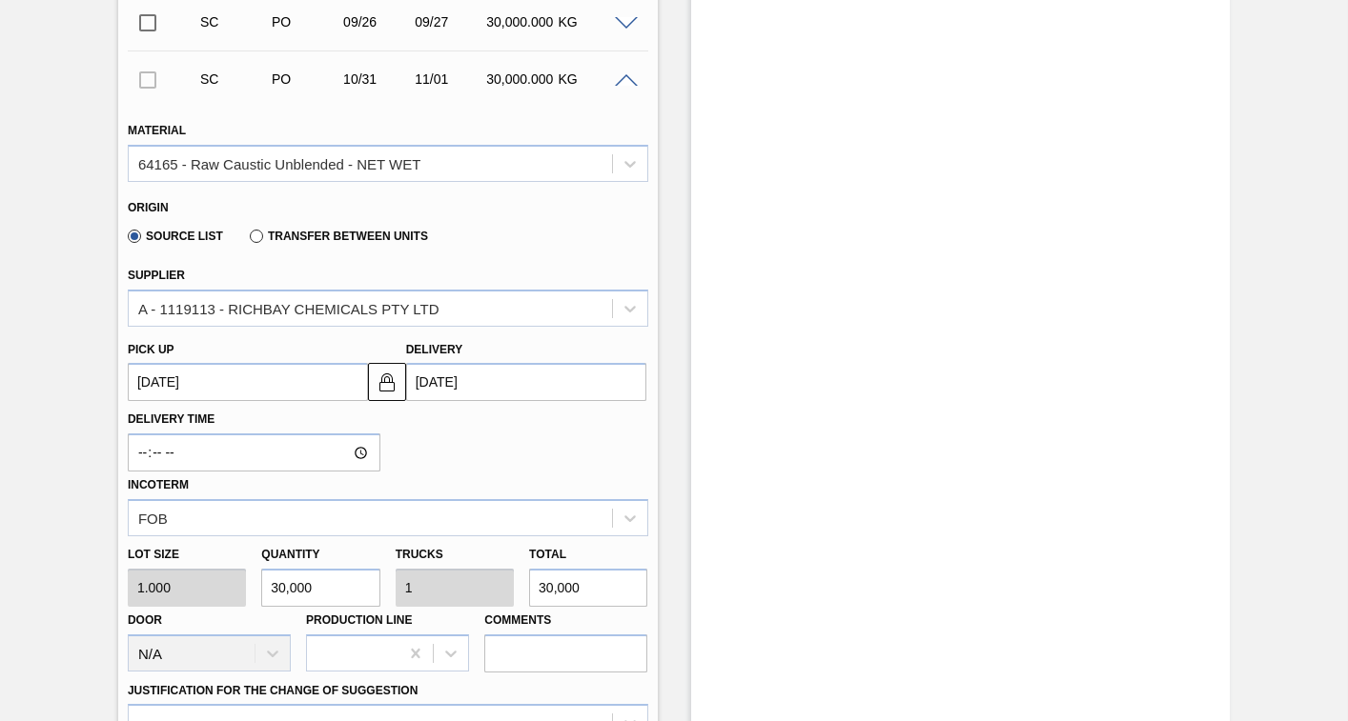
scroll to position [988, 0]
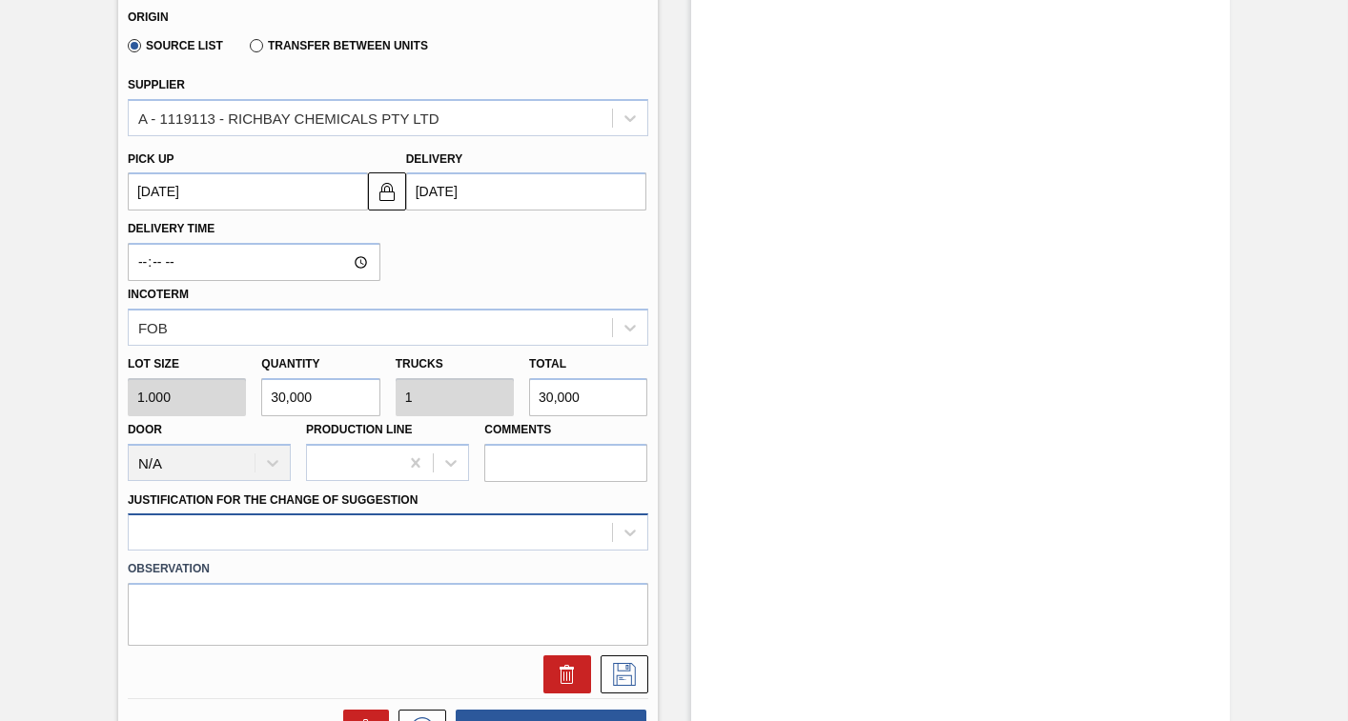
click at [352, 538] on div at bounding box center [388, 532] width 520 height 37
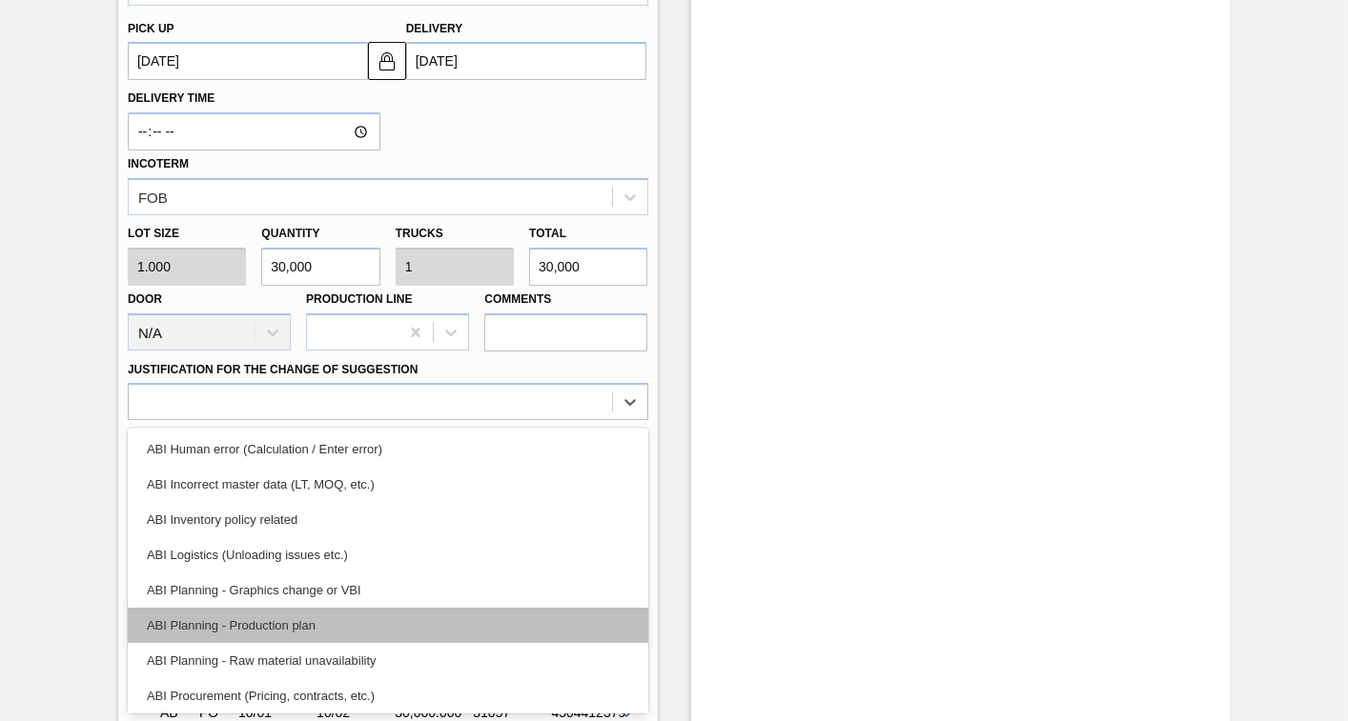
click at [245, 628] on div "ABI Planning - Production plan" at bounding box center [388, 625] width 520 height 35
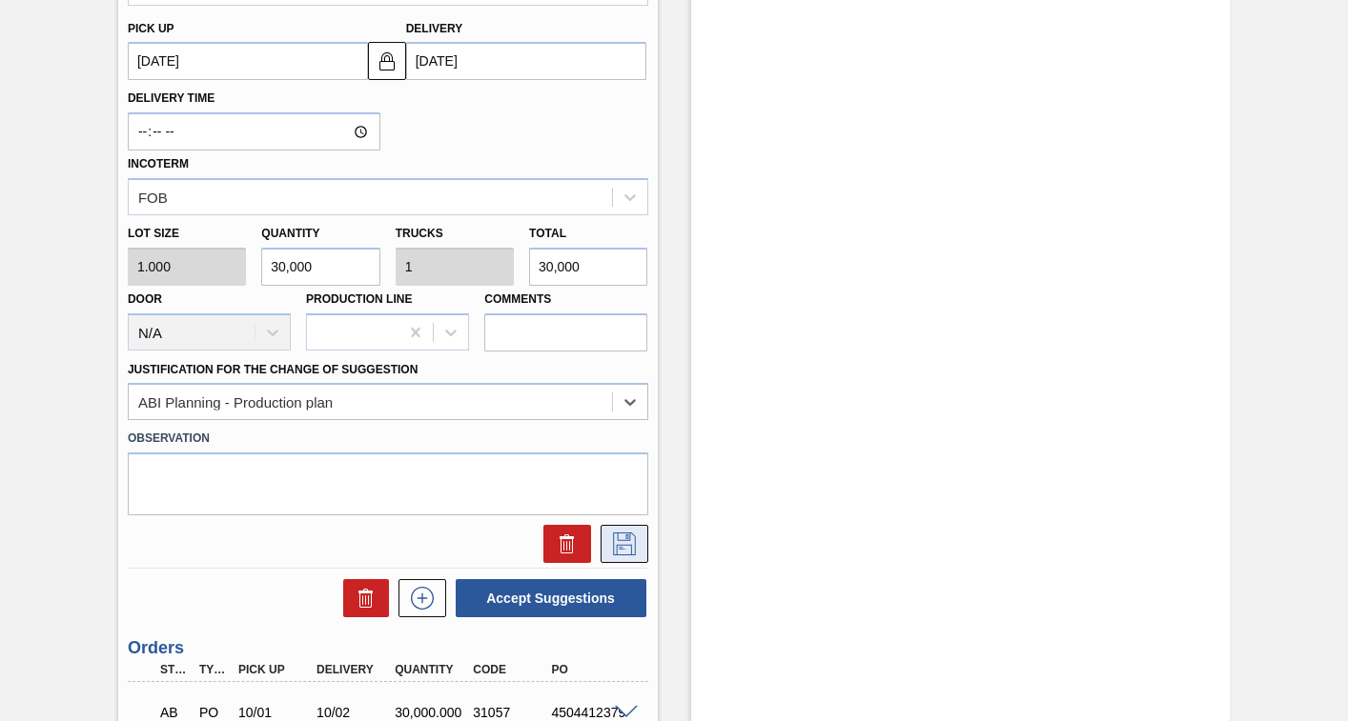
click at [623, 545] on icon at bounding box center [624, 544] width 23 height 23
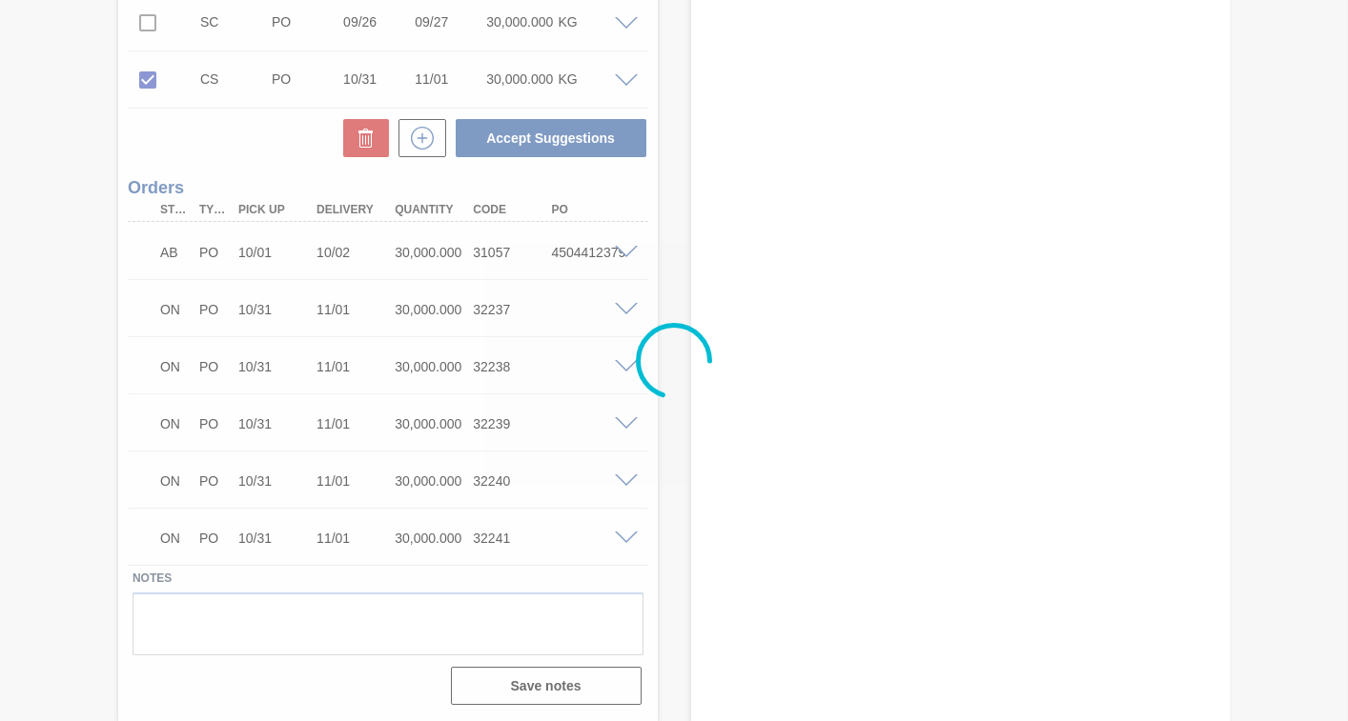
scroll to position [798, 0]
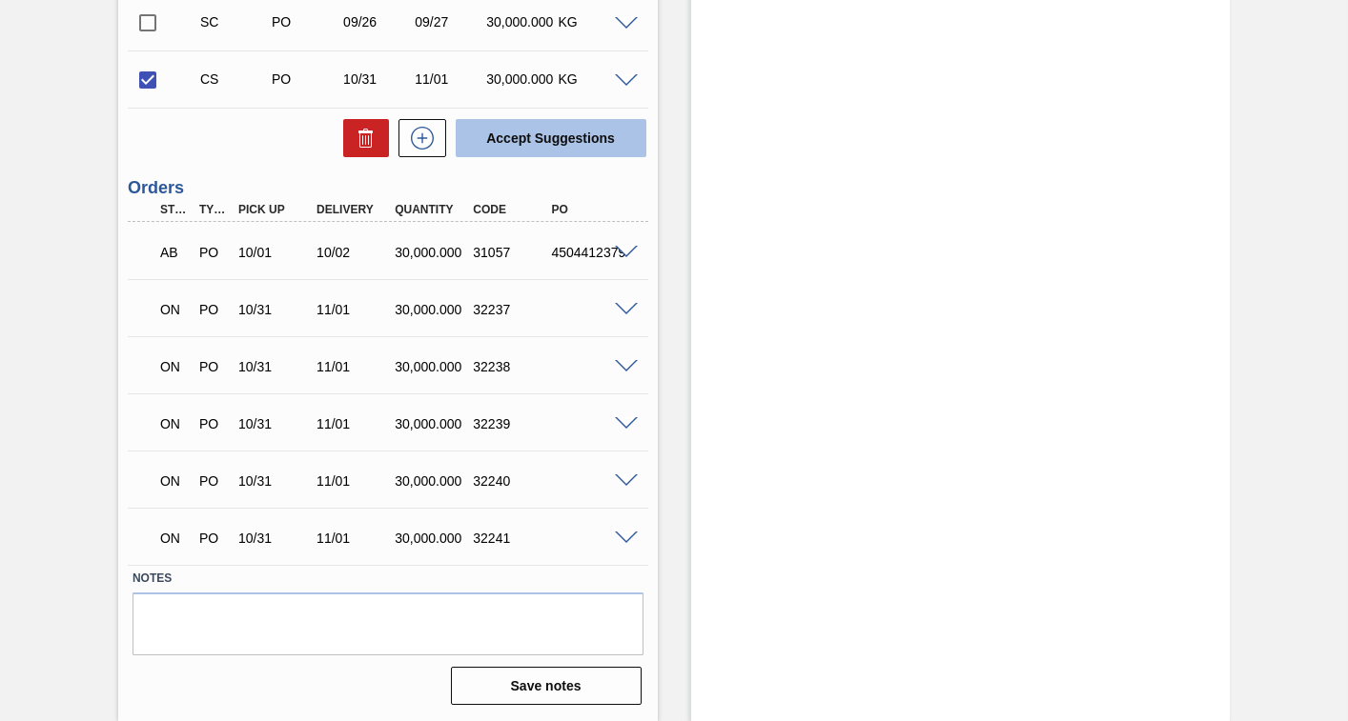
click at [541, 137] on button "Accept Suggestions" at bounding box center [551, 138] width 191 height 38
checkbox input "false"
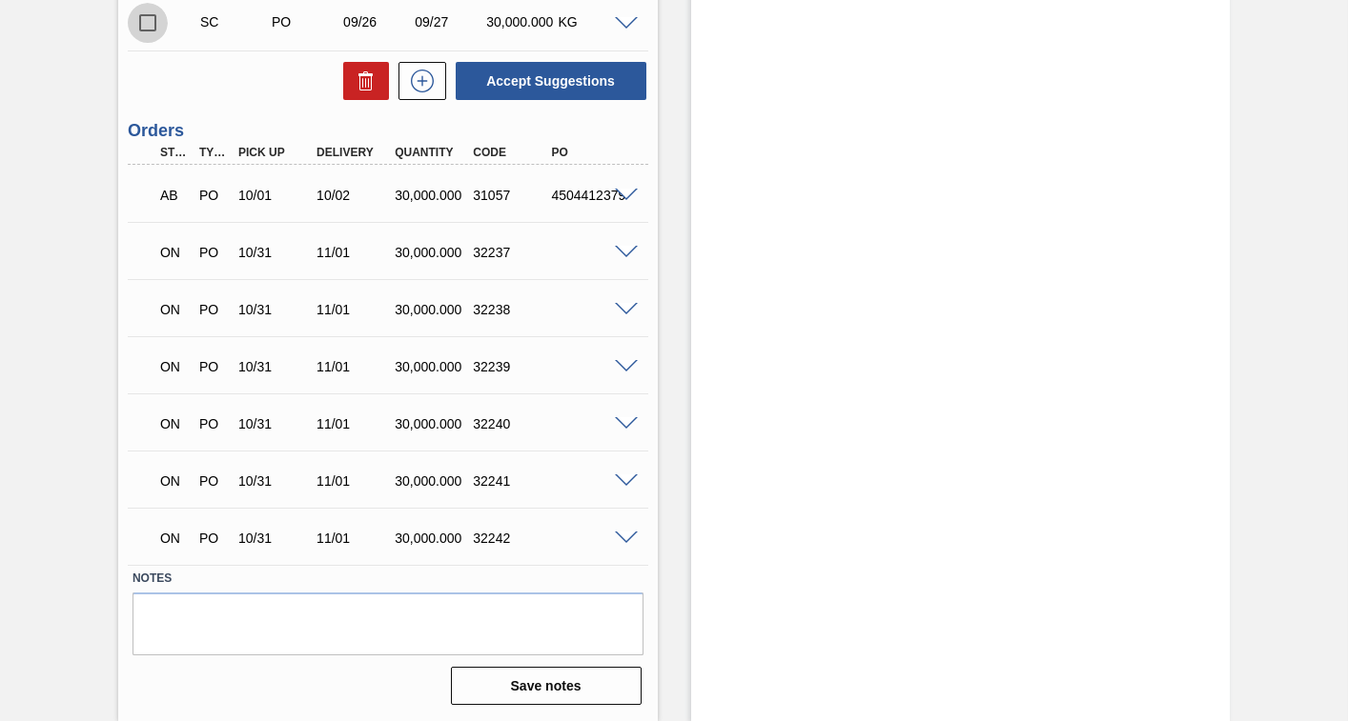
click at [142, 24] on input "checkbox" at bounding box center [148, 23] width 40 height 40
click at [626, 25] on span at bounding box center [626, 24] width 23 height 14
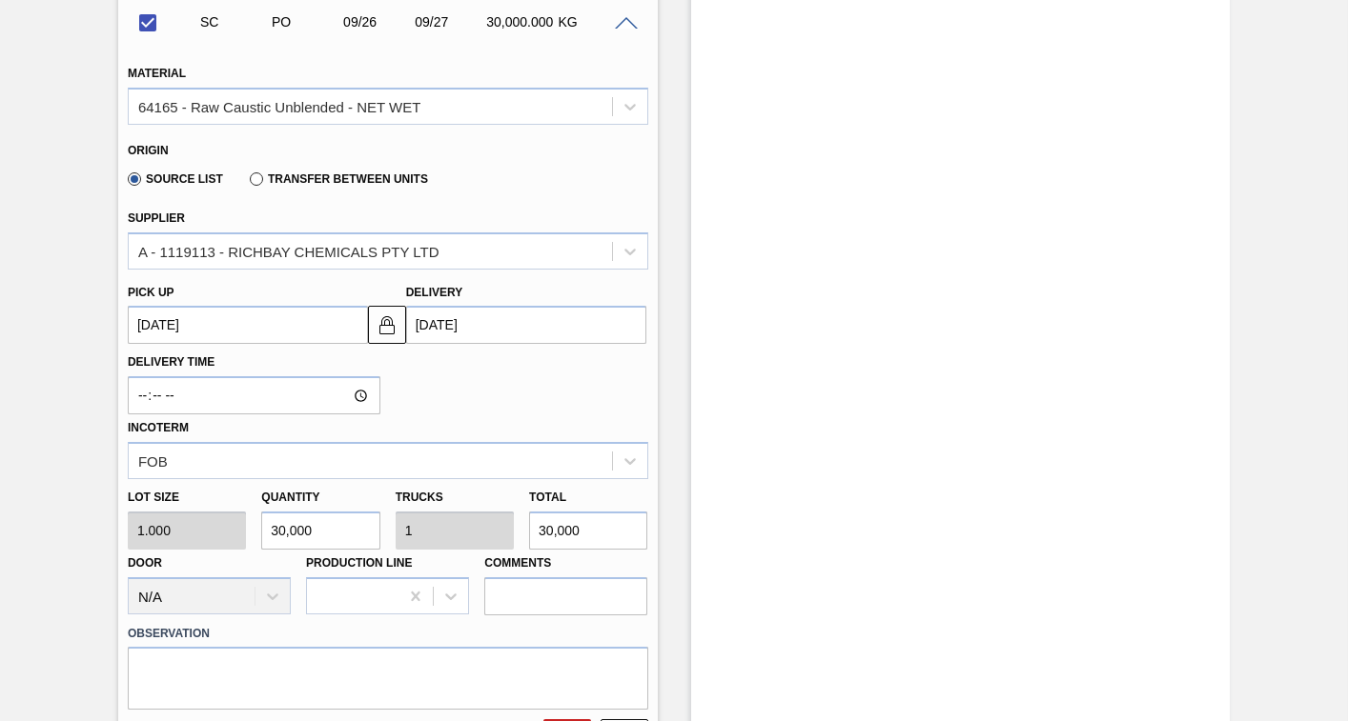
click at [295, 335] on up3252626105 "[DATE]" at bounding box center [248, 325] width 240 height 38
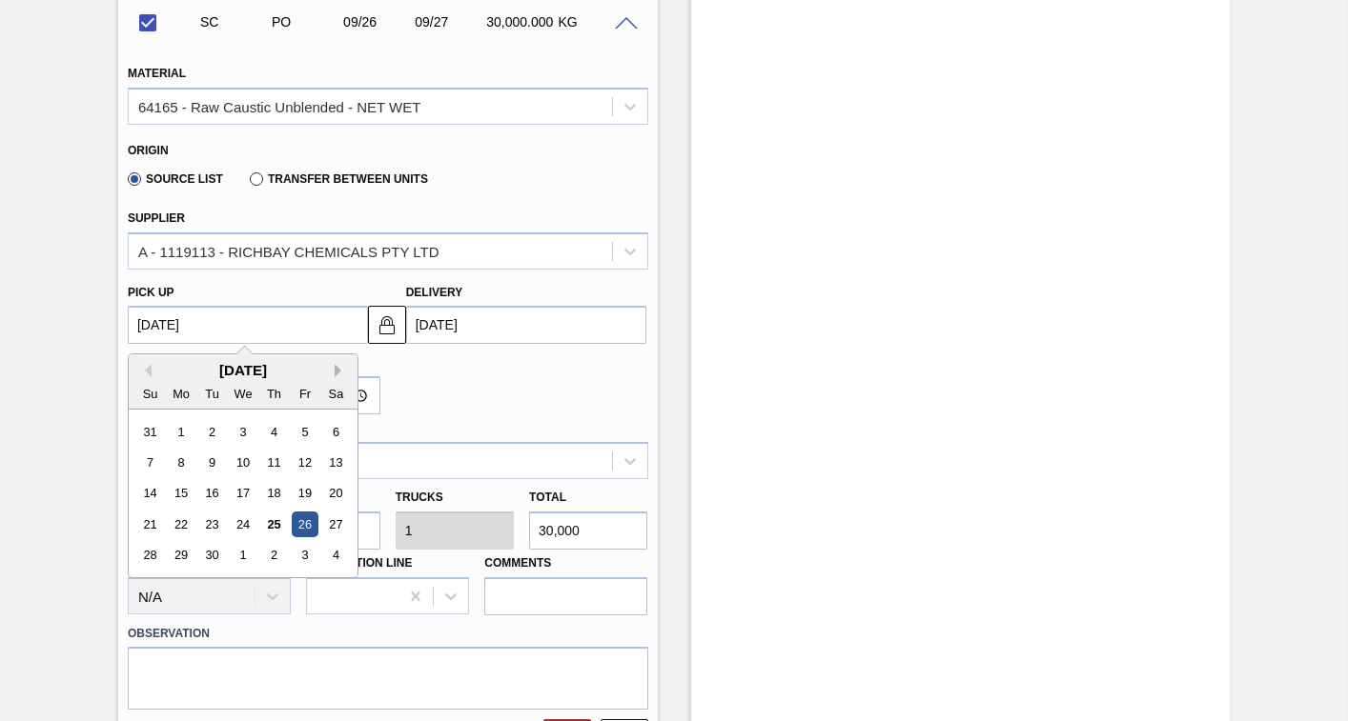
click at [337, 369] on button "Next Month" at bounding box center [341, 370] width 13 height 13
click at [308, 560] on div "31" at bounding box center [305, 556] width 26 height 26
checkbox input "false"
type up3252626105 "[DATE]"
type input "[DATE]"
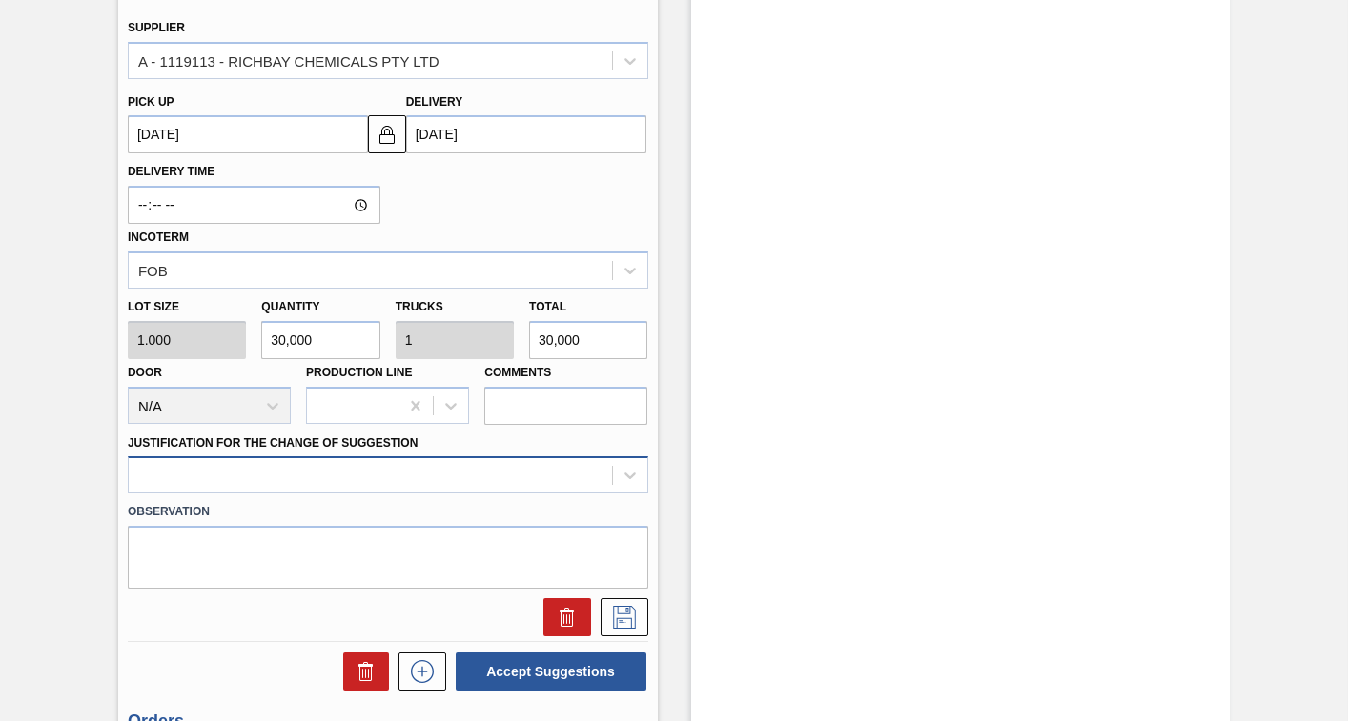
click at [317, 477] on div at bounding box center [388, 475] width 520 height 37
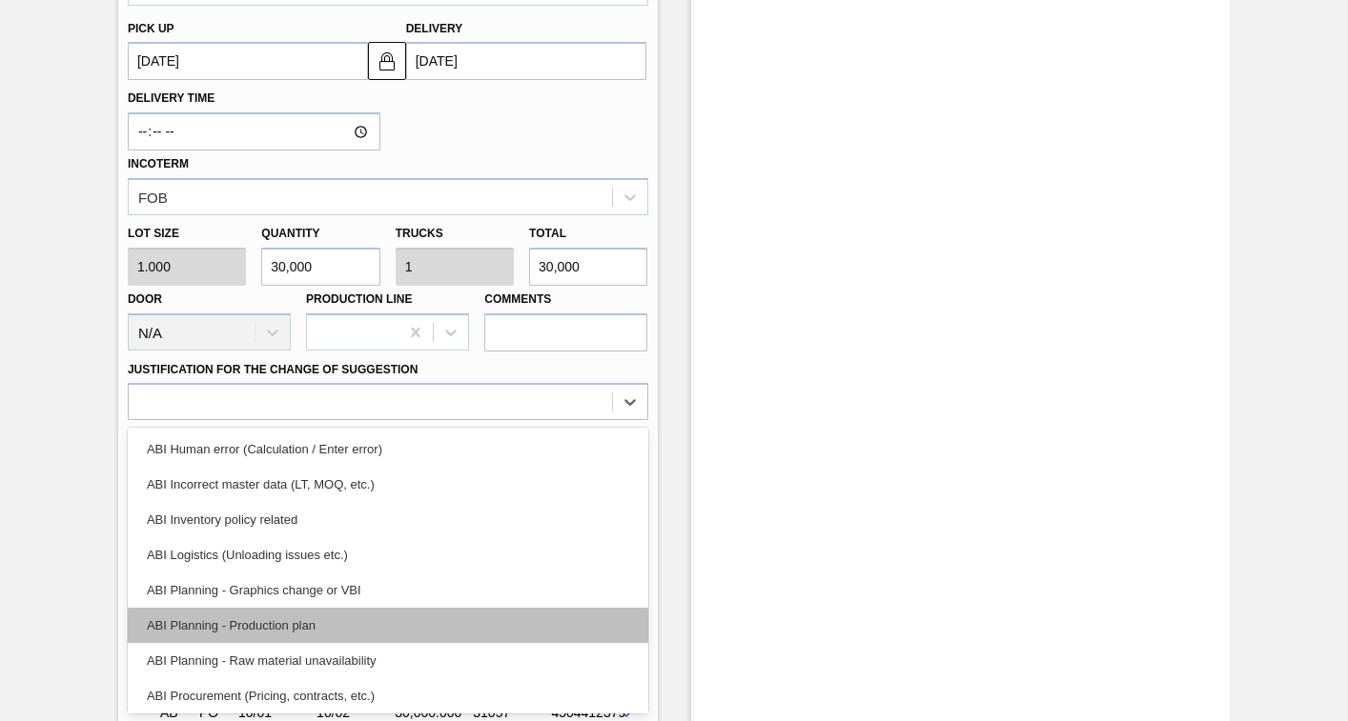
click at [232, 621] on div "ABI Planning - Production plan" at bounding box center [388, 625] width 520 height 35
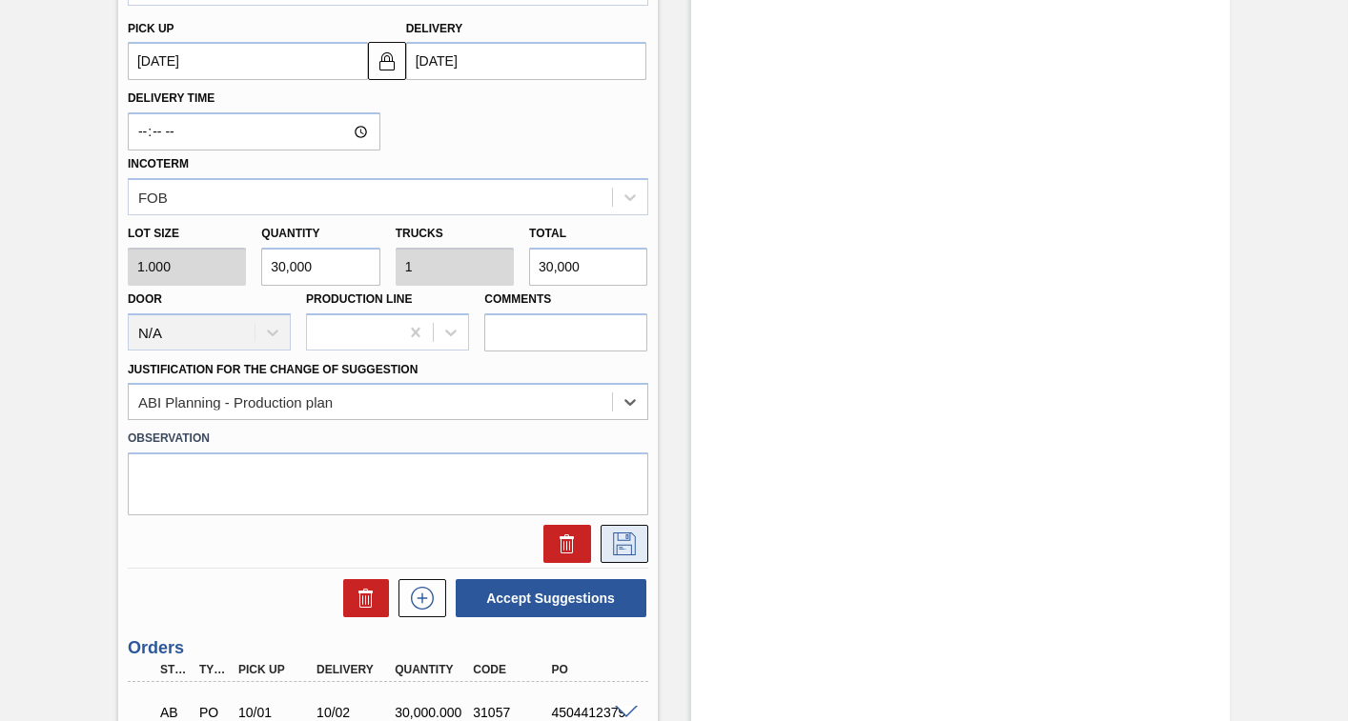
click at [616, 545] on icon at bounding box center [624, 544] width 23 height 23
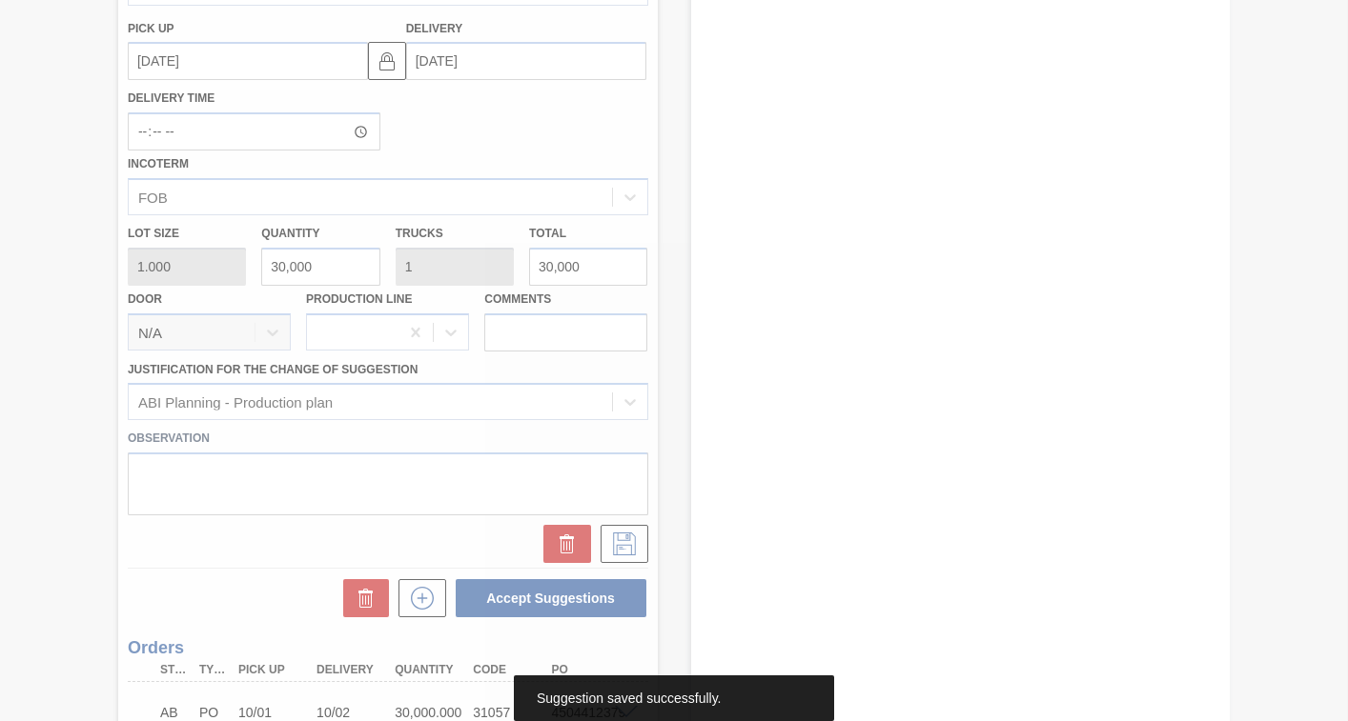
scroll to position [798, 0]
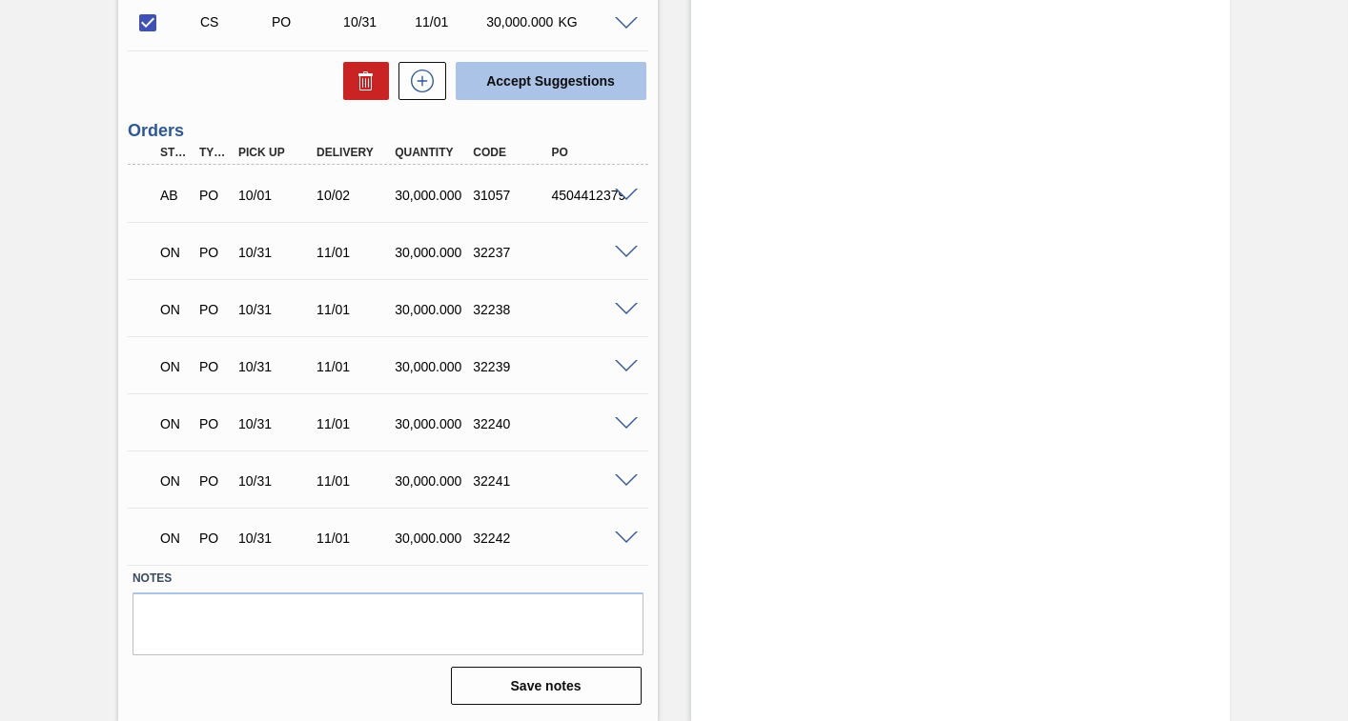
click at [542, 74] on button "Accept Suggestions" at bounding box center [551, 81] width 191 height 38
checkbox input "false"
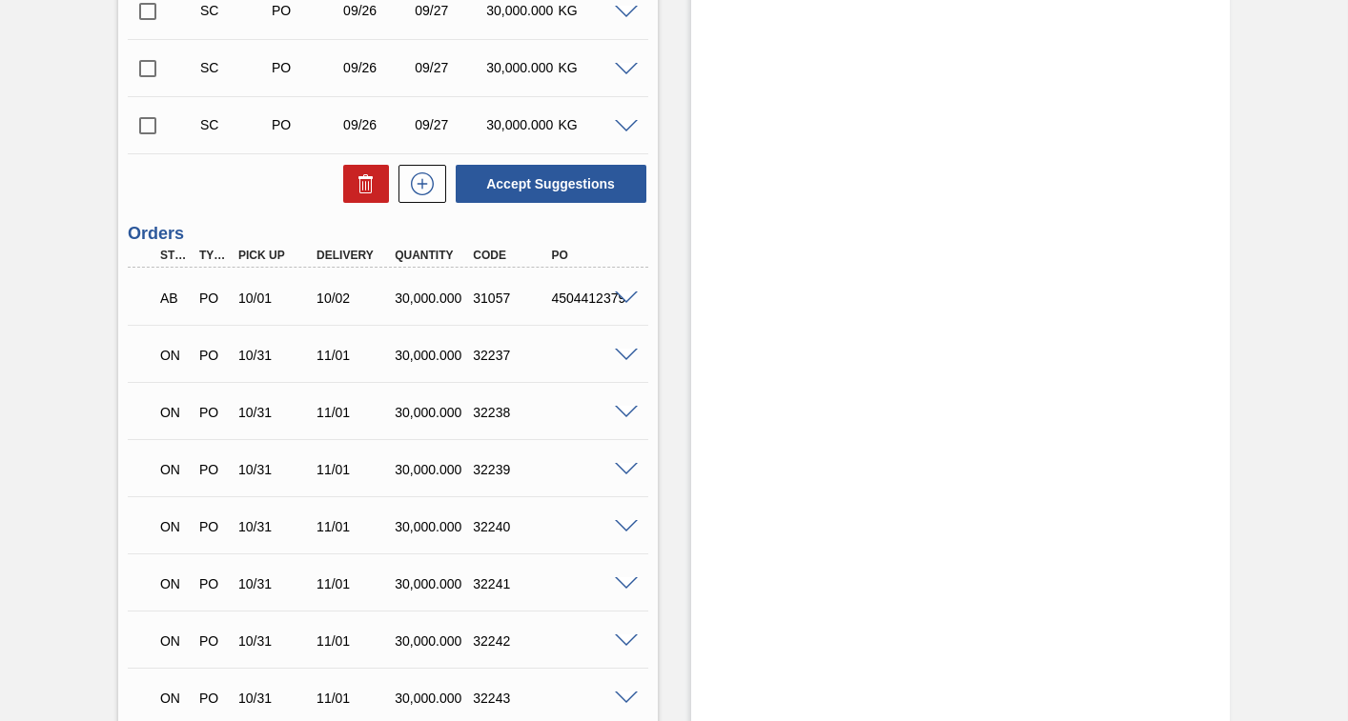
scroll to position [512, 0]
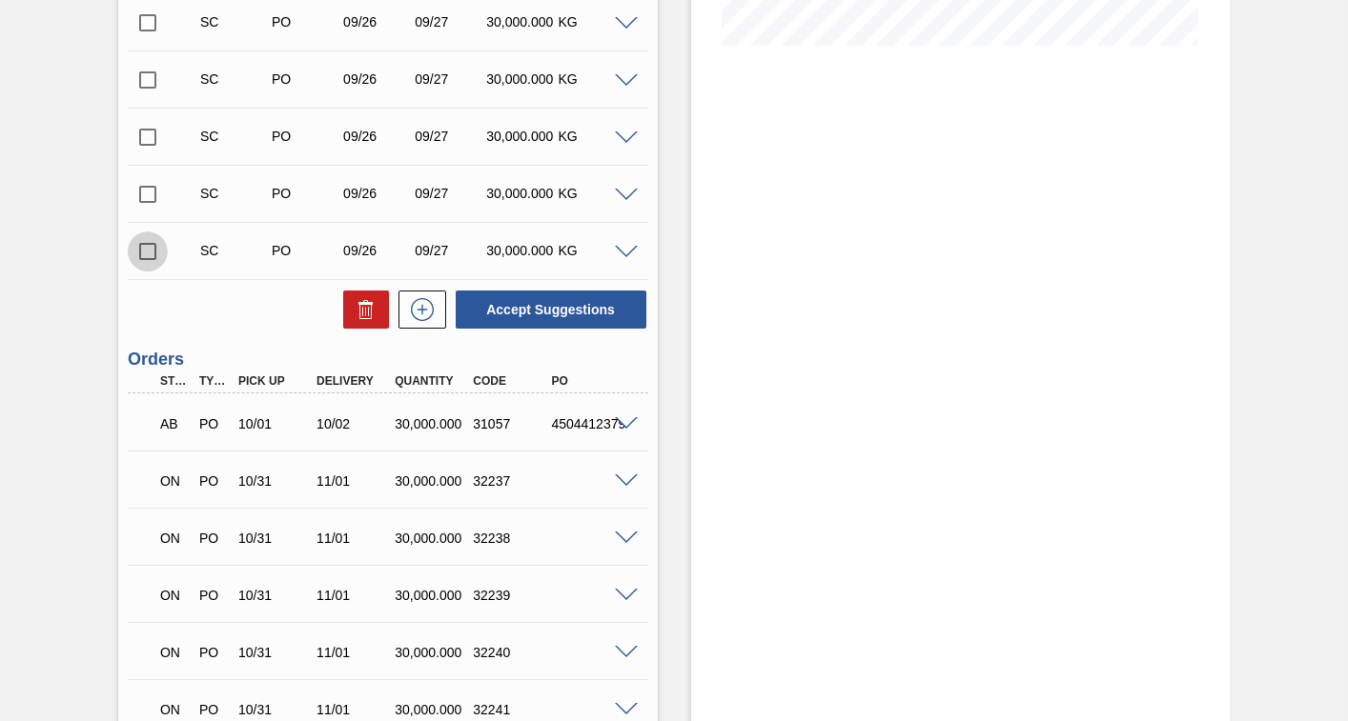
click at [142, 249] on input "checkbox" at bounding box center [148, 252] width 40 height 40
click at [619, 257] on span at bounding box center [626, 253] width 23 height 14
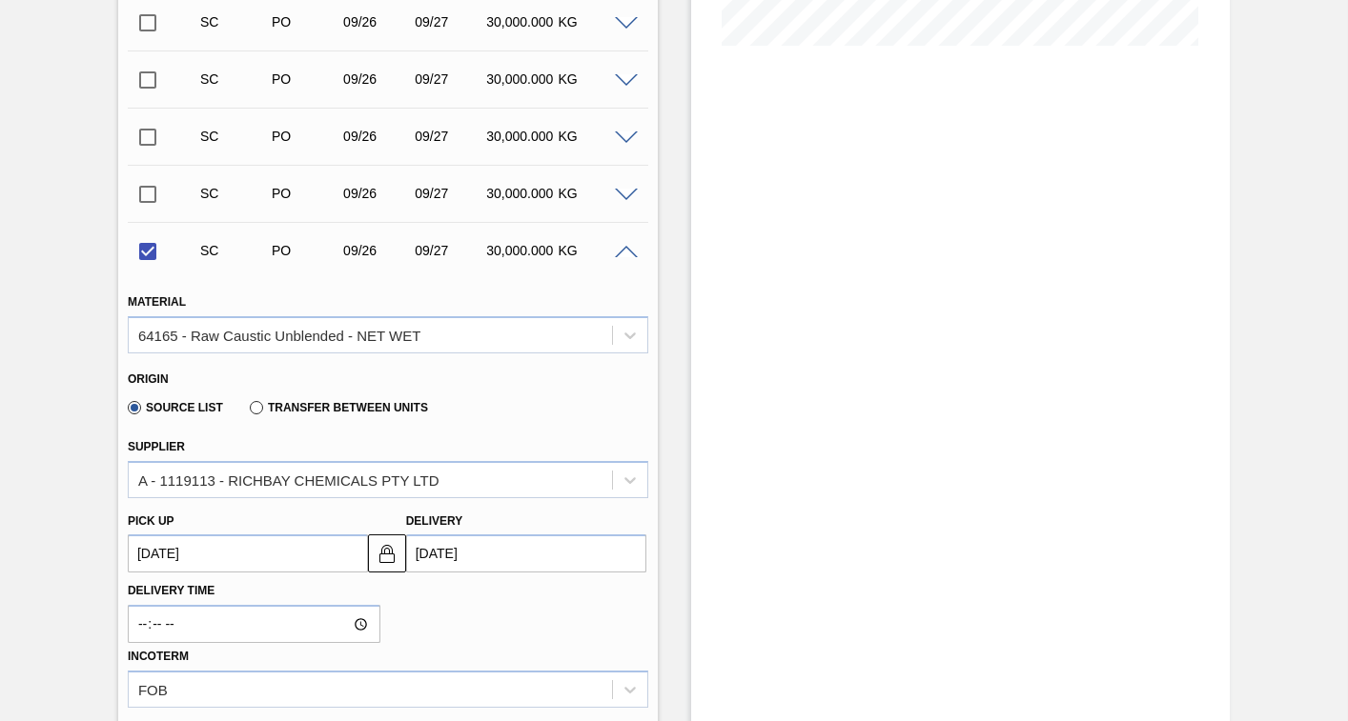
click at [243, 557] on up3252626104 "[DATE]" at bounding box center [248, 554] width 240 height 38
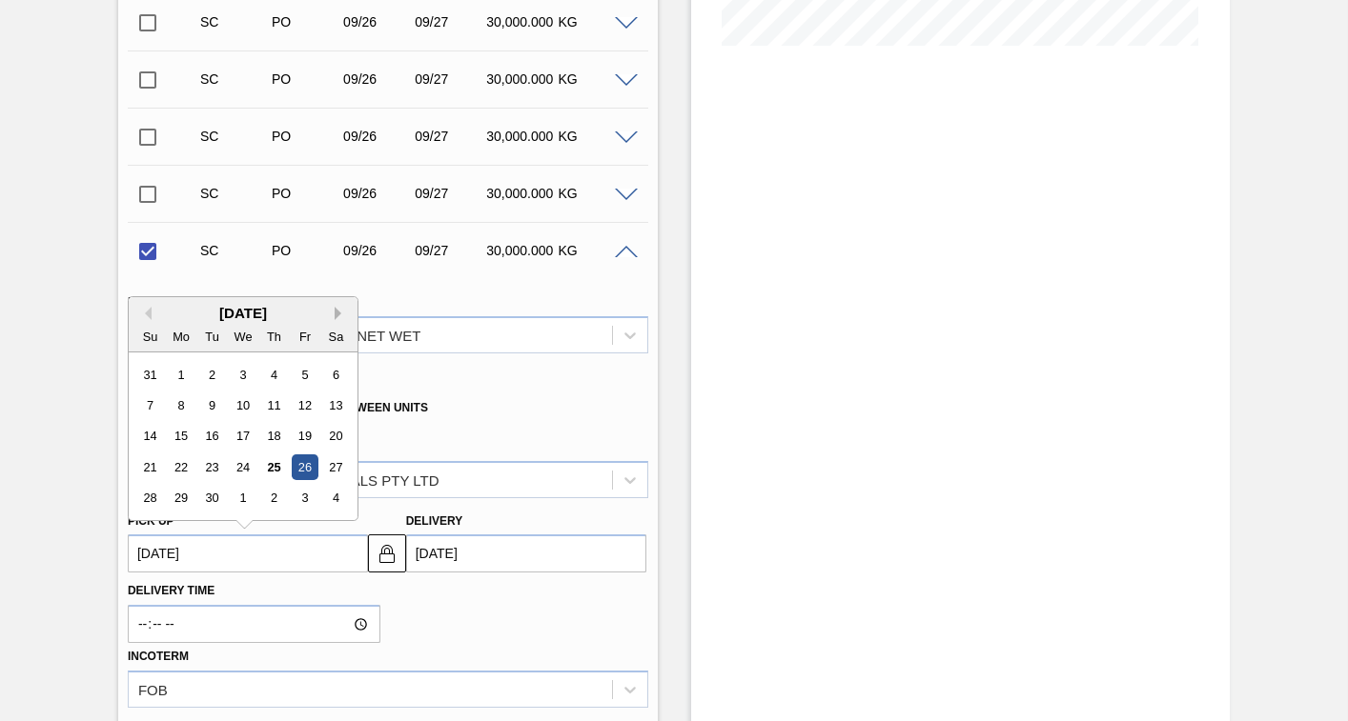
click at [338, 312] on button "Next Month" at bounding box center [341, 313] width 13 height 13
click at [304, 495] on div "31" at bounding box center [305, 499] width 26 height 26
checkbox input "false"
type up3252626104 "[DATE]"
type input "[DATE]"
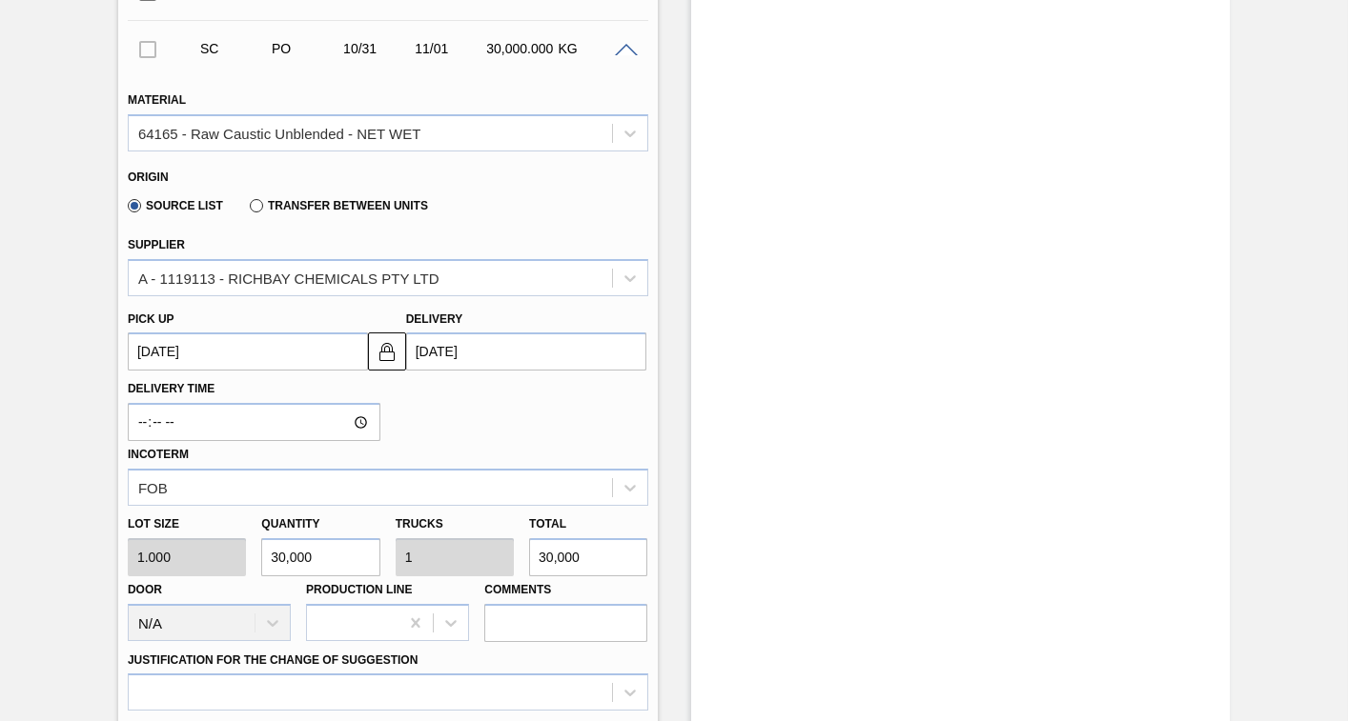
scroll to position [893, 0]
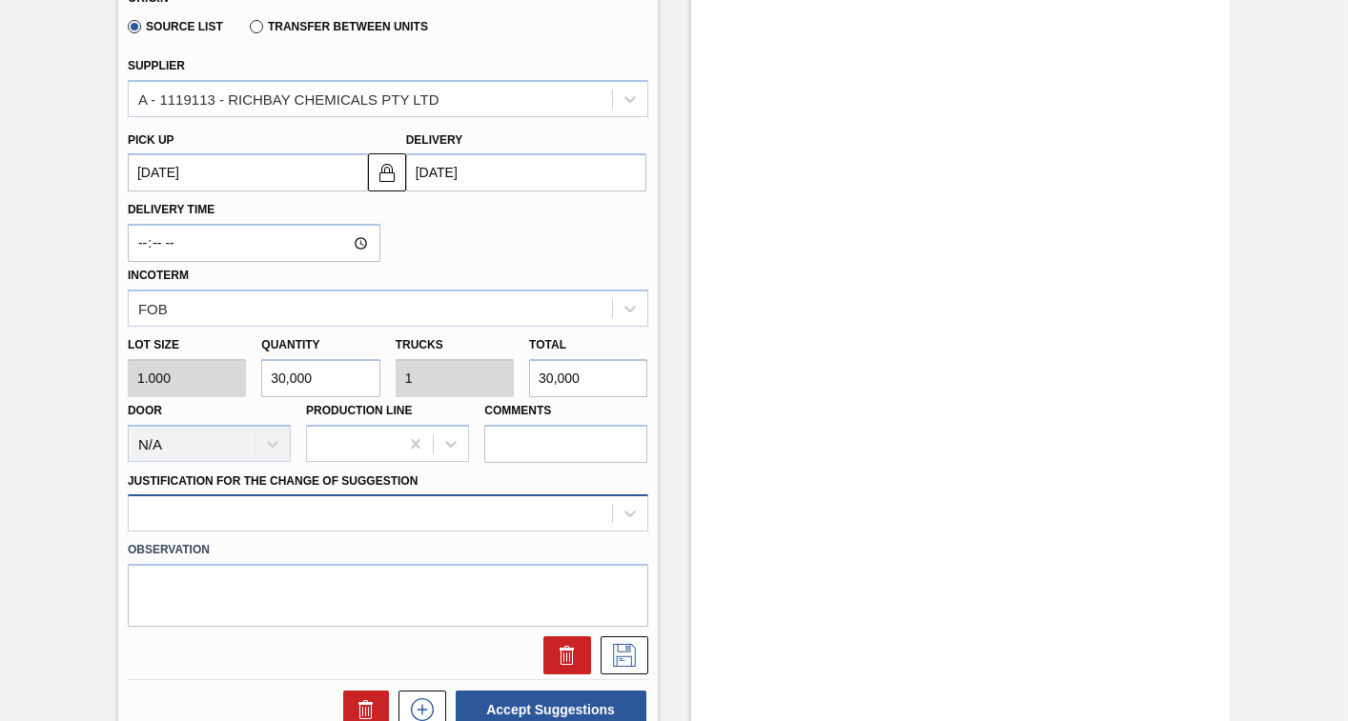
click at [374, 515] on div at bounding box center [388, 513] width 520 height 37
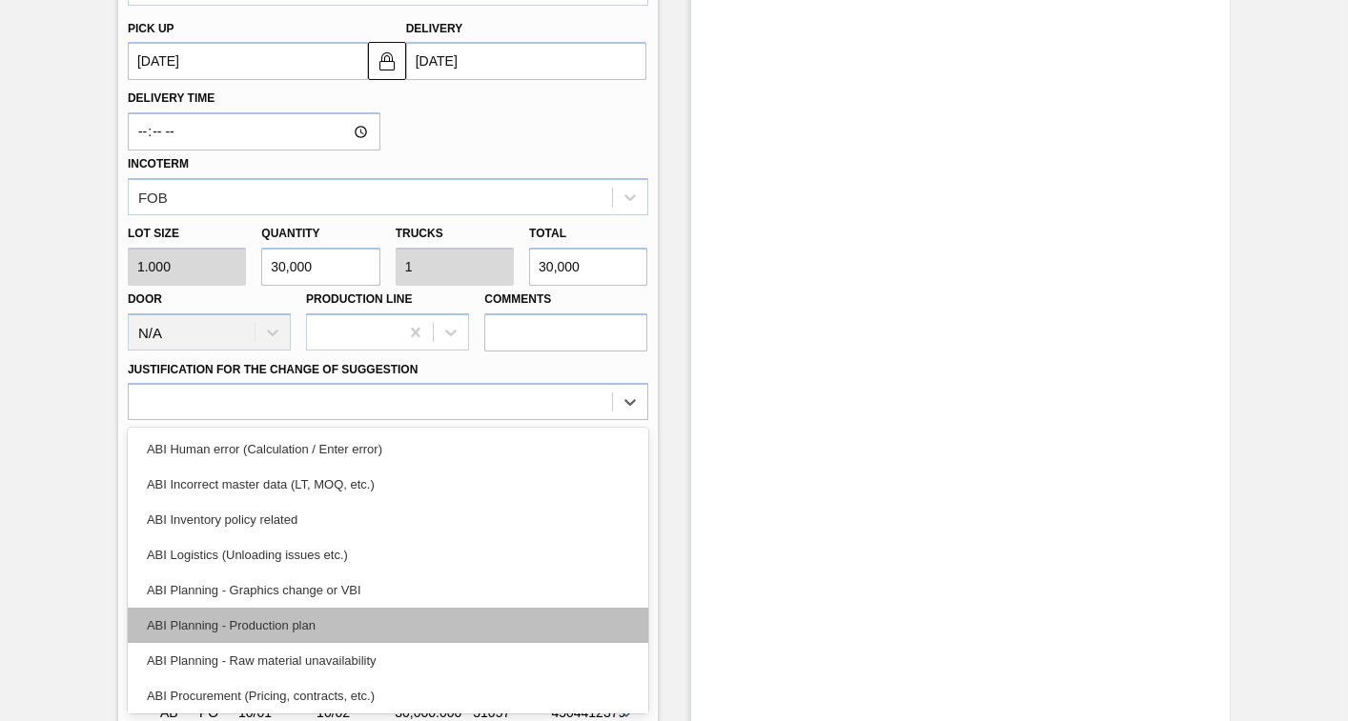
click at [262, 632] on div "ABI Planning - Production plan" at bounding box center [388, 625] width 520 height 35
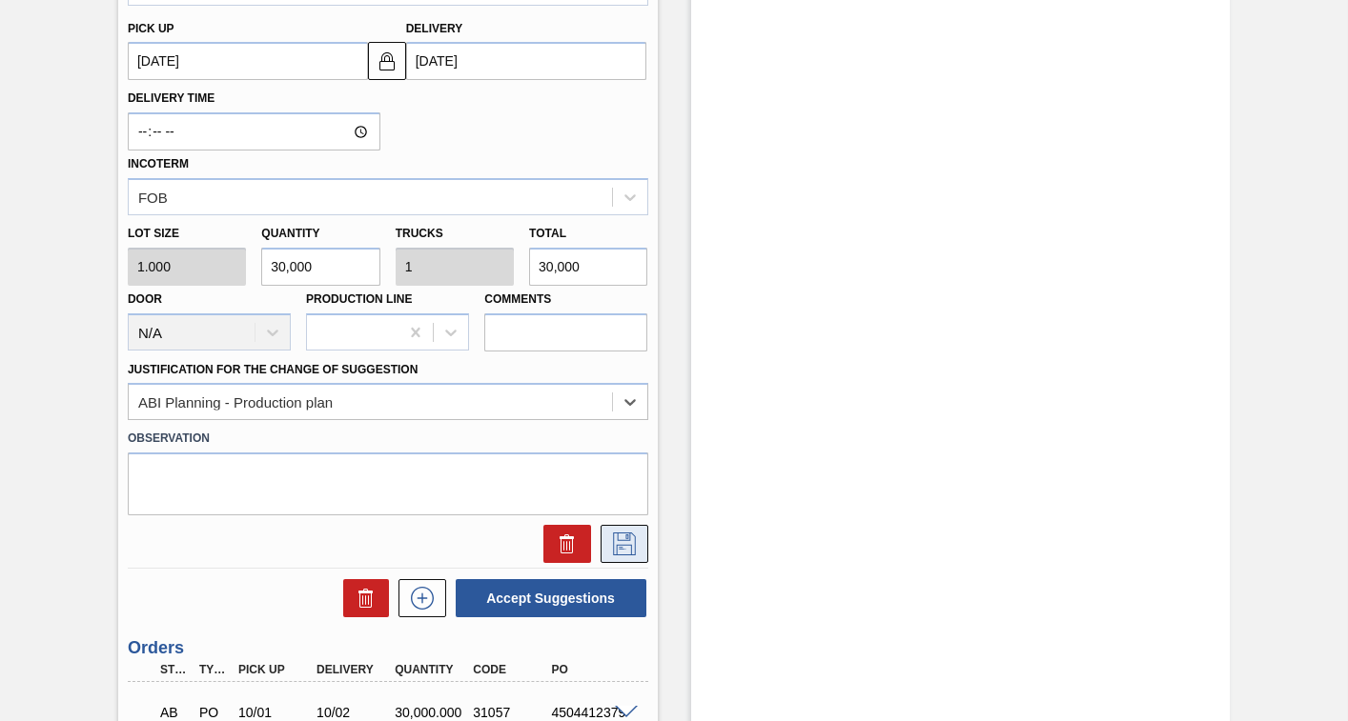
click at [622, 550] on icon at bounding box center [624, 544] width 30 height 23
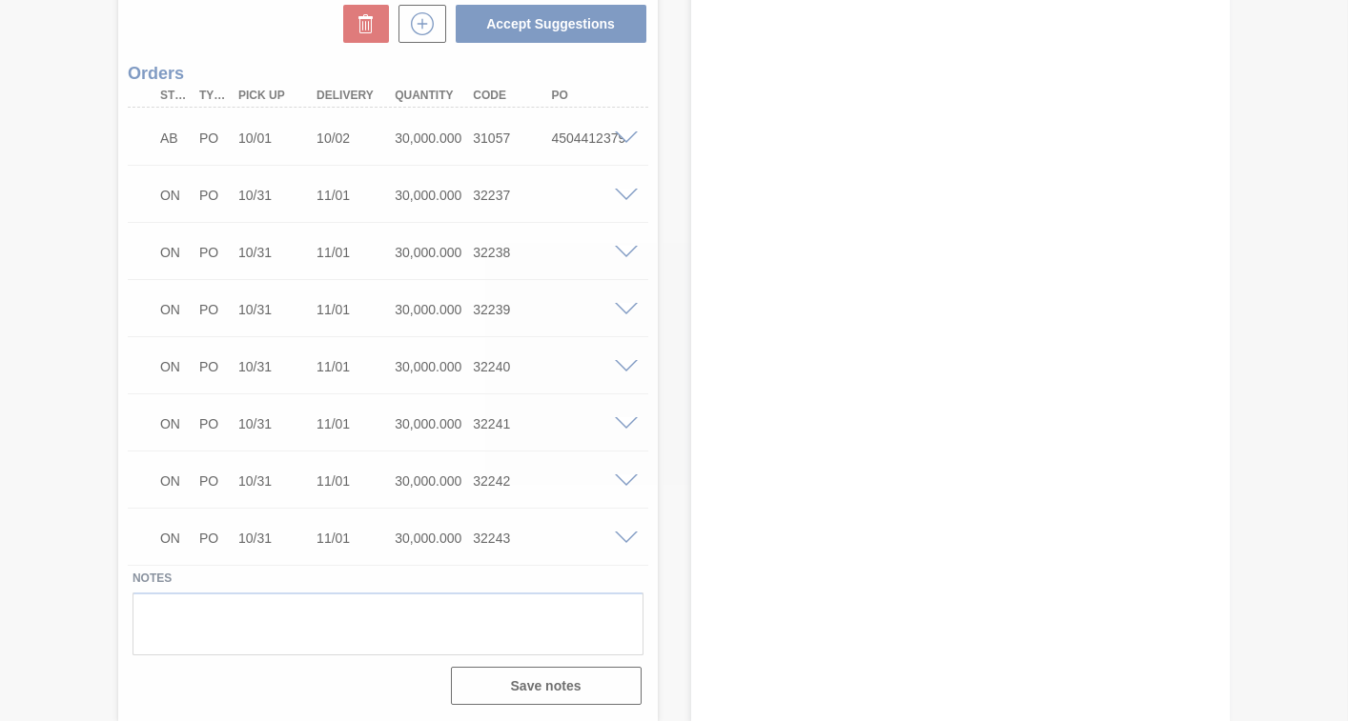
scroll to position [798, 0]
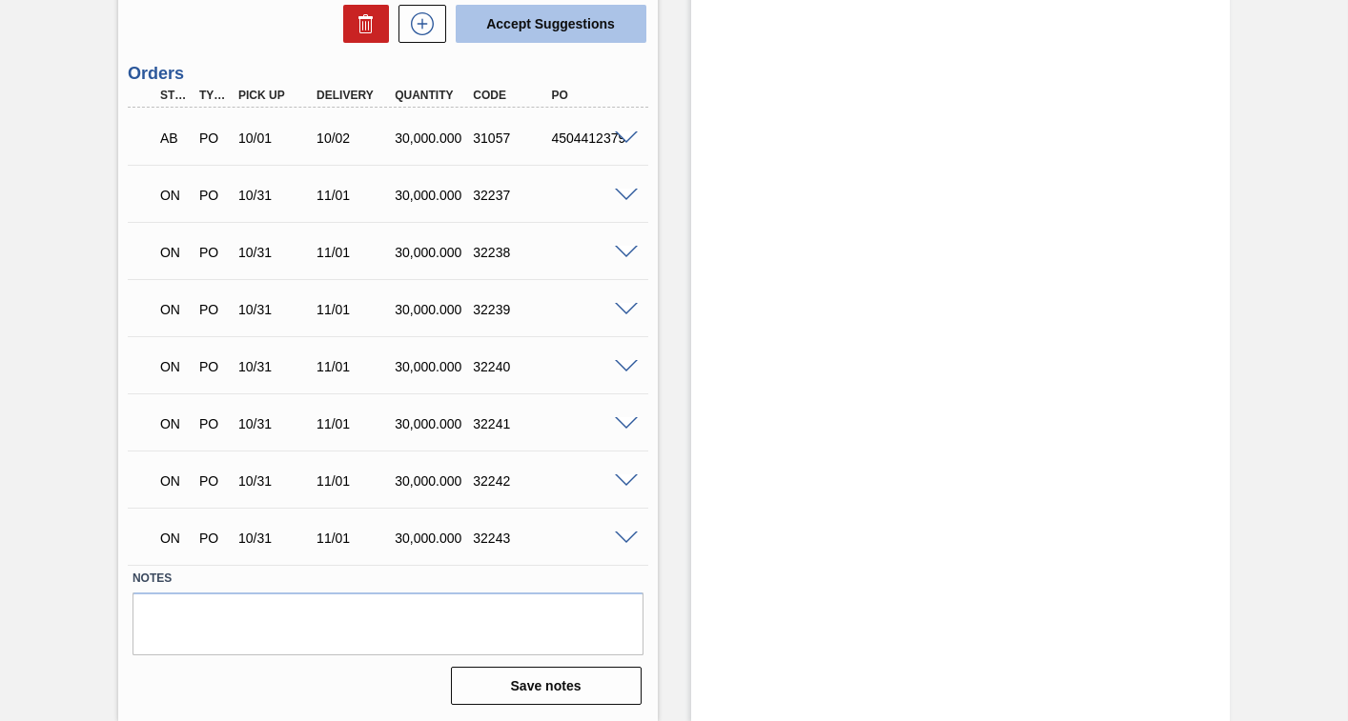
click at [516, 24] on button "Accept Suggestions" at bounding box center [551, 24] width 191 height 38
checkbox input "false"
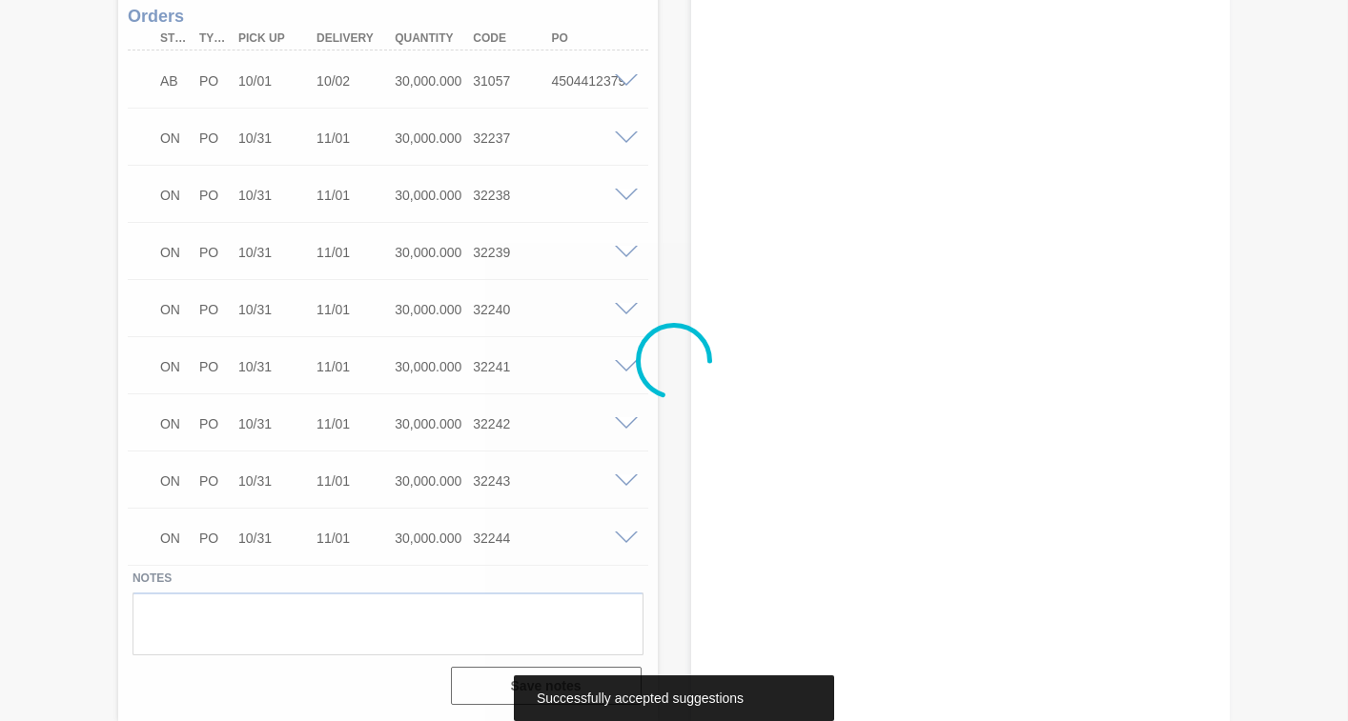
scroll to position [741, 0]
